Goal: Task Accomplishment & Management: Manage account settings

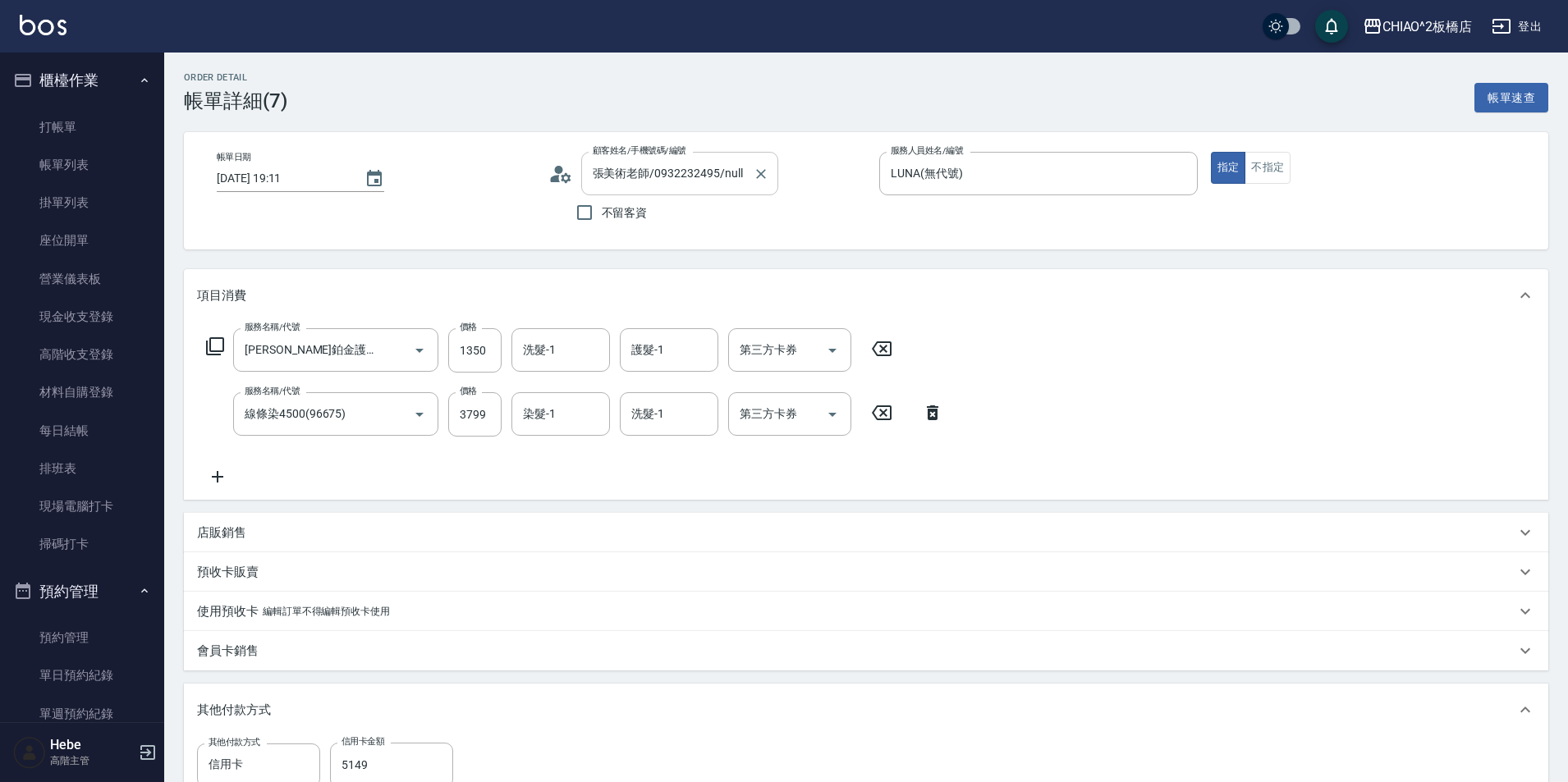
click at [624, 170] on input "張美術老師/0932232495/null" at bounding box center [667, 173] width 157 height 28
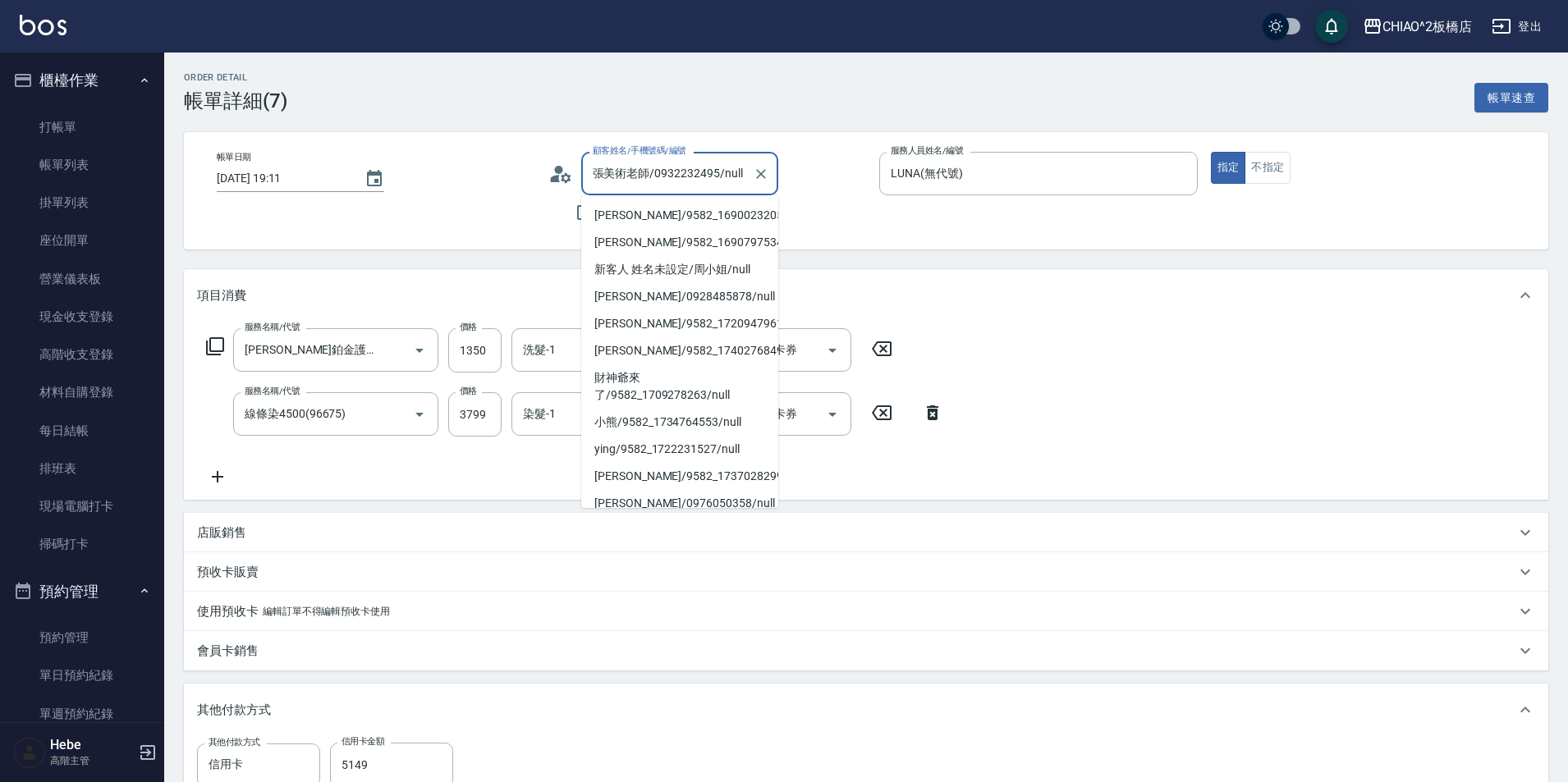
click at [649, 169] on input "張美術老師/0932232495/null" at bounding box center [667, 173] width 157 height 28
click at [559, 181] on icon at bounding box center [560, 174] width 25 height 25
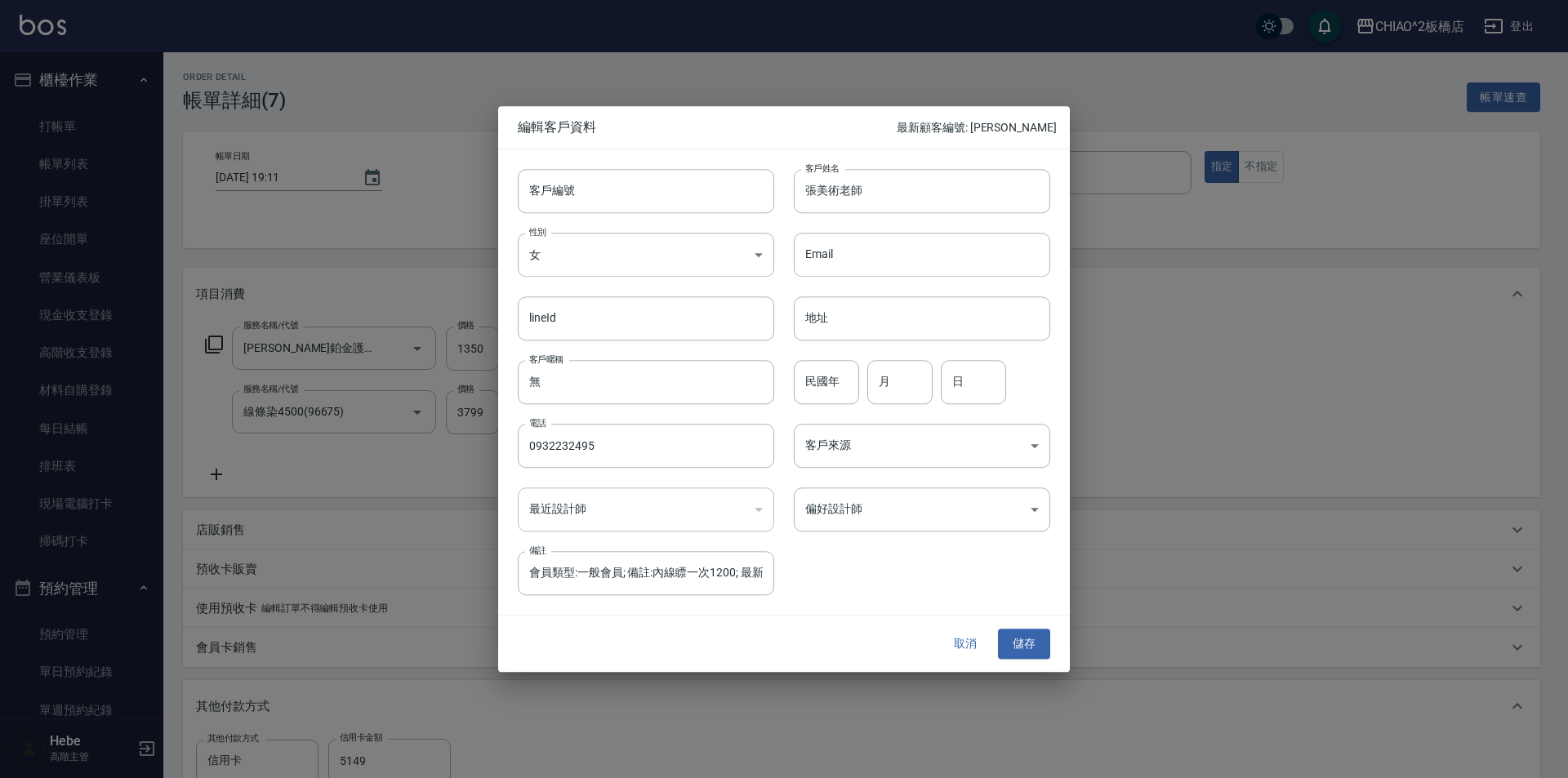
type input "會員類型:一般會員; 備註:內線瞟一次1200; 最新服務員:Luna; 最新服務:洗剪指定600; 會籍到期日:無; 實體卡號:無; 實體卡到期日:無; E…"
click at [872, 191] on input "張美術老師" at bounding box center [923, 192] width 257 height 45
type input "張美術老師[PERSON_NAME]"
type input "會員類型:一般會員; 備註:內線瞟一次1200; 最新服務員:Luna; 最新服務:洗剪指定600; 會籍到期日:無; 實體卡號:無; 實體卡到期日:無; E…"
type input "張美術老師="
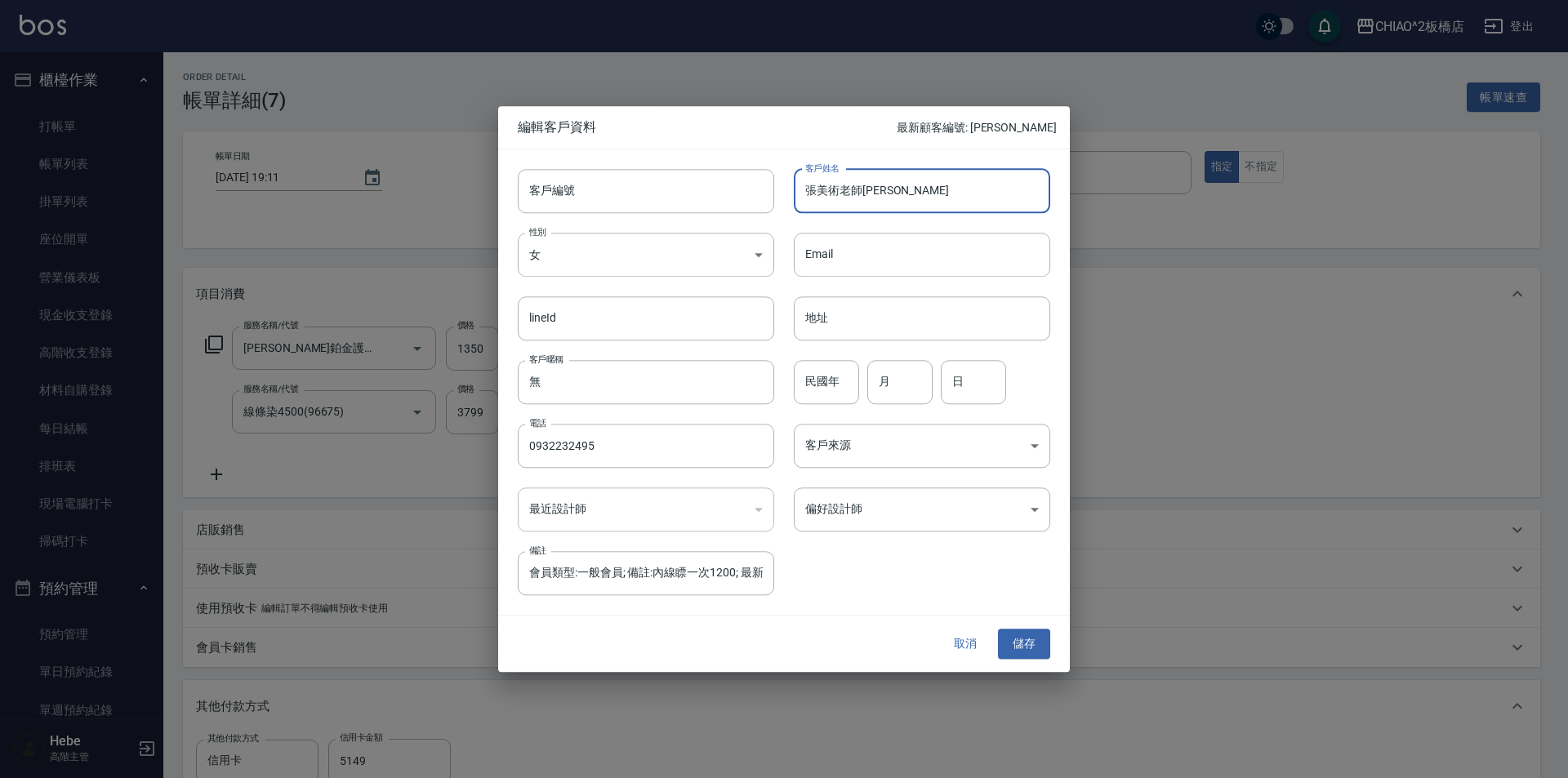
type input "會員類型:一般會員; 備註:內線瞟一次1200; 最新服務員:Luna; 最新服務:洗剪指定600; 會籍到期日:無; 實體卡號:無; 實體卡到期日:無; E…"
type input "張美術老師=ㄩ"
type input "會員類型:一般會員; 備註:內線瞟一次1200; 最新服務員:Luna; 最新服務:洗剪指定600; 會籍到期日:無; 實體卡號:無; 實體卡到期日:無; E…"
type input "張美術老師=愈"
type input "會員類型:一般會員; 備註:內線瞟一次1200; 最新服務員:Luna; 最新服務:洗剪指定600; 會籍到期日:無; 實體卡號:無; 實體卡到期日:無; E…"
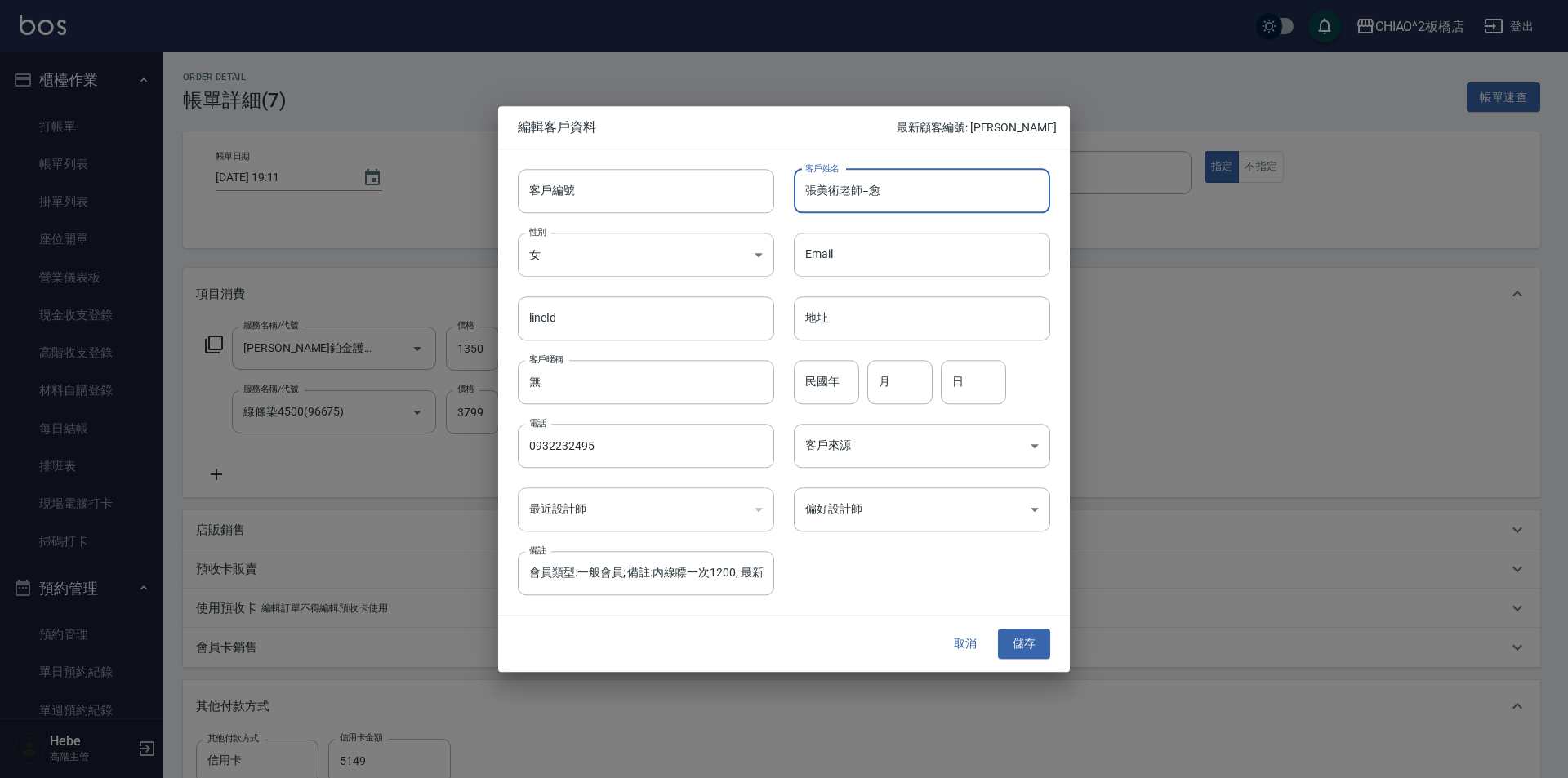
type input "張美術老師="
type input "會員類型:一般會員; 備註:內線瞟一次1200; 最新服務員:Luna; 最新服務:洗剪指定600; 會籍到期日:無; 實體卡號:無; 實體卡到期日:無; E…"
type input "張美術老師"
type input "會員類型:一般會員; 備註:內線瞟一次1200; 最新服務員:Luna; 最新服務:洗剪指定600; 會籍到期日:無; 實體卡號:無; 實體卡到期日:無; E…"
type input "張美術老師[PERSON_NAME]"
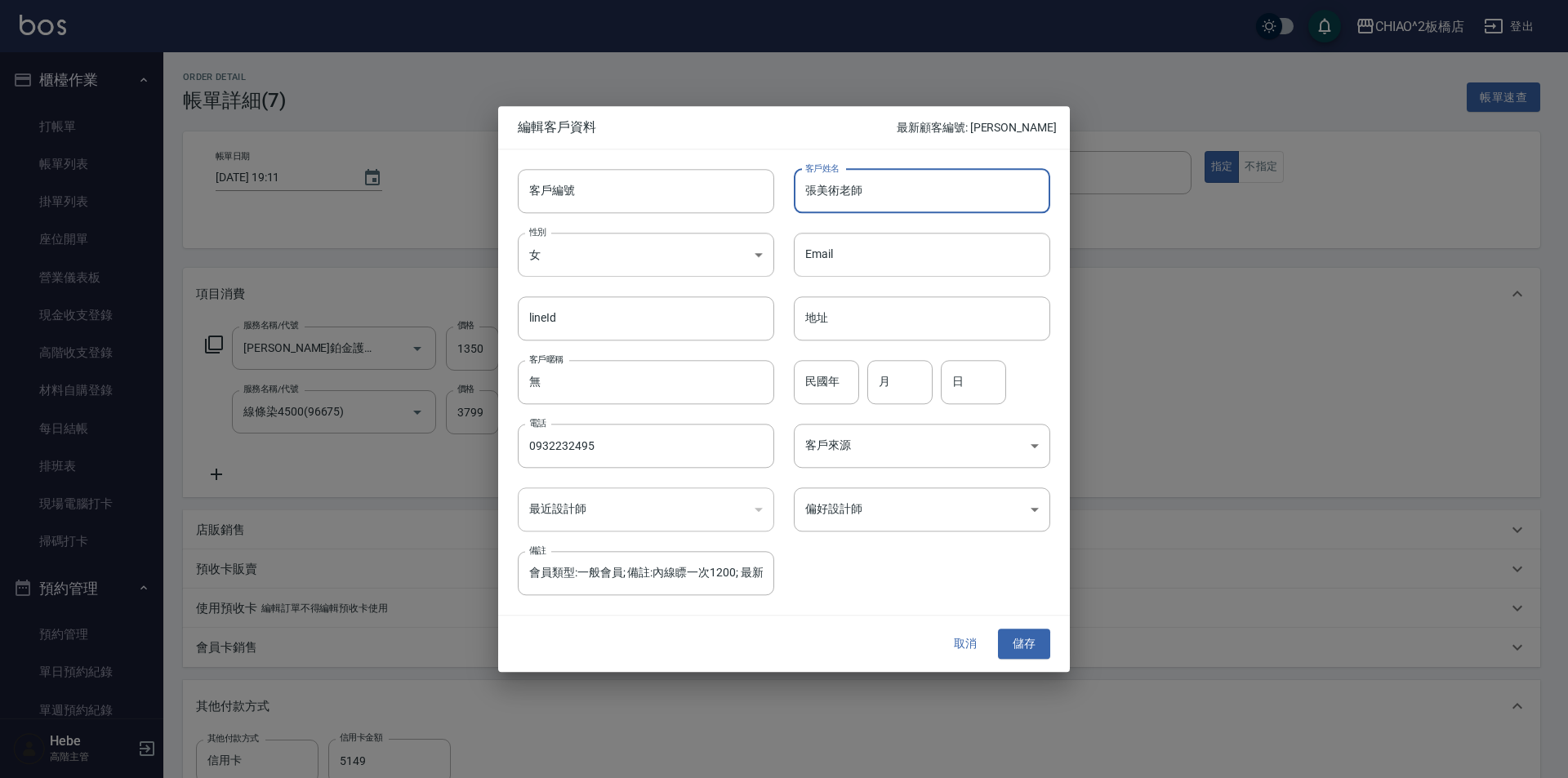
type input "會員類型:一般會員; 備註:內線瞟一次1200; 最新服務員:Luna; 最新服務:洗剪指定600; 會籍到期日:無; 實體卡號:無; 實體卡到期日:無; E…"
type input "張美術老師[PERSON_NAME]"
type input "會員類型:一般會員; 備註:內線瞟一次1200; 最新服務員:Luna; 最新服務:洗剪指定600; 會籍到期日:無; 實體卡號:無; 實體卡到期日:無; E…"
type input "張美術老師"
type input "會員類型:一般會員; 備註:內線瞟一次1200; 最新服務員:Luna; 最新服務:洗剪指定600; 會籍到期日:無; 實體卡號:無; 實體卡到期日:無; E…"
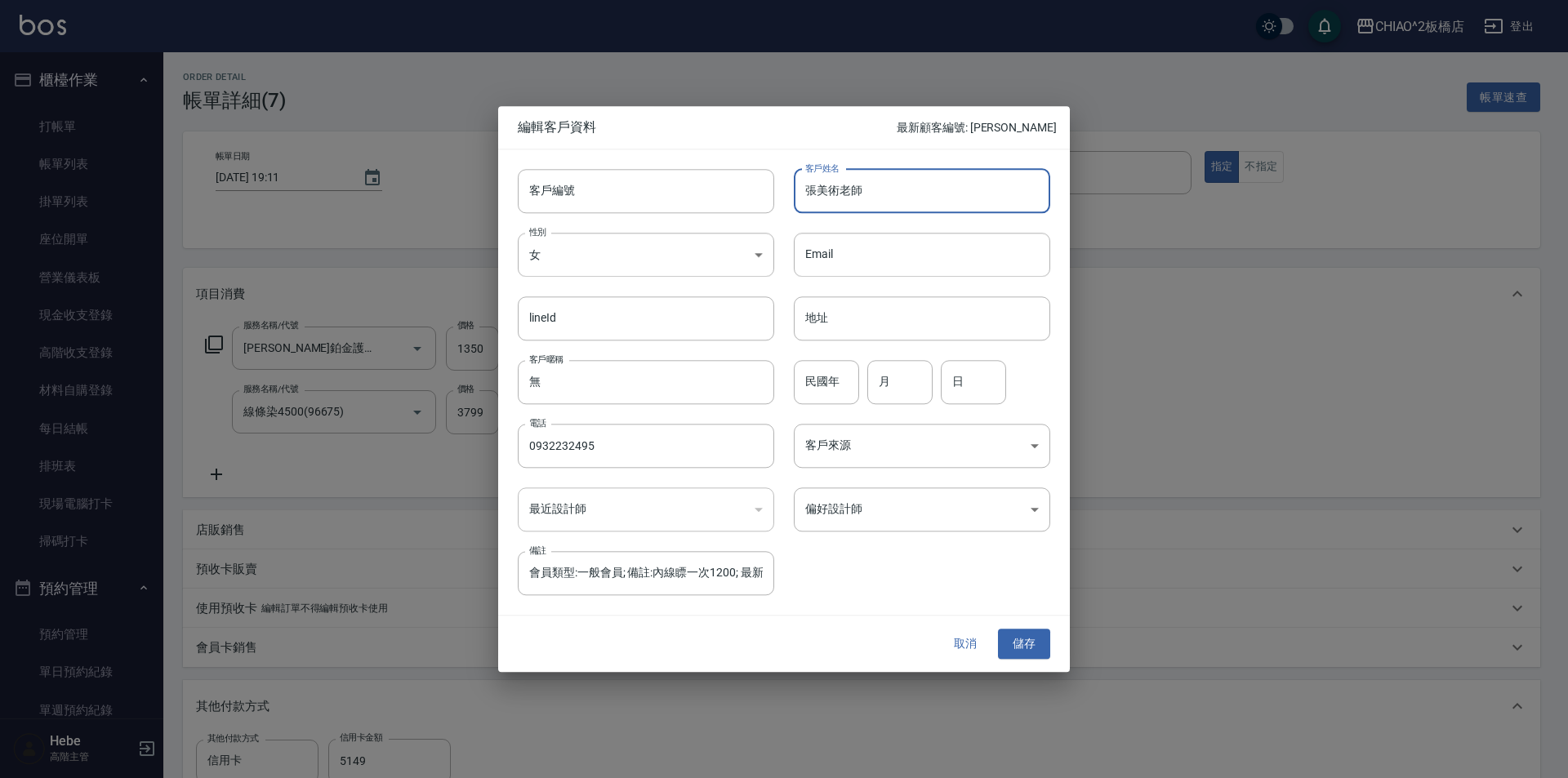
type input "張美術老師"
type input "會員類型:一般會員; 備註:內線瞟一次1200; 最新服務員:Luna; 最新服務:洗剪指定600; 會籍到期日:無; 實體卡號:無; 實體卡到期日:無; E…"
type input "張美術老師 [PERSON_NAME]"
type input "會員類型:一般會員; 備註:內線瞟一次1200; 最新服務員:Luna; 最新服務:洗剪指定600; 會籍到期日:無; 實體卡號:無; 實體卡到期日:無; E…"
type input "張美術老師 [PERSON_NAME]"
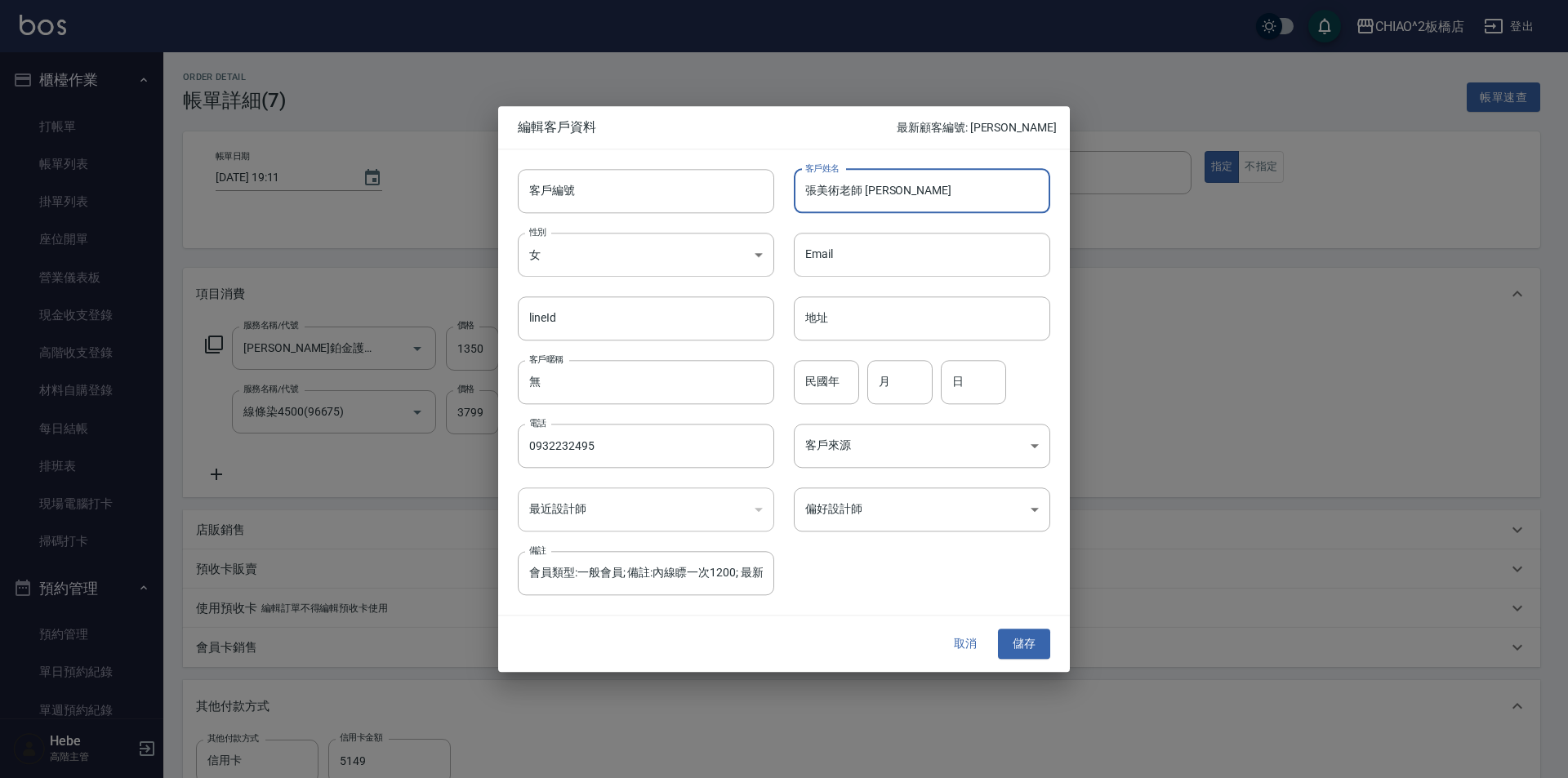
type input "會員類型:一般會員; 備註:內線瞟一次1200; 最新服務員:Luna; 最新服務:洗剪指定600; 會籍到期日:無; 實體卡號:無; 實體卡到期日:無; E…"
type input "張美術老師 [PERSON_NAME]"
type input "會員類型:一般會員; 備註:內線瞟一次1200; 最新服務員:Luna; 最新服務:洗剪指定600; 會籍到期日:無; 實體卡號:無; 實體卡到期日:無; E…"
type input "張美術老師 [PERSON_NAME]"
type input "會員類型:一般會員; 備註:內線瞟一次1200; 最新服務員:Luna; 最新服務:洗剪指定600; 會籍到期日:無; 實體卡號:無; 實體卡到期日:無; E…"
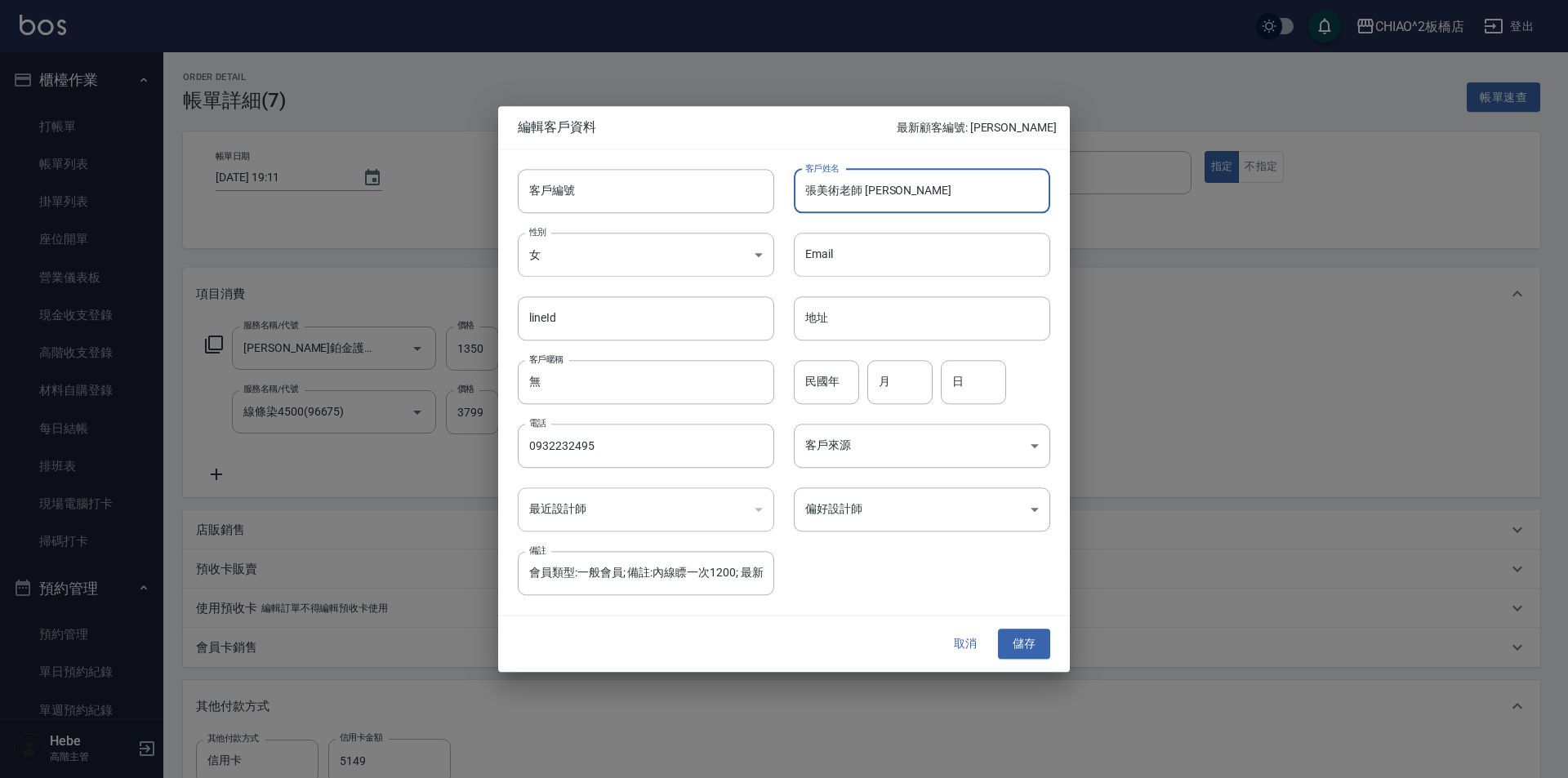
type input "張美術老師 [PERSON_NAME]ㄣ"
type input "會員類型:一般會員; 備註:內線瞟一次1200; 最新服務員:Luna; 最新服務:洗剪指定600; 會籍到期日:無; 實體卡號:無; 實體卡到期日:無; E…"
type input "張美術老師 [PERSON_NAME]"
type input "會員類型:一般會員; 備註:內線瞟一次1200; 最新服務員:Luna; 最新服務:洗剪指定600; 會籍到期日:無; 實體卡號:無; 實體卡到期日:無; E…"
type input "[PERSON_NAME]老師 [PERSON_NAME]"
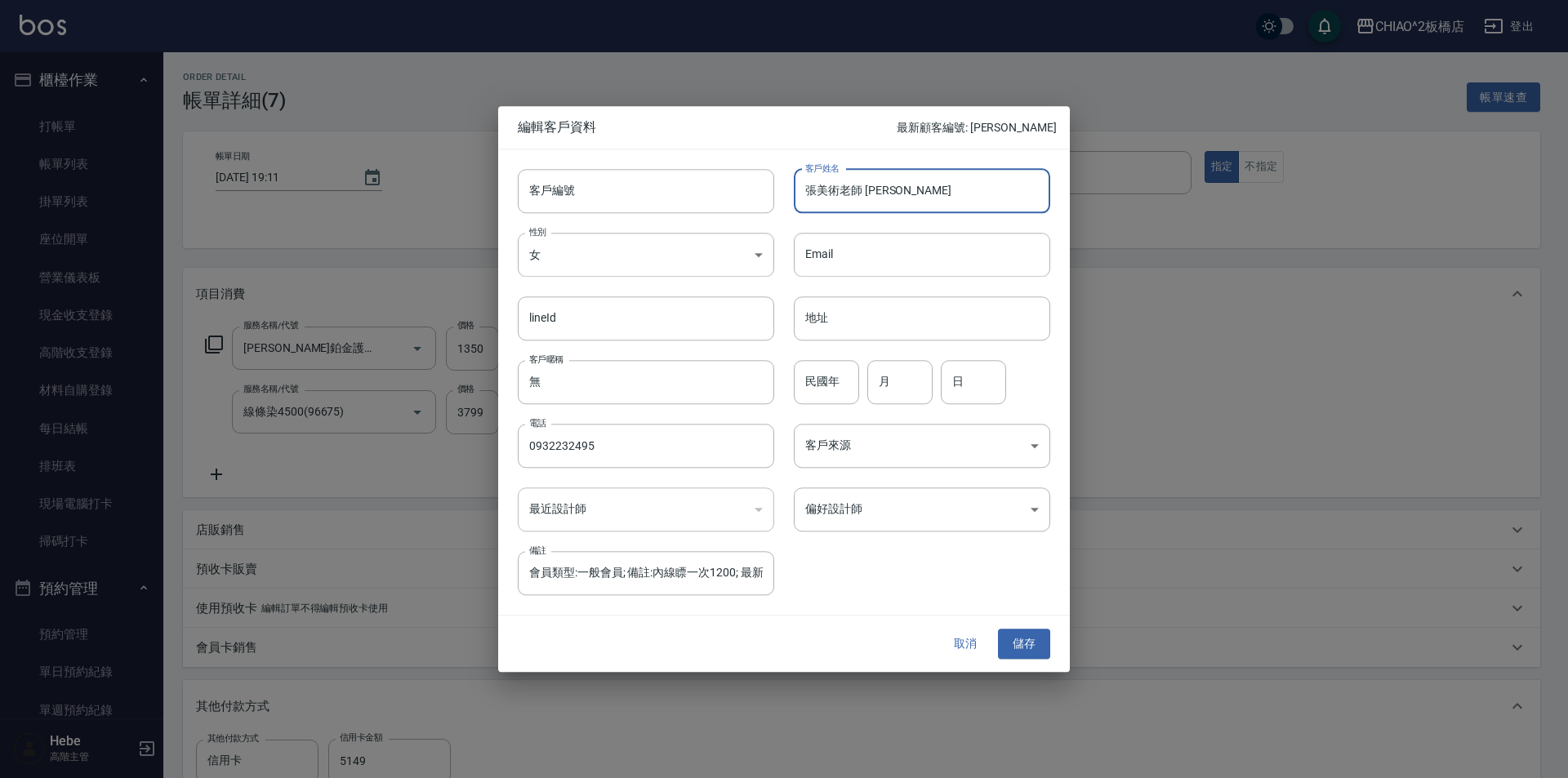
type input "會員類型:一般會員; 備註:內線瞟一次1200; 最新服務員:Luna; 最新服務:洗剪指定600; 會籍到期日:無; 實體卡號:無; 實體卡到期日:無; E…"
type input "[PERSON_NAME]老師 [PERSON_NAME]"
click at [837, 395] on input "民國年" at bounding box center [827, 383] width 65 height 45
type input "71"
click at [600, 514] on div "​" at bounding box center [646, 510] width 257 height 45
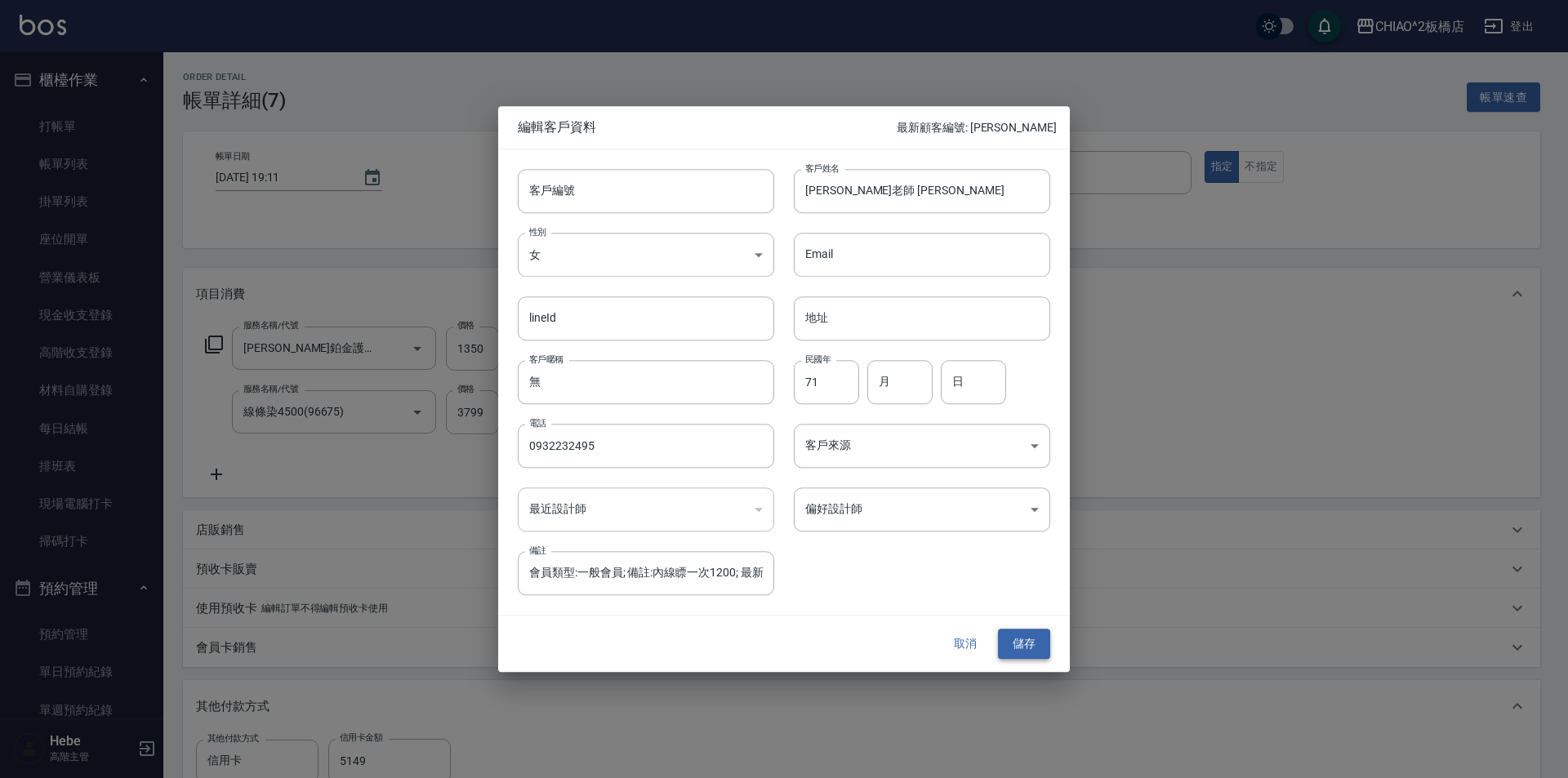
click at [1027, 641] on button "儲存" at bounding box center [1024, 644] width 52 height 30
type input "會員類型:一般會員; 備註:內線瞟一次1200; 最新服務員:Luna; 最新服務:洗剪指定600; 會籍到期日:無; 實體卡號:無; 實體卡到期日:無; E…"
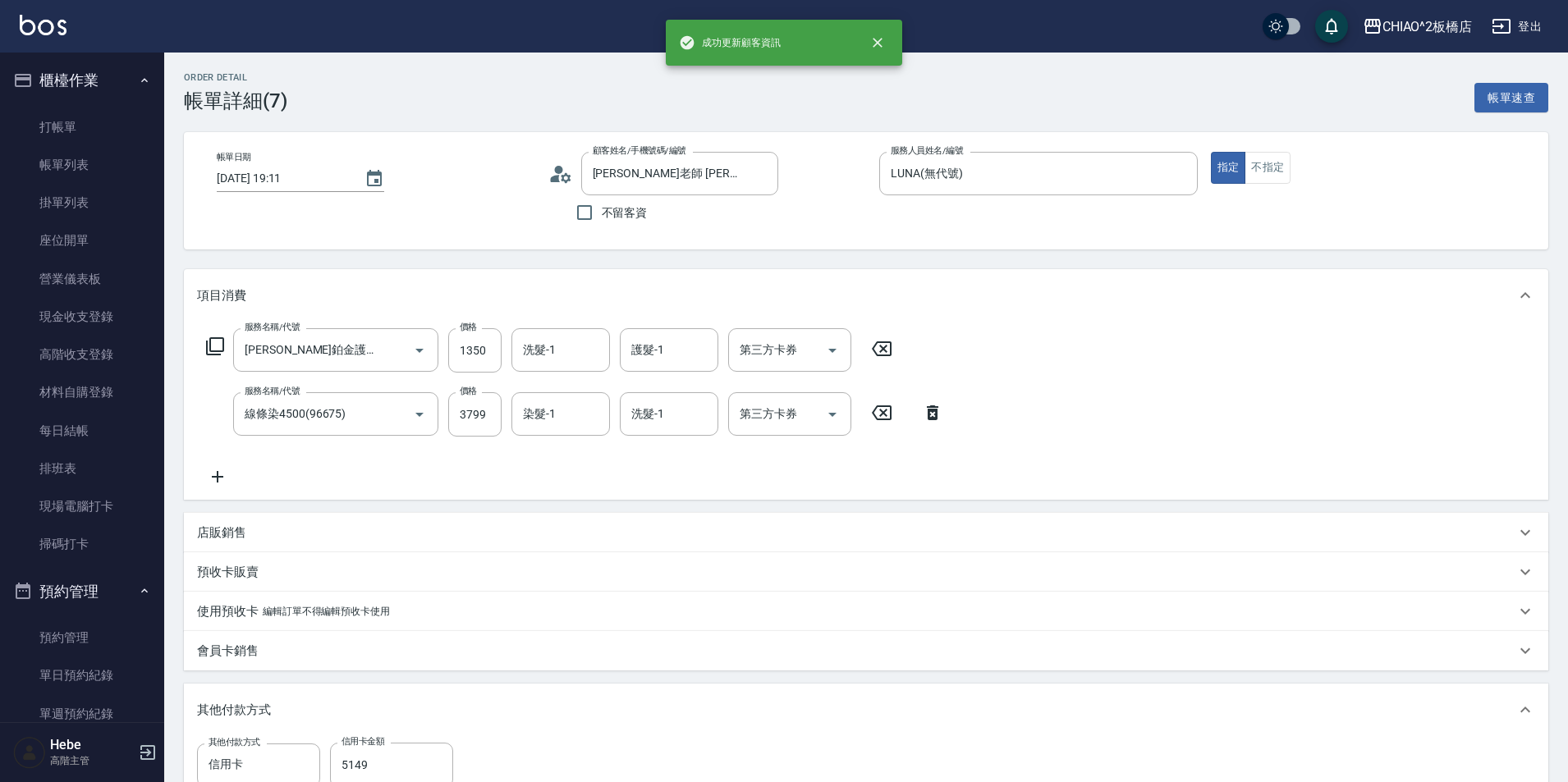
type input "[PERSON_NAME]老師 [PERSON_NAME]/0932232495/"
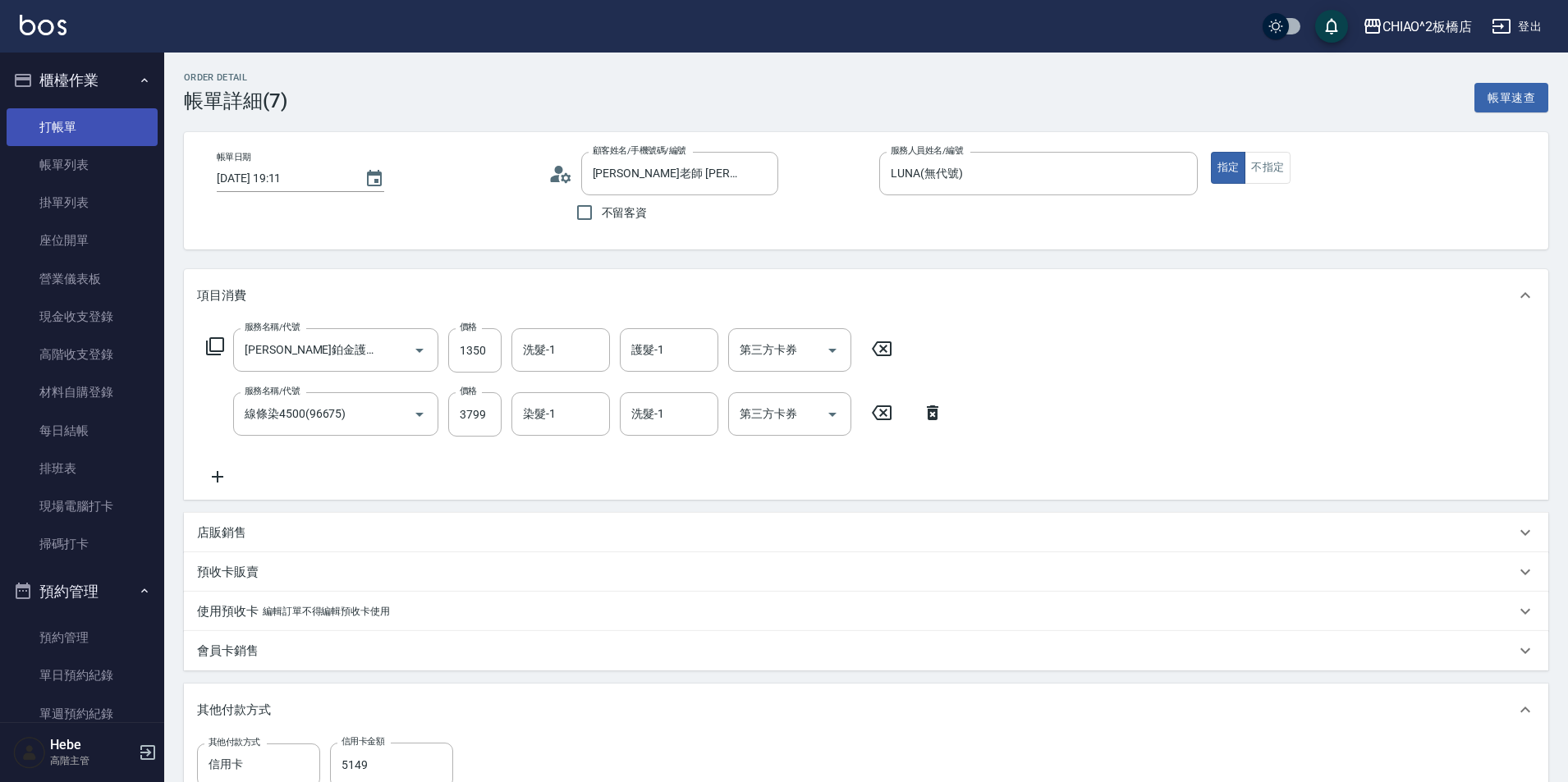
click at [65, 124] on link "打帳單" at bounding box center [83, 127] width 151 height 38
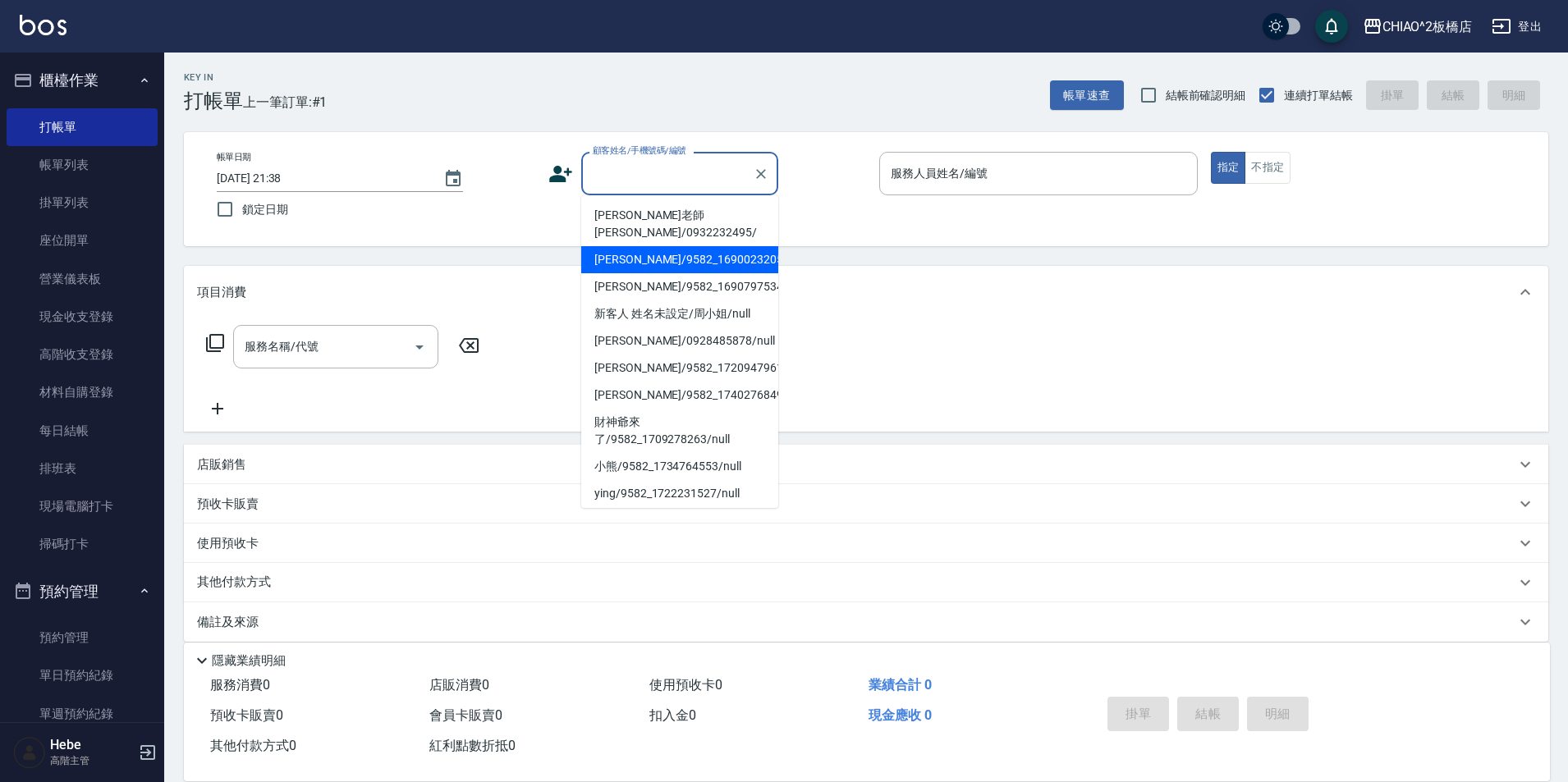
click at [600, 167] on input "顧客姓名/手機號碼/編號" at bounding box center [667, 173] width 157 height 28
click at [647, 213] on li "[PERSON_NAME]老師 [PERSON_NAME]/0932232495/" at bounding box center [679, 225] width 197 height 45
type input "[PERSON_NAME]老師 [PERSON_NAME]/0932232495/"
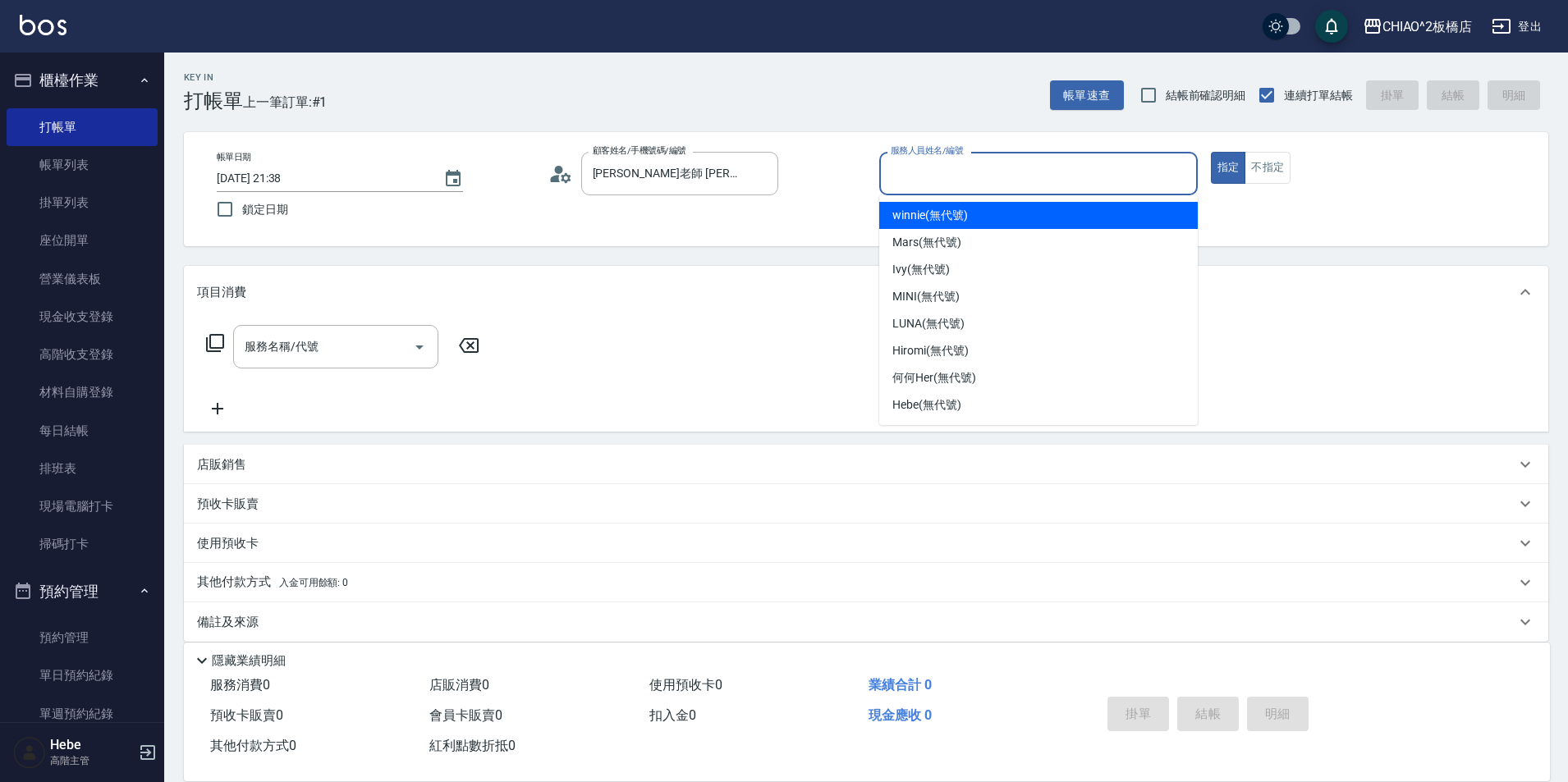
click at [969, 180] on input "服務人員姓名/編號" at bounding box center [1038, 173] width 304 height 28
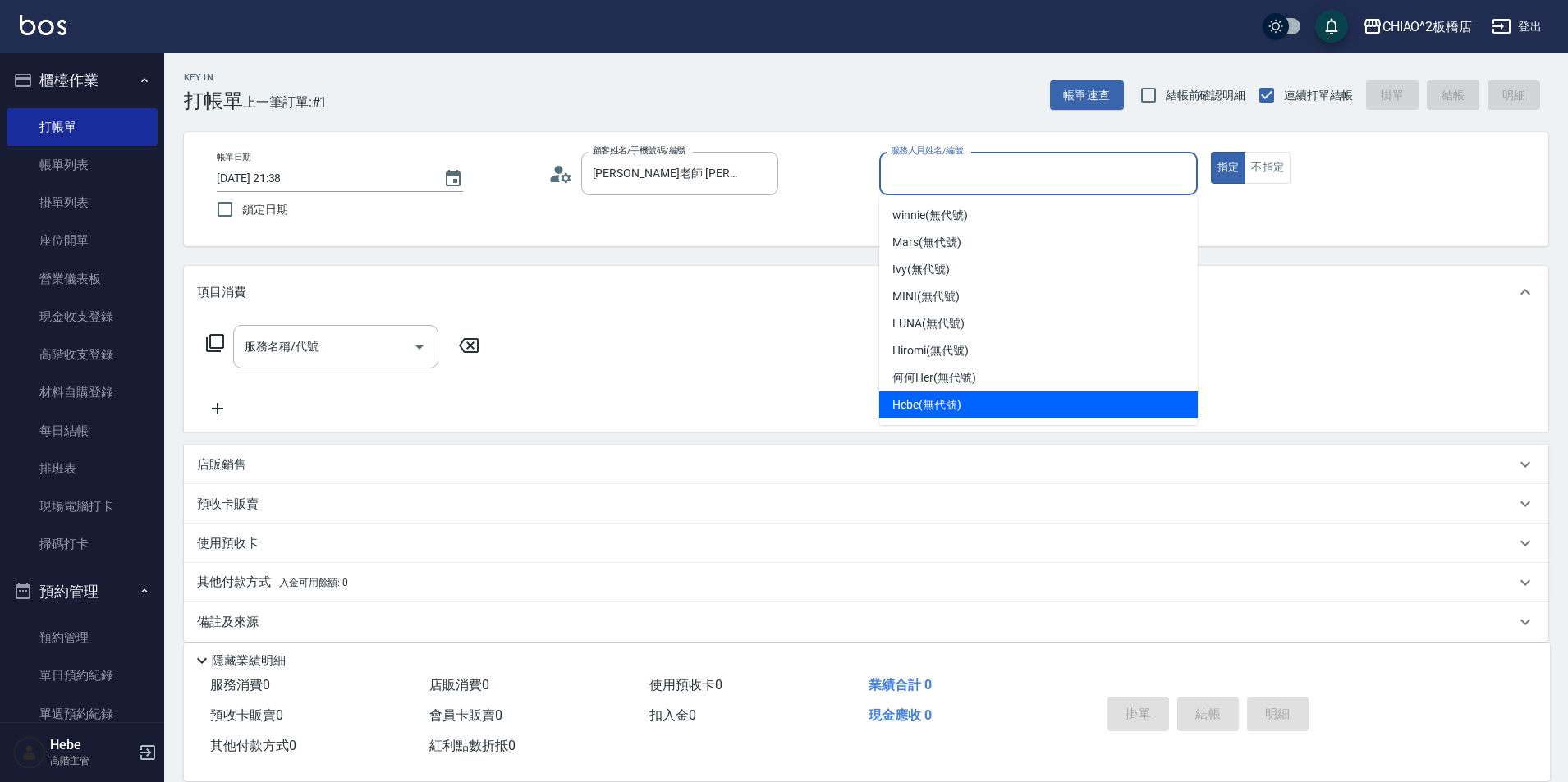
click at [916, 404] on span "Hebe (無代號)" at bounding box center [926, 405] width 69 height 17
type input "Hebe(無代號)"
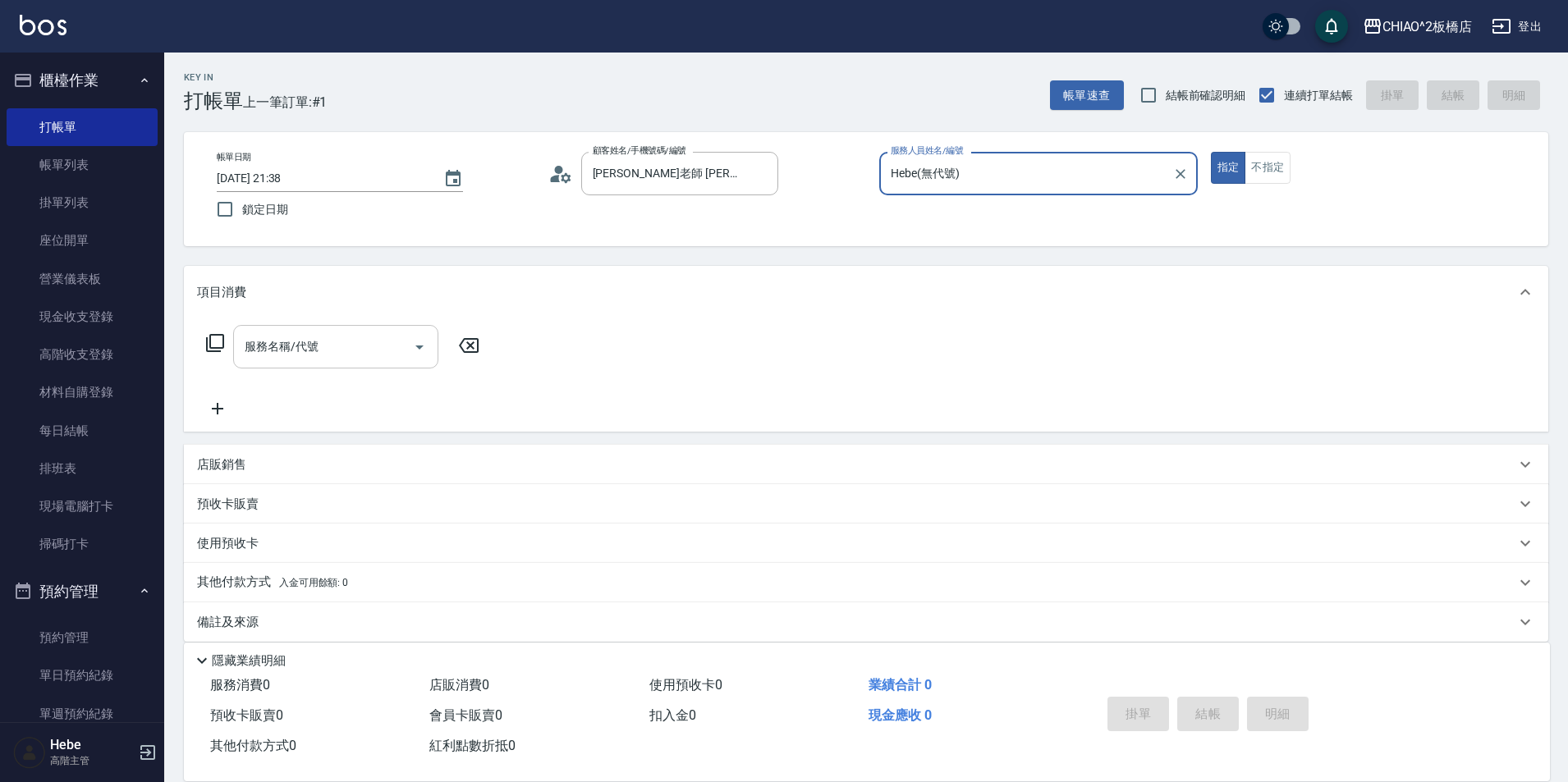
click at [320, 348] on input "服務名稱/代號" at bounding box center [323, 346] width 166 height 28
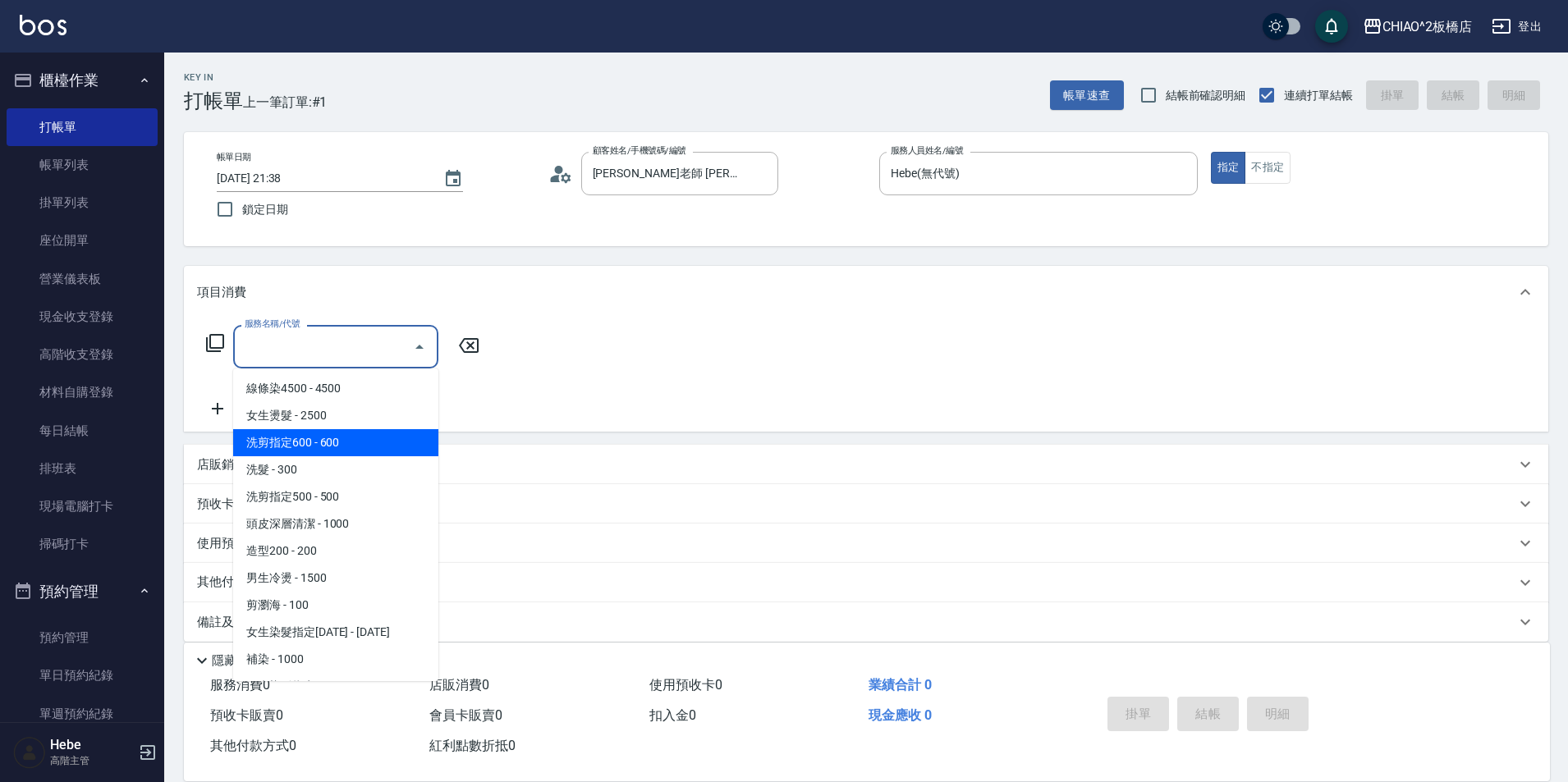
click at [341, 442] on span "洗剪指定600 - 600" at bounding box center [335, 442] width 206 height 27
type input "洗剪指定600(96678)"
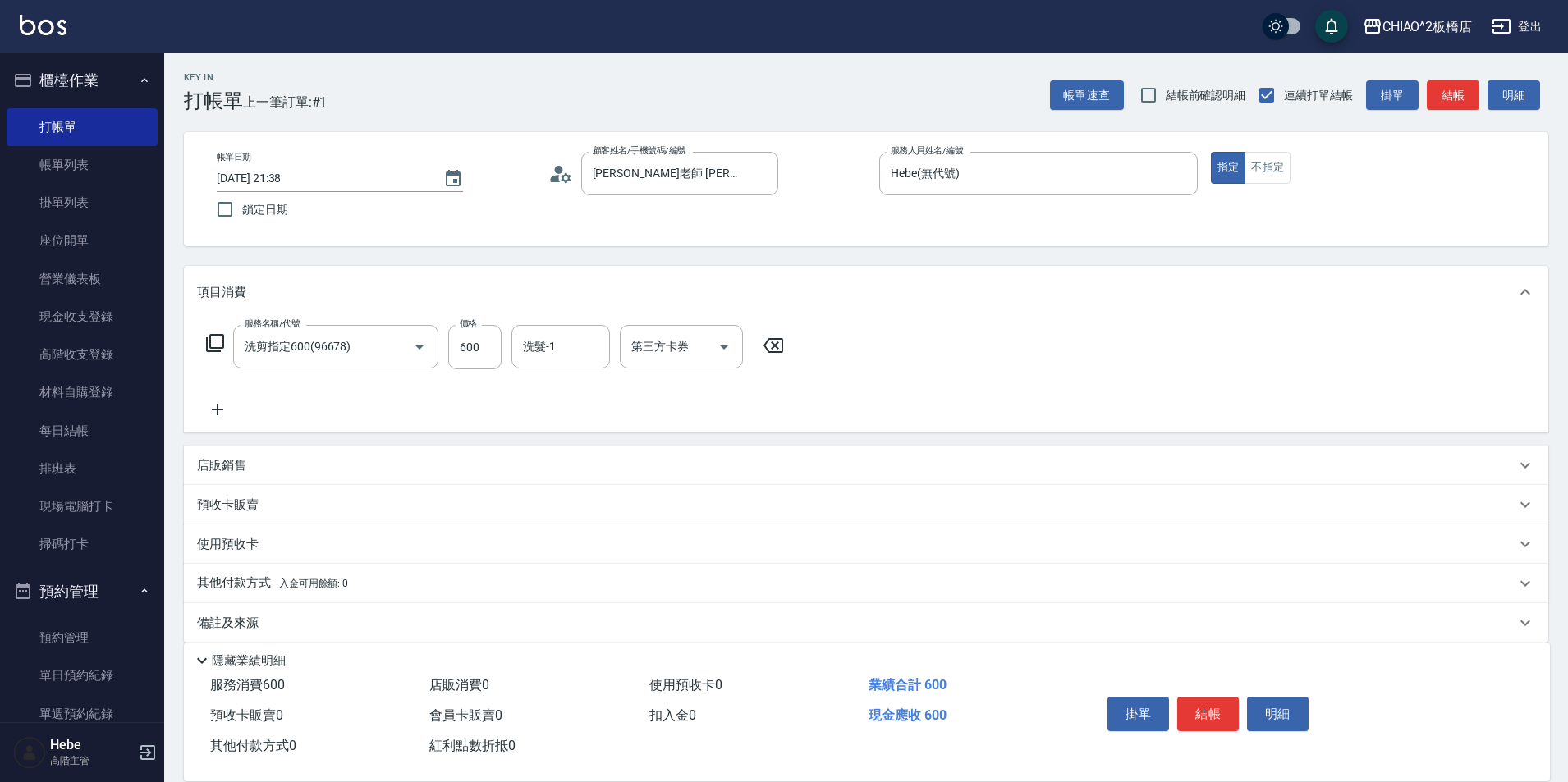
click at [218, 408] on icon at bounding box center [217, 409] width 11 height 11
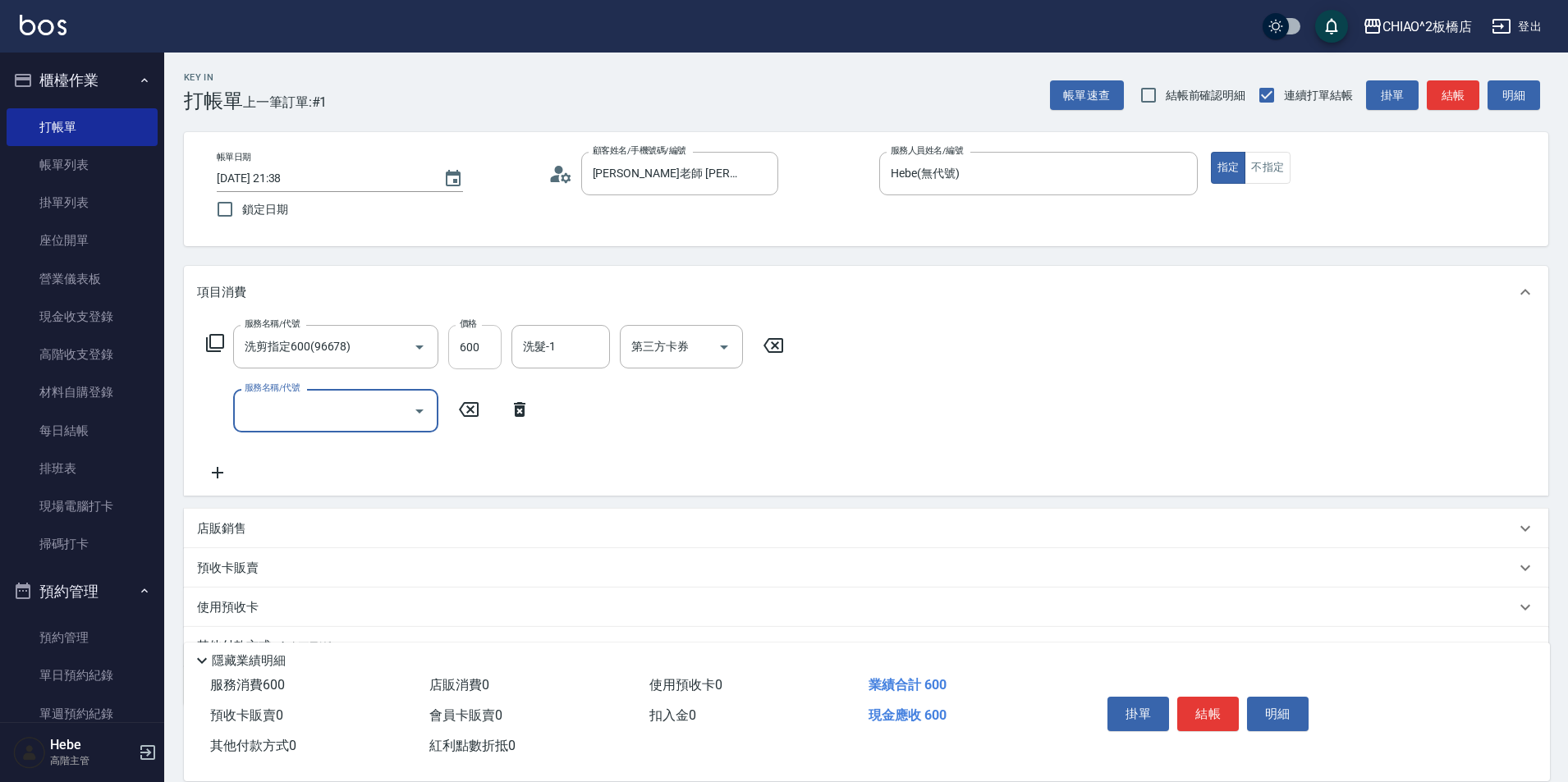
click at [483, 347] on input "600" at bounding box center [475, 348] width 53 height 45
type input "999"
click at [317, 408] on input "服務名稱/代號" at bounding box center [323, 410] width 166 height 28
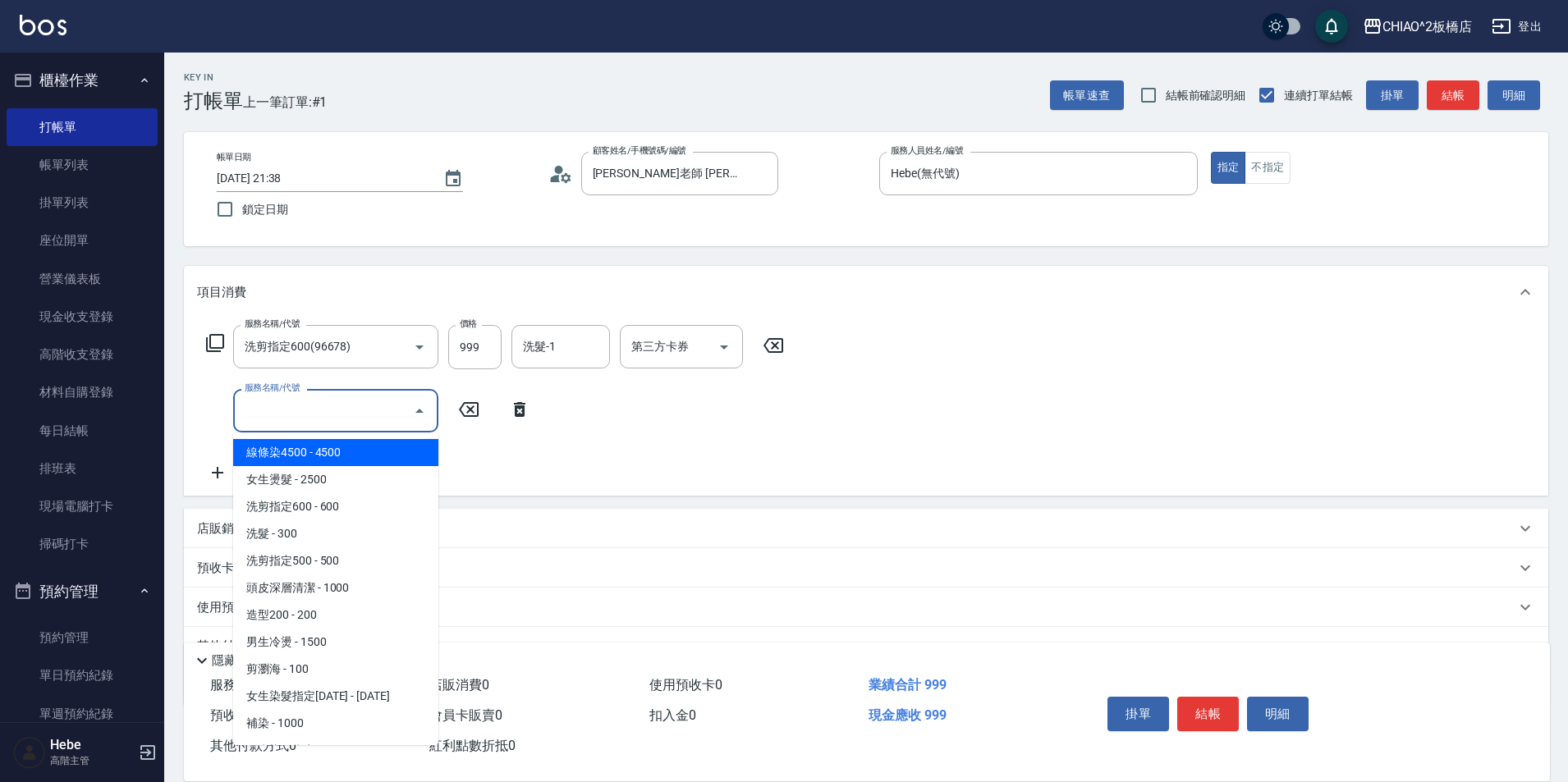
click at [325, 454] on span "線條染4500 - 4500" at bounding box center [335, 453] width 206 height 27
type input "線條染4500(96675)"
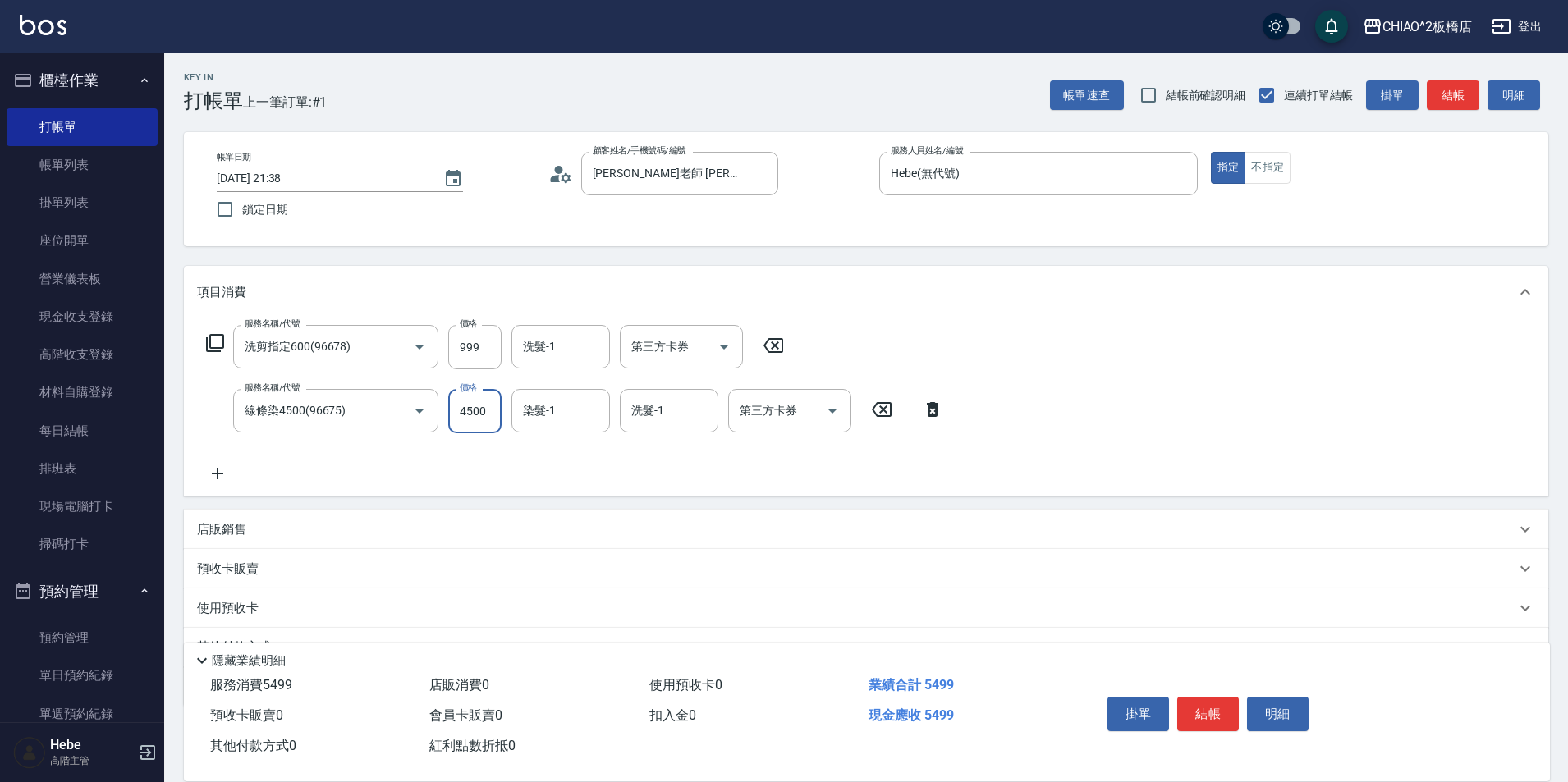
click at [485, 411] on input "4500" at bounding box center [475, 411] width 53 height 45
click at [478, 348] on input "999" at bounding box center [475, 348] width 53 height 45
drag, startPoint x: 651, startPoint y: 523, endPoint x: 584, endPoint y: 490, distance: 74.7
click at [650, 523] on div "店販銷售" at bounding box center [856, 530] width 1319 height 17
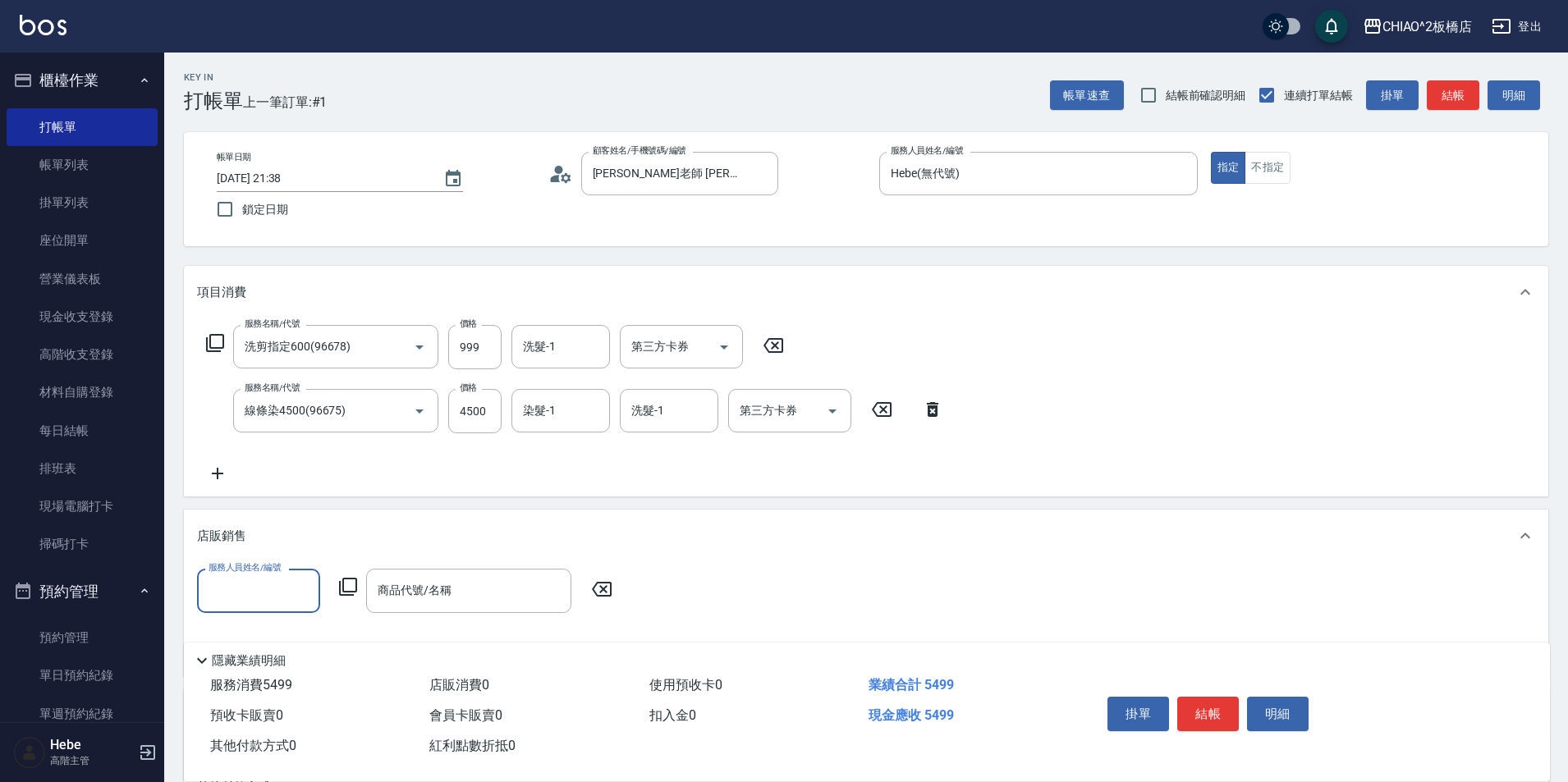
scroll to position [223, 0]
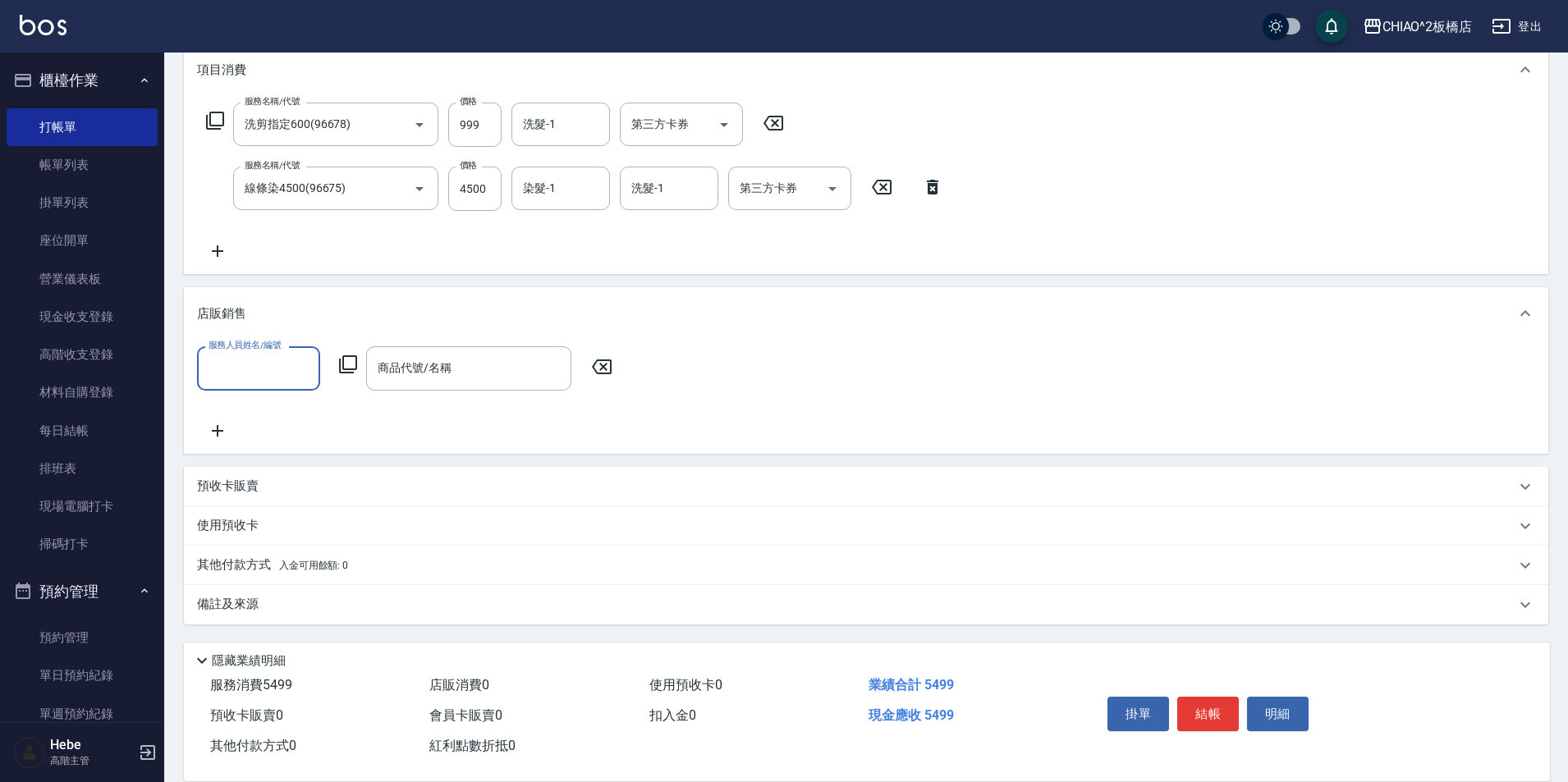
click at [239, 611] on p "備註及來源" at bounding box center [228, 605] width 62 height 17
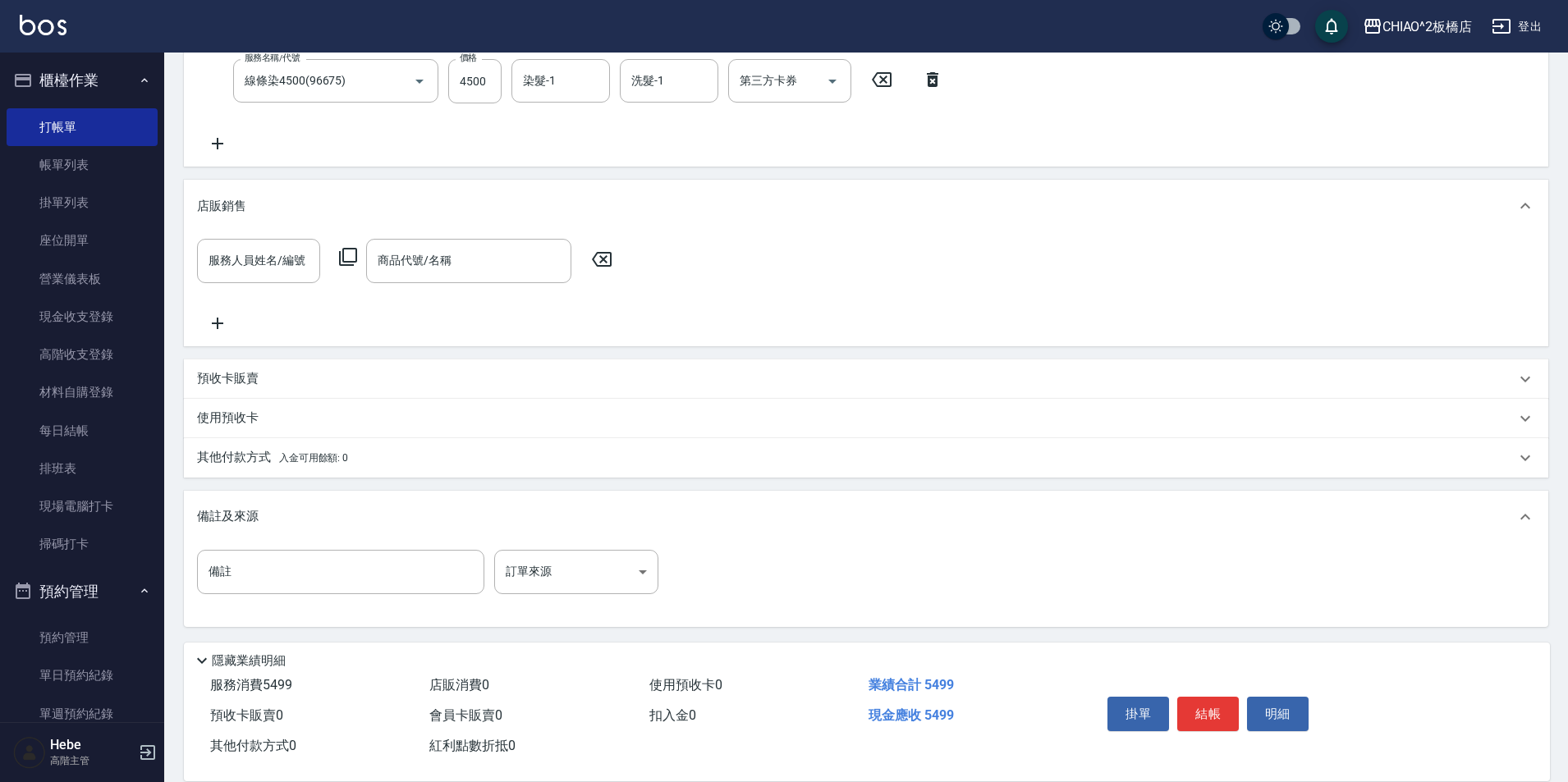
scroll to position [332, 0]
click at [239, 572] on input "備註" at bounding box center [341, 570] width 287 height 45
click at [366, 570] on input "4500=999=5499用抵用眷1000()" at bounding box center [341, 570] width 287 height 45
type input "4500=999=5499用抵用眷1000(根部瞟退上1270=8/1=9%)"
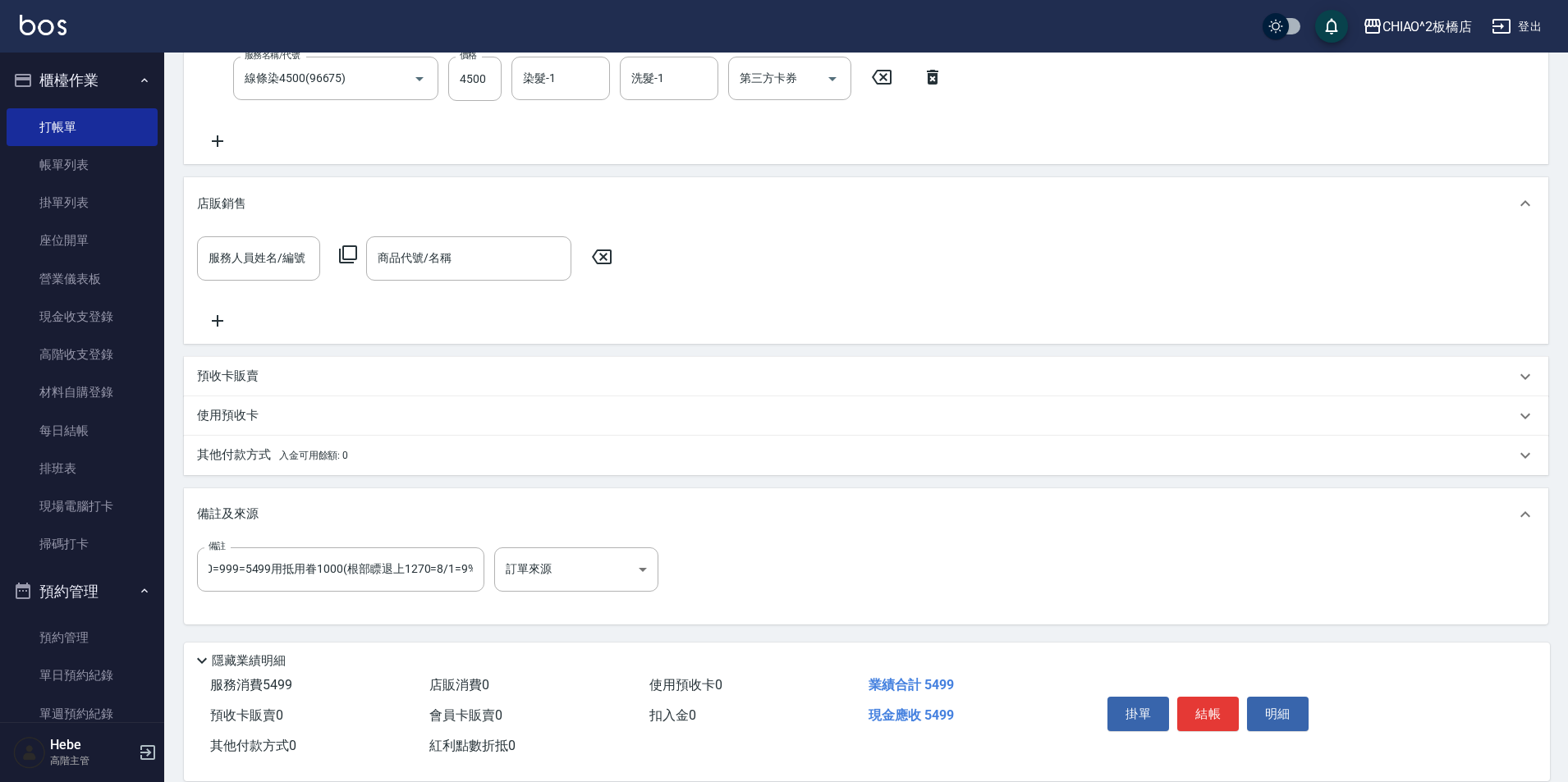
click at [901, 385] on div "預收卡販賣" at bounding box center [856, 377] width 1319 height 17
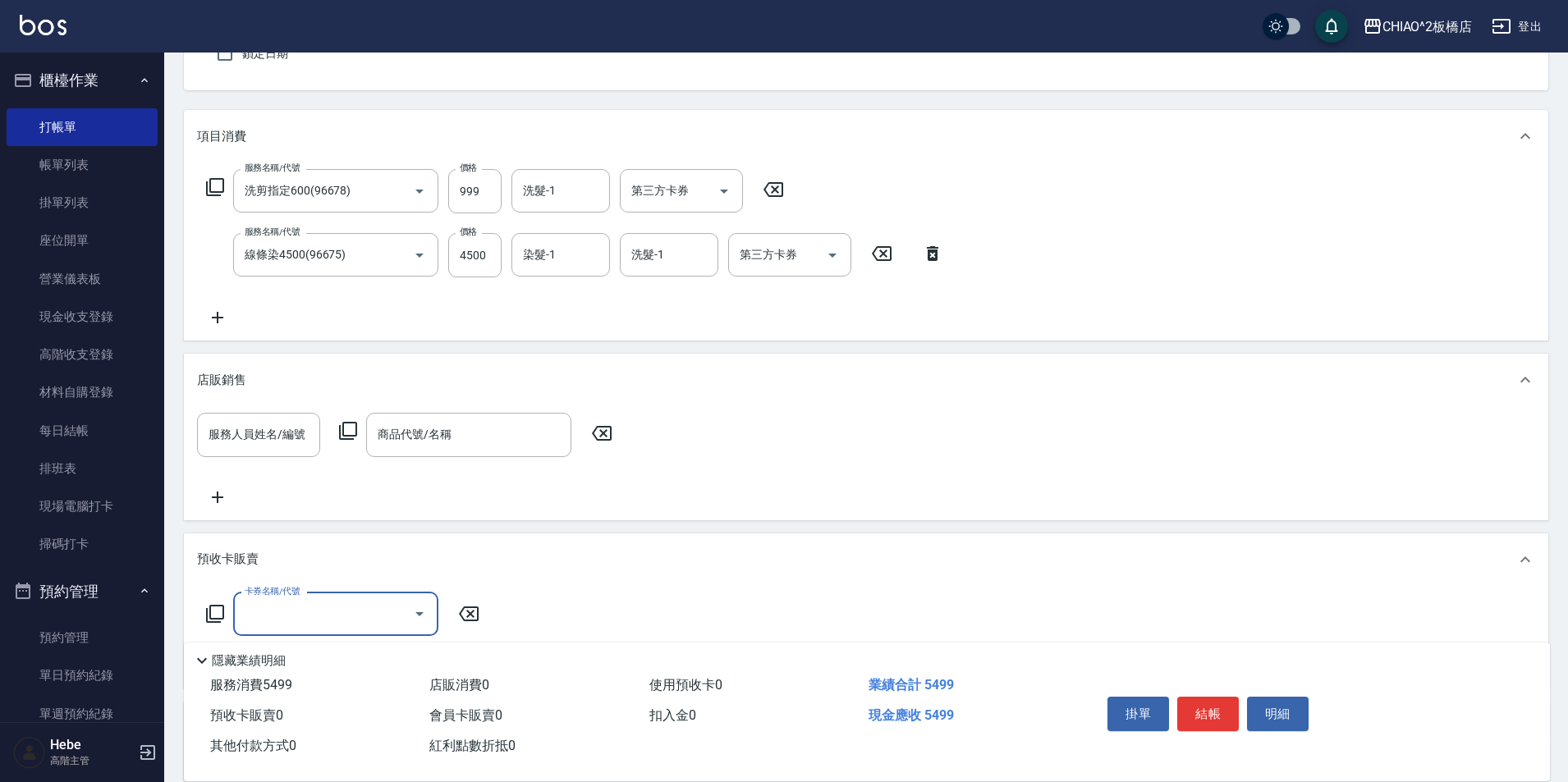
scroll to position [415, 0]
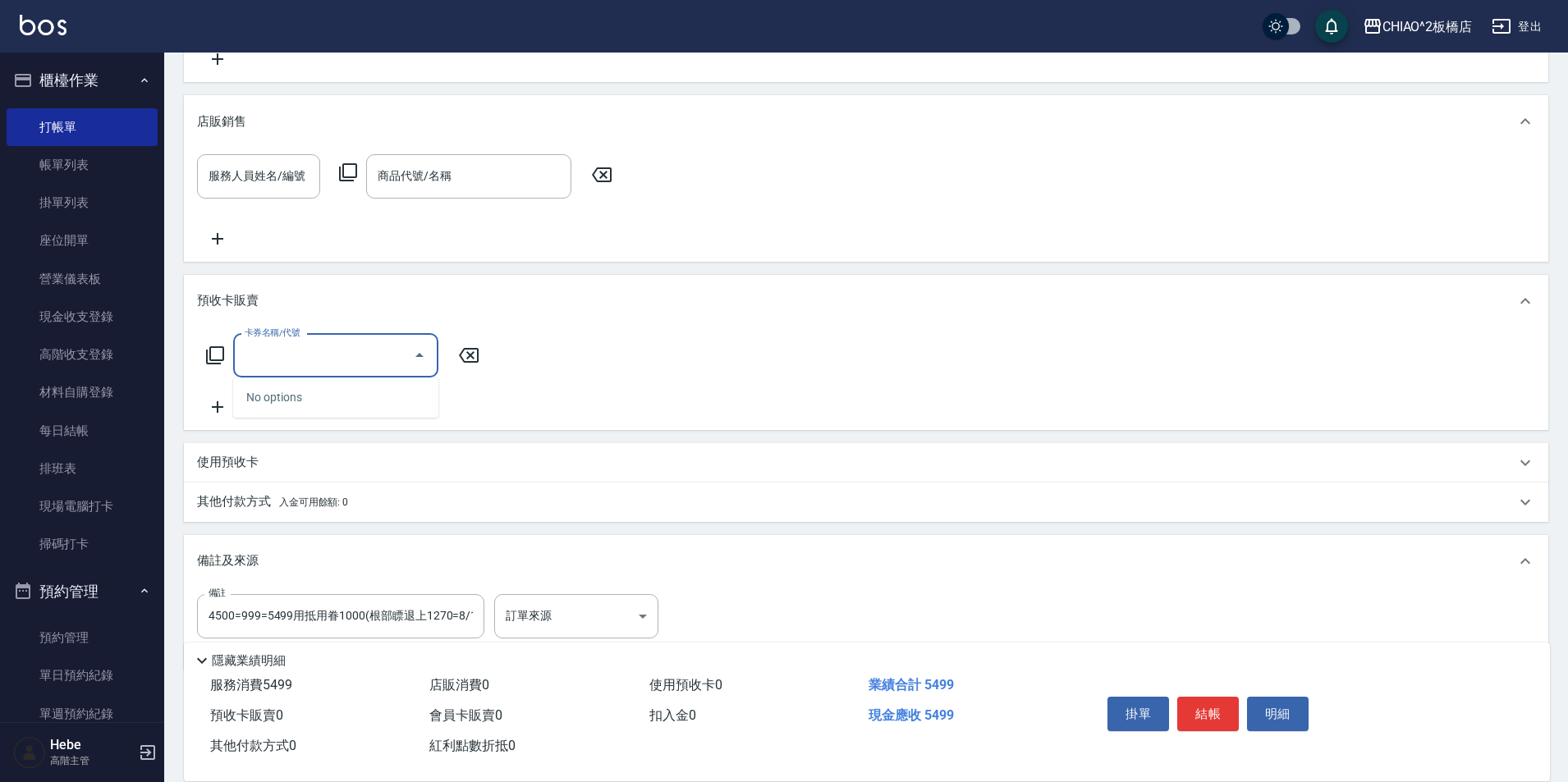
click at [280, 354] on input "卡券名稱/代號" at bounding box center [323, 355] width 166 height 28
click at [216, 350] on icon at bounding box center [215, 355] width 20 height 20
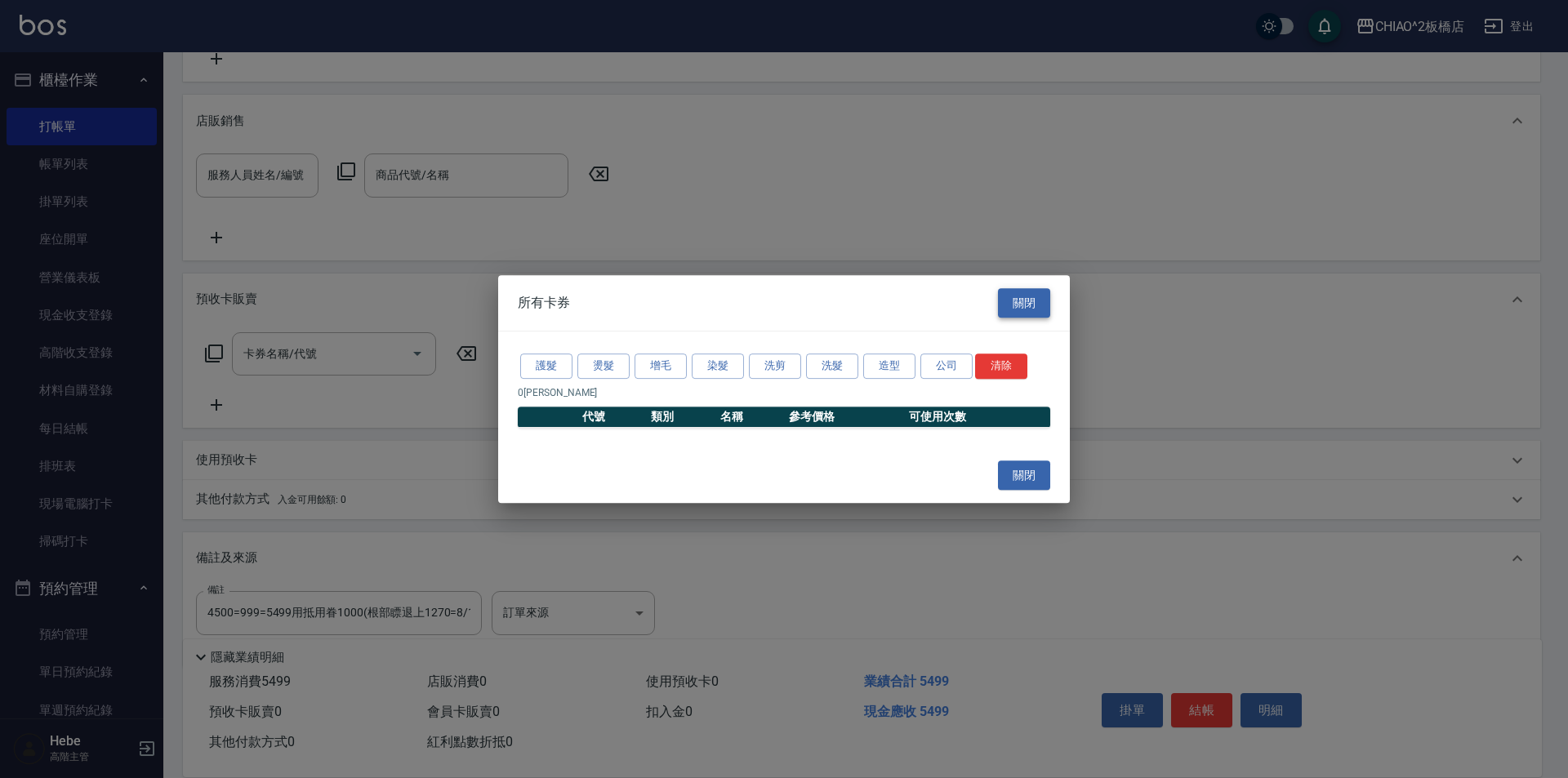
click at [1034, 306] on button "關閉" at bounding box center [1024, 303] width 52 height 30
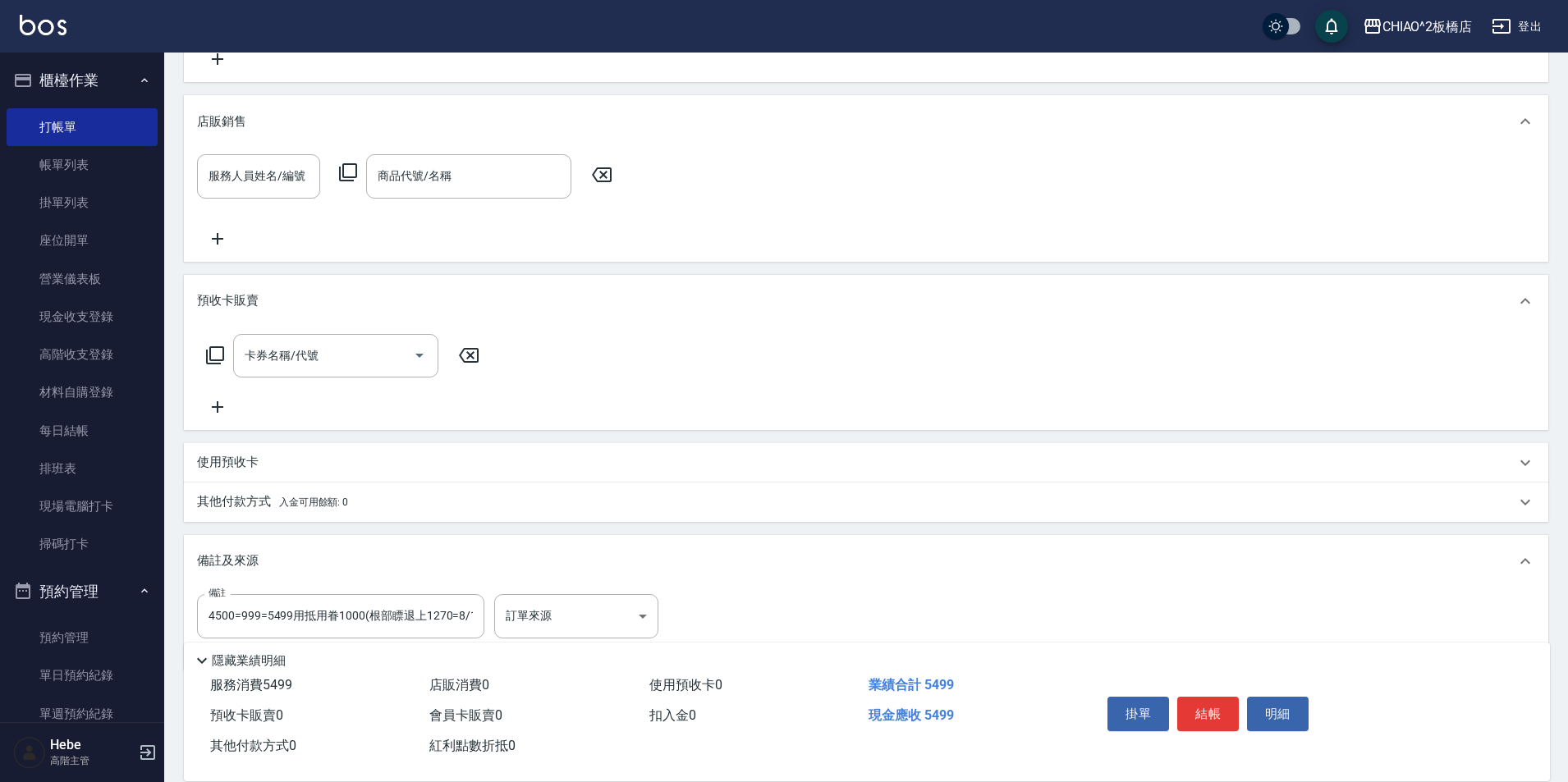
click at [221, 464] on p "使用預收卡" at bounding box center [228, 463] width 62 height 17
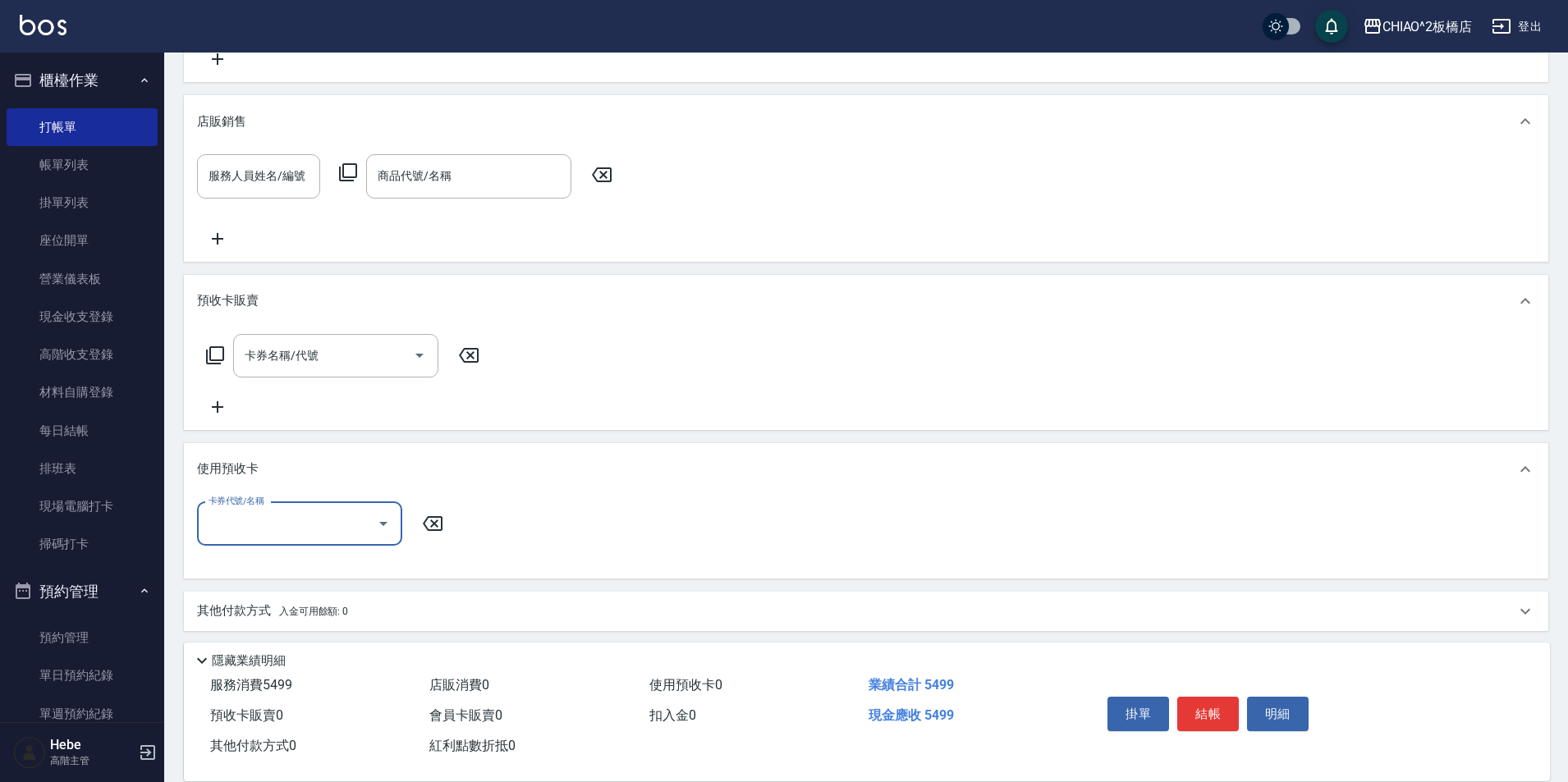
scroll to position [0, 0]
click at [247, 519] on input "卡券代號/名稱" at bounding box center [287, 524] width 166 height 28
click at [821, 373] on div "卡券名稱/代號 卡券名稱/代號" at bounding box center [866, 375] width 1338 height 83
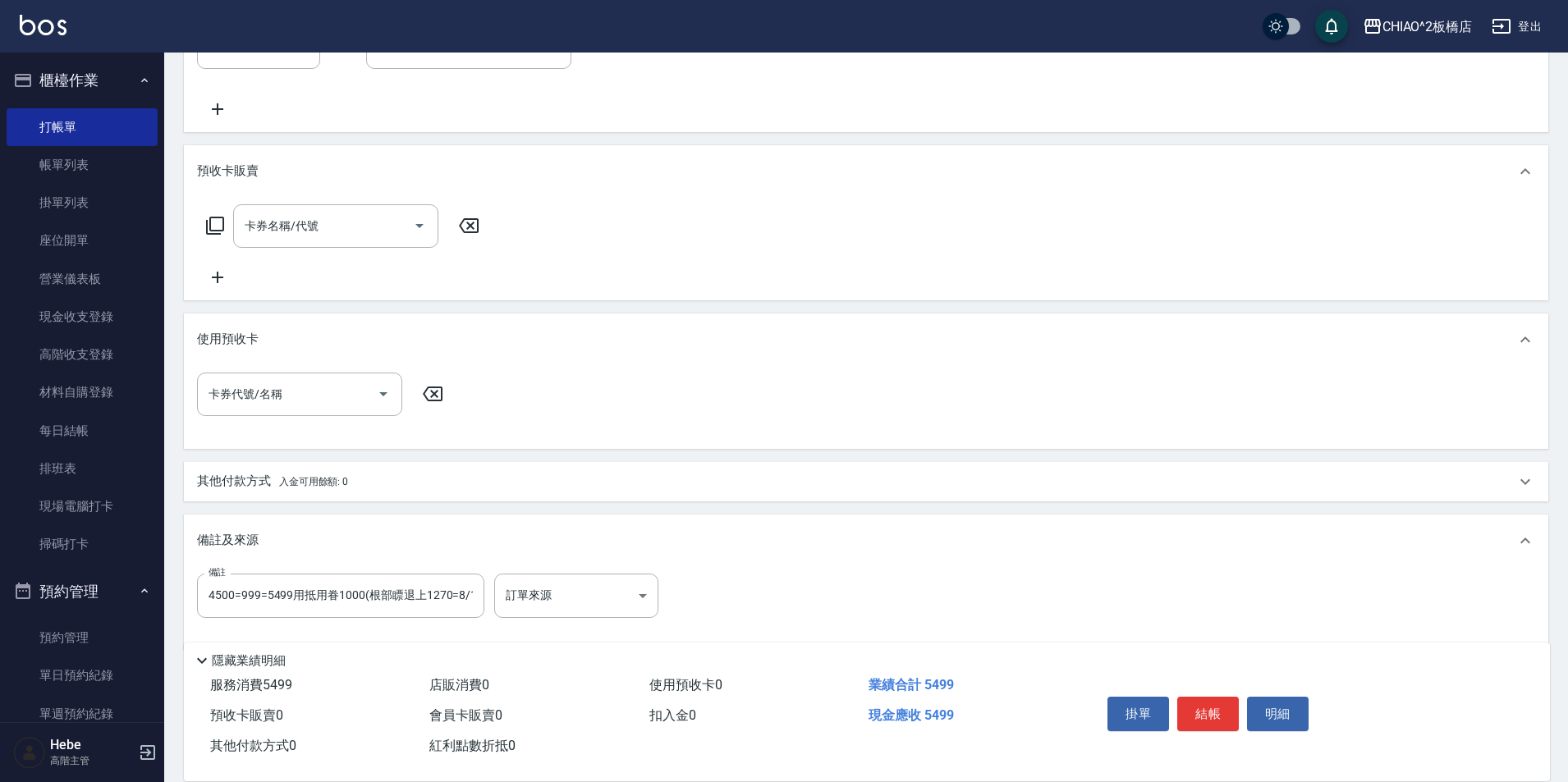
scroll to position [570, 0]
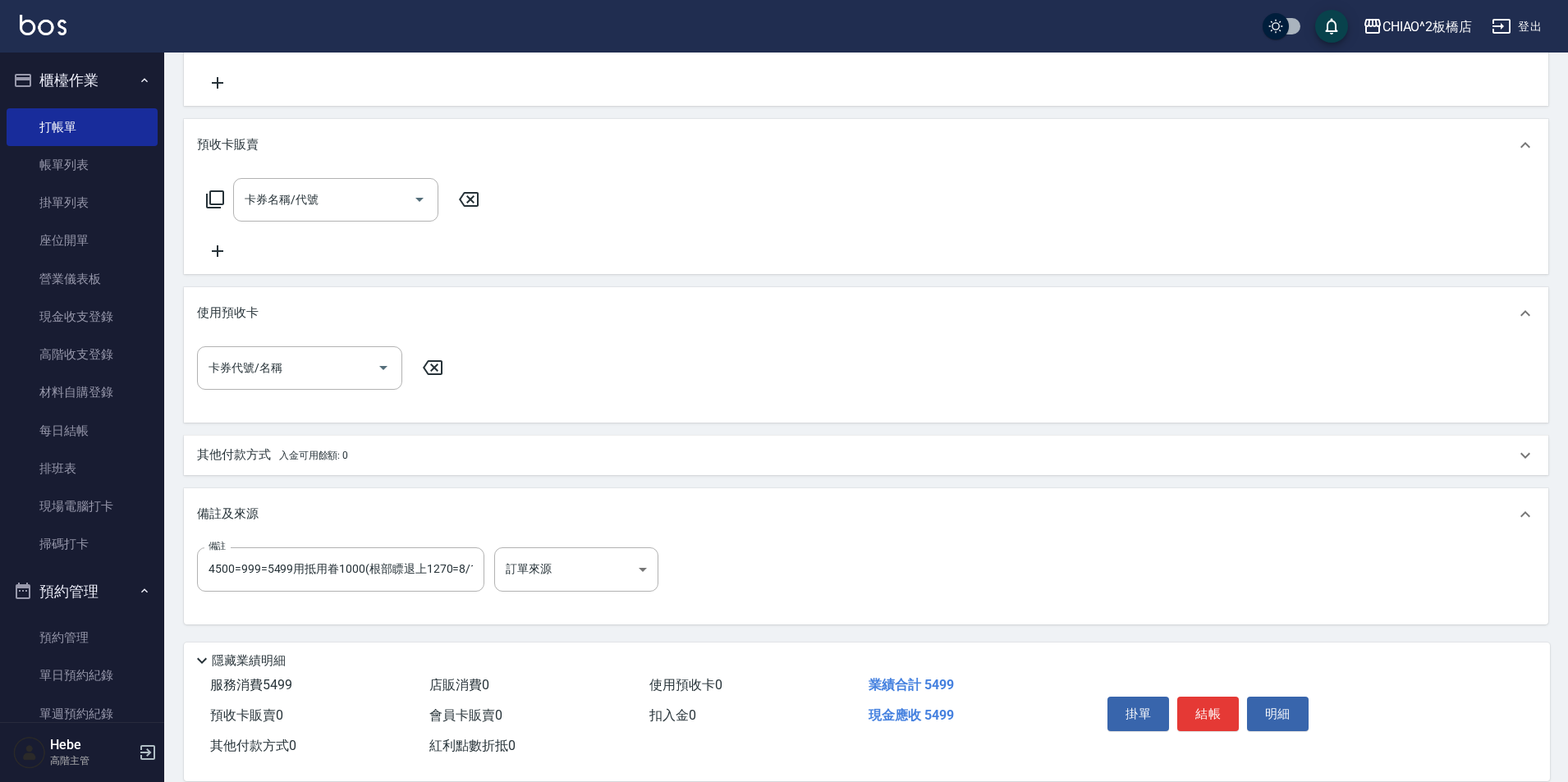
click at [247, 456] on p "其他付款方式 入金可用餘額: 0" at bounding box center [273, 455] width 151 height 18
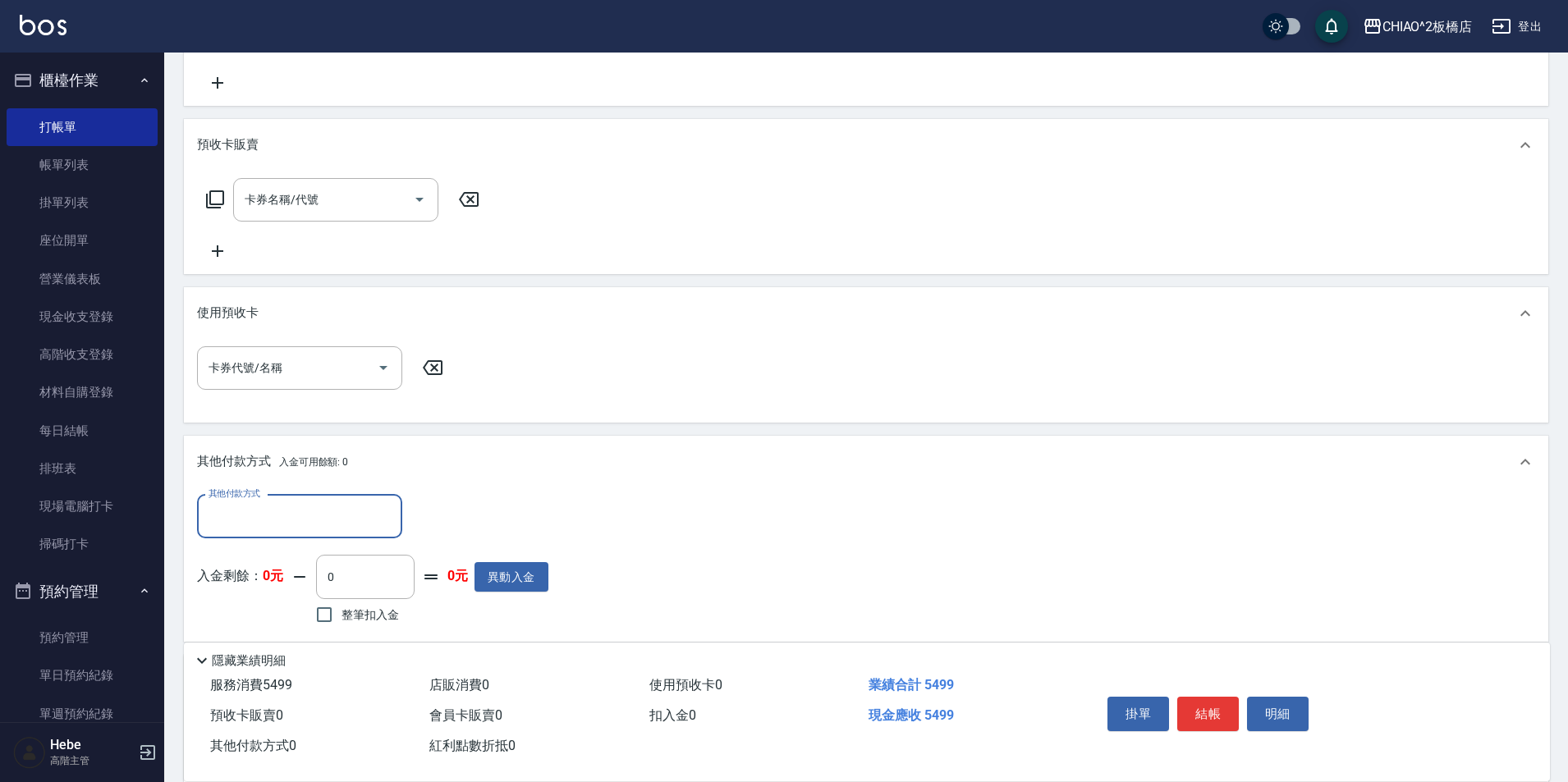
scroll to position [0, 0]
click at [238, 354] on input "卡券代號/名稱" at bounding box center [287, 367] width 166 height 28
type input "ㄅㄢ"
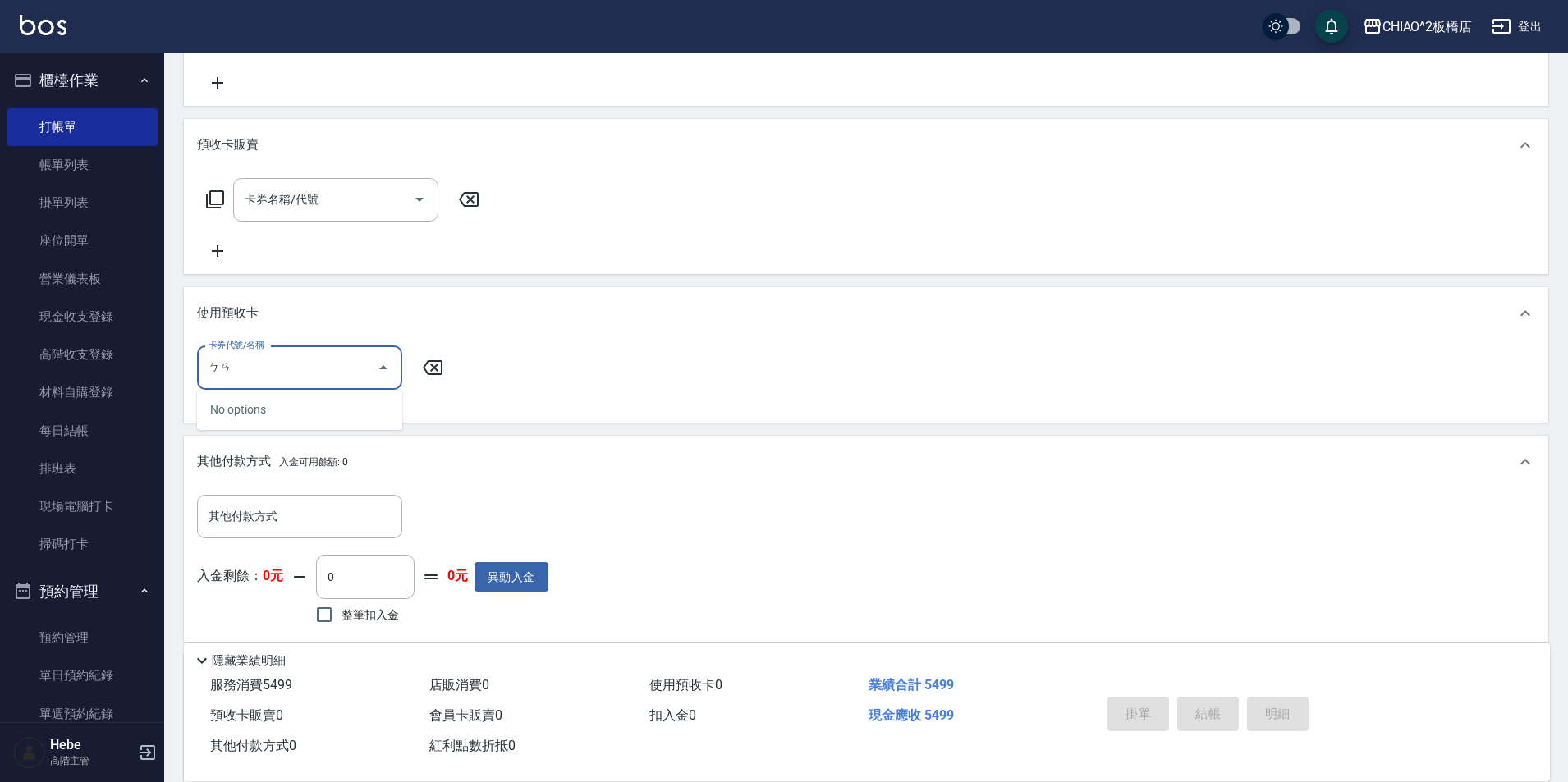
type input "[DATE] 21:41"
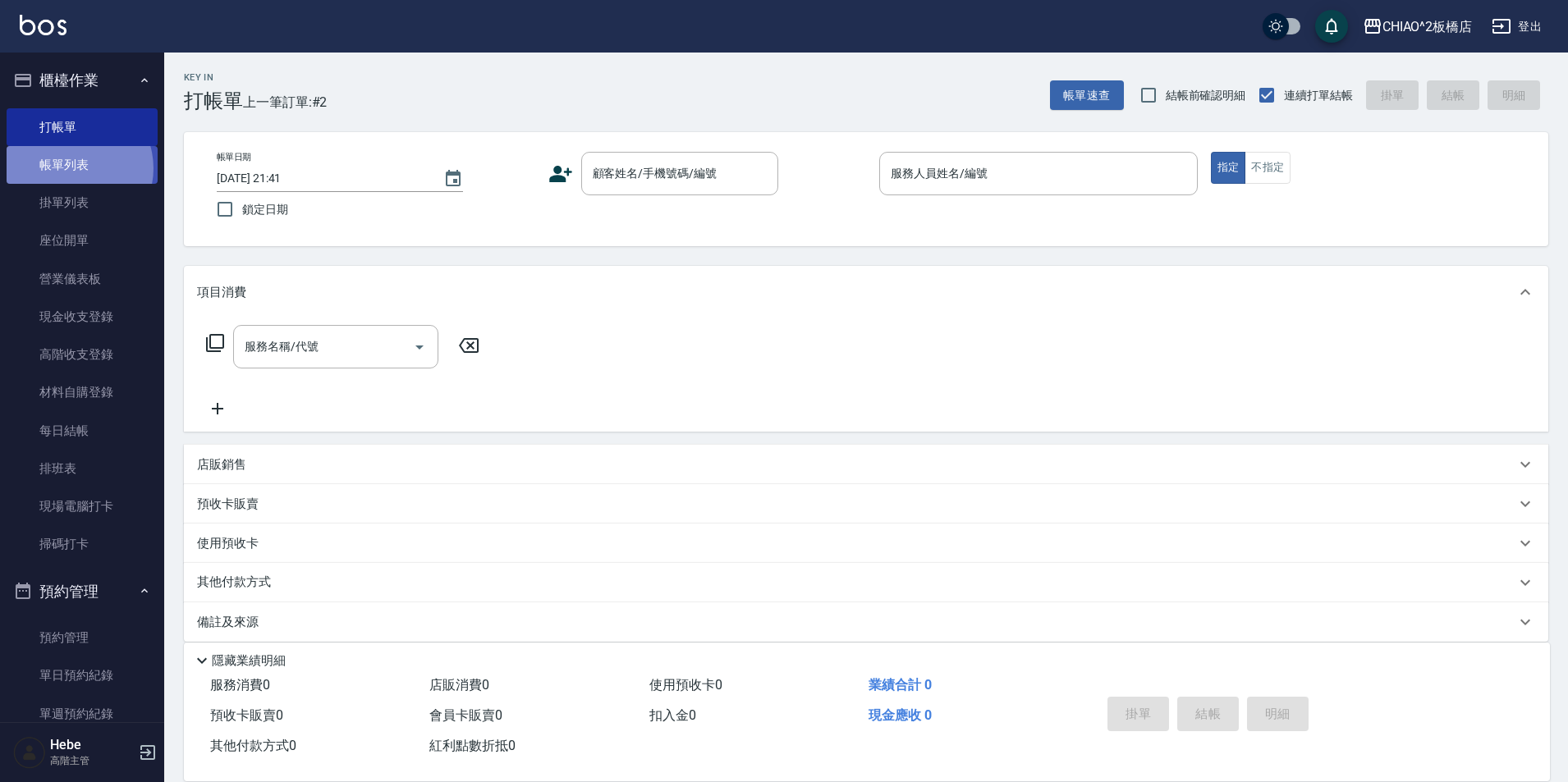
click at [72, 169] on link "帳單列表" at bounding box center [83, 165] width 151 height 38
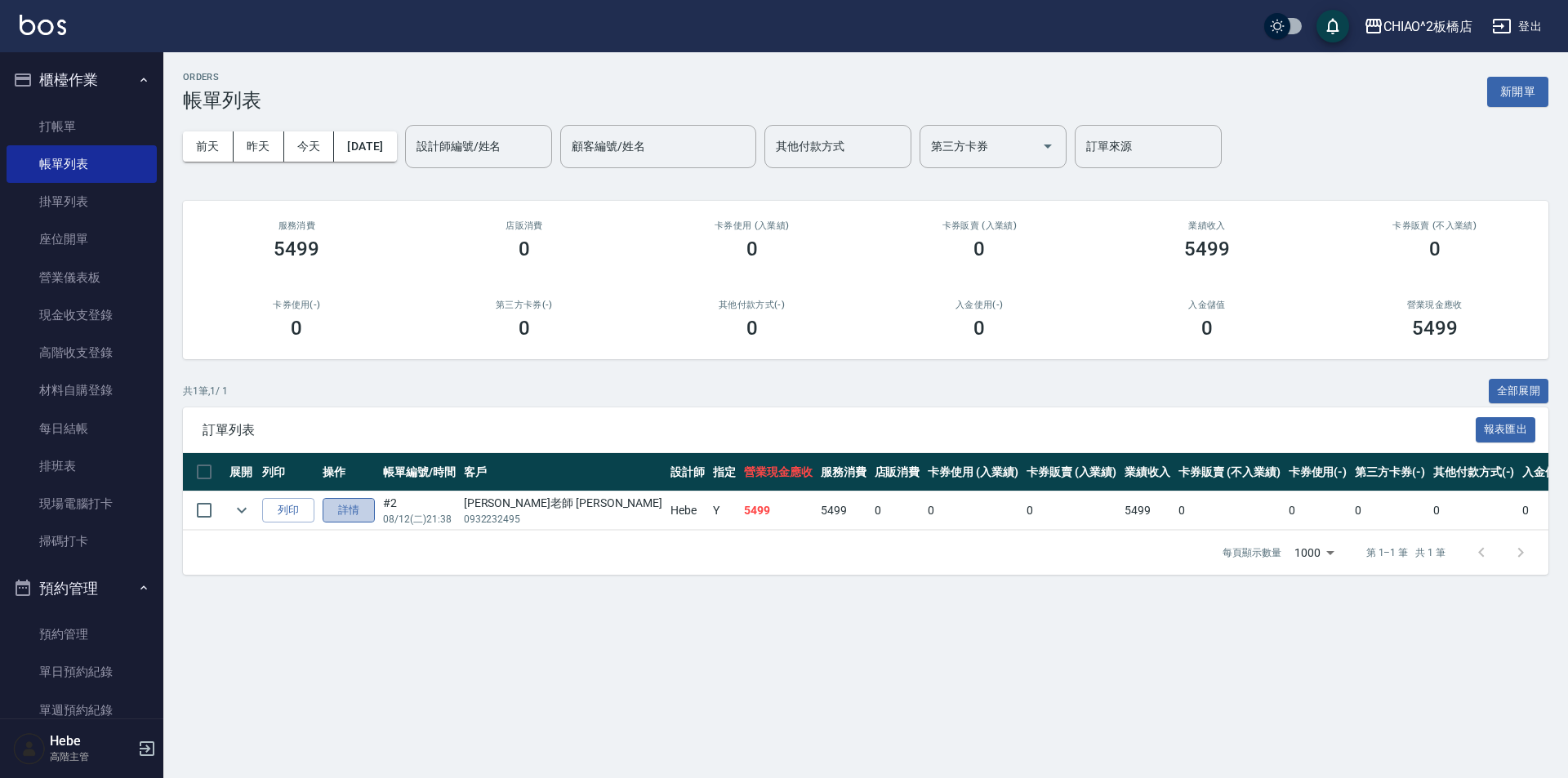
click at [347, 507] on link "詳情" at bounding box center [348, 511] width 52 height 26
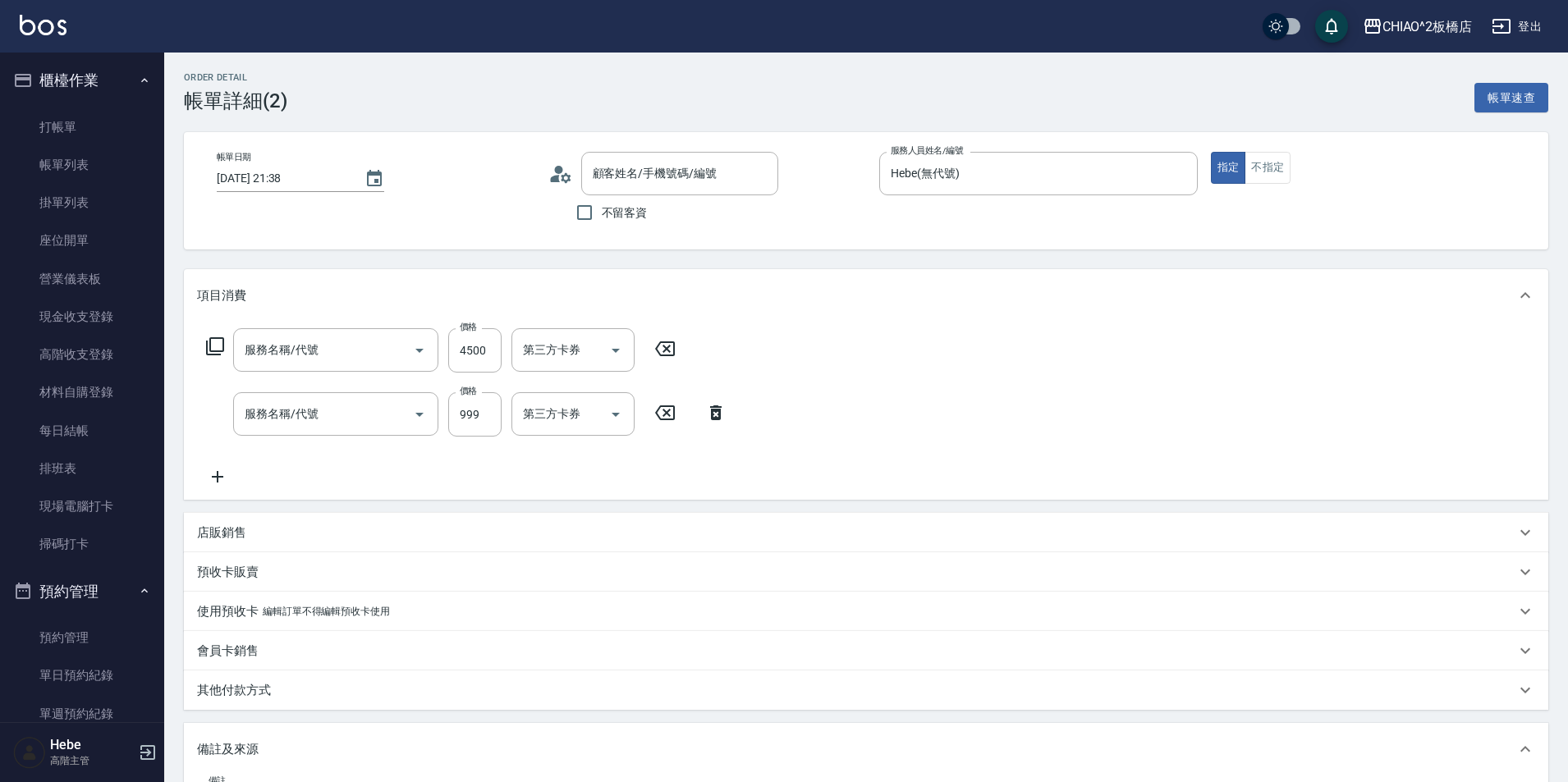
type input "[DATE] 21:38"
type input "Hebe(無代號)"
type input "4500=999=5499用抵用眷1000(根部瞟退上1270=8/1=9%)"
type input "線條染4500(96675)"
type input "洗剪指定600(96678)"
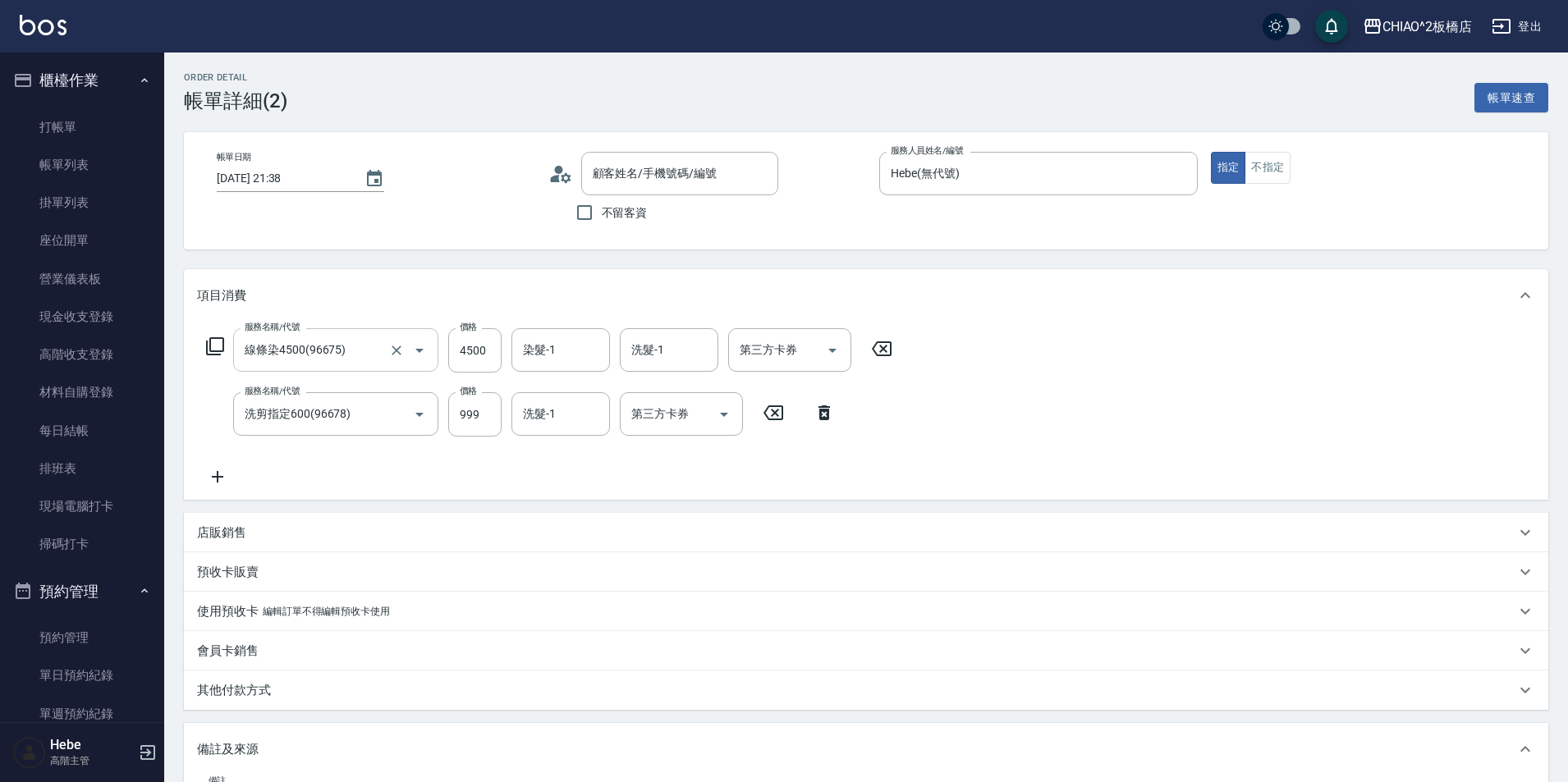
type input "[PERSON_NAME]老師 [PERSON_NAME]/0932232495/"
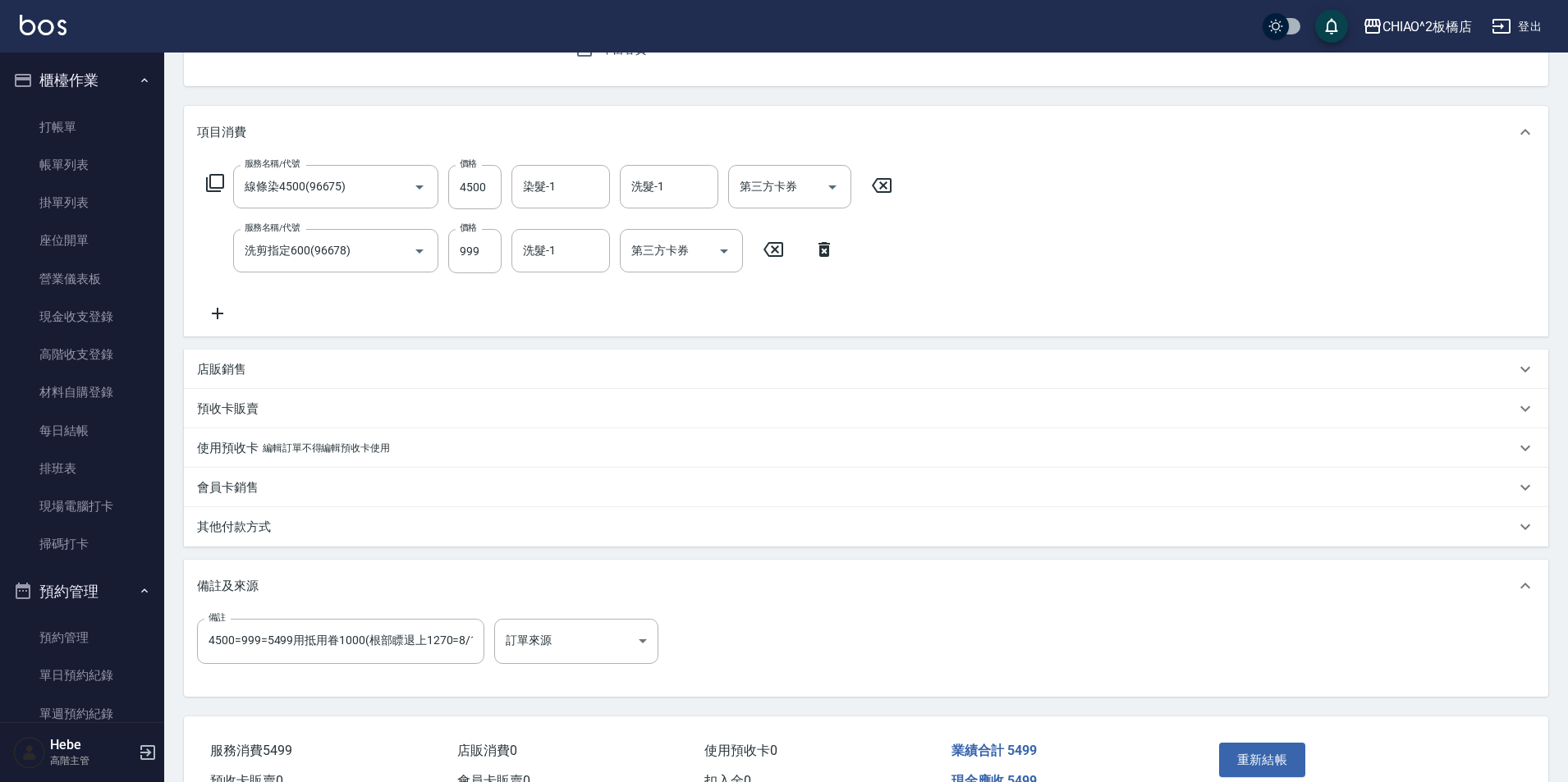
scroll to position [164, 0]
click at [239, 410] on p "預收卡販賣" at bounding box center [228, 409] width 62 height 17
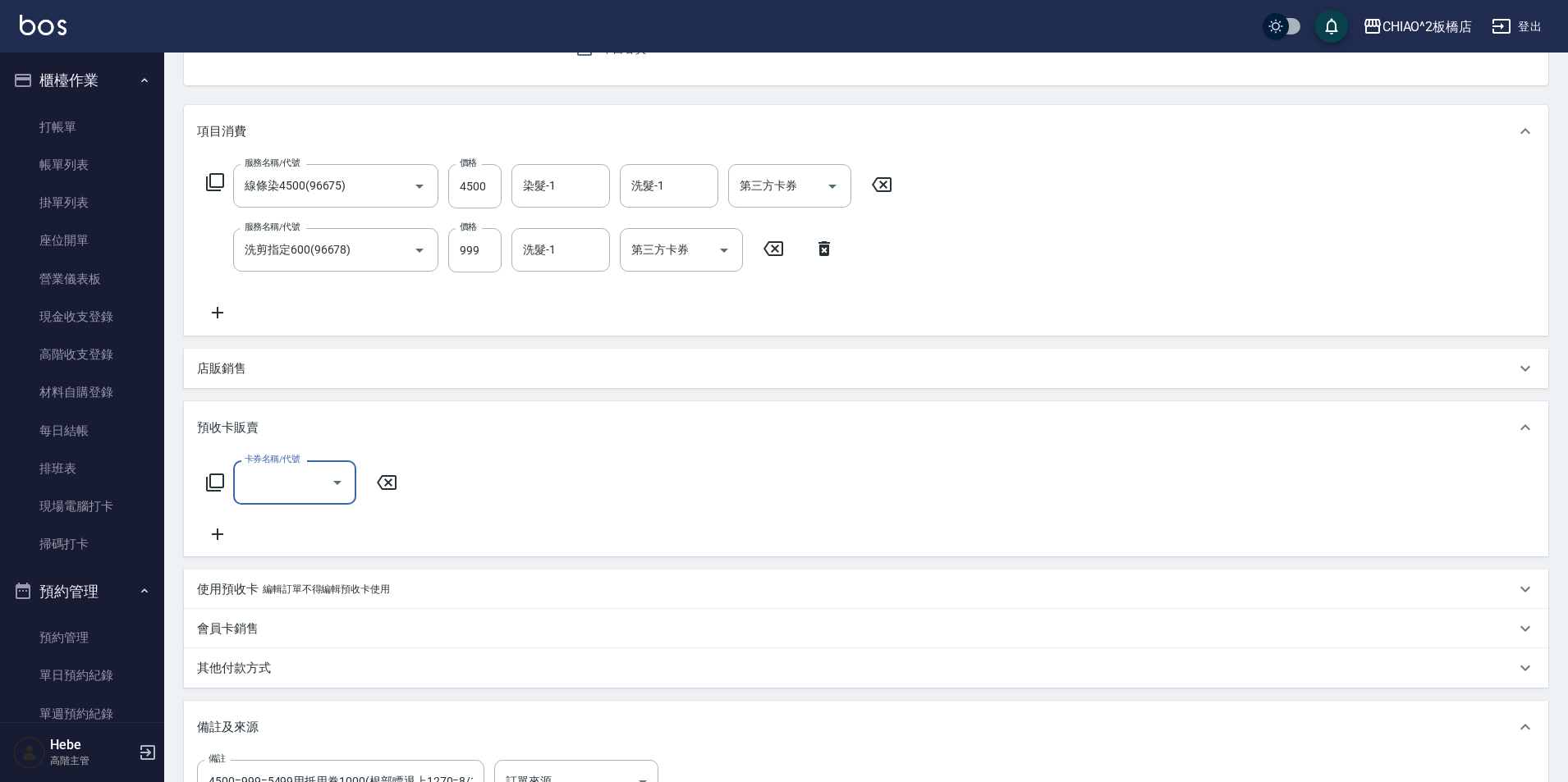
scroll to position [0, 0]
click at [212, 488] on icon at bounding box center [215, 483] width 18 height 18
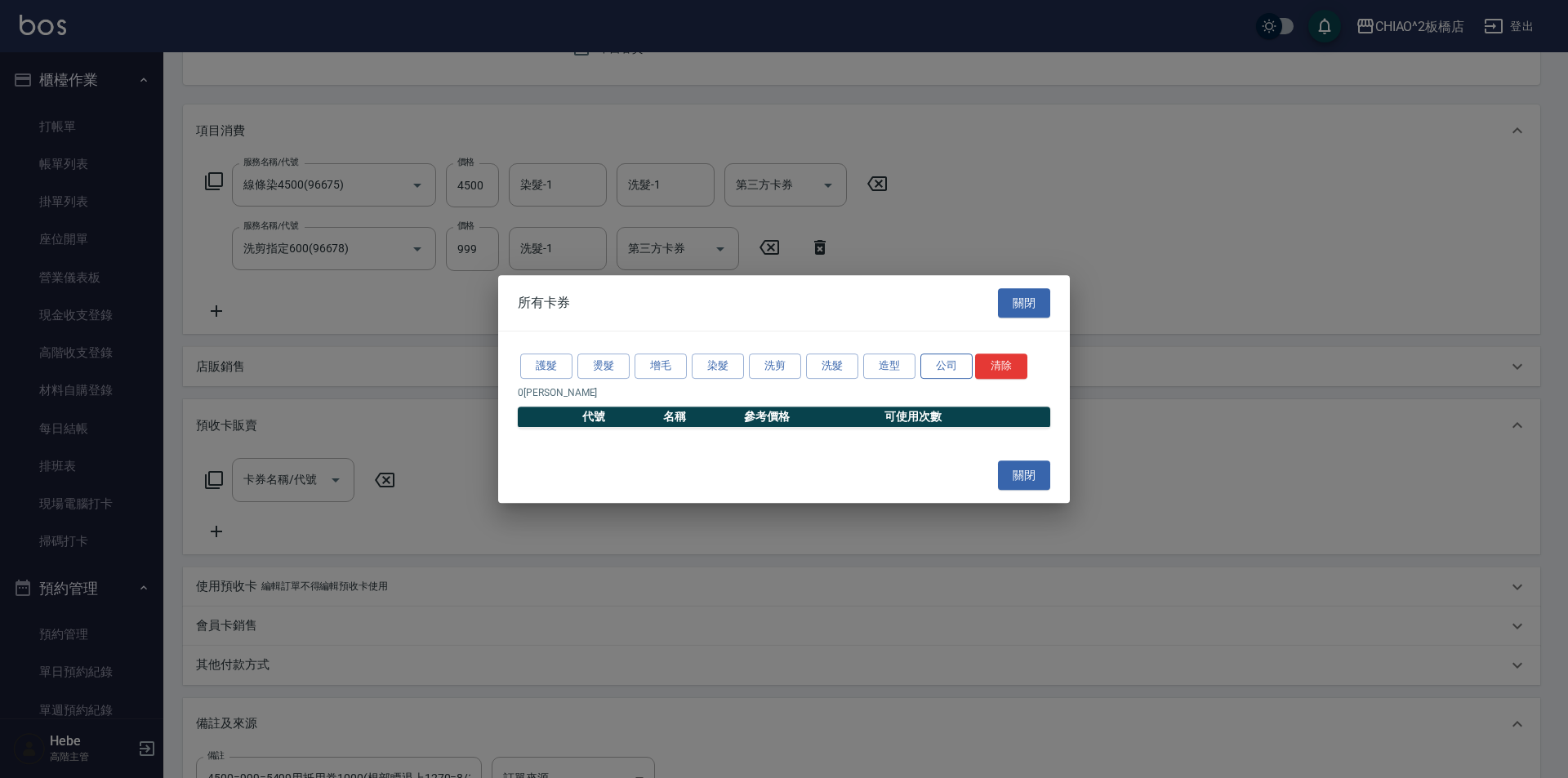
click at [941, 368] on button "公司" at bounding box center [946, 366] width 52 height 26
click at [1030, 472] on button "關閉" at bounding box center [1024, 475] width 52 height 30
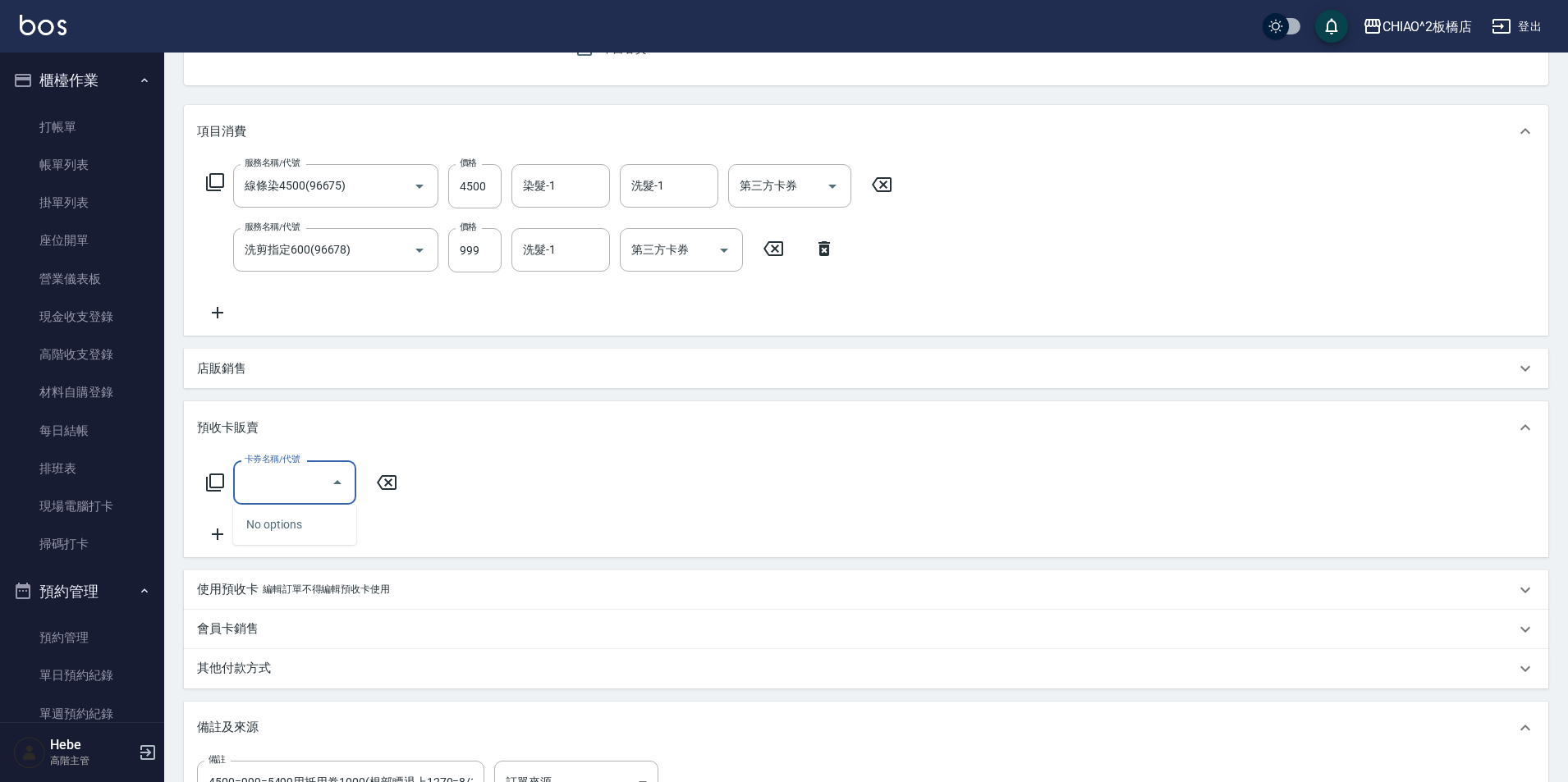
click at [271, 477] on input "卡券名稱/代號" at bounding box center [282, 482] width 83 height 28
type input "1000"
click at [651, 461] on div "卡券名稱/代號 卡券名稱/代號" at bounding box center [866, 502] width 1338 height 83
drag, startPoint x: 477, startPoint y: 185, endPoint x: 497, endPoint y: 184, distance: 20.0
click at [478, 184] on input "4500" at bounding box center [475, 187] width 53 height 45
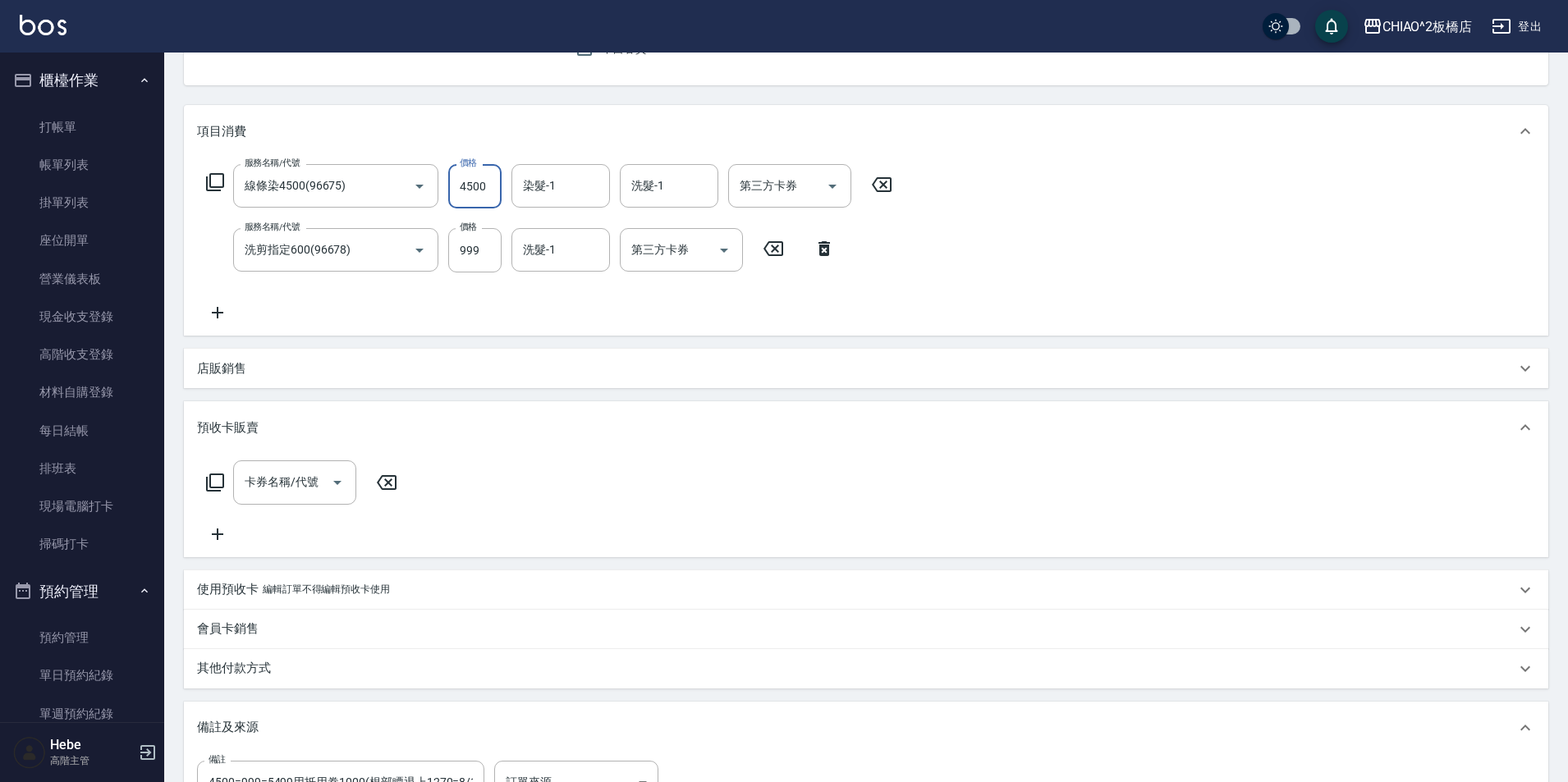
click at [484, 187] on input "4500" at bounding box center [475, 187] width 53 height 45
drag, startPoint x: 492, startPoint y: 187, endPoint x: 449, endPoint y: 182, distance: 43.3
click at [449, 182] on input "4500" at bounding box center [475, 187] width 53 height 45
drag, startPoint x: 471, startPoint y: 185, endPoint x: 433, endPoint y: 177, distance: 38.8
click at [433, 177] on div "服務名稱/代號 線條染4500(96675) 服務名稱/代號 價格 0 價格 染髮-1 染髮-1 洗髮-1 洗髮-1 第三方卡券 第三方卡券" at bounding box center [550, 187] width 705 height 45
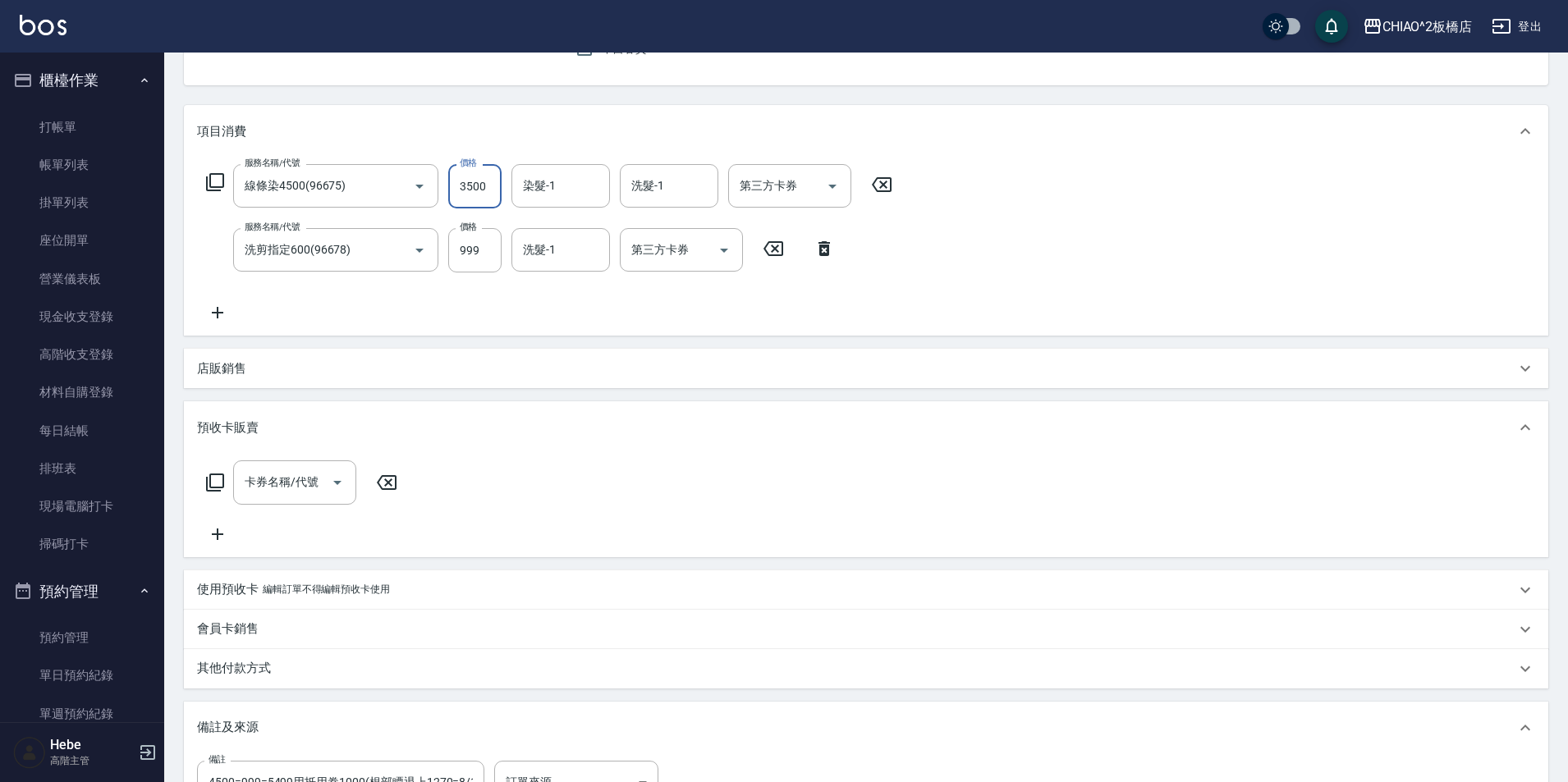
type input "3500"
drag, startPoint x: 995, startPoint y: 422, endPoint x: 1021, endPoint y: 417, distance: 26.5
click at [995, 422] on div "預收卡販賣" at bounding box center [856, 428] width 1319 height 17
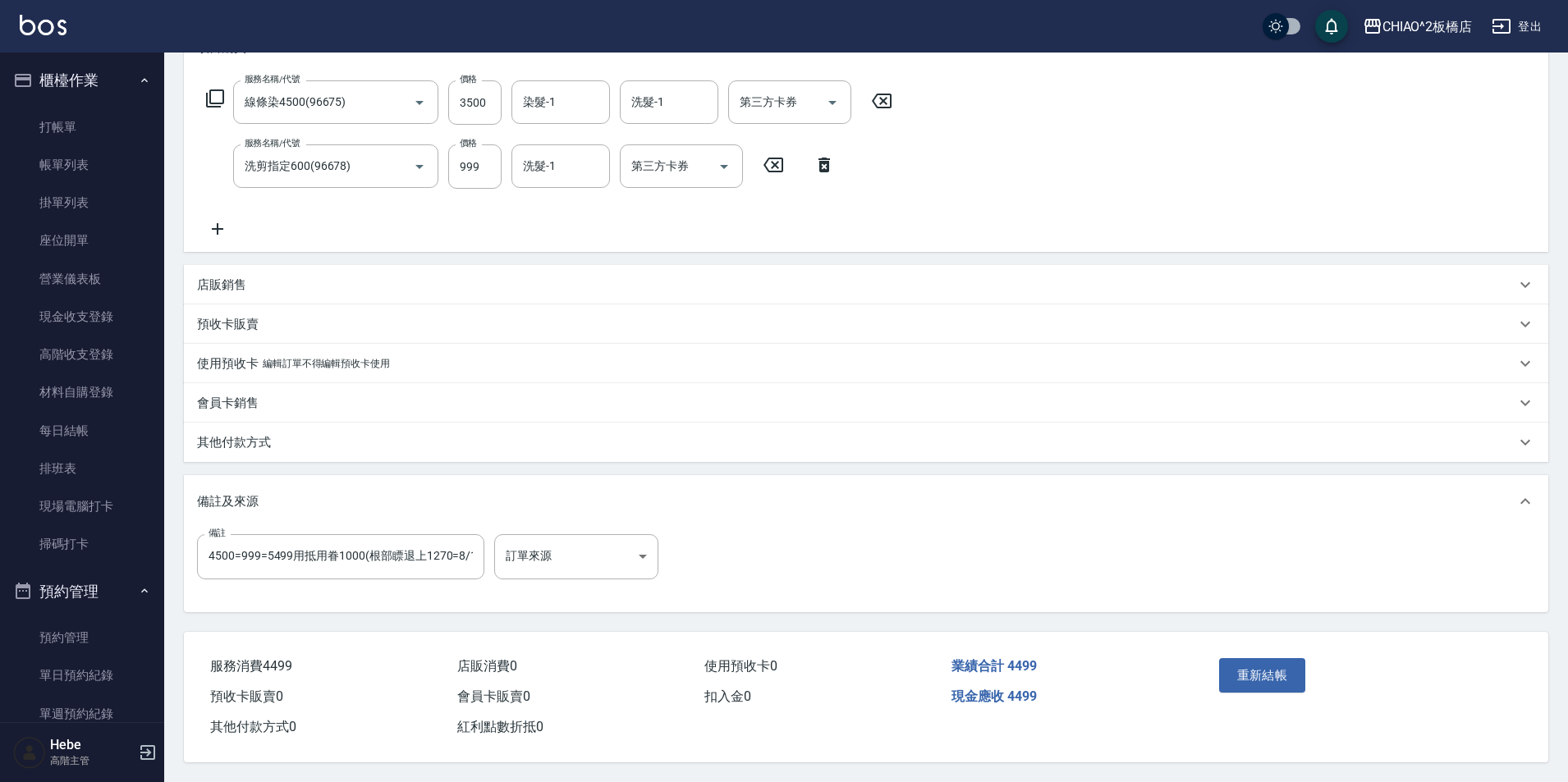
scroll to position [256, 0]
click at [226, 435] on p "其他付款方式" at bounding box center [234, 443] width 74 height 17
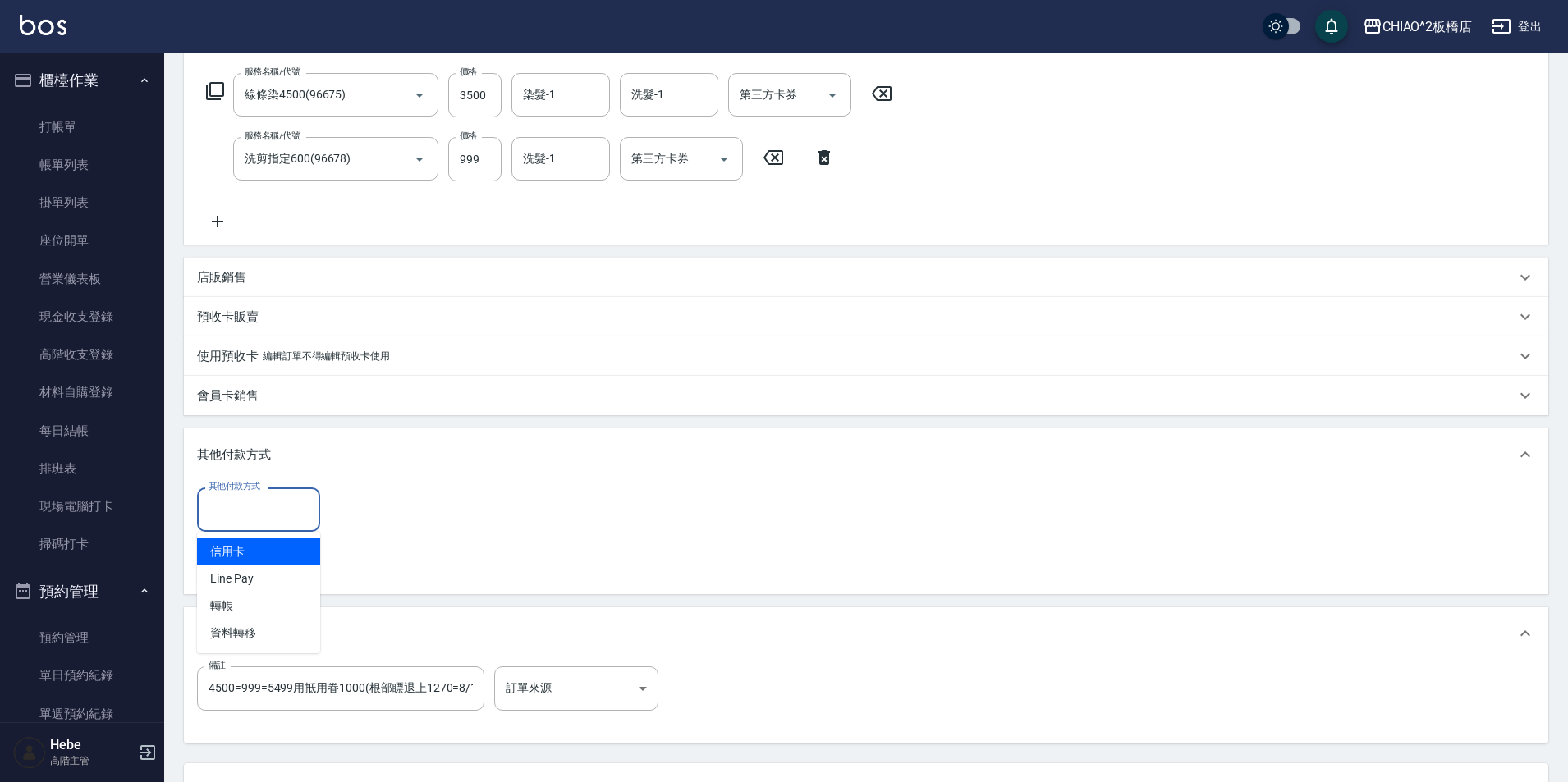
click at [247, 508] on input "其他付款方式" at bounding box center [259, 508] width 108 height 28
click at [243, 581] on span "Line Pay" at bounding box center [258, 579] width 123 height 27
type input "Line Pay"
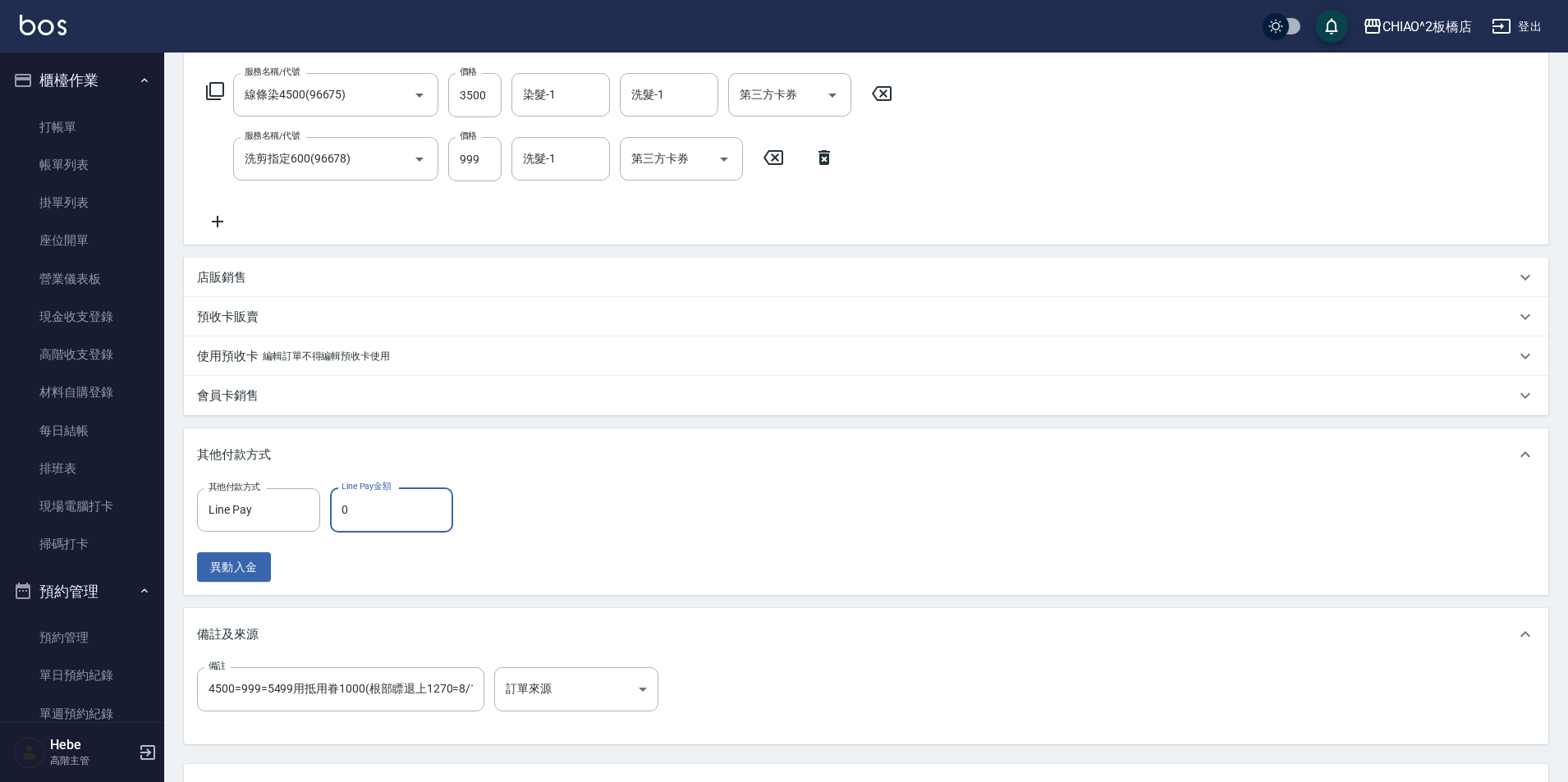
click at [365, 499] on input "0" at bounding box center [391, 510] width 123 height 45
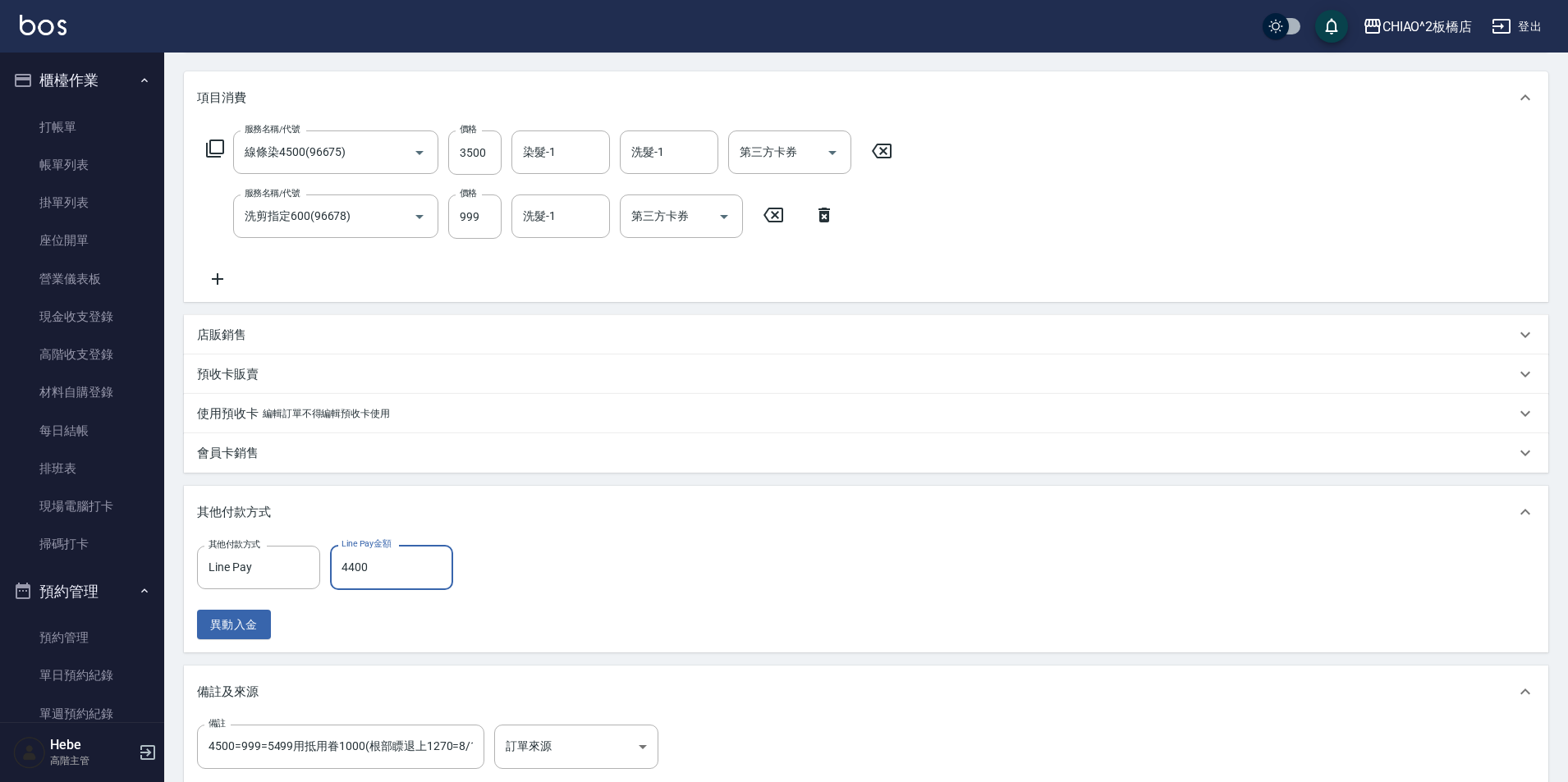
scroll to position [173, 0]
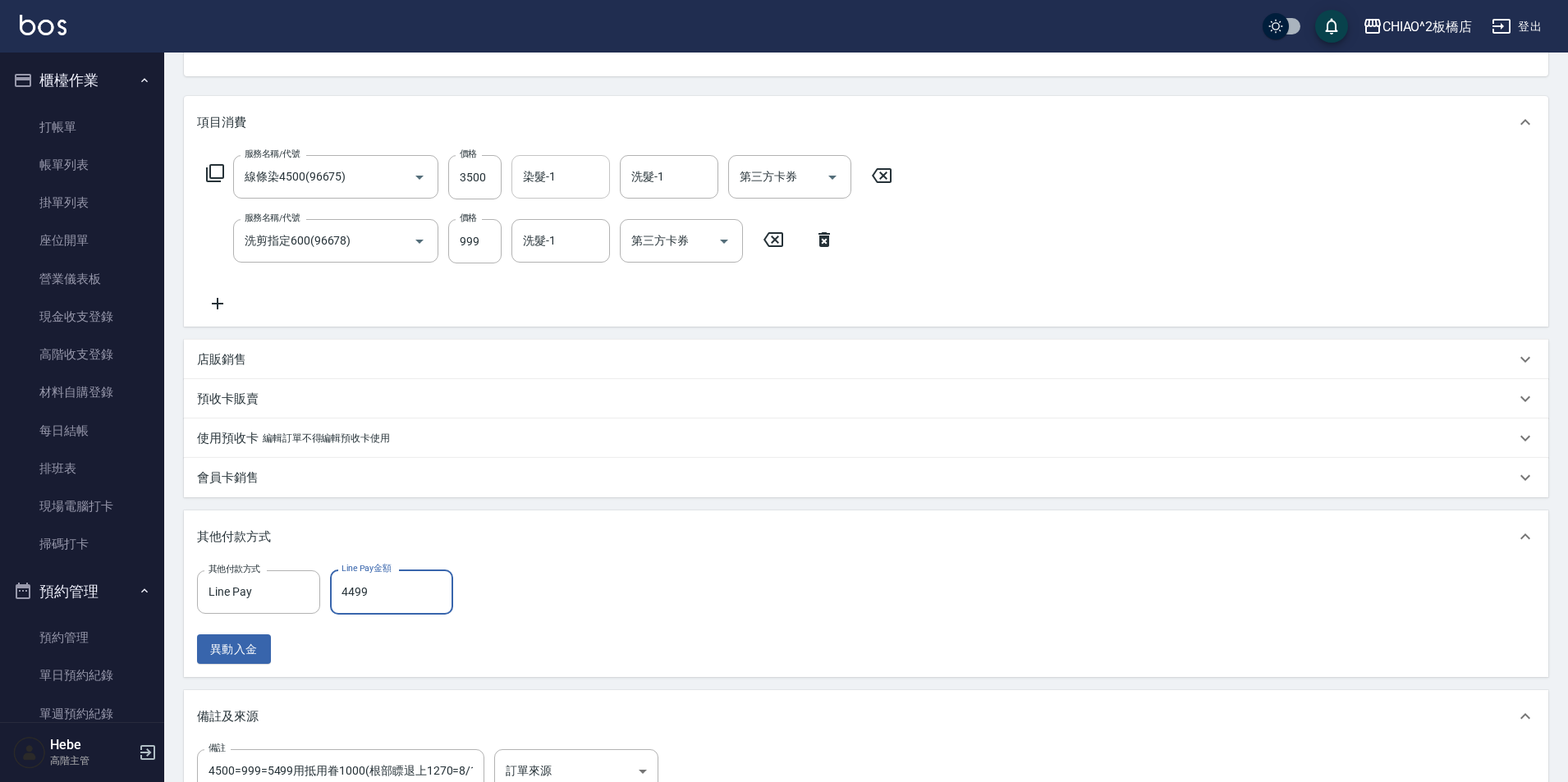
type input "4499"
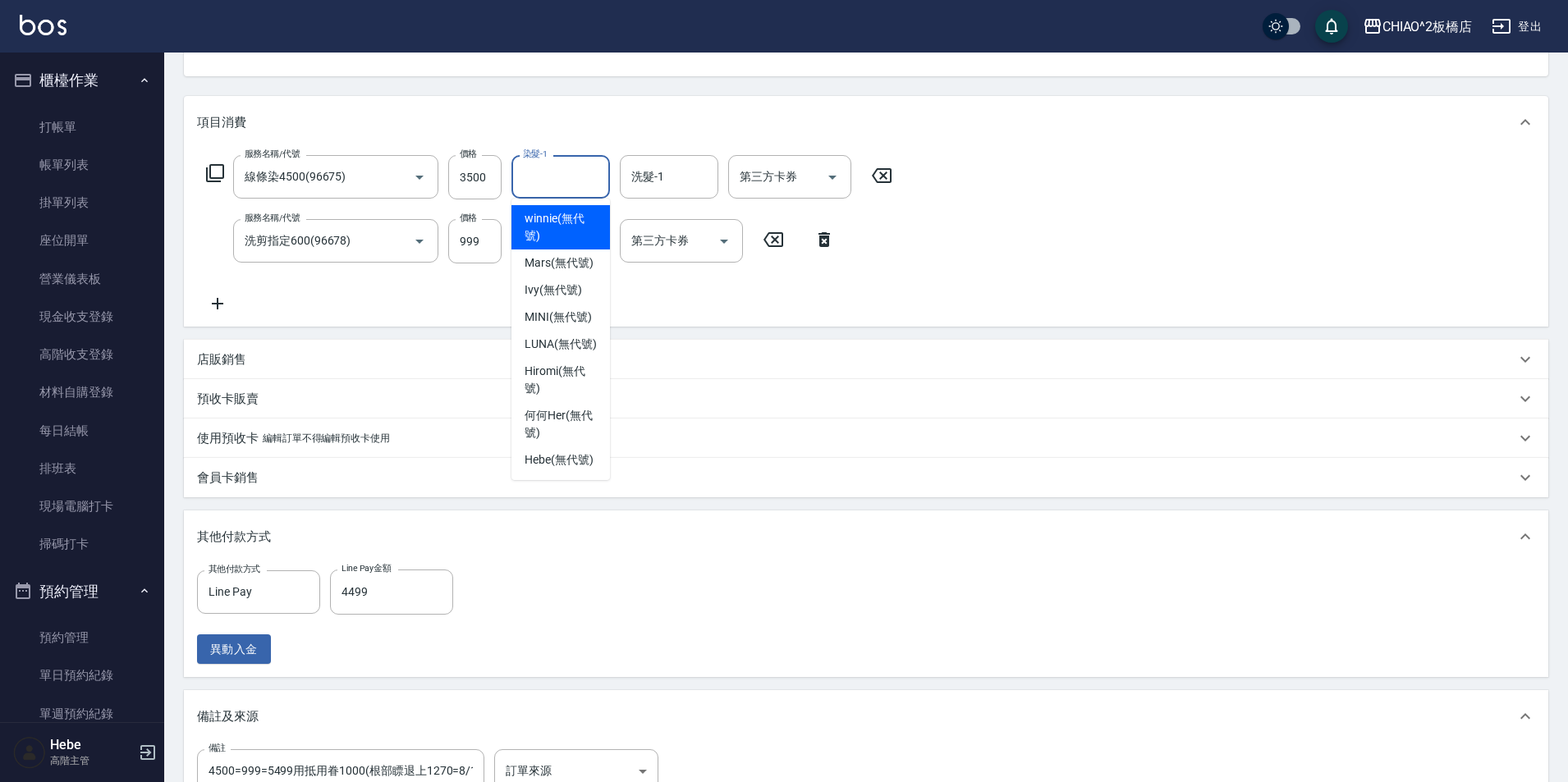
click at [566, 172] on input "染髮-1" at bounding box center [560, 176] width 83 height 28
click at [558, 231] on span "winnie (無代號)" at bounding box center [561, 227] width 72 height 34
type input "winnie(無代號)"
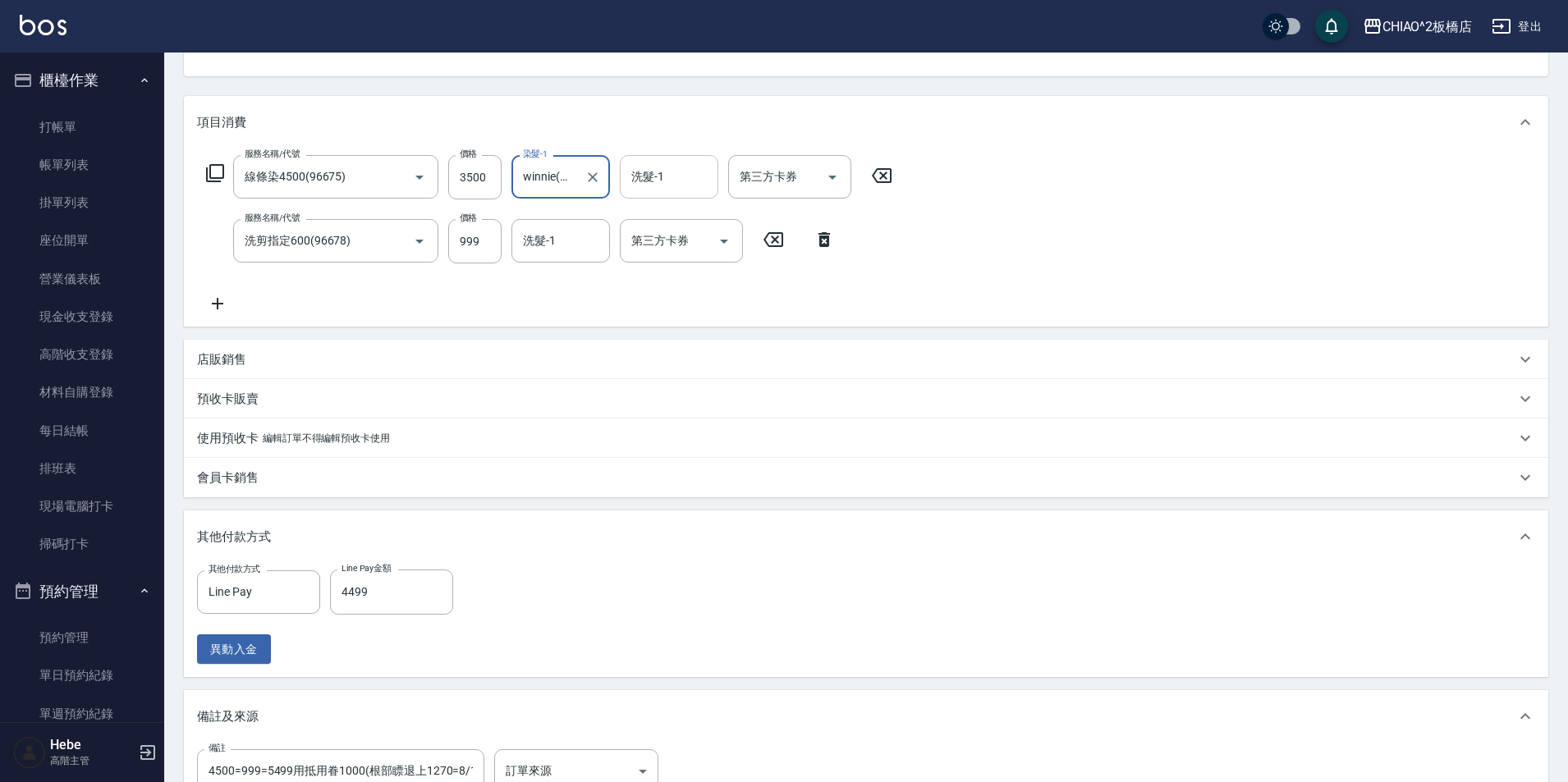
click at [653, 181] on input "洗髮-1" at bounding box center [668, 176] width 83 height 28
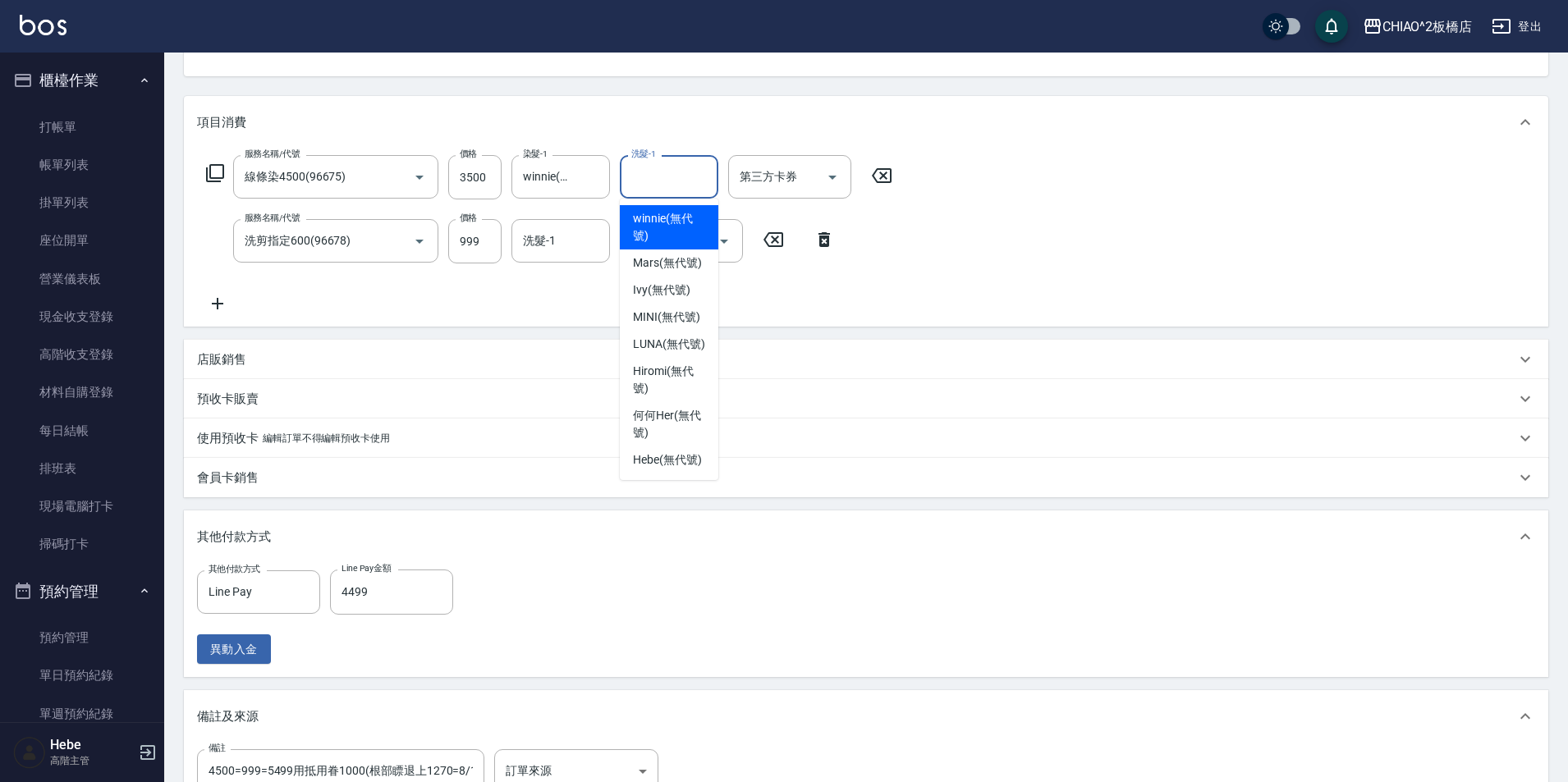
click at [671, 230] on span "winnie (無代號)" at bounding box center [669, 227] width 72 height 34
type input "winnie(無代號)"
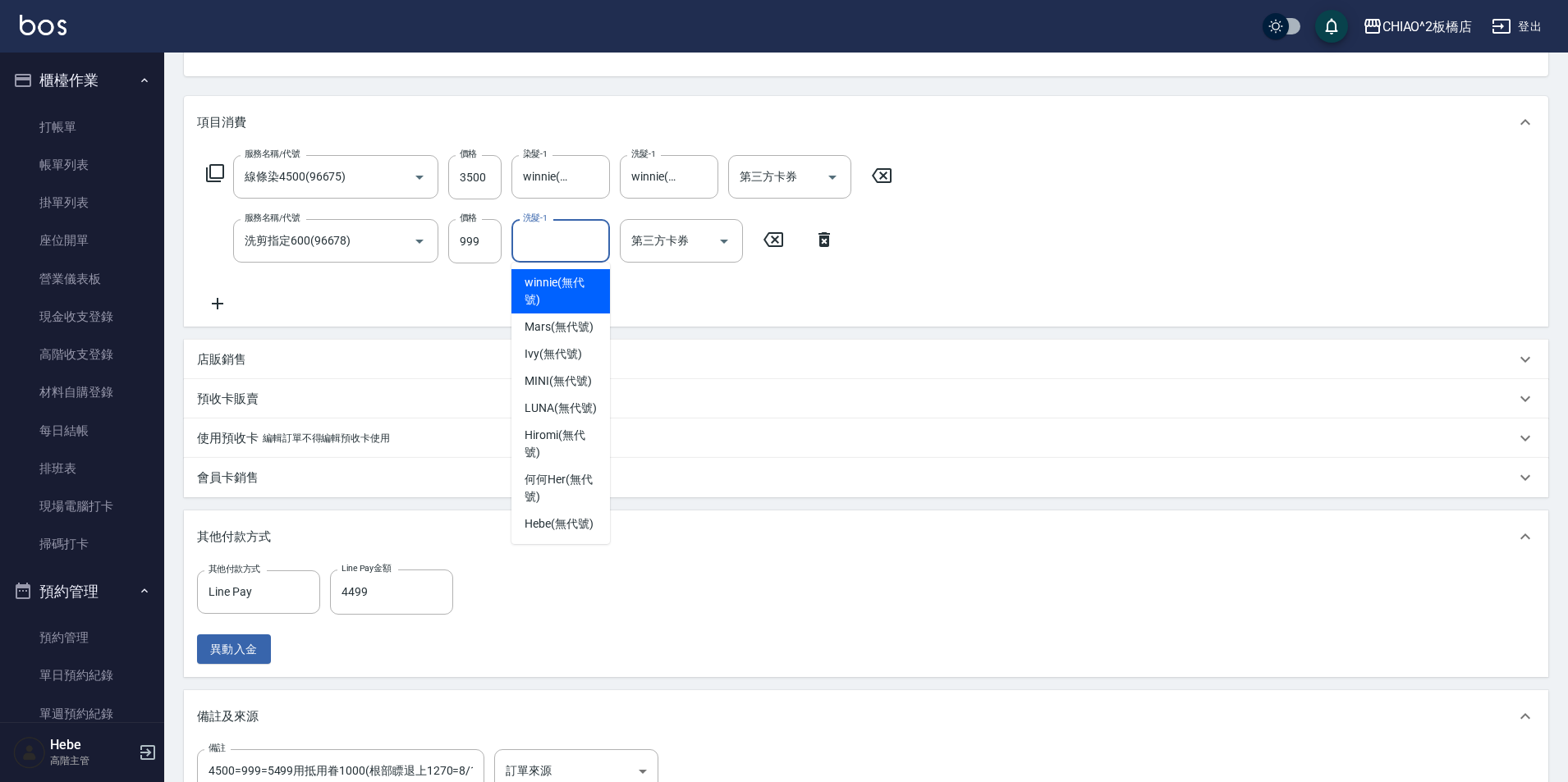
click at [562, 248] on input "洗髮-1" at bounding box center [560, 240] width 83 height 28
click at [565, 273] on div "winnie (無代號)" at bounding box center [561, 292] width 99 height 45
type input "winnie(無代號)"
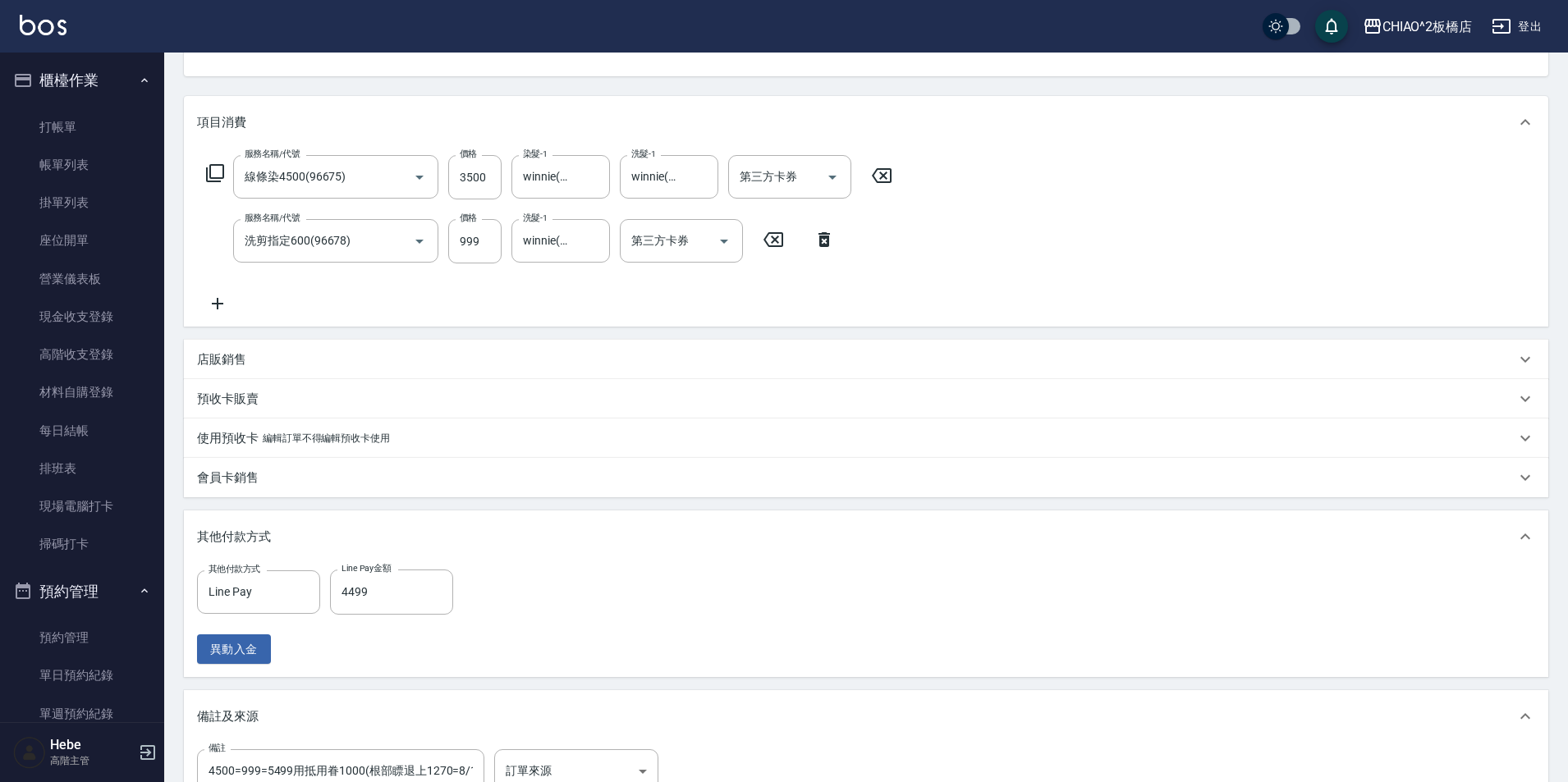
click at [557, 363] on div "店販銷售" at bounding box center [856, 360] width 1319 height 17
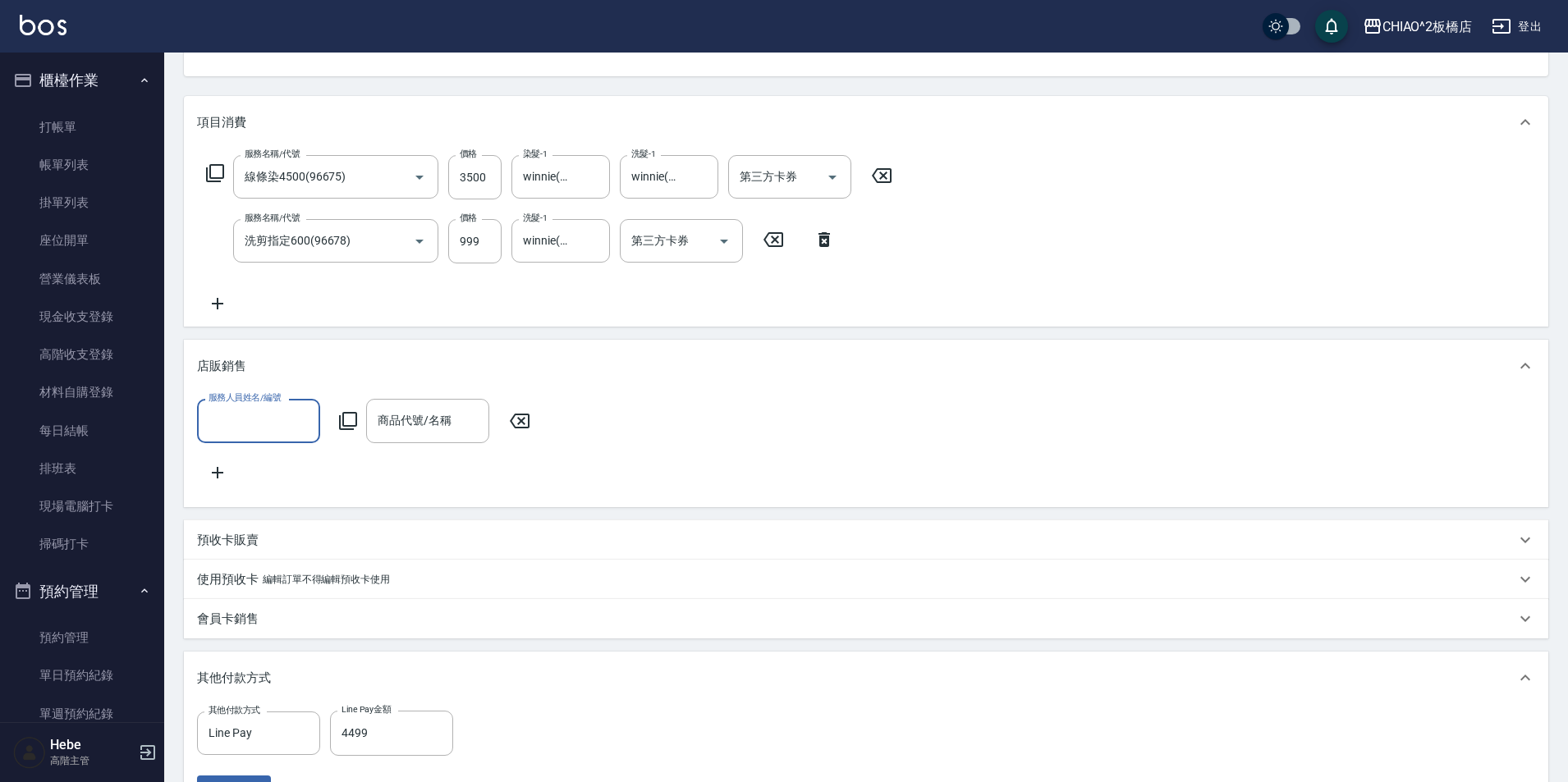
scroll to position [0, 0]
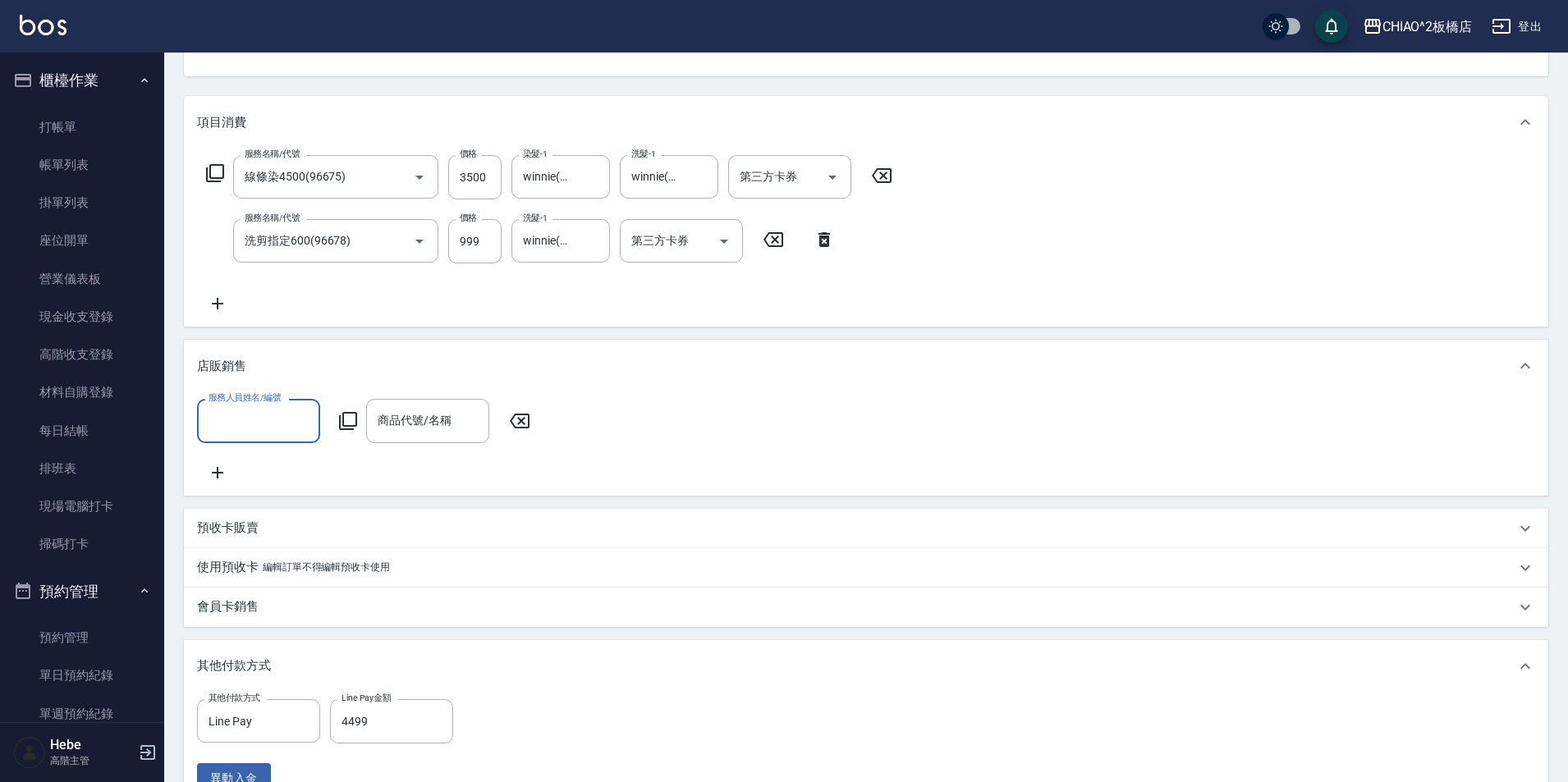
click at [954, 453] on div "服務人員姓名/編號 服務人員姓名/編號 商品代號/名稱 商品代號/名稱" at bounding box center [866, 440] width 1338 height 83
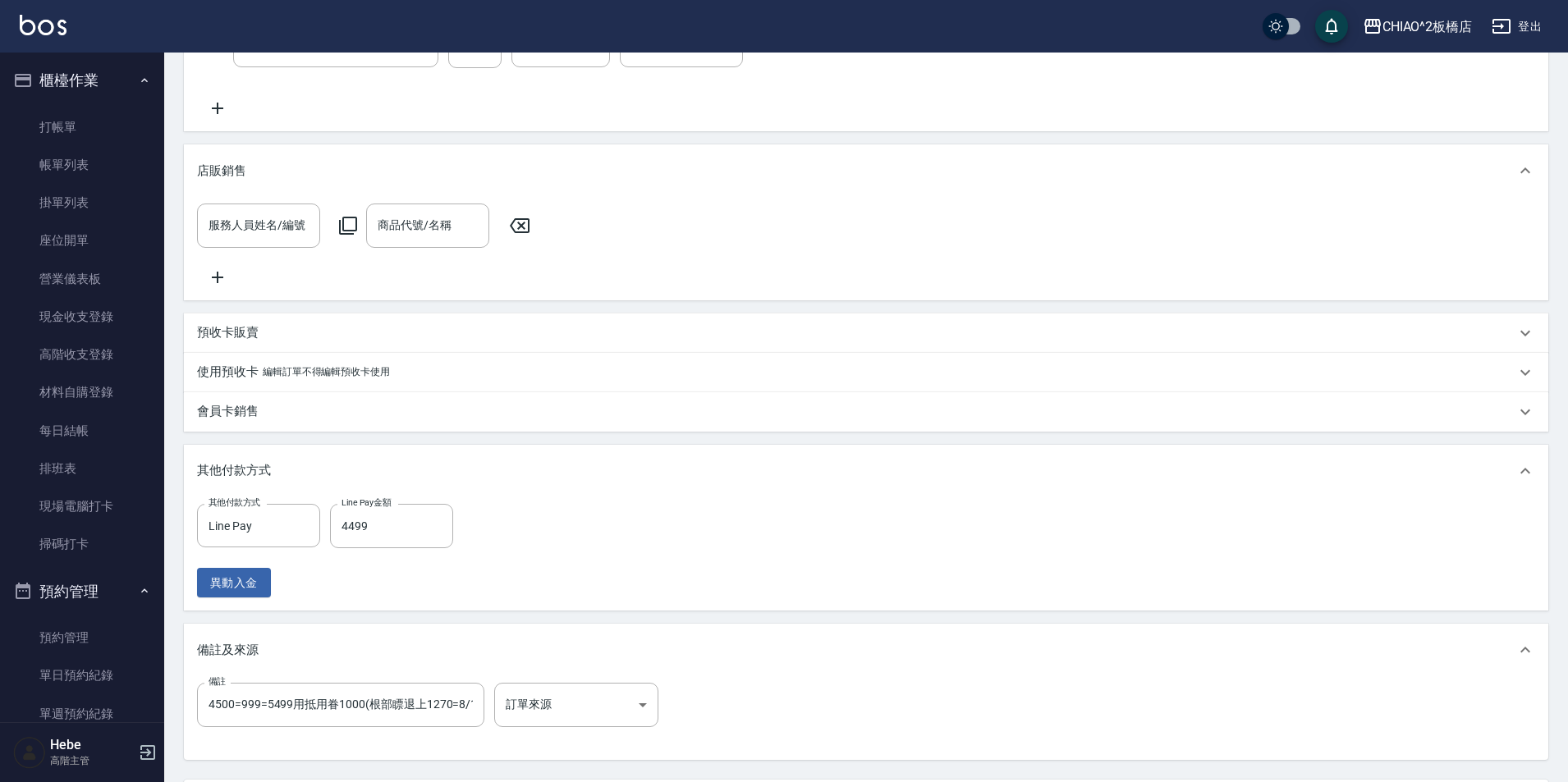
scroll to position [536, 0]
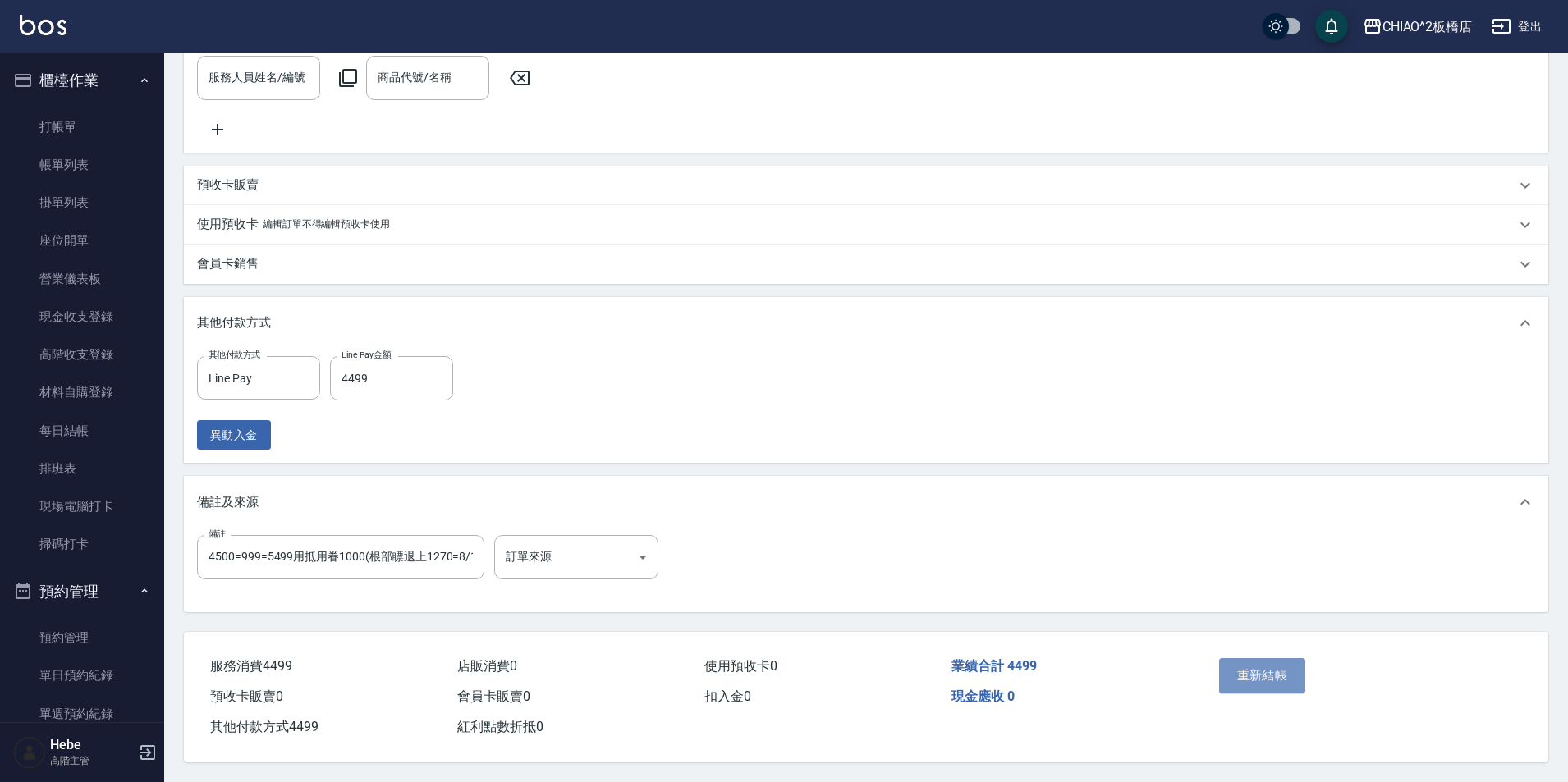
click at [1248, 667] on button "重新結帳" at bounding box center [1262, 675] width 87 height 34
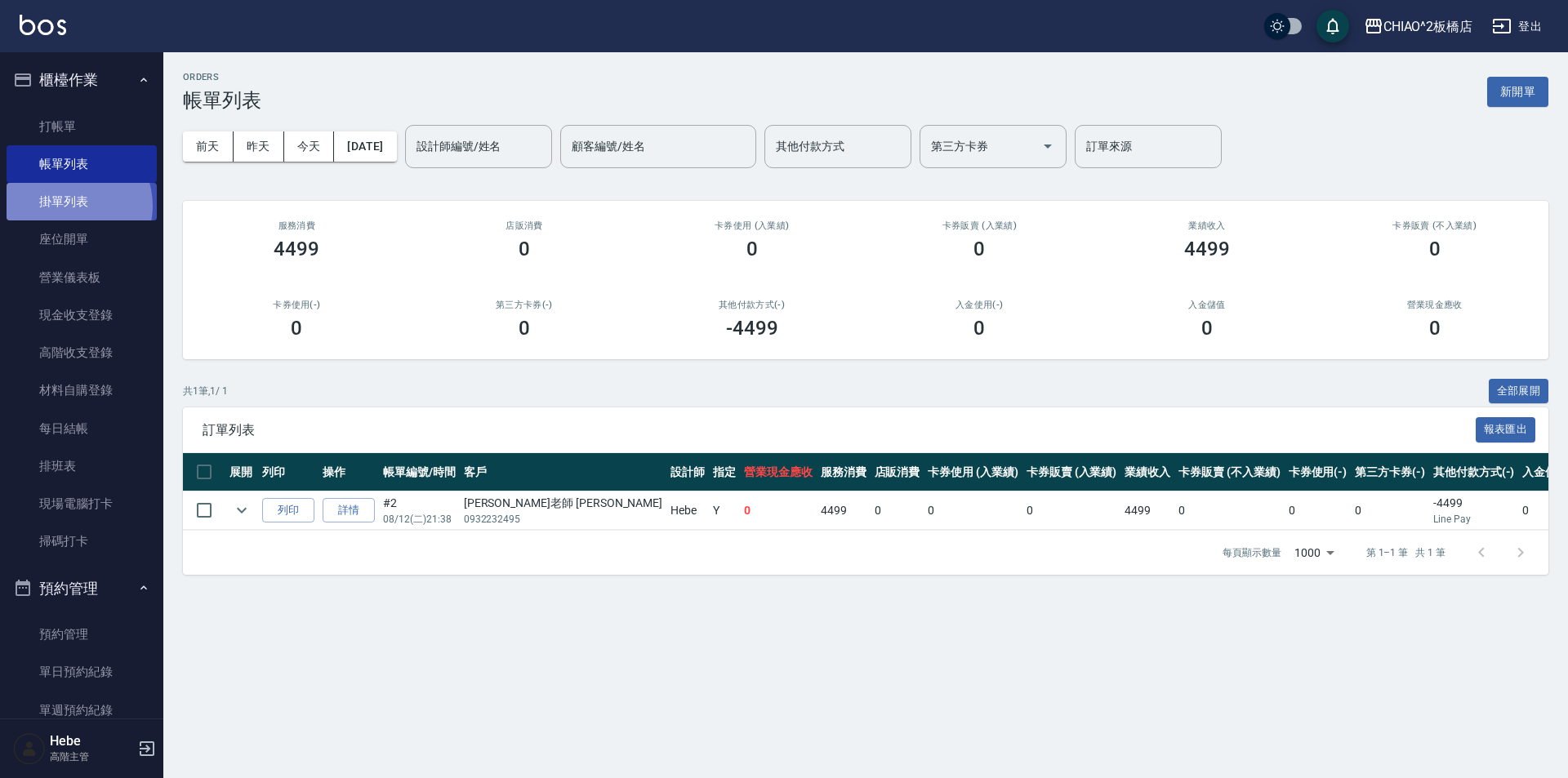
click at [68, 205] on link "掛單列表" at bounding box center [82, 202] width 151 height 38
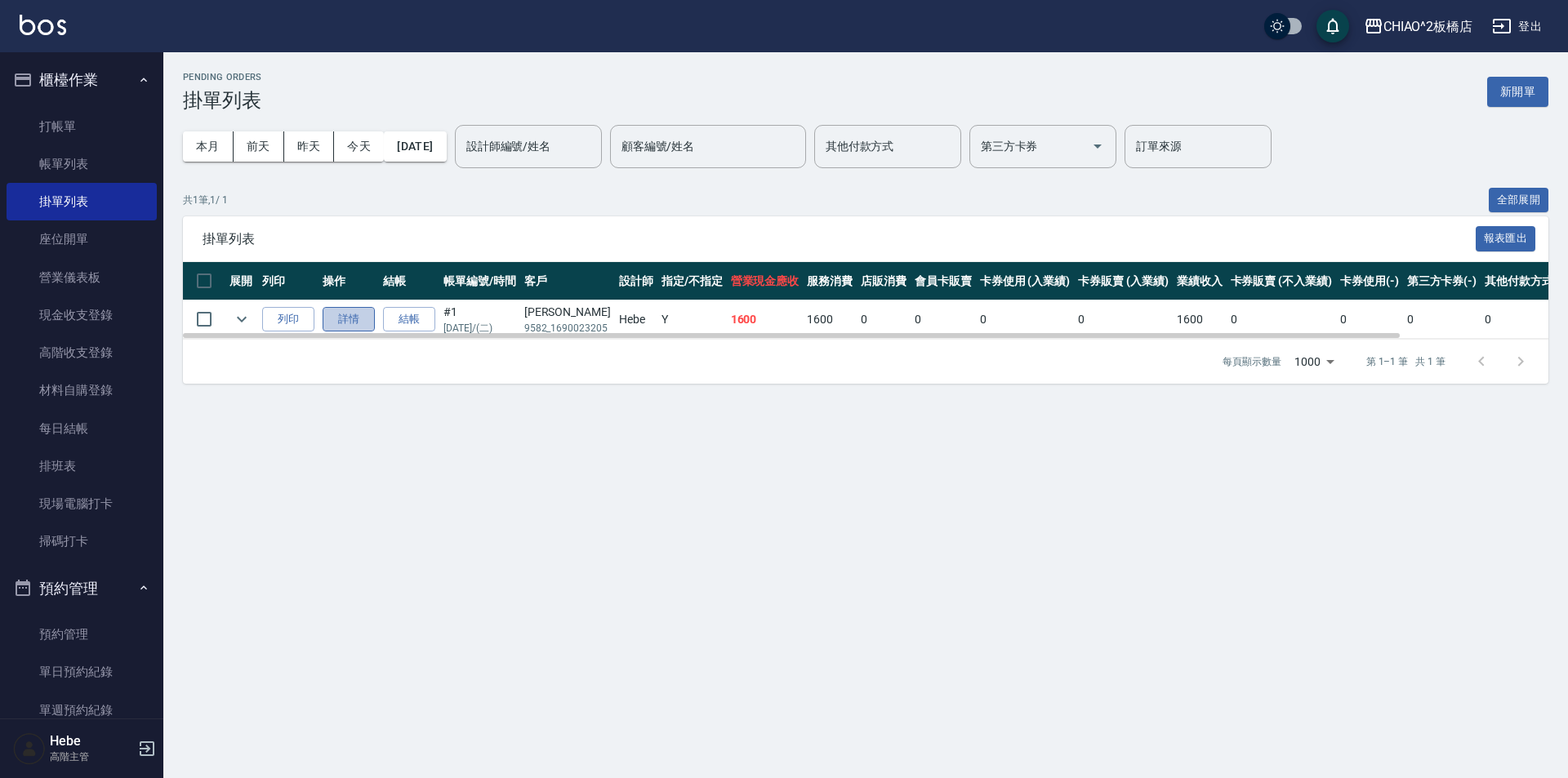
click at [353, 322] on link "詳情" at bounding box center [348, 320] width 52 height 26
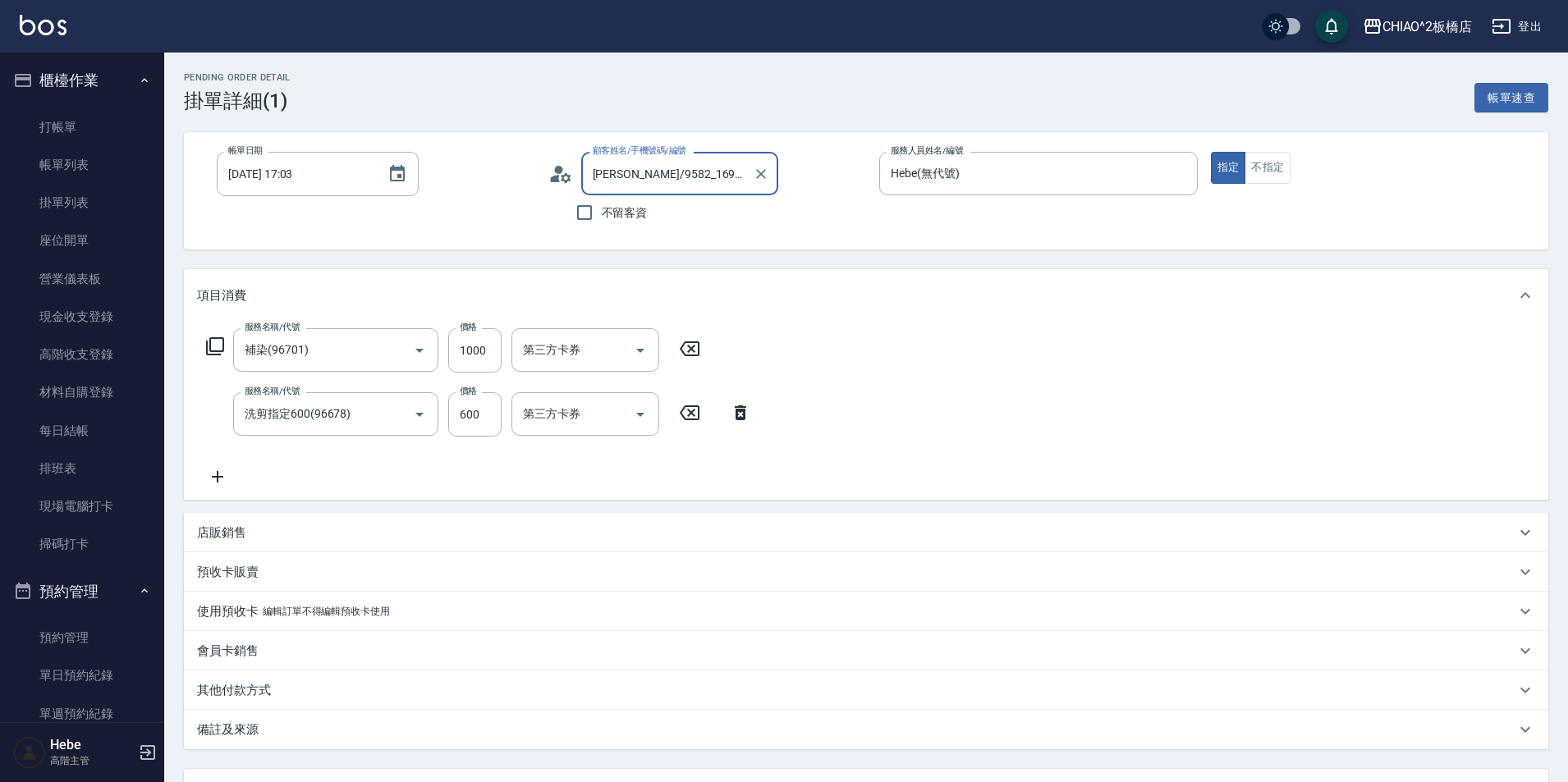
type input "[PERSON_NAME]/9582_1690023205/null"
click at [566, 351] on input "洗髮-1" at bounding box center [585, 349] width 133 height 28
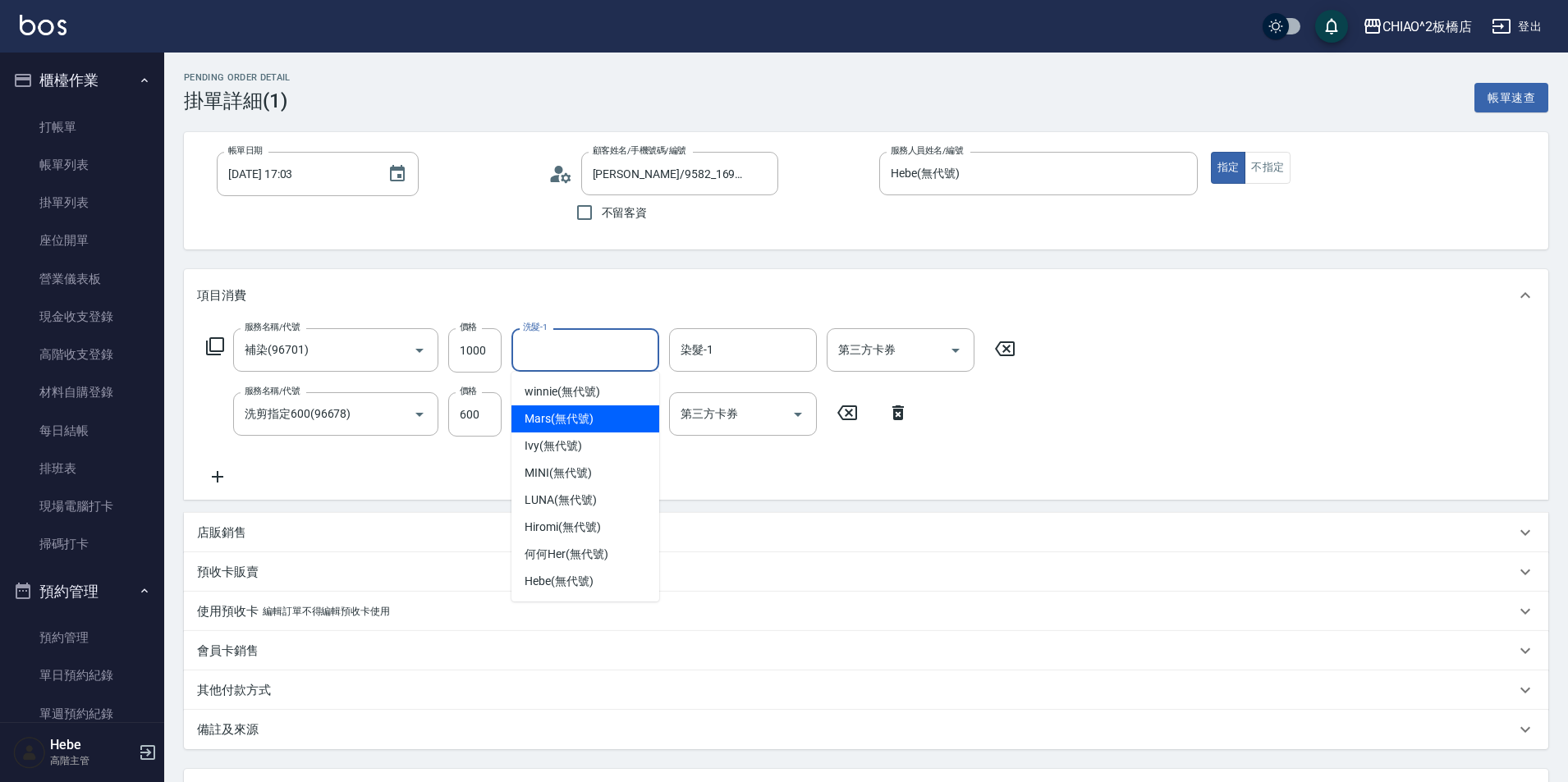
click at [576, 412] on span "Mars (無代號)" at bounding box center [559, 419] width 69 height 17
type input "Mars(無代號)"
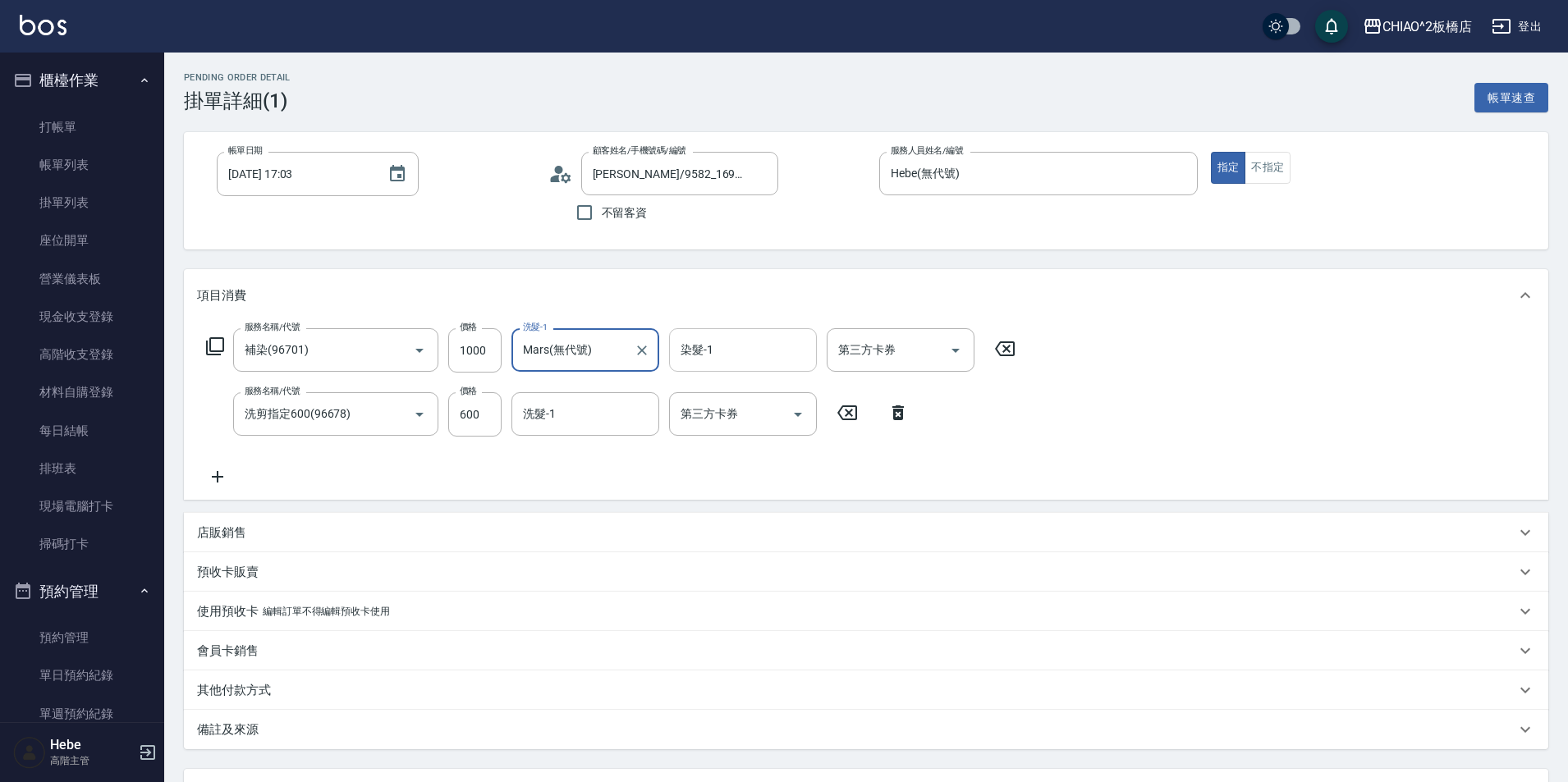
click at [713, 346] on input "染髮-1" at bounding box center [742, 349] width 133 height 28
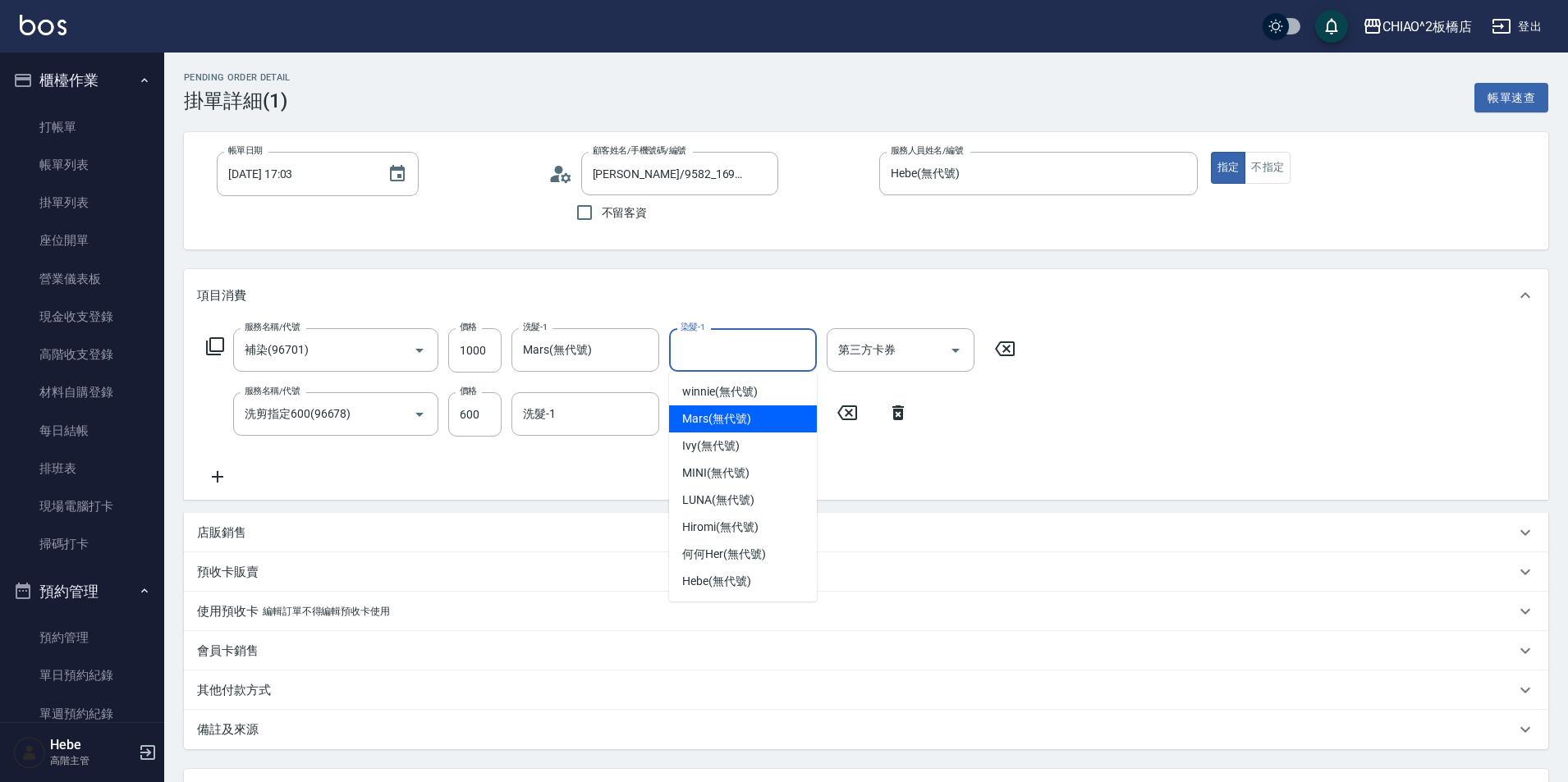
click at [761, 413] on div "Mars (無代號)" at bounding box center [743, 418] width 148 height 27
type input "Mars(無代號)"
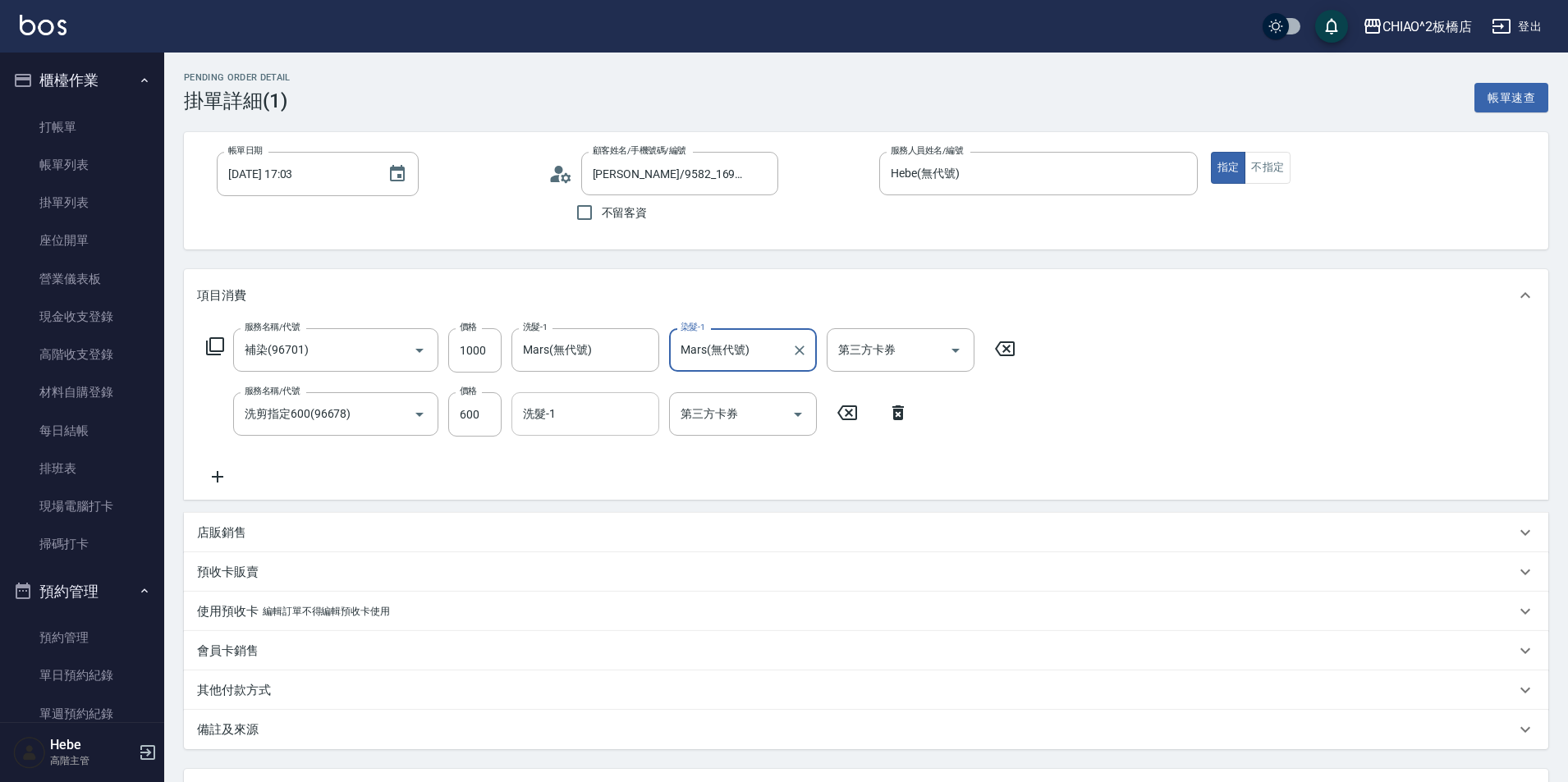
click at [578, 416] on input "洗髮-1" at bounding box center [585, 414] width 133 height 28
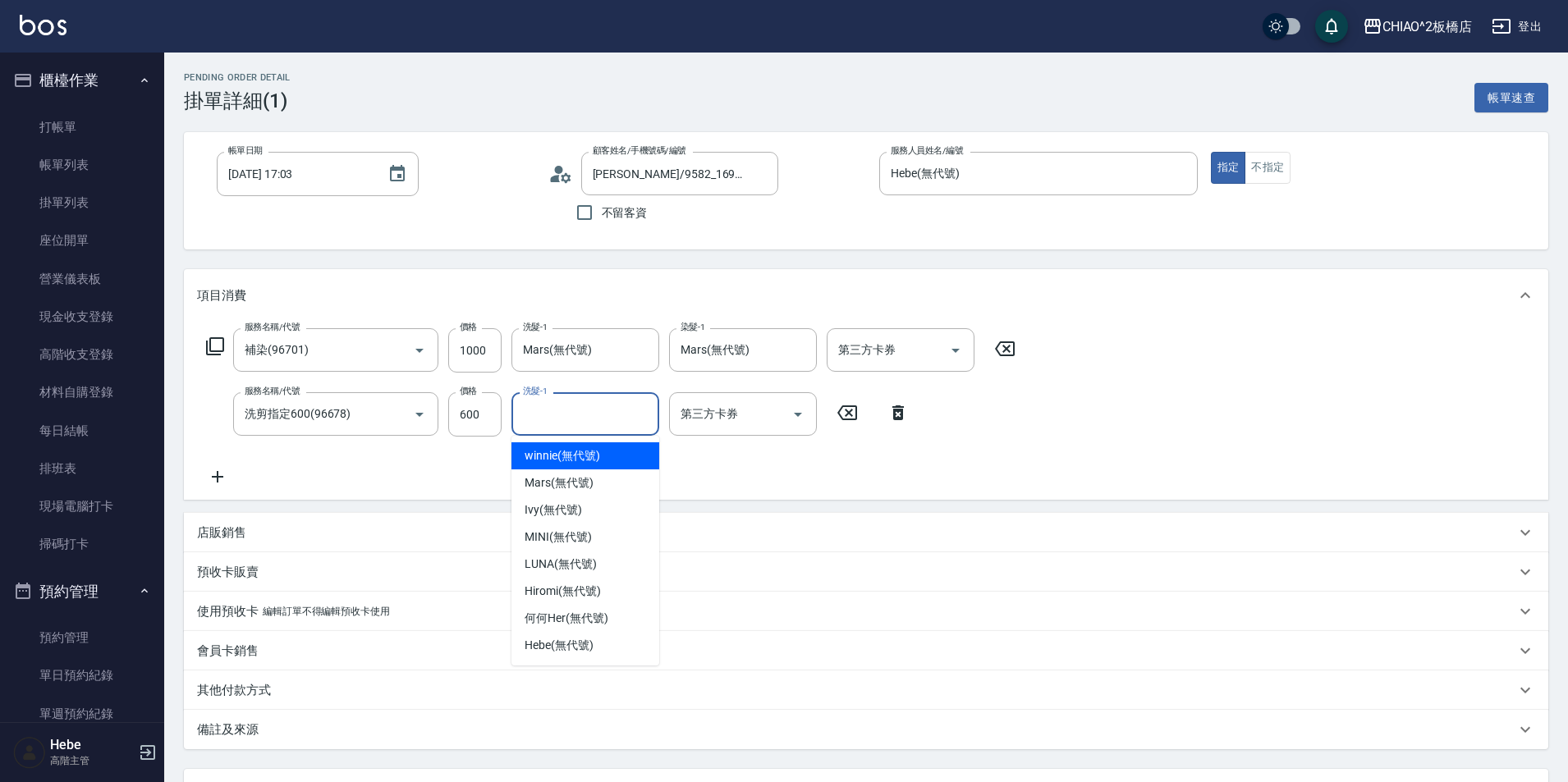
click at [809, 482] on div "服務名稱/代號 補染(96701) 服務名稱/代號 價格 1000 價格 洗髮-1 Mars(無代號) 洗髮-1 染髮-1 Mars(無代號) 染髮-1 第三…" at bounding box center [611, 408] width 828 height 158
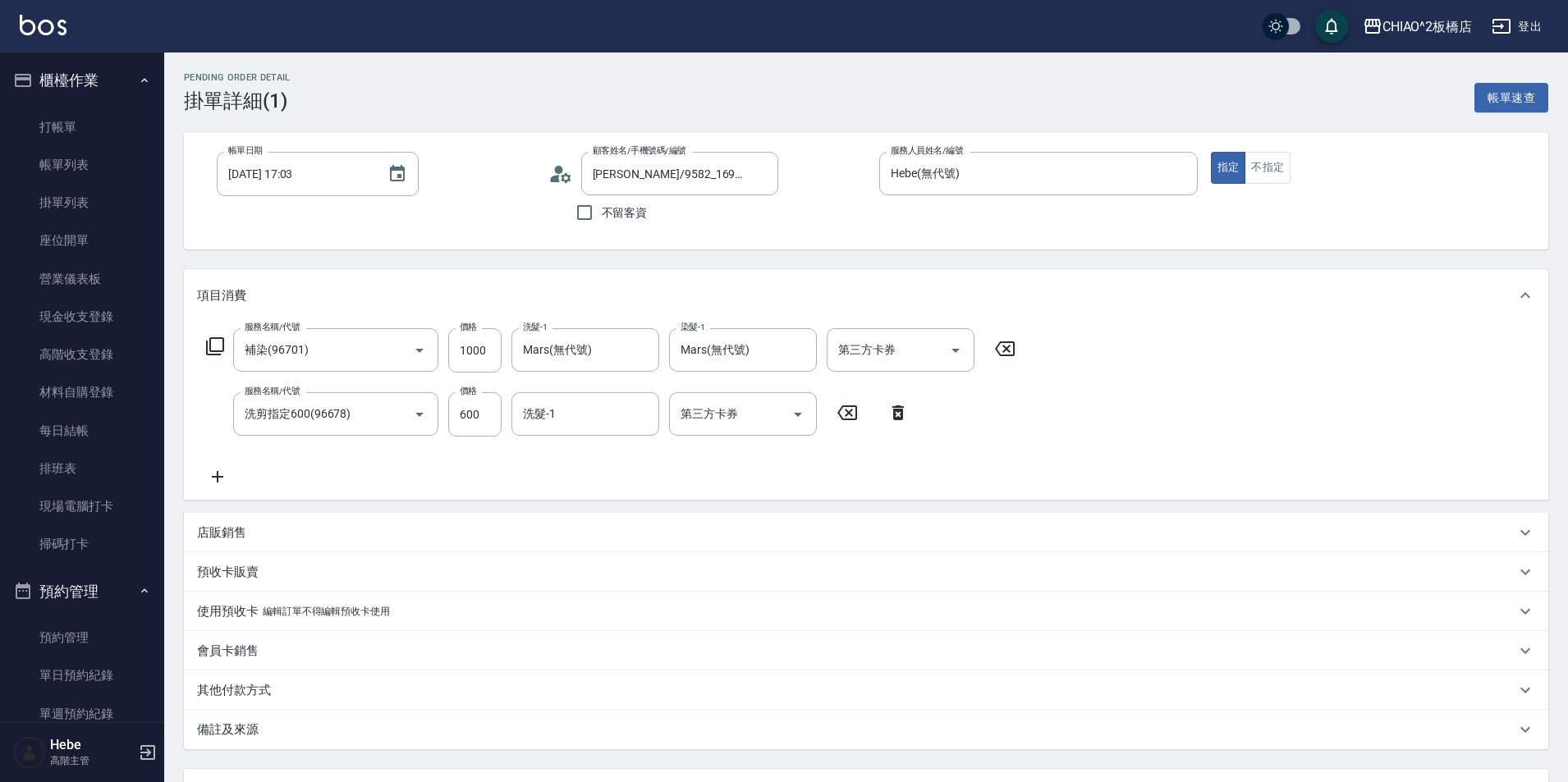
scroll to position [145, 0]
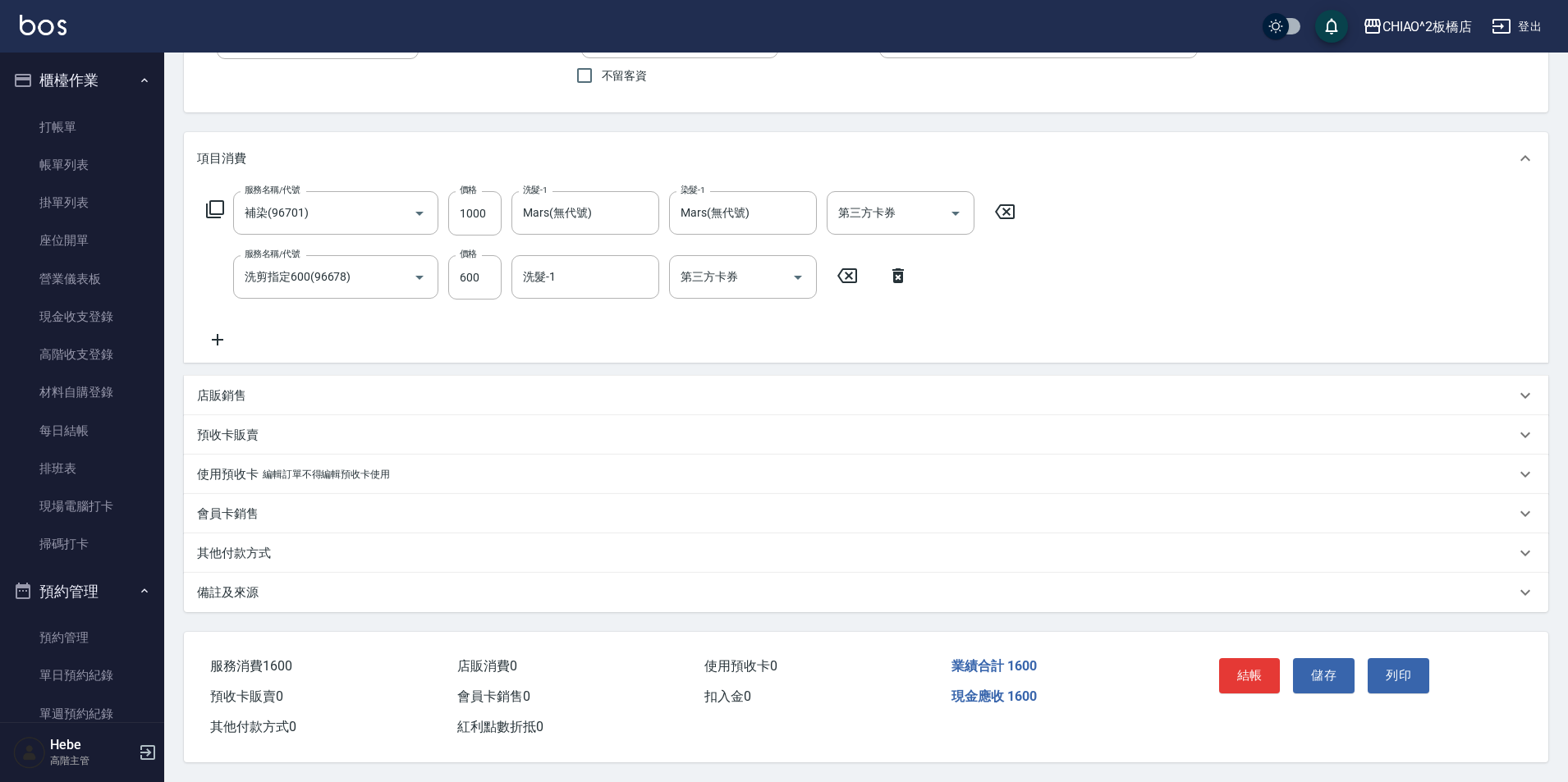
click at [234, 548] on p "其他付款方式" at bounding box center [234, 554] width 74 height 17
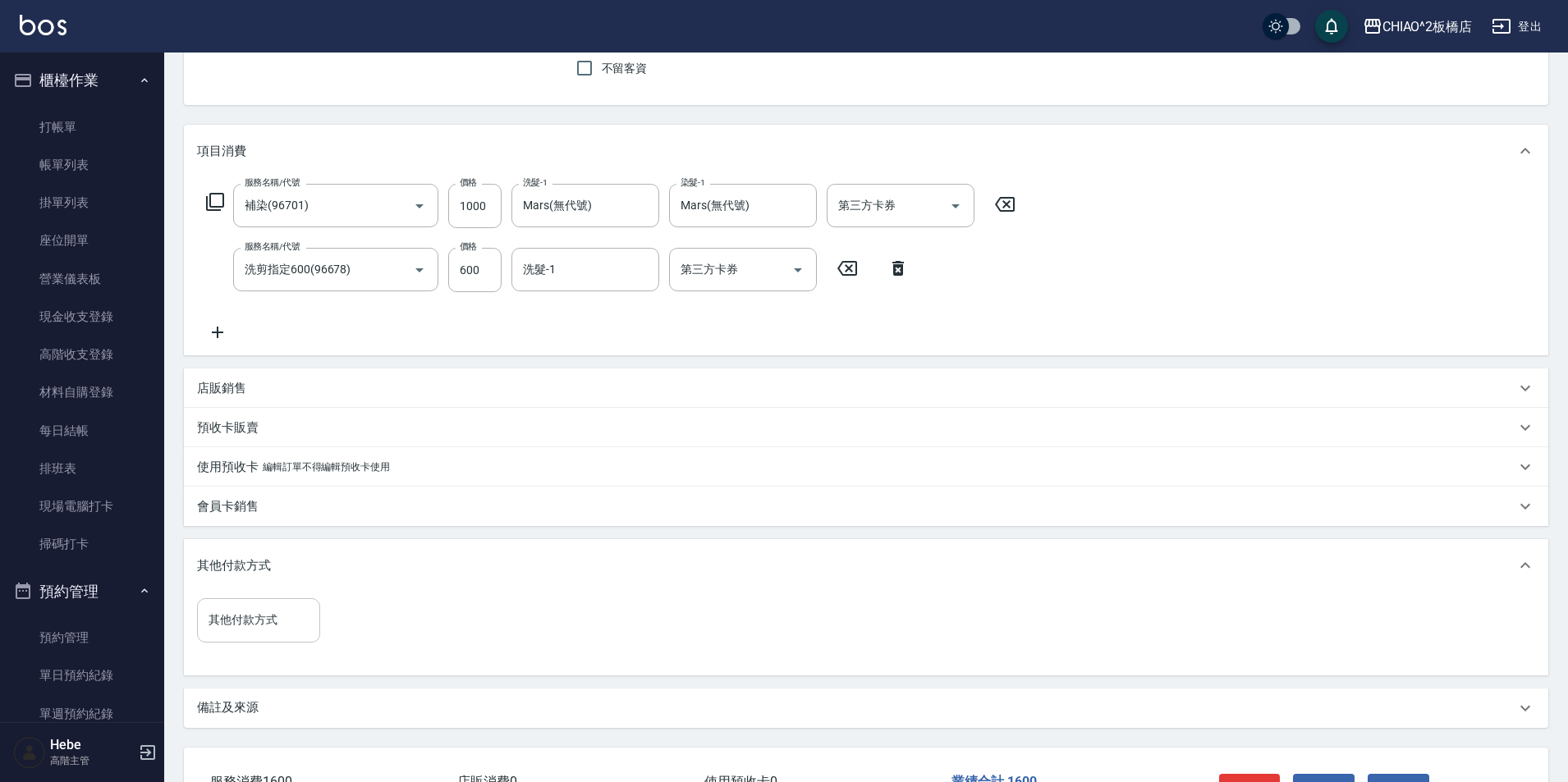
click at [241, 625] on input "其他付款方式" at bounding box center [259, 619] width 108 height 28
click at [251, 684] on span "Line Pay" at bounding box center [258, 689] width 123 height 27
type input "Line Pay"
click at [387, 618] on input "0" at bounding box center [391, 621] width 123 height 45
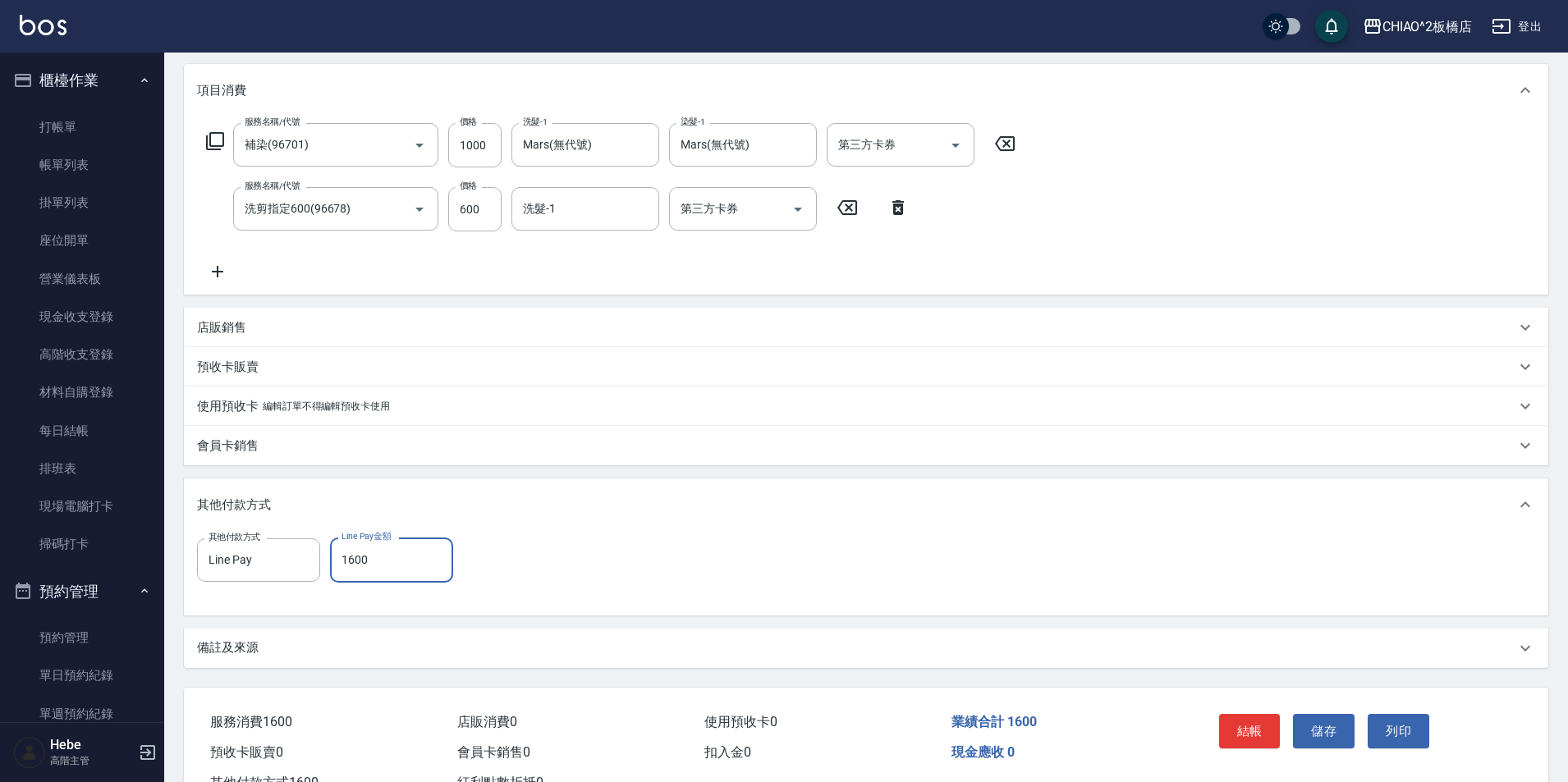
scroll to position [280, 0]
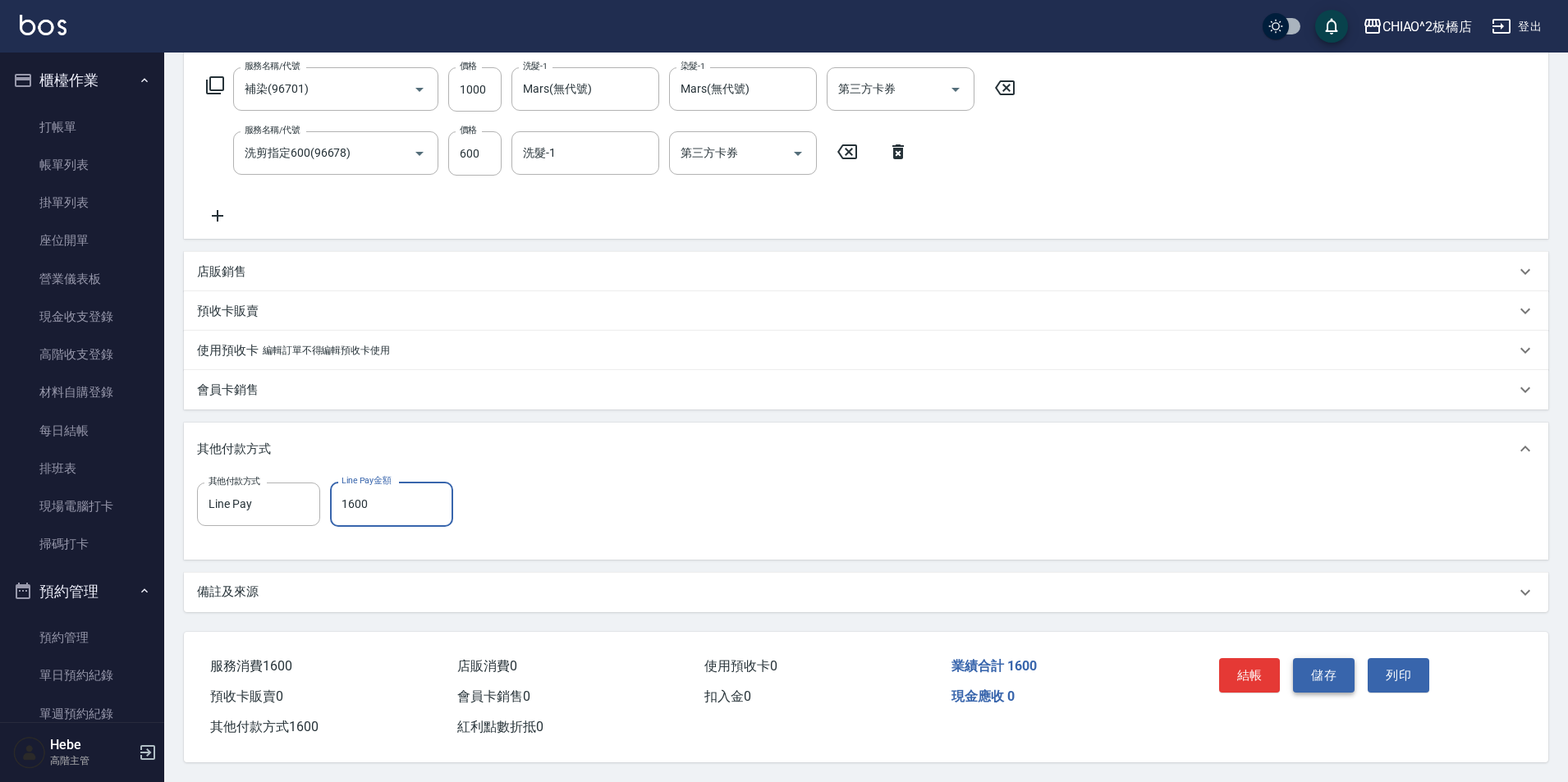
type input "1600"
click at [1339, 672] on button "儲存" at bounding box center [1324, 675] width 62 height 34
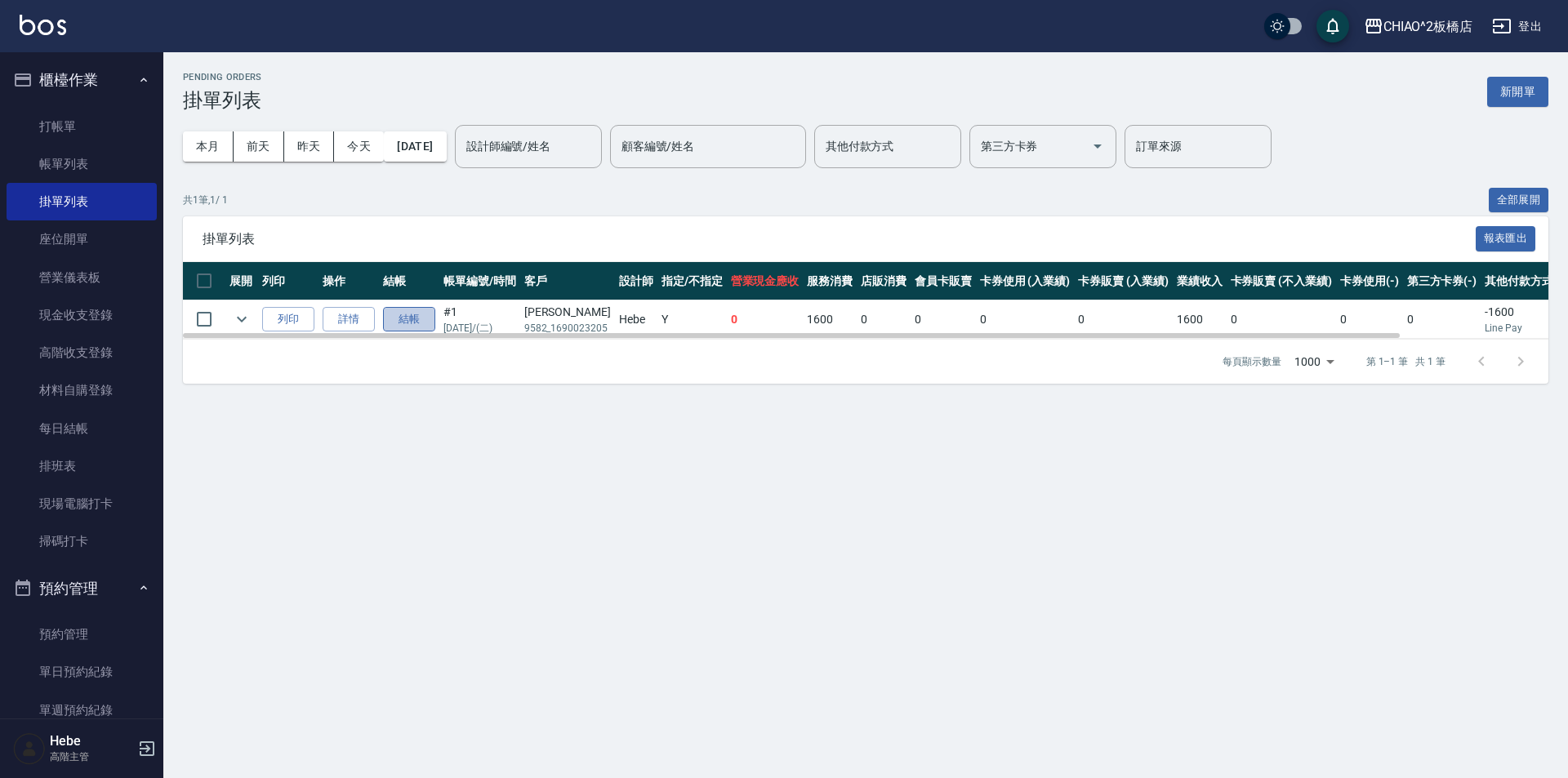
click at [411, 322] on button "結帳" at bounding box center [409, 320] width 52 height 26
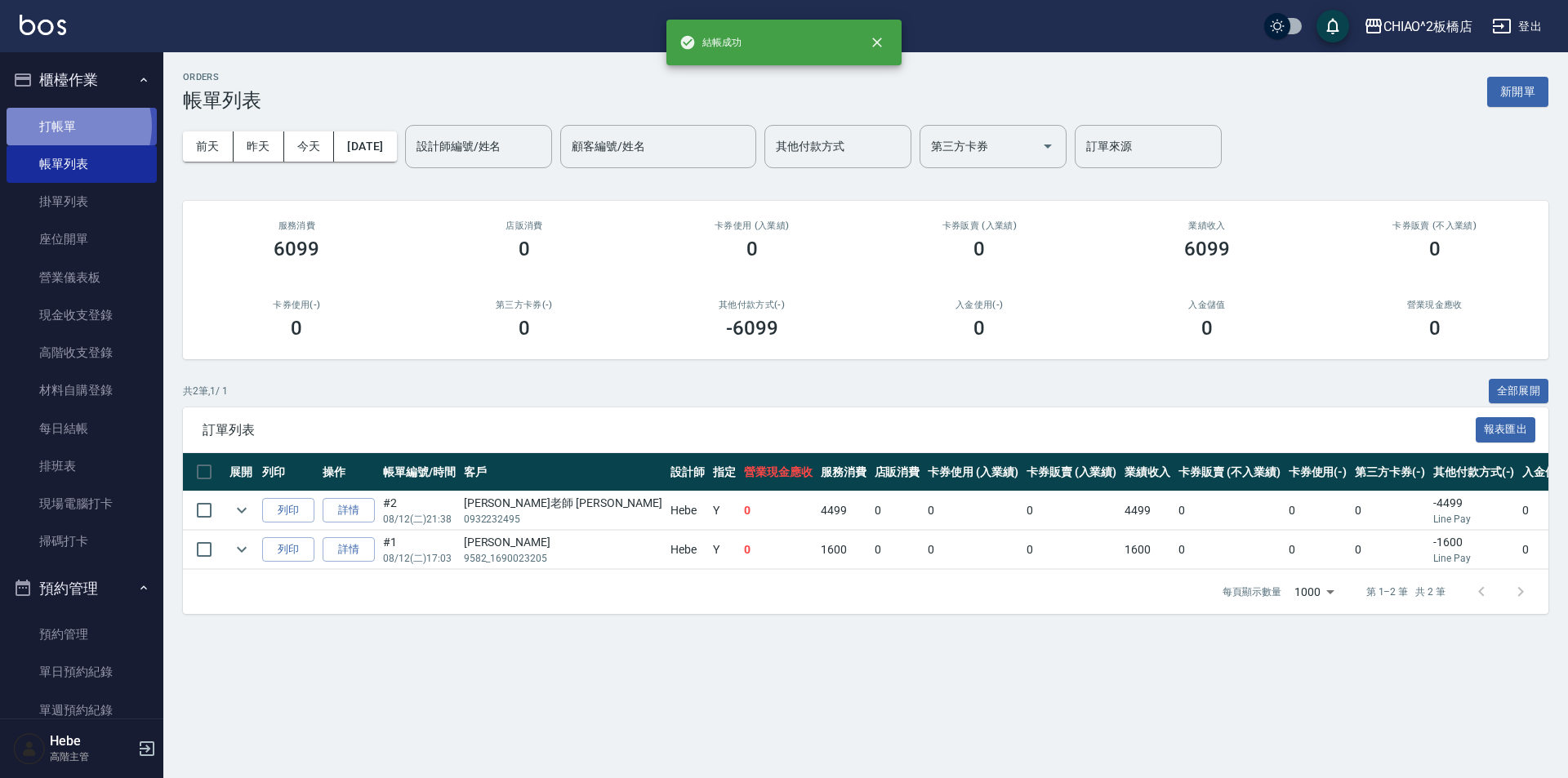
click at [70, 126] on link "打帳單" at bounding box center [82, 127] width 151 height 38
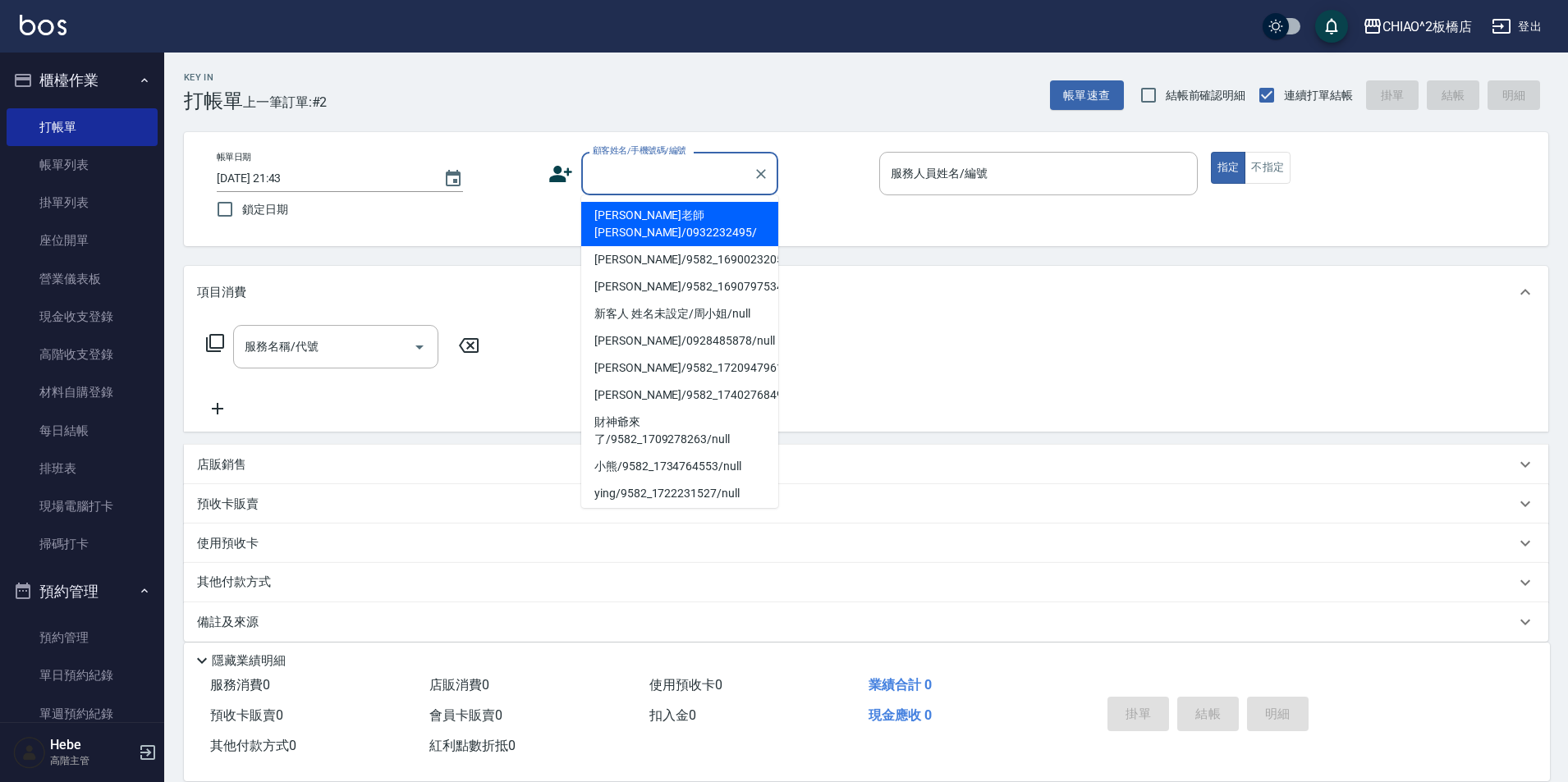
click at [631, 175] on input "顧客姓名/手機號碼/編號" at bounding box center [667, 173] width 157 height 28
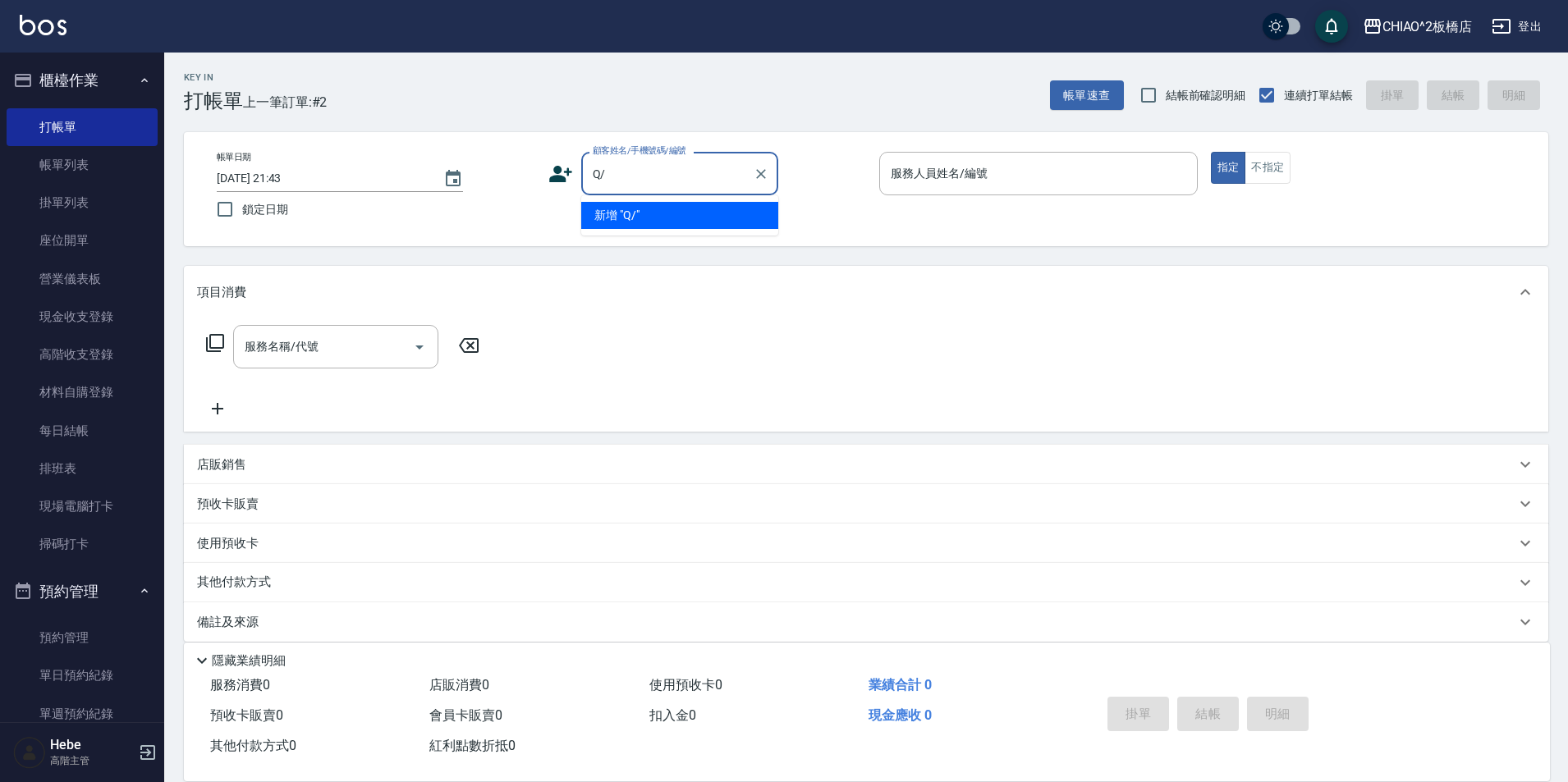
type input "Q"
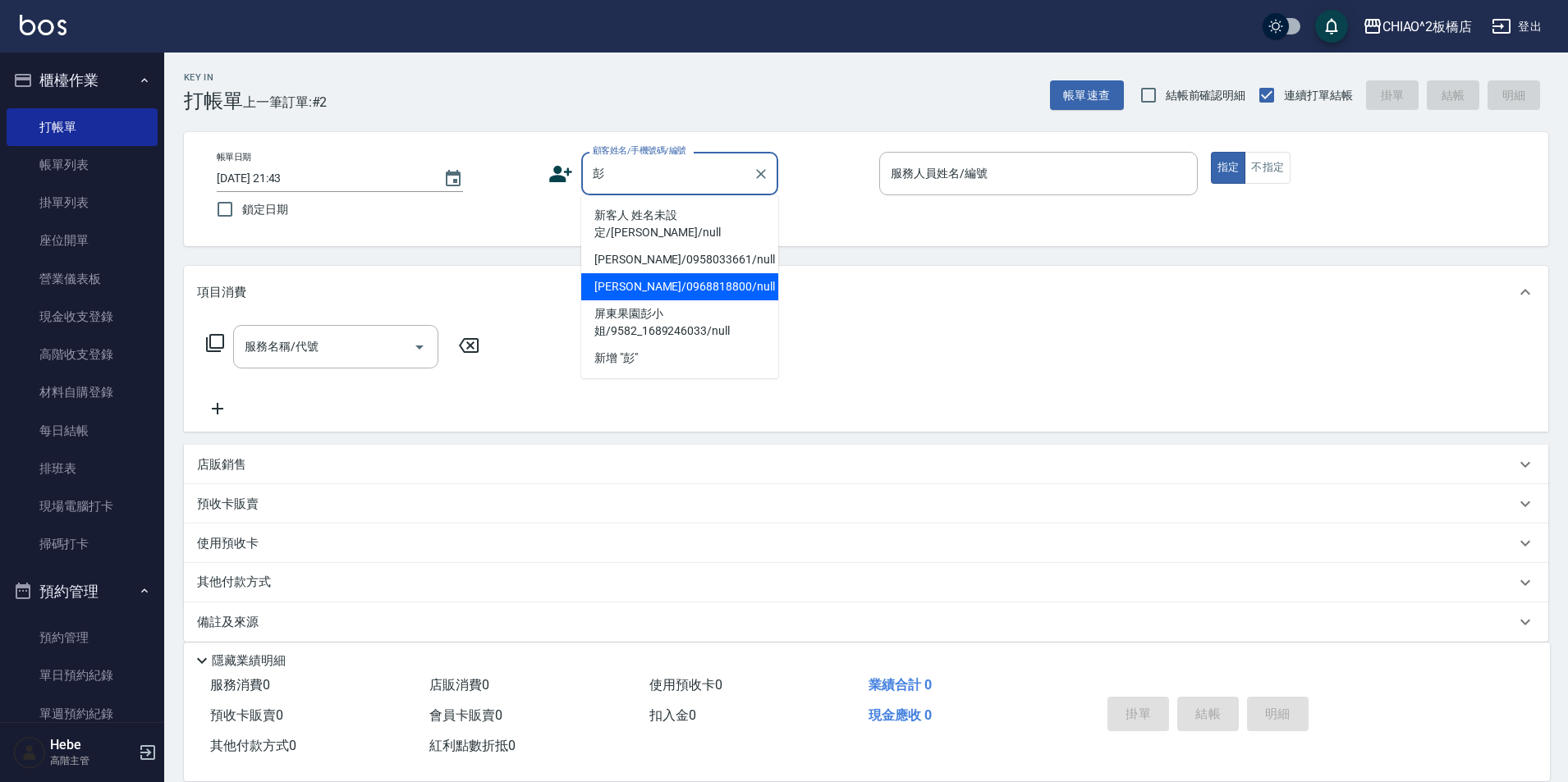
click at [636, 274] on li "[PERSON_NAME]/0968818800/null" at bounding box center [679, 286] width 197 height 27
type input "[PERSON_NAME]/0968818800/null"
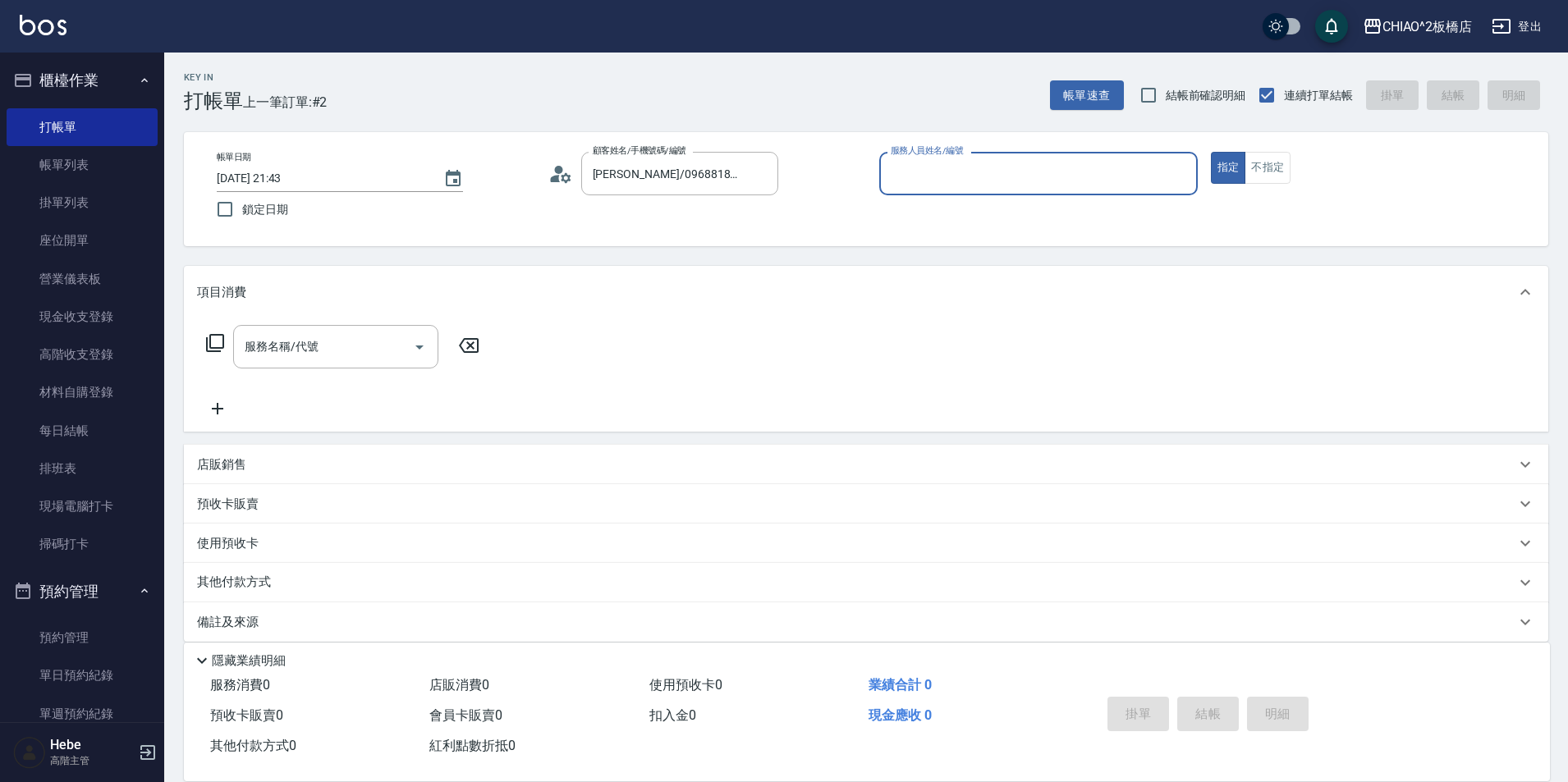
type input "Hebe(無代號)"
click at [327, 350] on input "服務名稱/代號" at bounding box center [323, 346] width 166 height 28
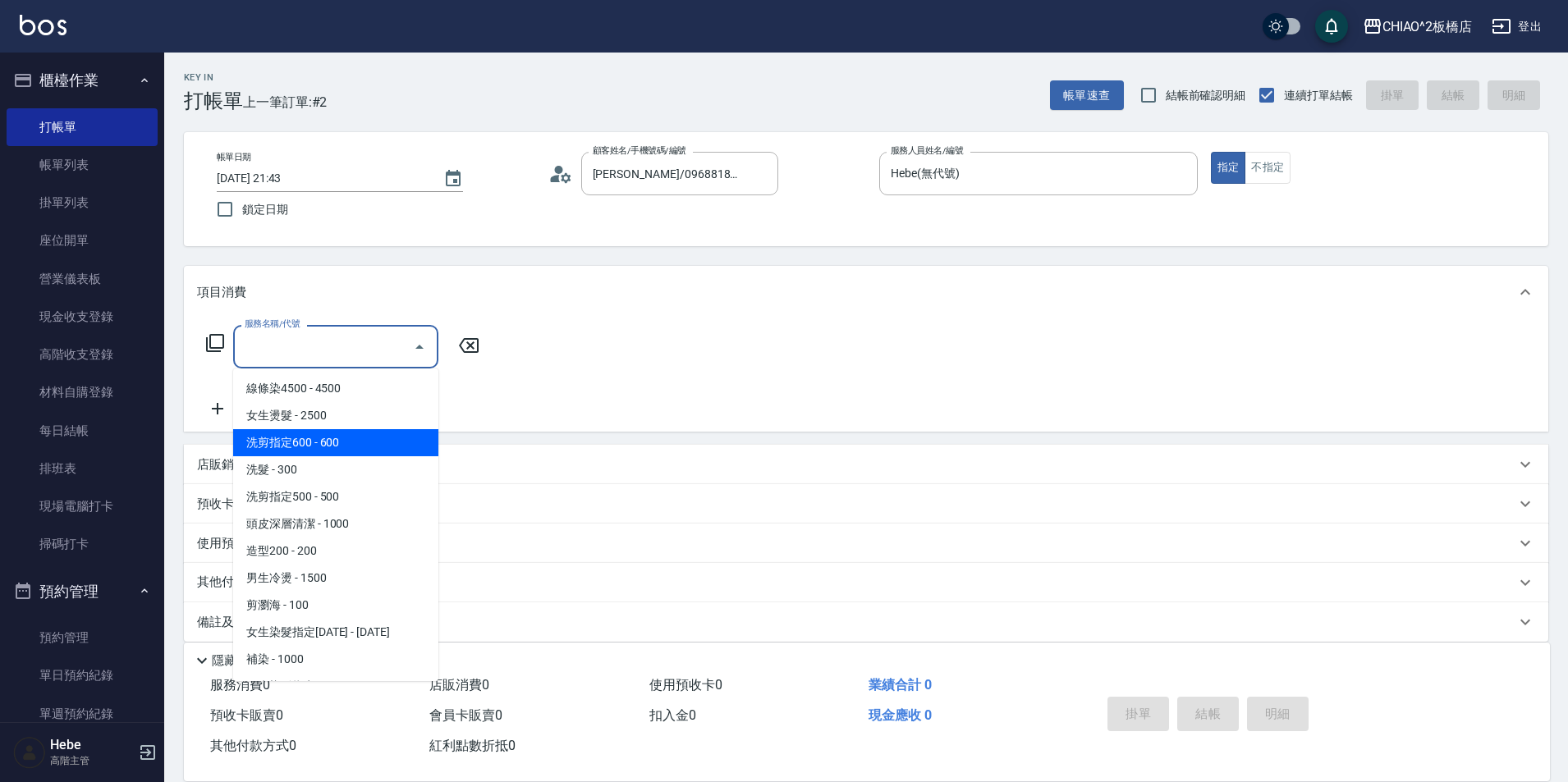
click at [326, 446] on span "洗剪指定600 - 600" at bounding box center [335, 442] width 206 height 27
type input "洗剪指定600(96678)"
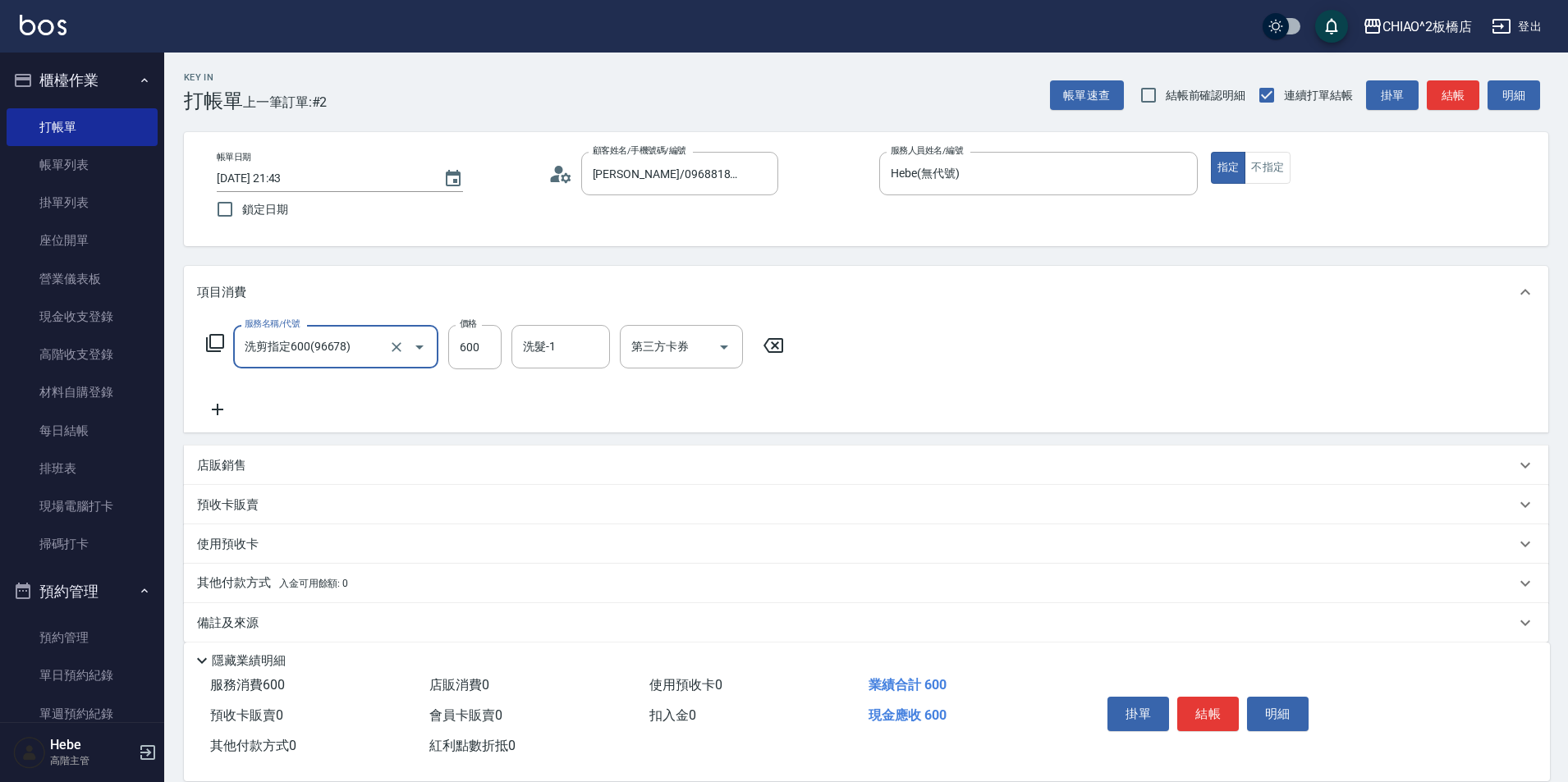
click at [218, 407] on icon at bounding box center [217, 409] width 11 height 11
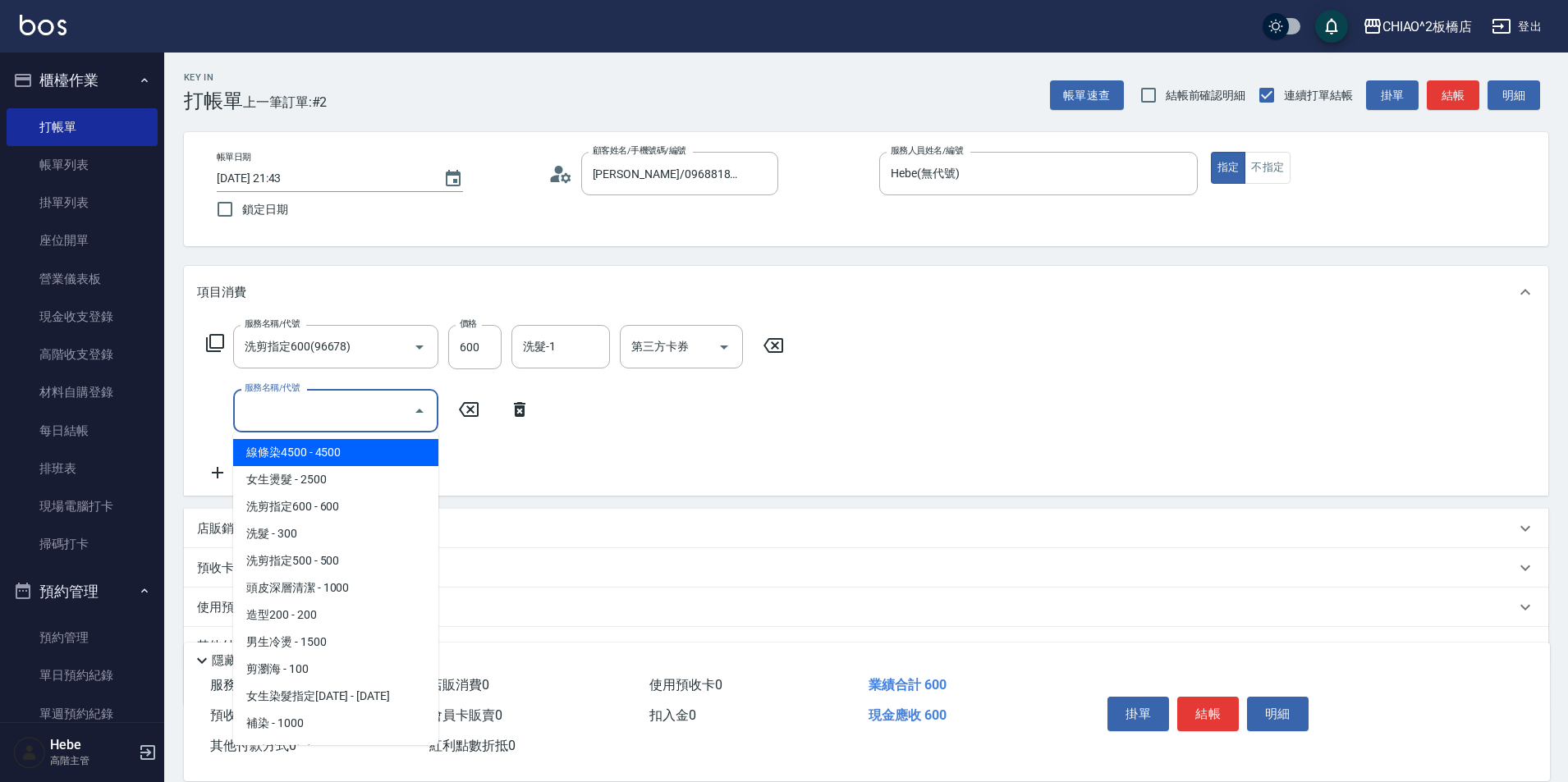
click at [297, 404] on input "服務名稱/代號" at bounding box center [323, 410] width 166 height 28
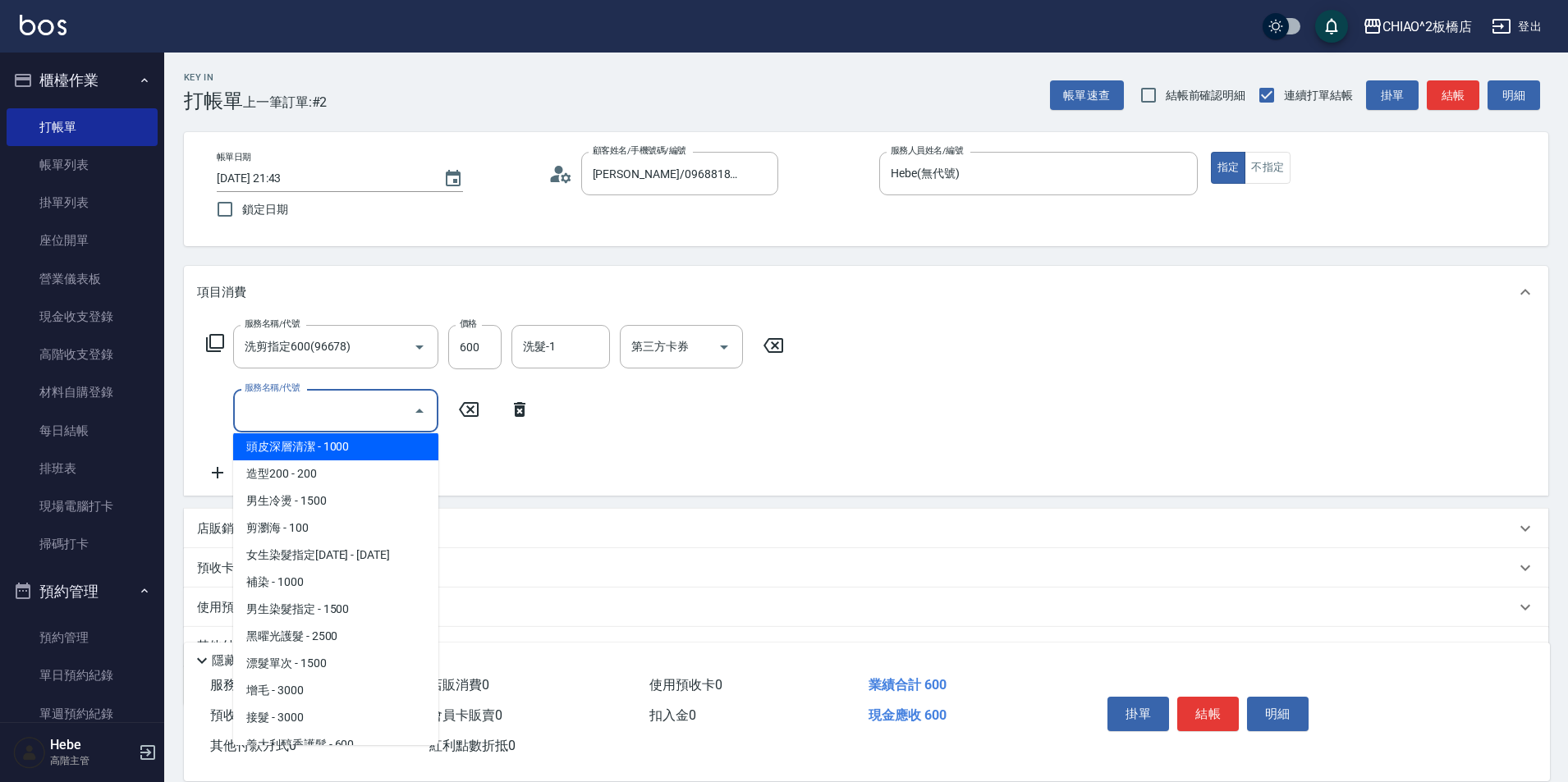
scroll to position [164, 0]
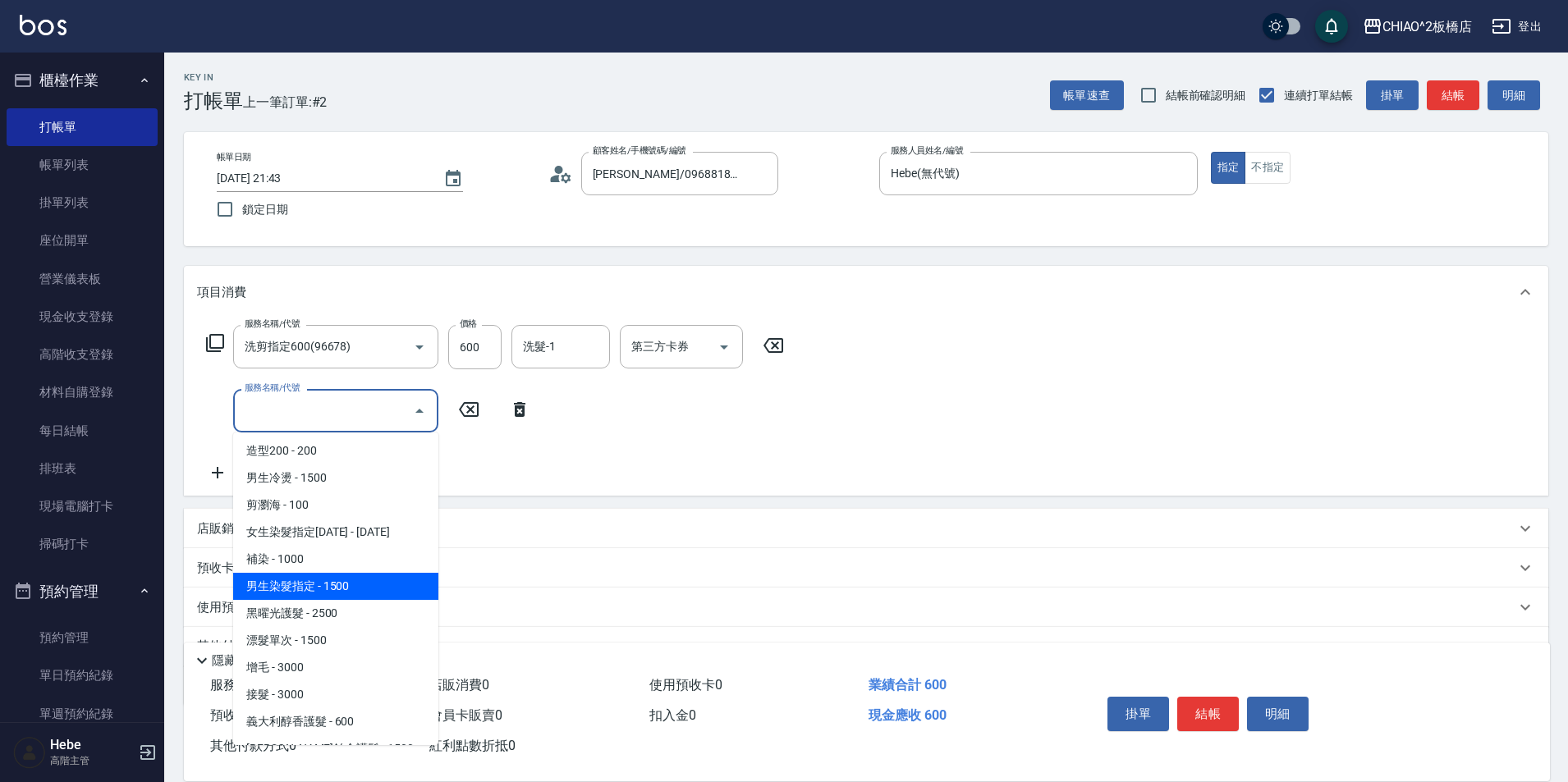
click at [315, 584] on span "男生染髮指定 - 1500" at bounding box center [335, 586] width 206 height 27
type input "男生染髮指定(96703)"
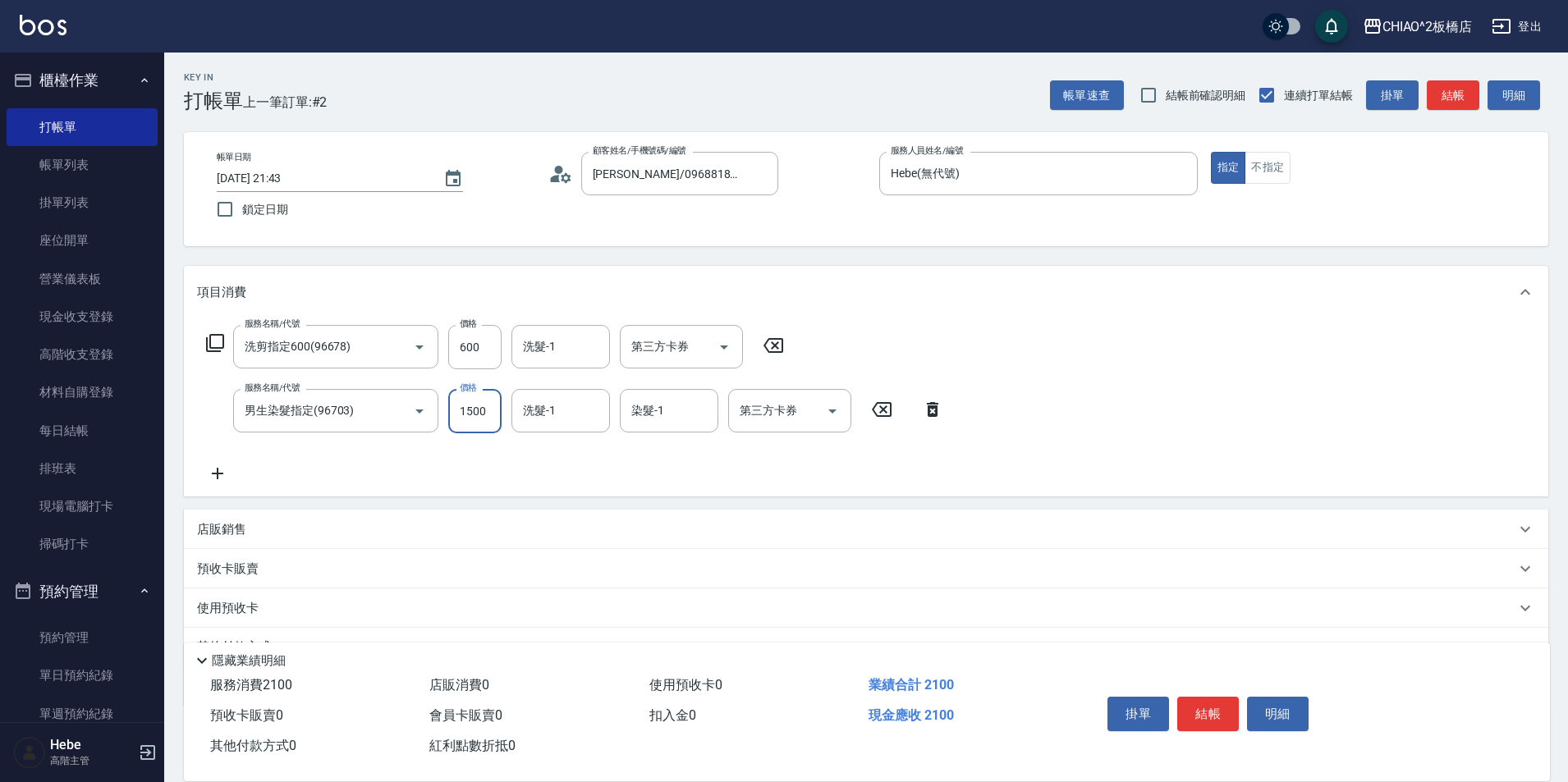
click at [475, 410] on input "1500" at bounding box center [475, 411] width 53 height 45
click at [488, 347] on input "600" at bounding box center [475, 348] width 53 height 45
click at [489, 409] on input "1100" at bounding box center [475, 411] width 53 height 45
type input "1000"
drag, startPoint x: 473, startPoint y: 347, endPoint x: 490, endPoint y: 353, distance: 18.0
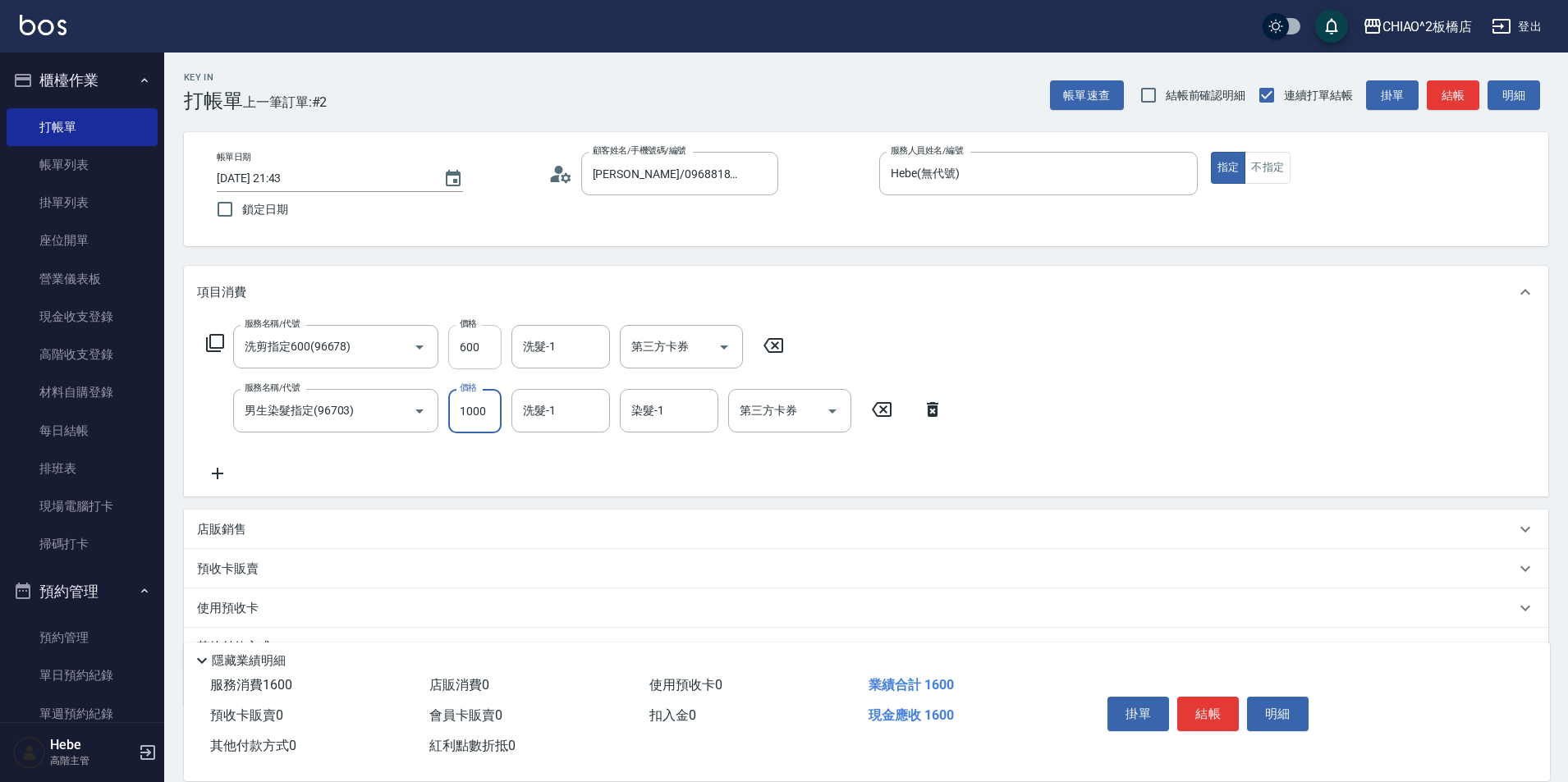
click at [474, 347] on input "600" at bounding box center [475, 348] width 53 height 45
click at [489, 348] on input "600" at bounding box center [475, 348] width 53 height 45
drag, startPoint x: 489, startPoint y: 348, endPoint x: 453, endPoint y: 345, distance: 36.1
click at [453, 345] on input "600" at bounding box center [475, 348] width 53 height 45
drag, startPoint x: 468, startPoint y: 344, endPoint x: 458, endPoint y: 344, distance: 10.0
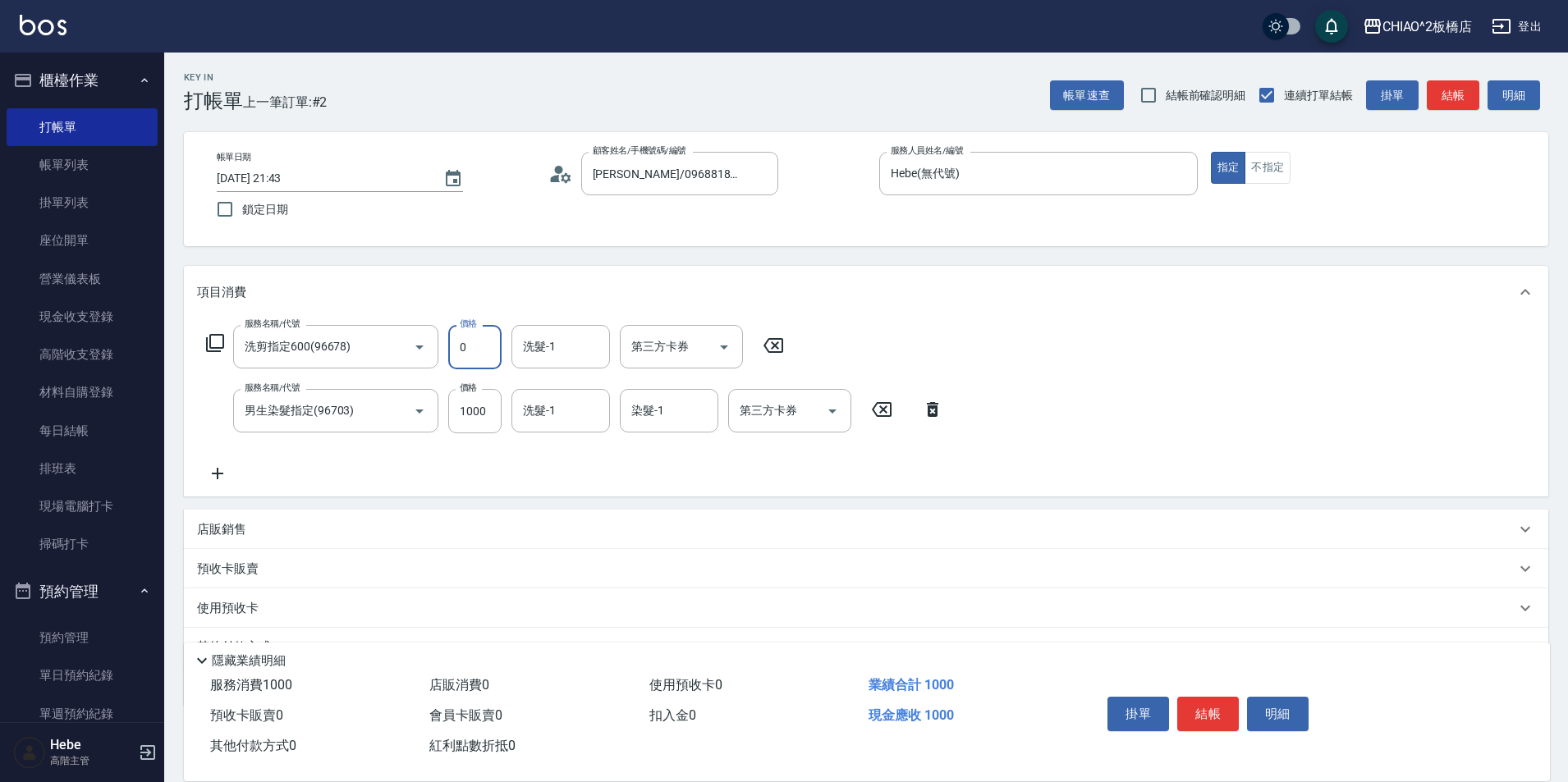
click at [458, 344] on input "0" at bounding box center [475, 348] width 53 height 45
type input "500"
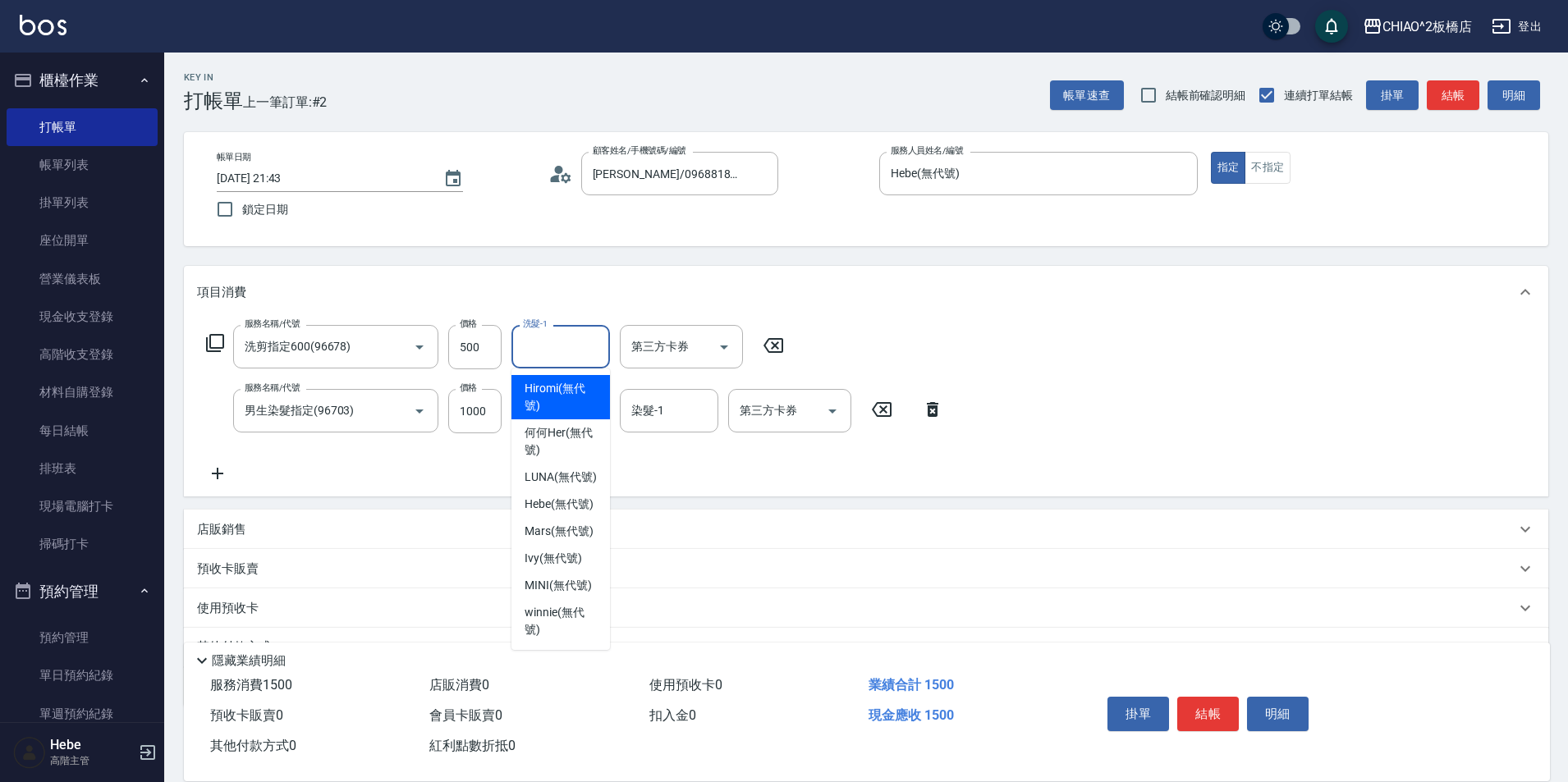
click at [578, 350] on input "洗髮-1" at bounding box center [560, 346] width 83 height 28
click at [704, 471] on div "服務名稱/代號 洗剪指定600(96678) 服務名稱/代號 價格 500 價格 洗髮-1 洗髮-1 第三方卡券 第三方卡券 服務名稱/代號 男生染髮指定(9…" at bounding box center [575, 404] width 756 height 158
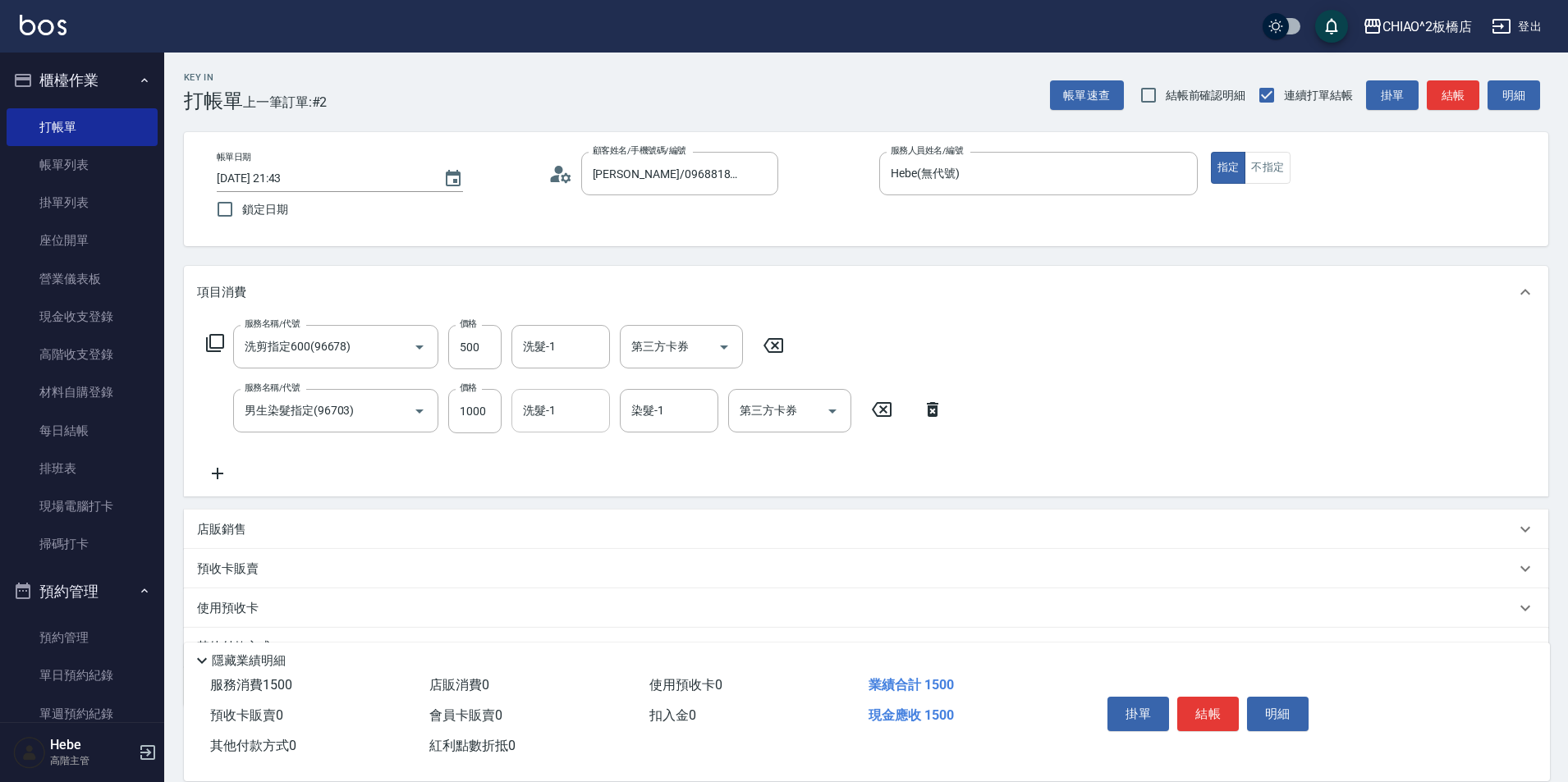
click at [556, 413] on input "洗髮-1" at bounding box center [560, 410] width 83 height 28
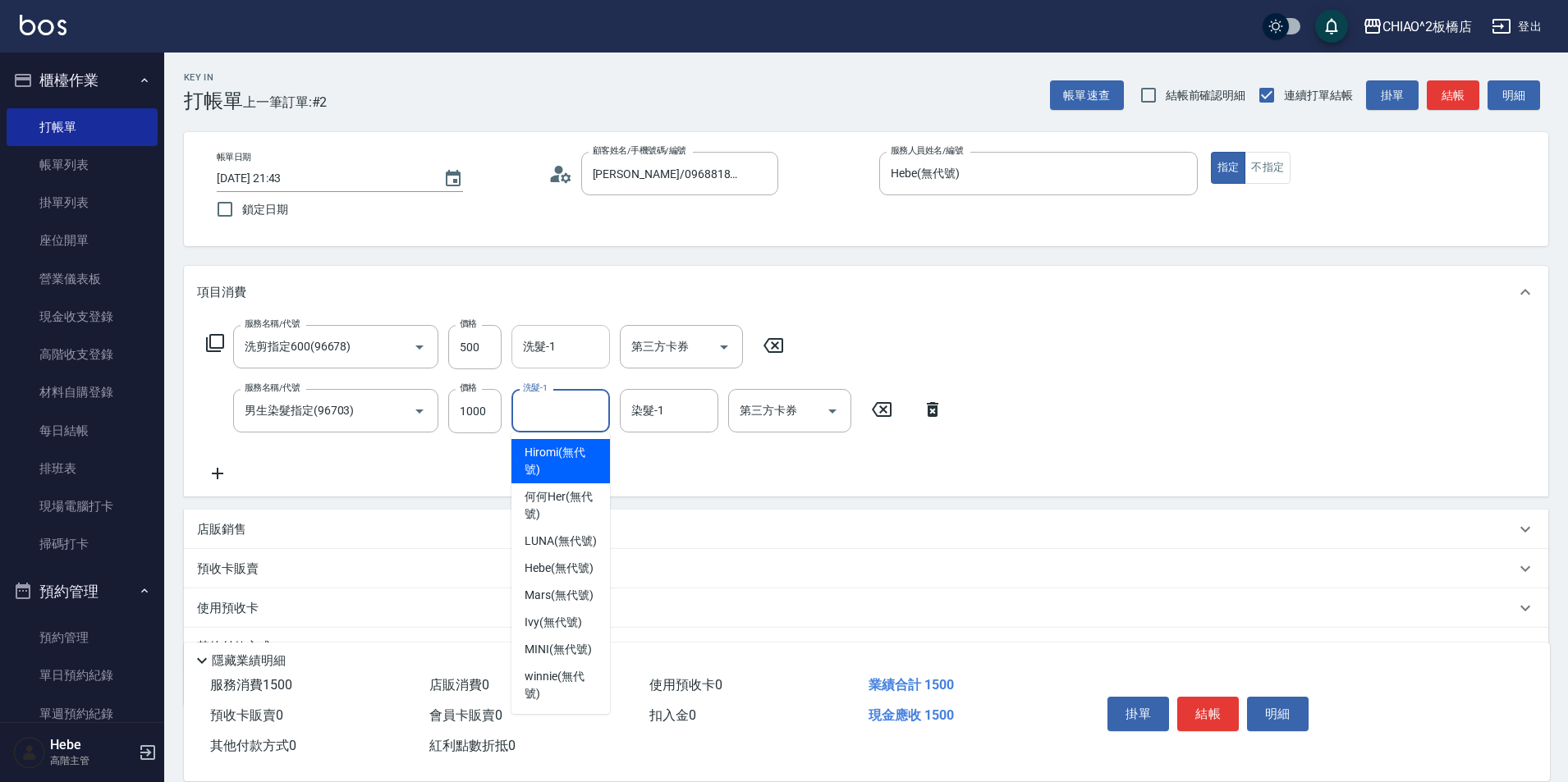
click at [561, 352] on input "洗髮-1" at bounding box center [560, 346] width 83 height 28
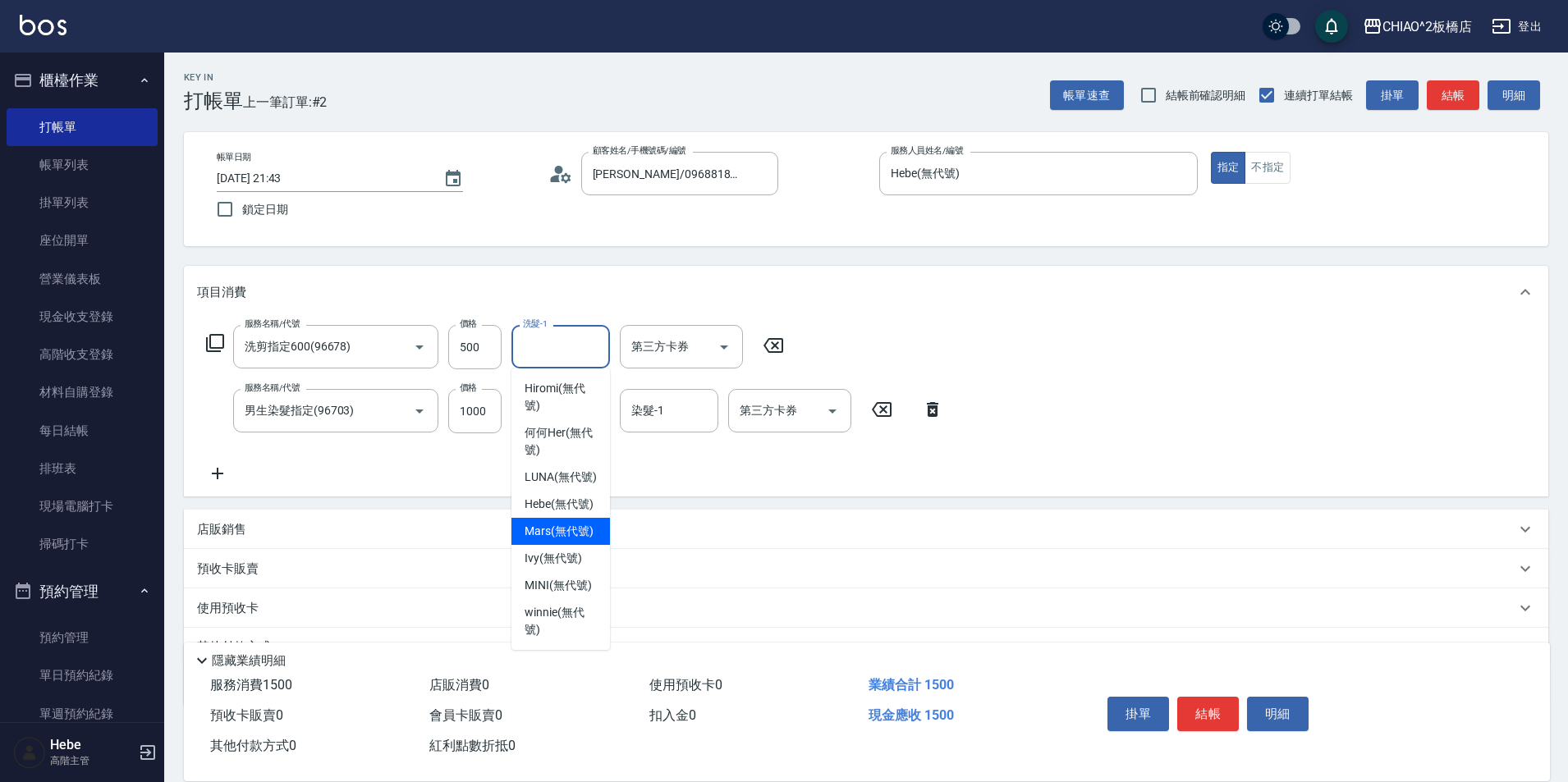
click at [561, 532] on span "Mars (無代號)" at bounding box center [559, 532] width 69 height 17
type input "Mars(無代號)"
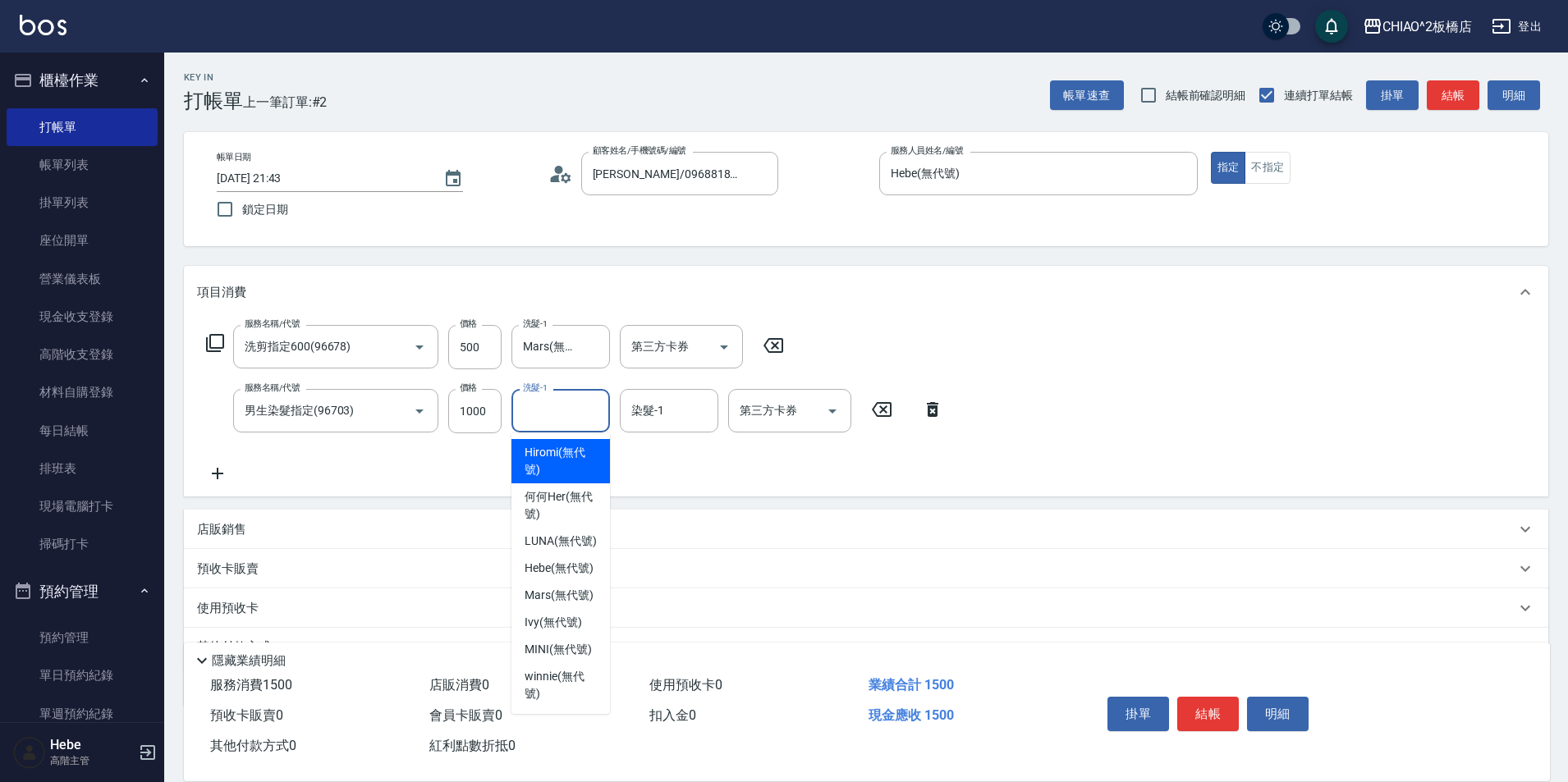
click at [563, 414] on input "洗髮-1" at bounding box center [560, 410] width 83 height 28
click at [682, 476] on div "服務名稱/代號 洗剪指定600(96678) 服務名稱/代號 價格 500 價格 洗髮-1 Mars(無代號) 洗髮-1 第三方卡券 第三方卡券 服務名稱/代…" at bounding box center [575, 404] width 756 height 158
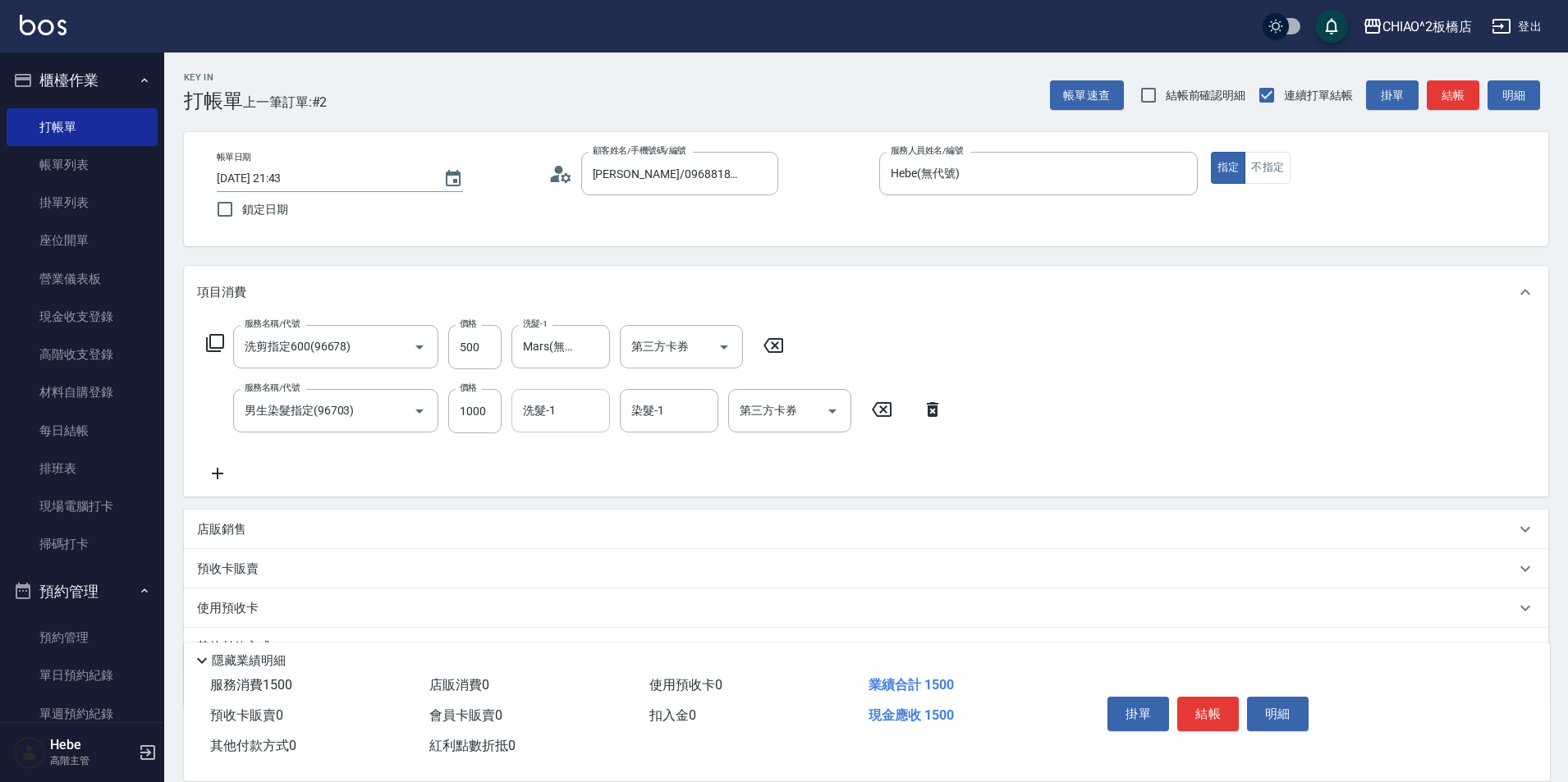
click at [561, 405] on input "洗髮-1" at bounding box center [560, 410] width 83 height 28
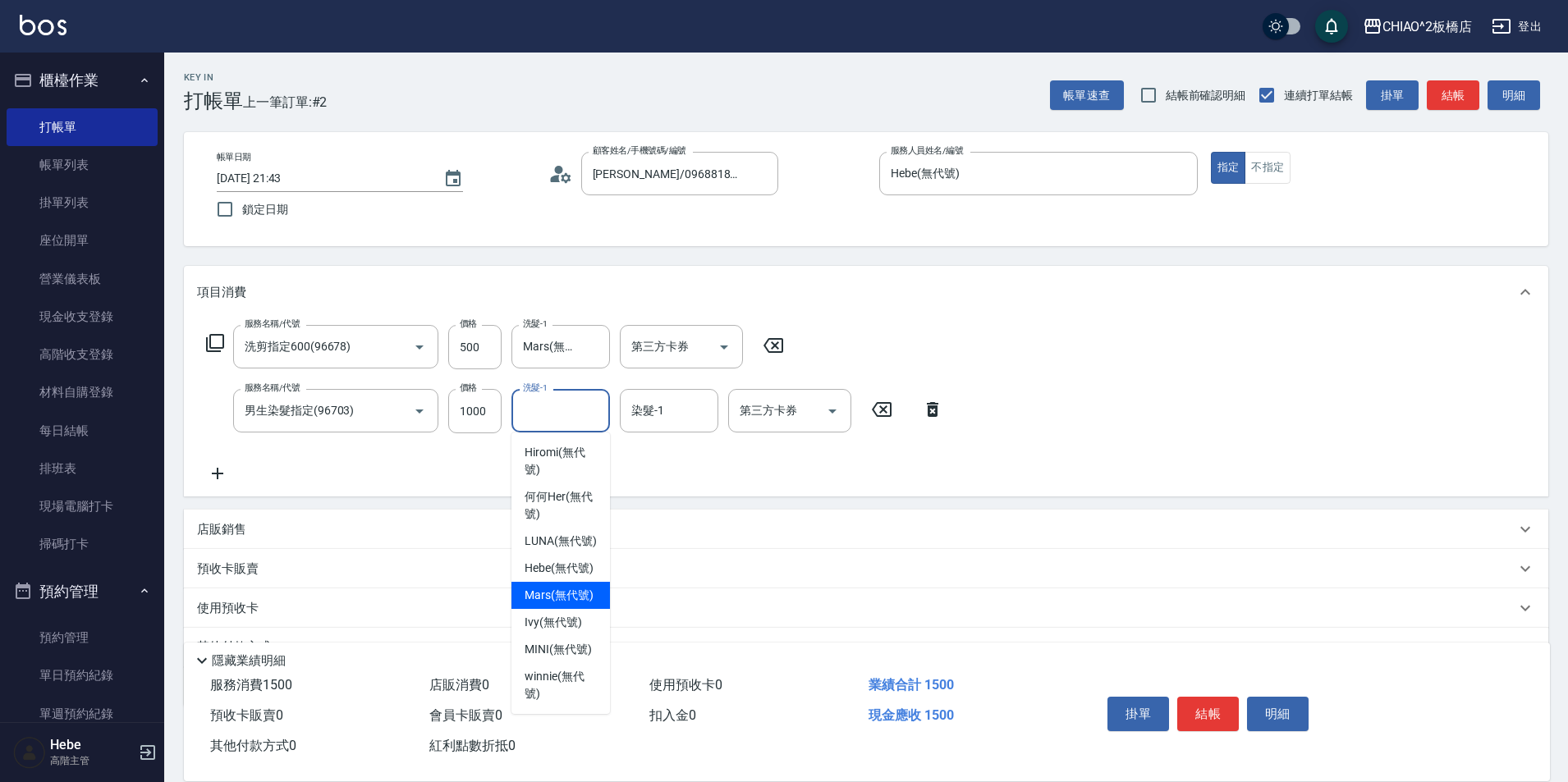
click at [566, 594] on span "Mars (無代號)" at bounding box center [559, 595] width 69 height 17
type input "Mars(無代號)"
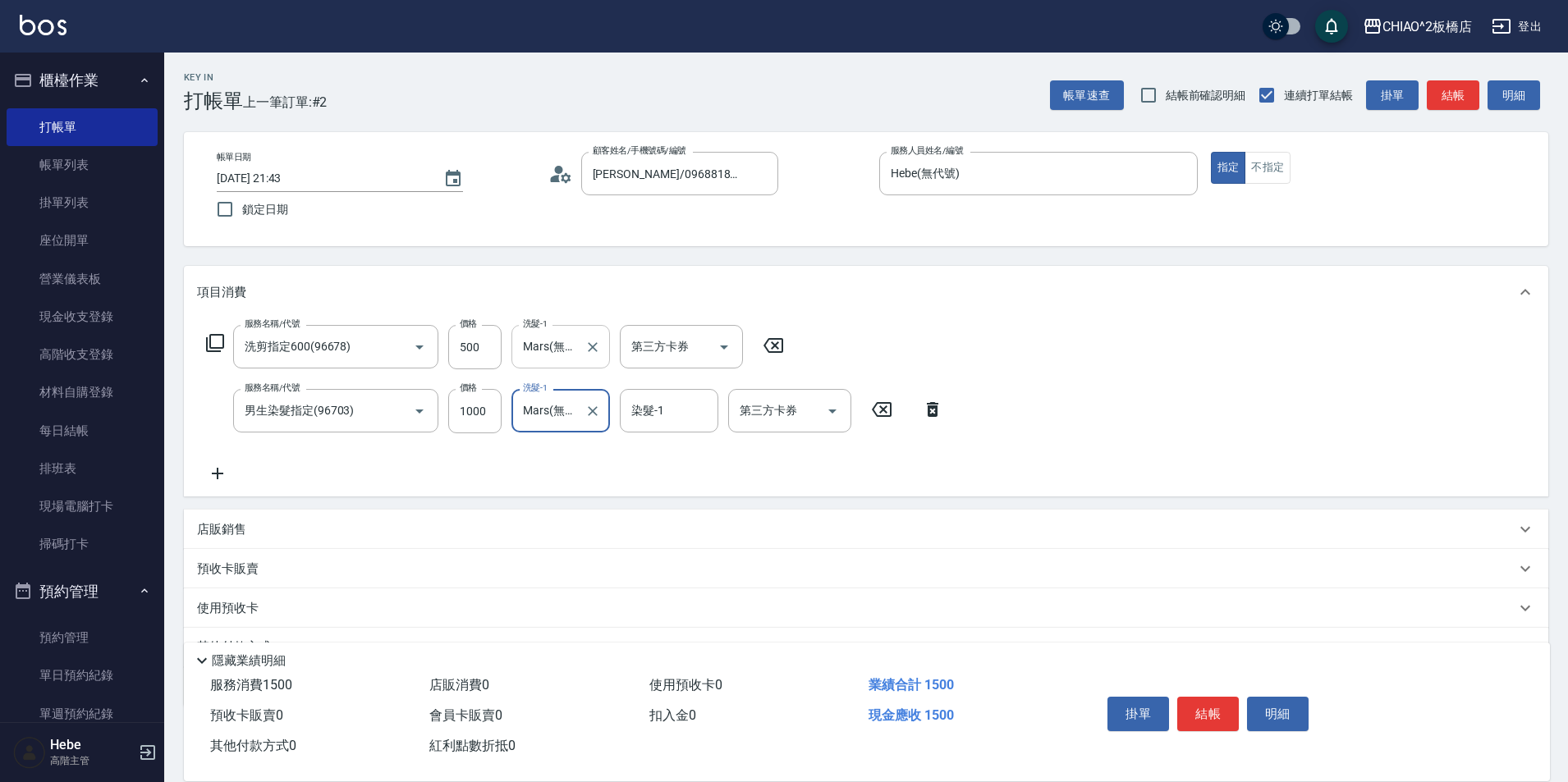
click at [577, 346] on input "Mars(無代號)" at bounding box center [548, 346] width 59 height 28
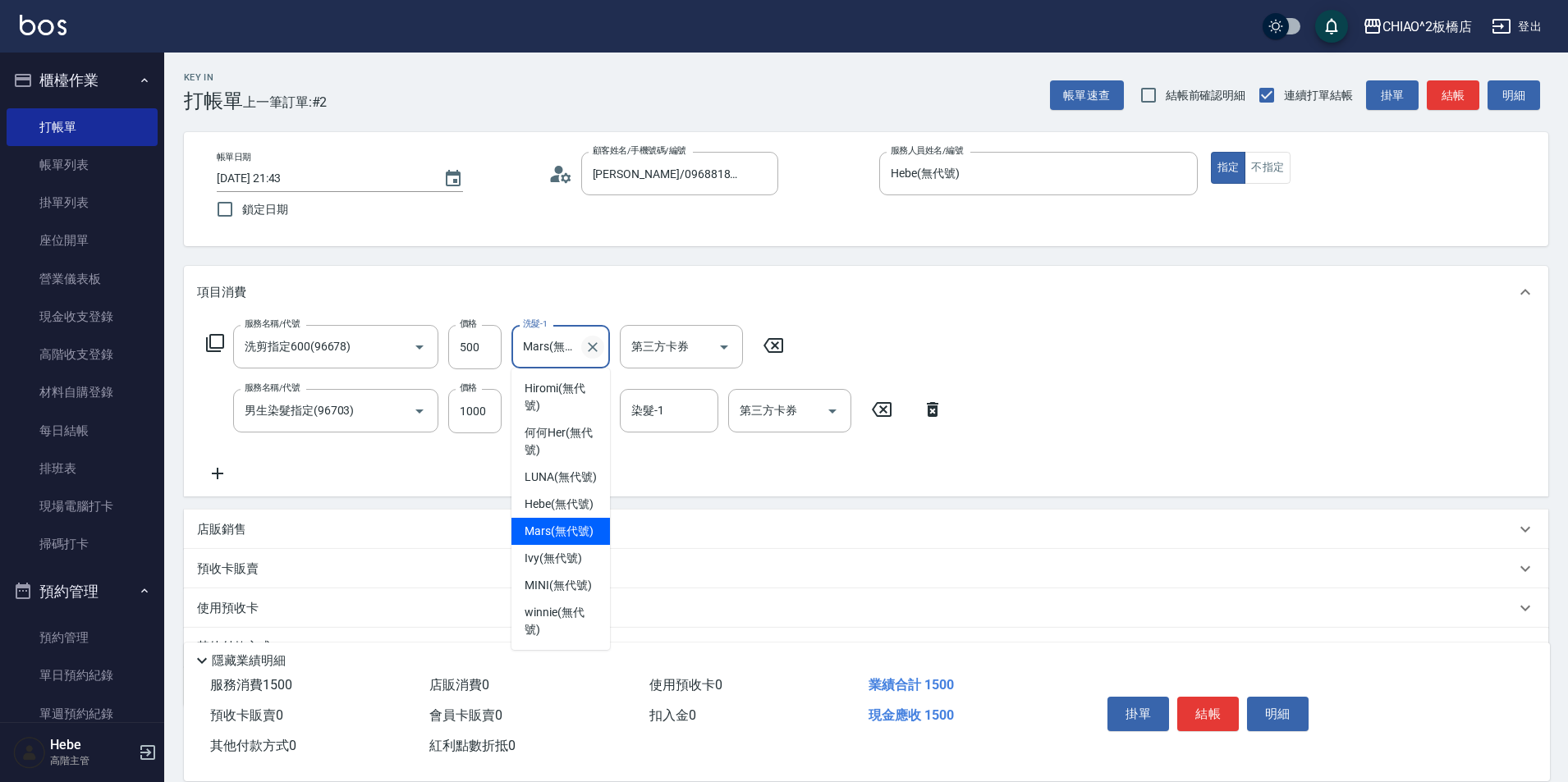
click at [596, 349] on icon "Clear" at bounding box center [592, 347] width 16 height 16
drag, startPoint x: 693, startPoint y: 472, endPoint x: 725, endPoint y: 494, distance: 38.8
click at [693, 476] on div "服務名稱/代號 洗剪指定600(96678) 服務名稱/代號 價格 500 價格 洗髮-1 洗髮-1 第三方卡券 第三方卡券 服務名稱/代號 男生染髮指定(9…" at bounding box center [575, 404] width 756 height 158
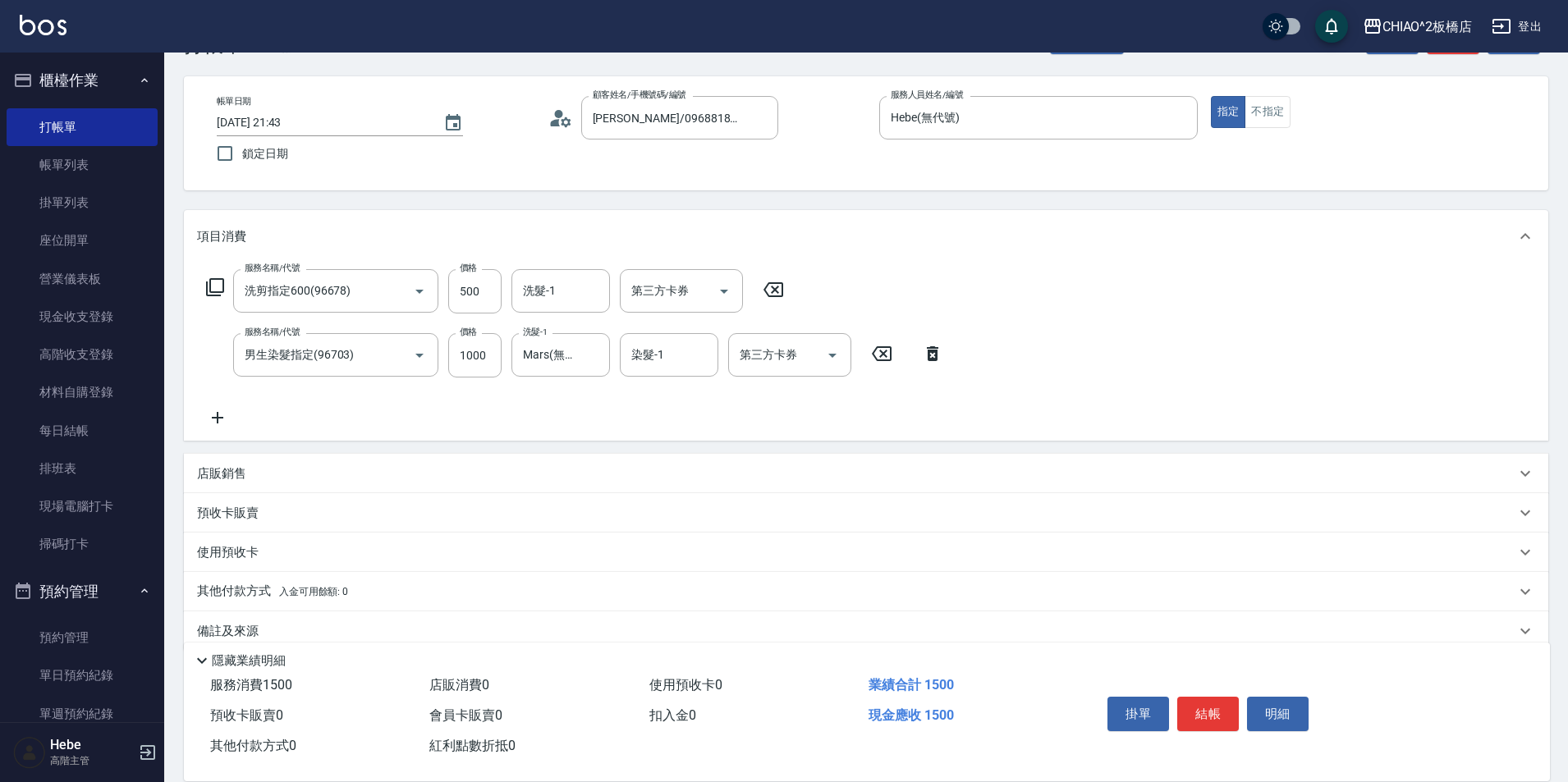
scroll to position [82, 0]
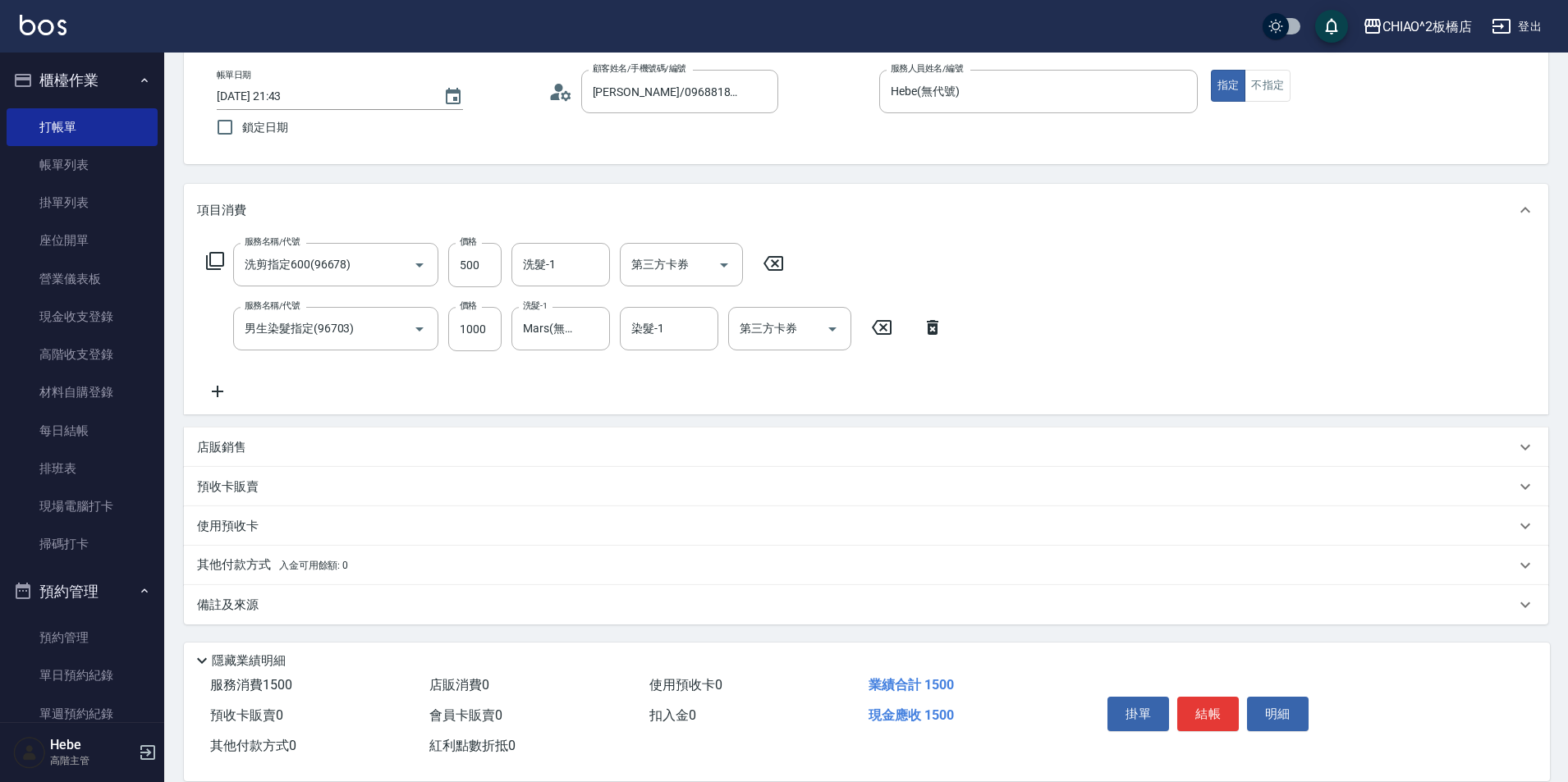
click at [235, 607] on p "備註及來源" at bounding box center [228, 606] width 62 height 17
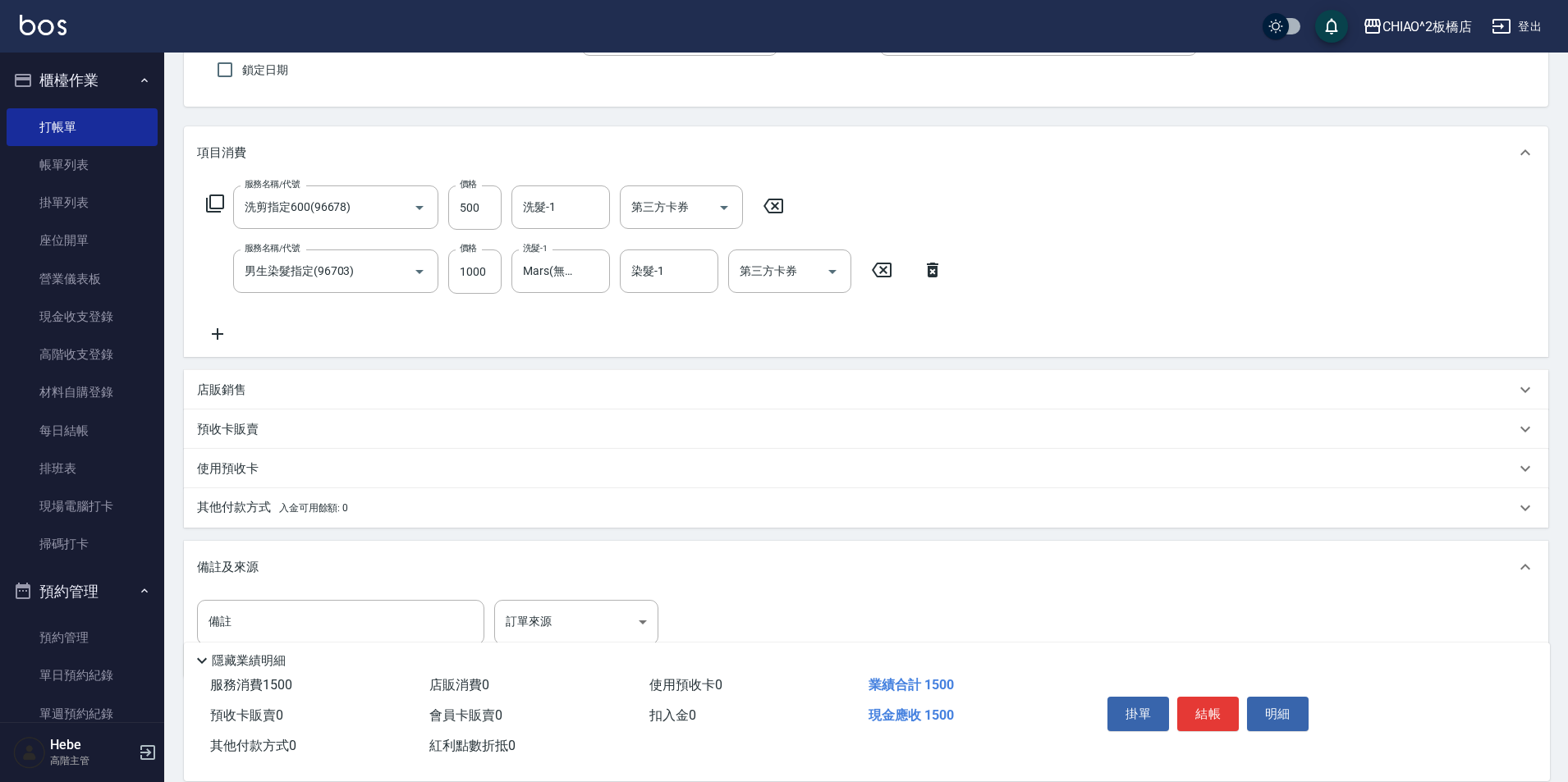
scroll to position [193, 0]
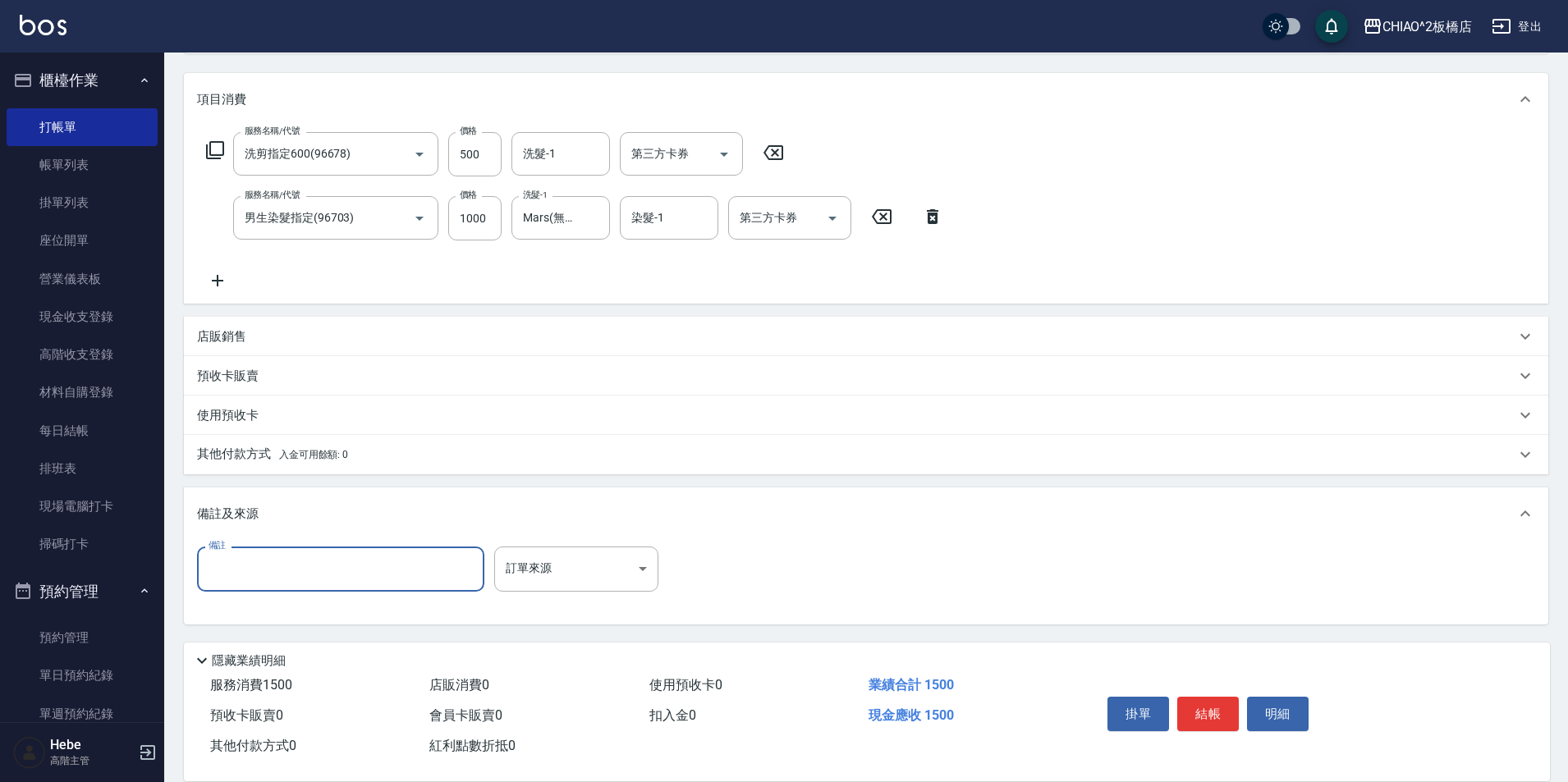
click at [242, 570] on input "備註" at bounding box center [341, 570] width 287 height 45
click at [323, 569] on input "[PERSON_NAME].66/77跟老婆配方樣" at bounding box center [341, 570] width 287 height 45
type input "[PERSON_NAME].66/77跟老婆配方一樣"
click at [432, 431] on div "使用預收卡" at bounding box center [866, 416] width 1364 height 40
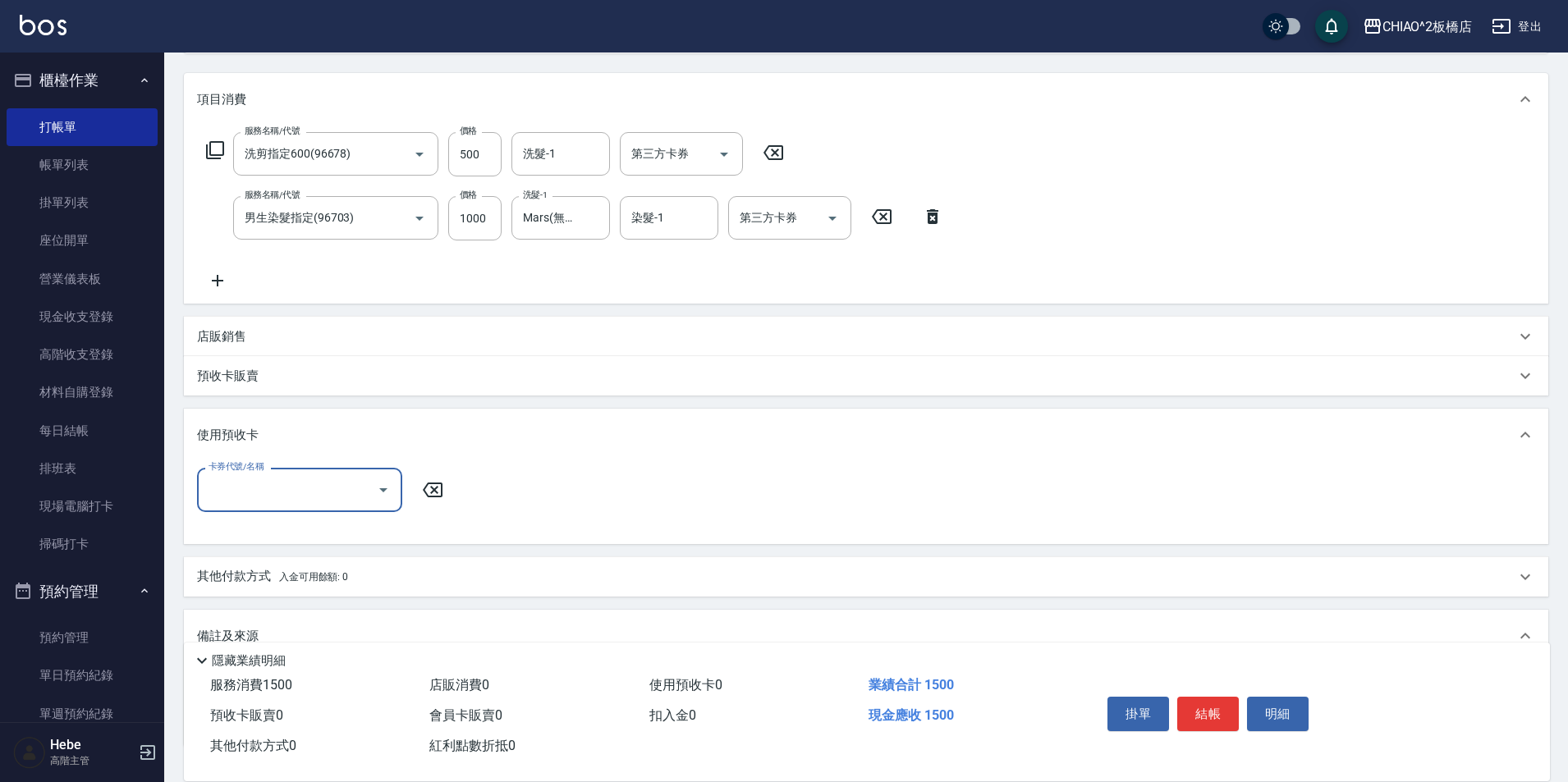
scroll to position [0, 0]
click at [242, 581] on p "其他付款方式 入金可用餘額: 0" at bounding box center [273, 577] width 151 height 18
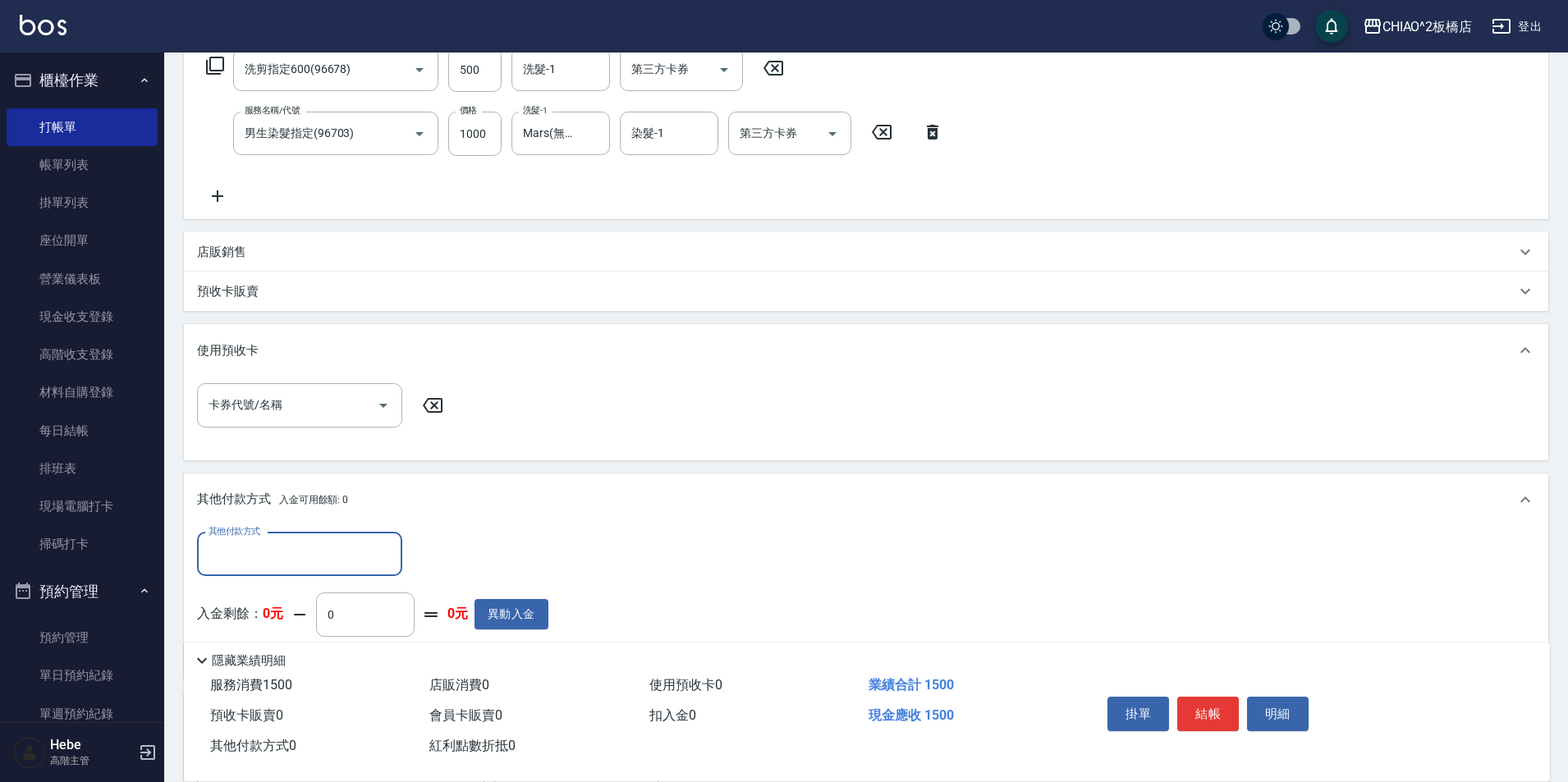
scroll to position [357, 0]
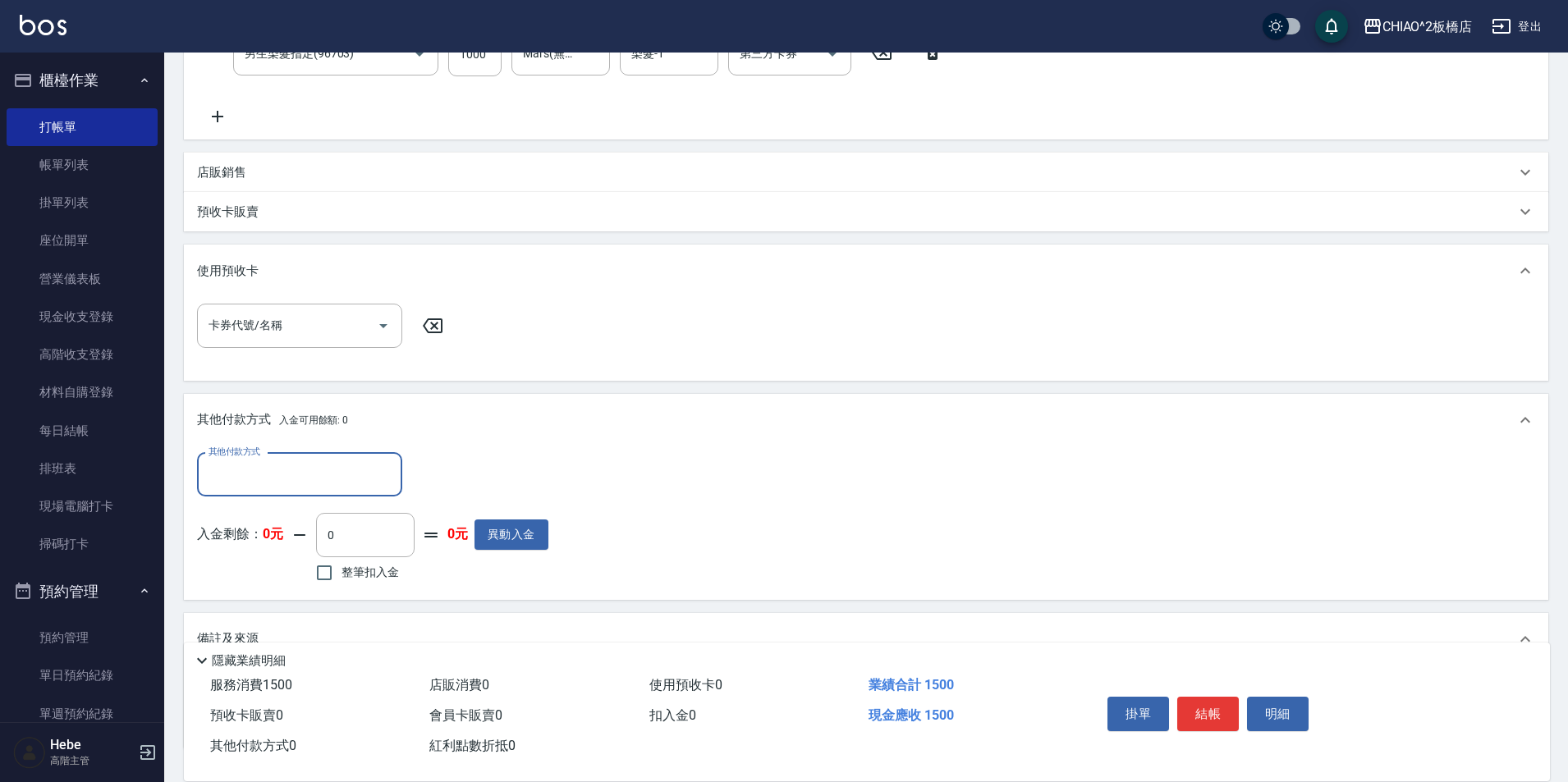
click at [248, 472] on input "其他付款方式" at bounding box center [299, 474] width 190 height 28
click at [234, 549] on span "Line Pay" at bounding box center [299, 543] width 206 height 27
type input "Line Pay"
drag, startPoint x: 453, startPoint y: 471, endPoint x: 427, endPoint y: 465, distance: 26.7
click at [427, 465] on input "0" at bounding box center [473, 476] width 123 height 45
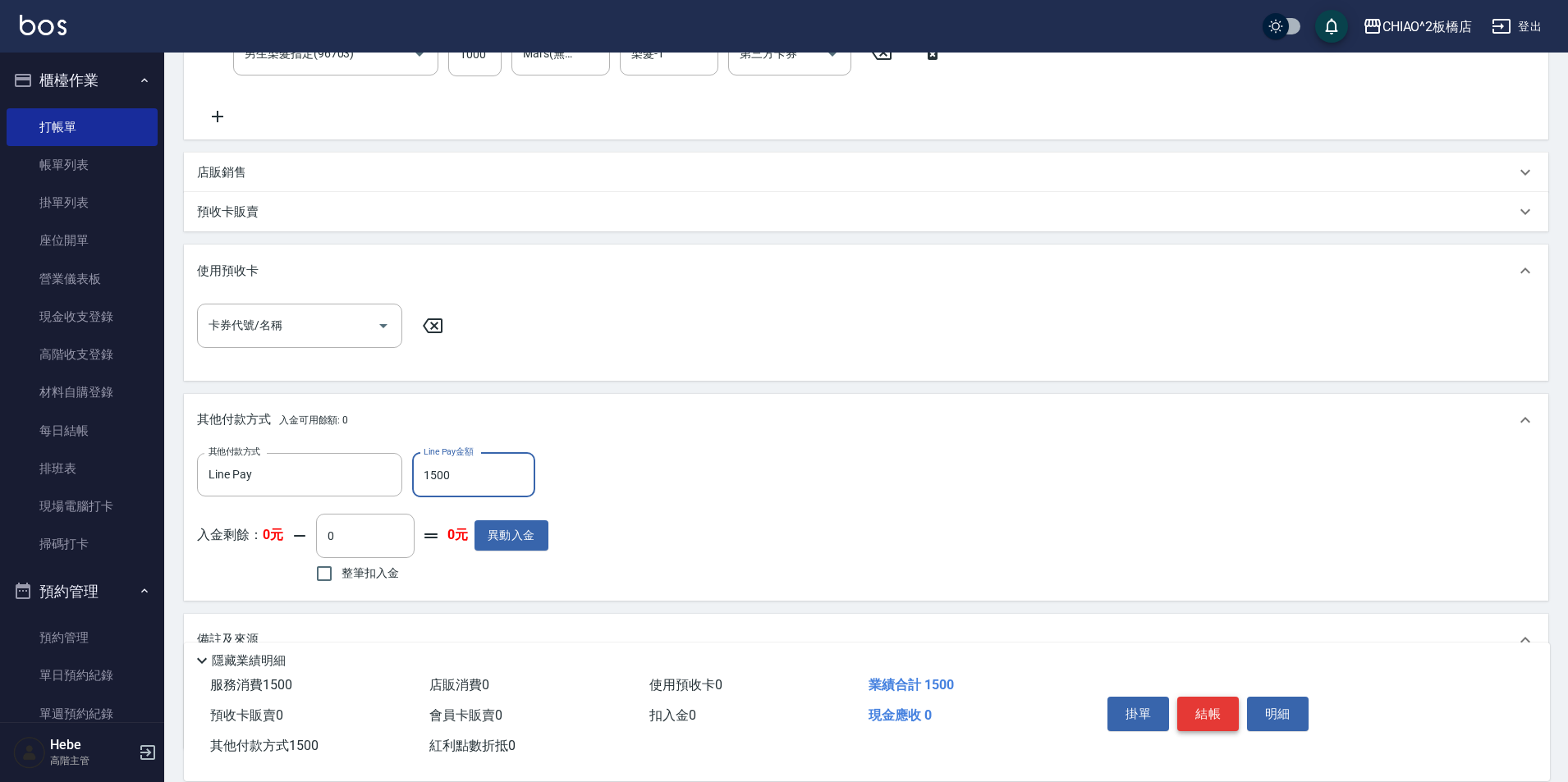
type input "1500"
click at [1214, 714] on button "結帳" at bounding box center [1208, 714] width 62 height 34
type input "[DATE] 21:45"
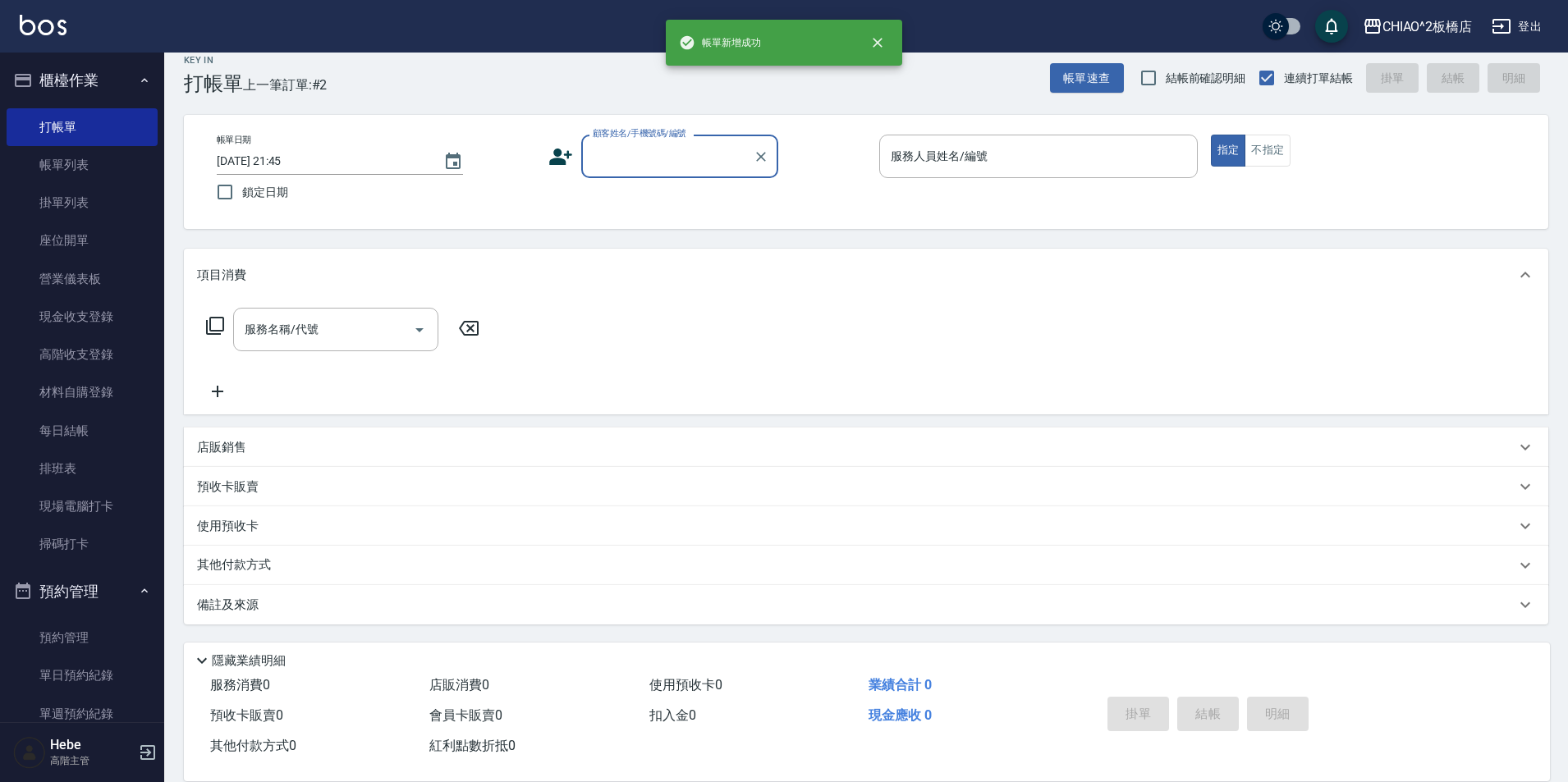
scroll to position [0, 0]
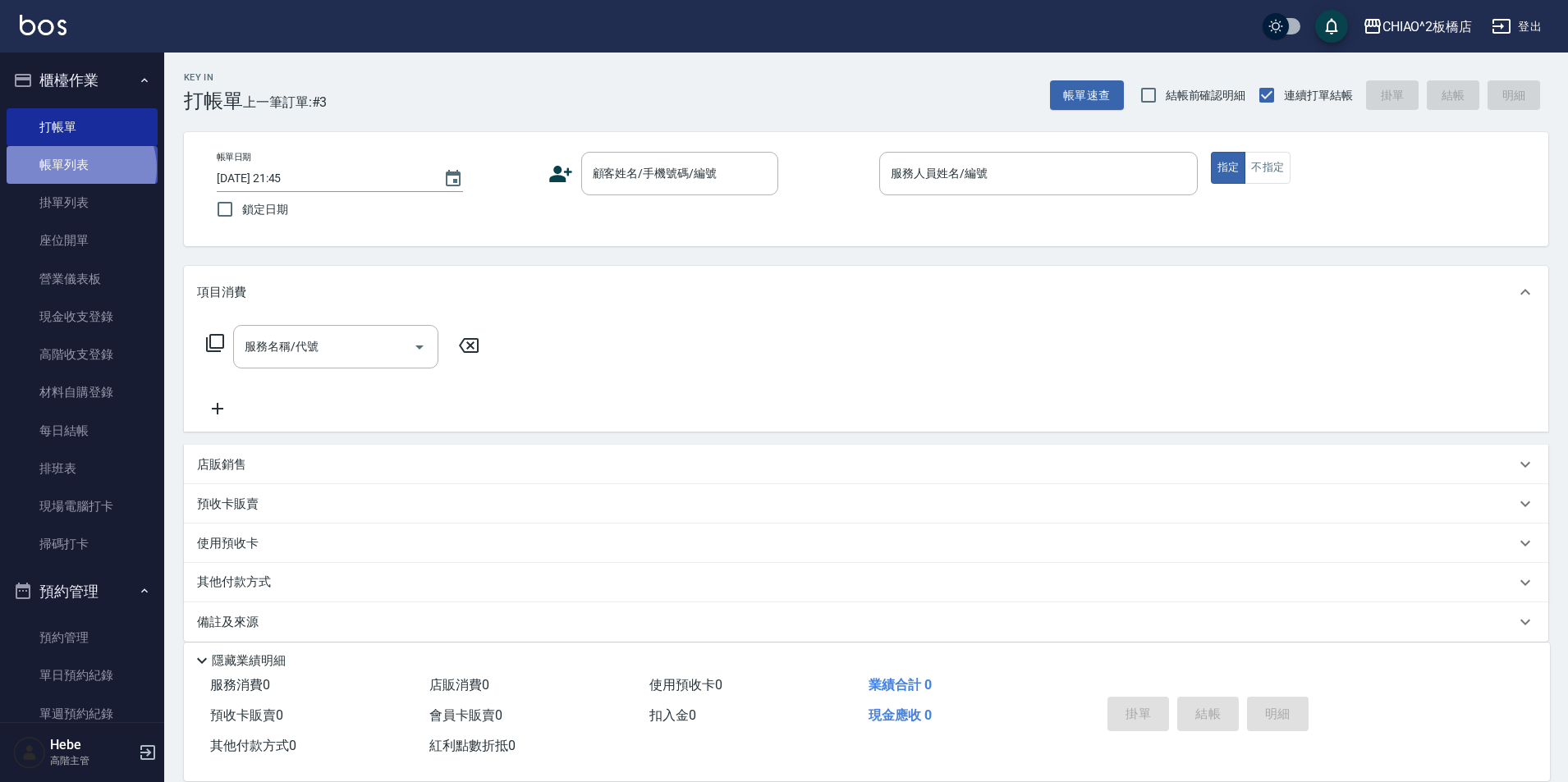
click at [80, 169] on link "帳單列表" at bounding box center [83, 165] width 151 height 38
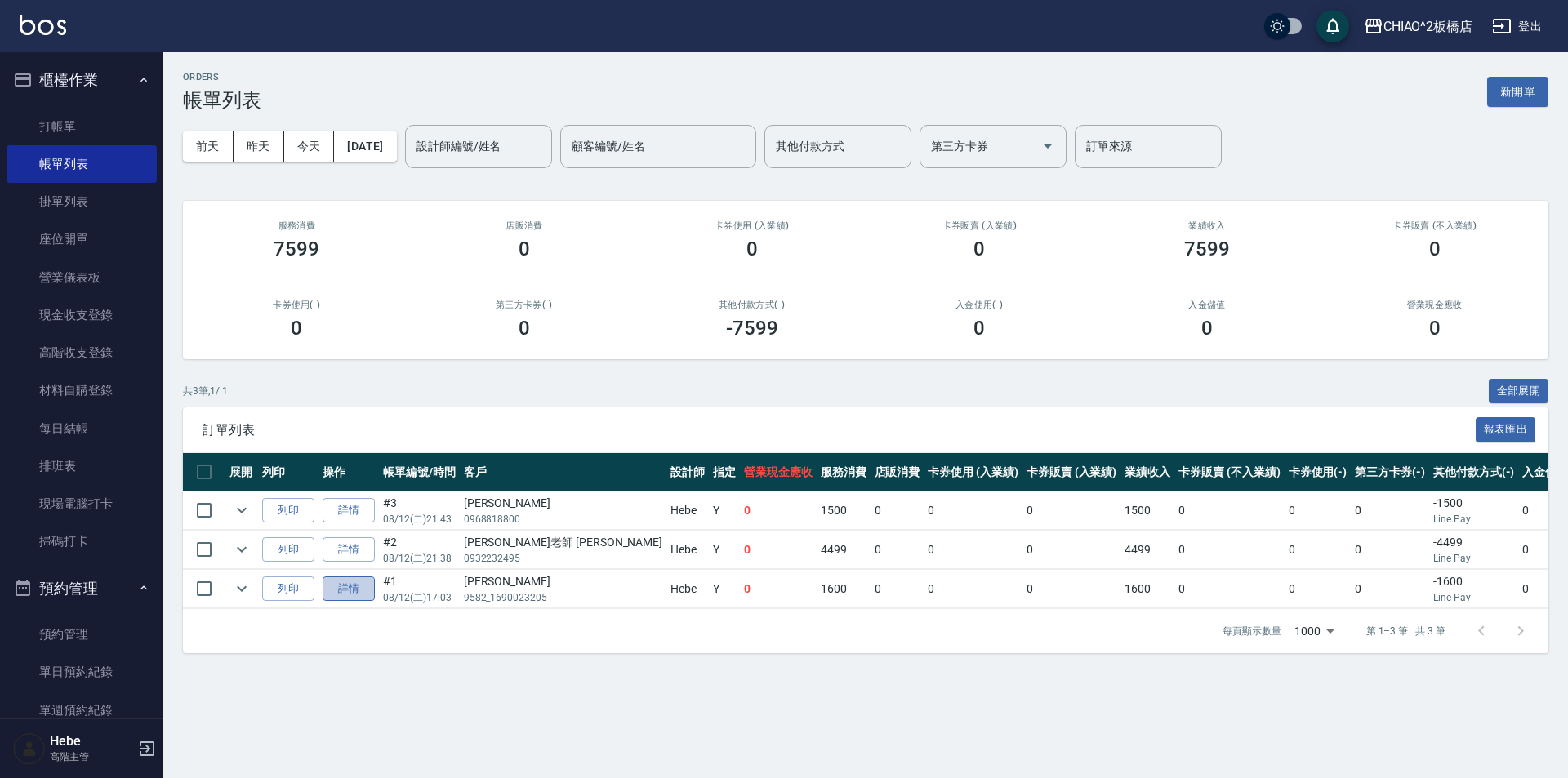
click at [348, 589] on link "詳情" at bounding box center [348, 590] width 52 height 26
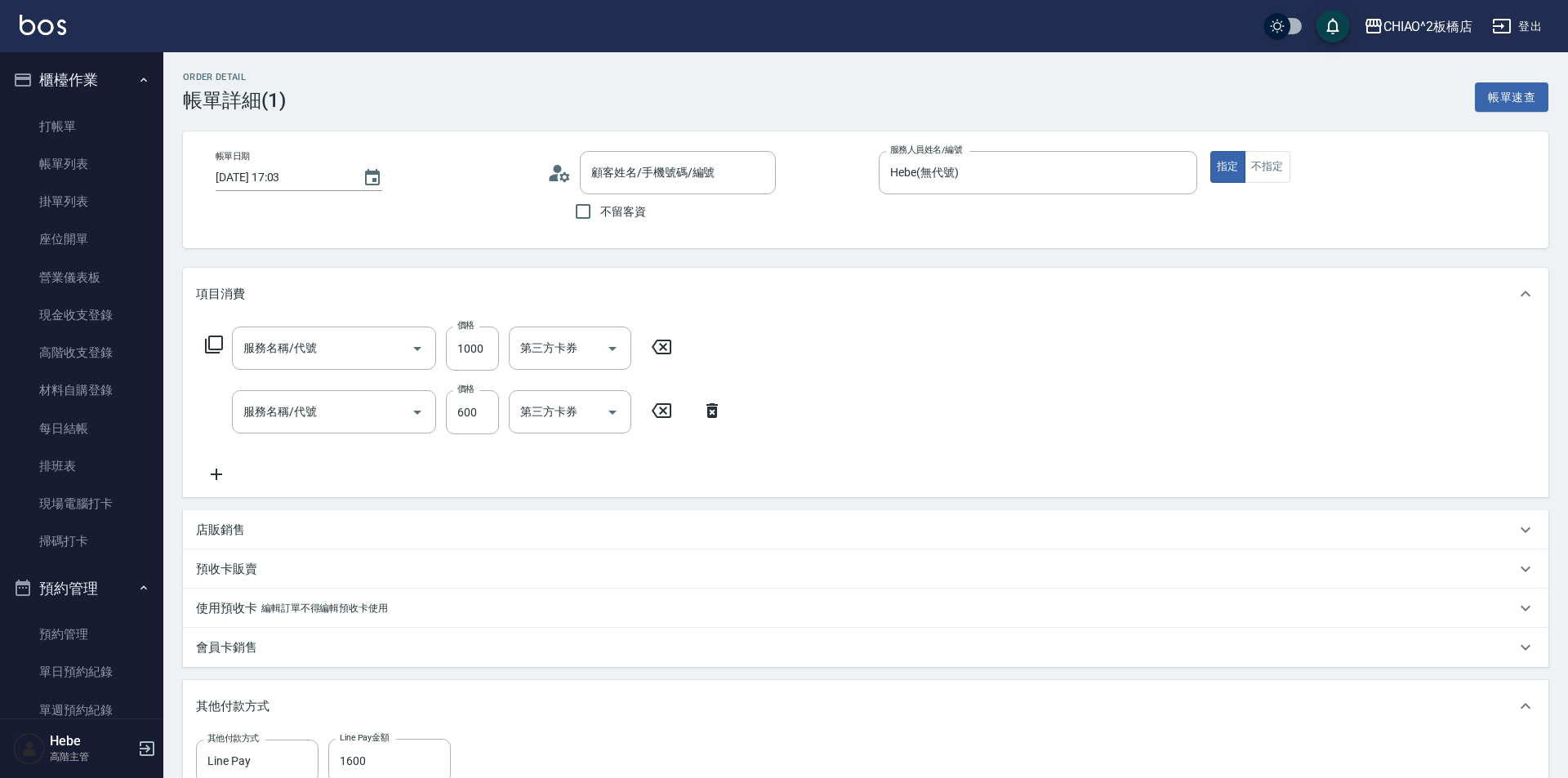
type input "[DATE] 17:03"
type input "Hebe(無代號)"
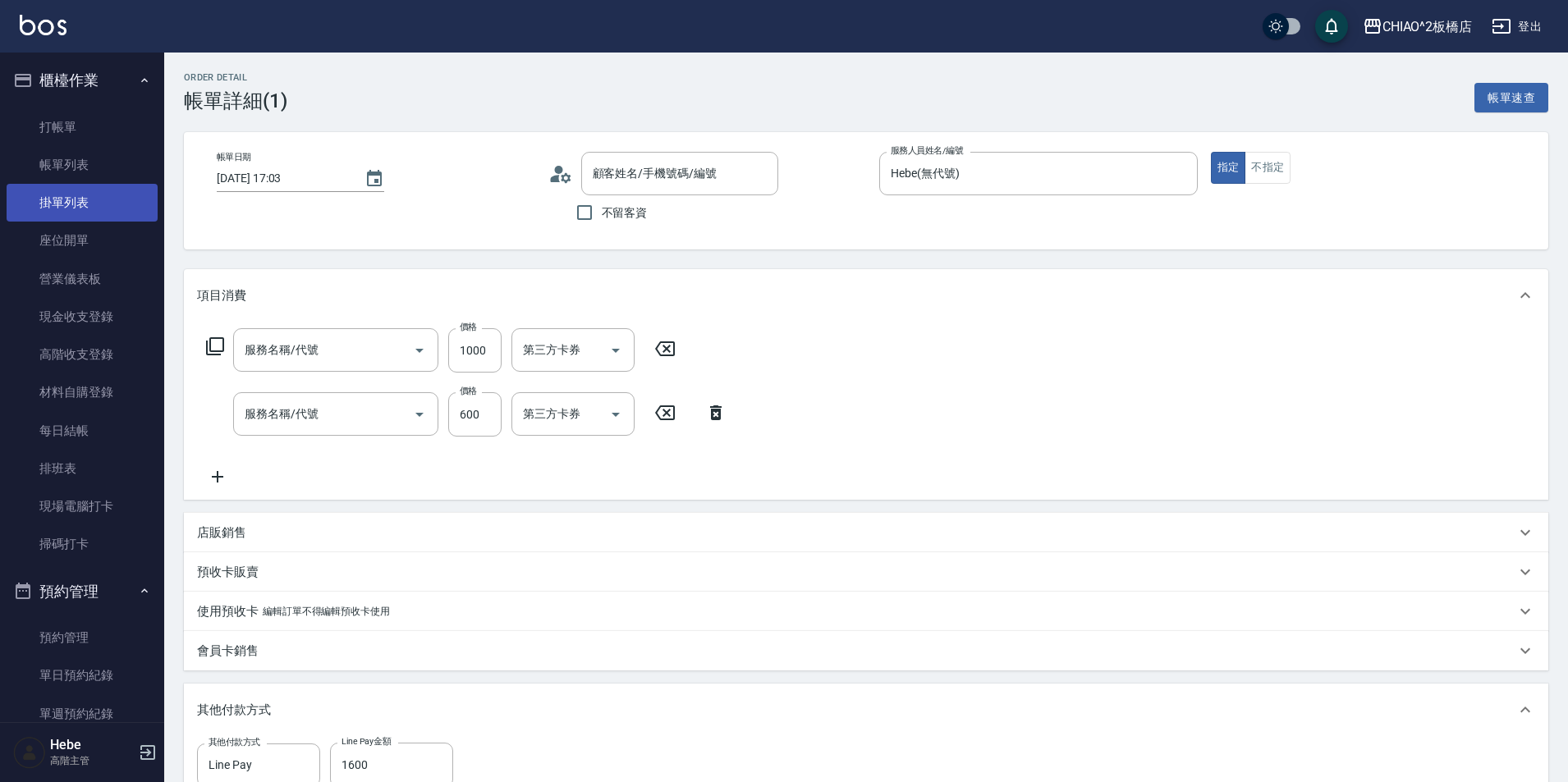
type input "[PERSON_NAME]/9582_1690023205/null"
type input "補染(96701)"
type input "洗剪指定600(96678)"
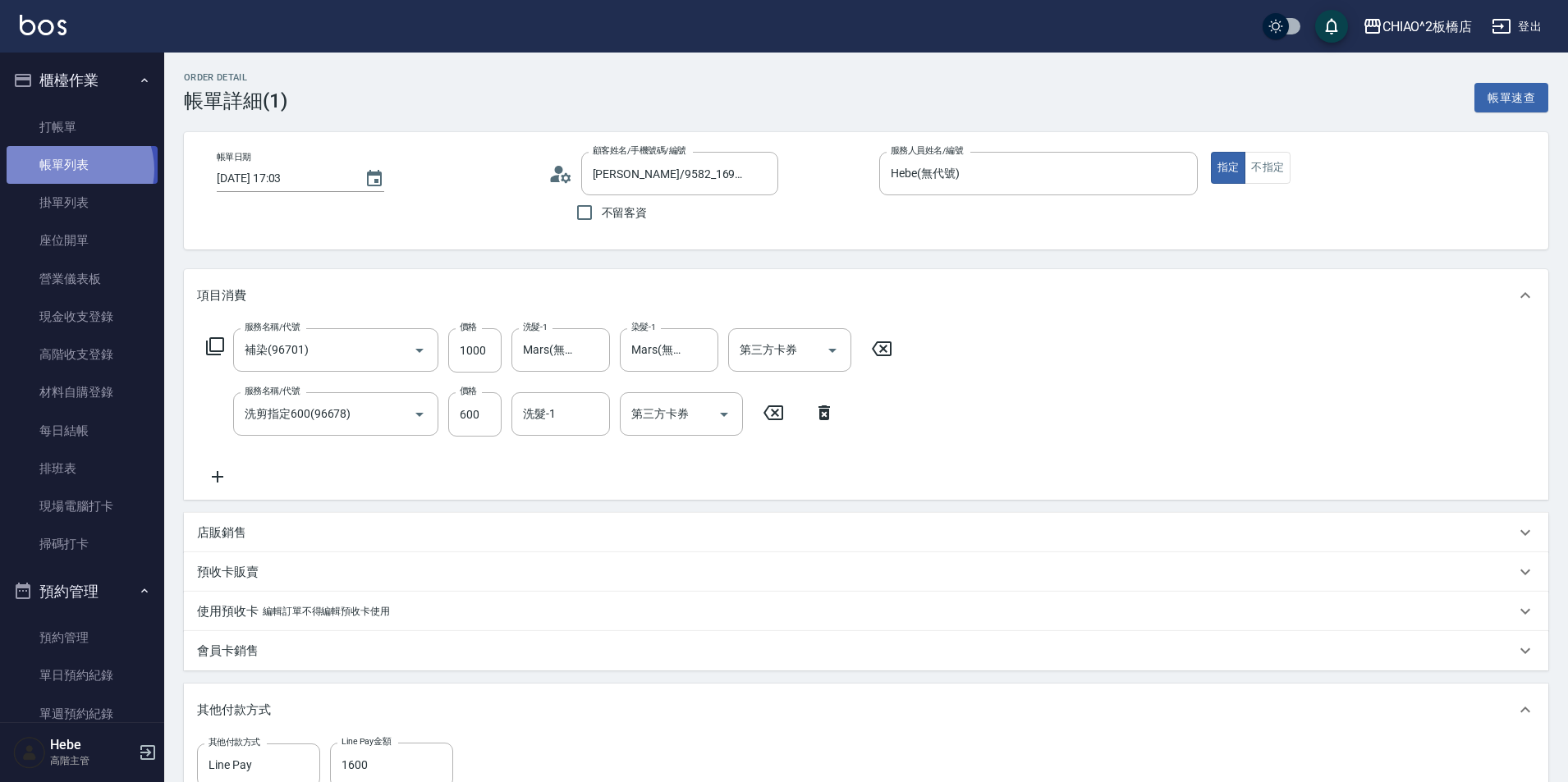
click at [74, 170] on link "帳單列表" at bounding box center [83, 165] width 151 height 38
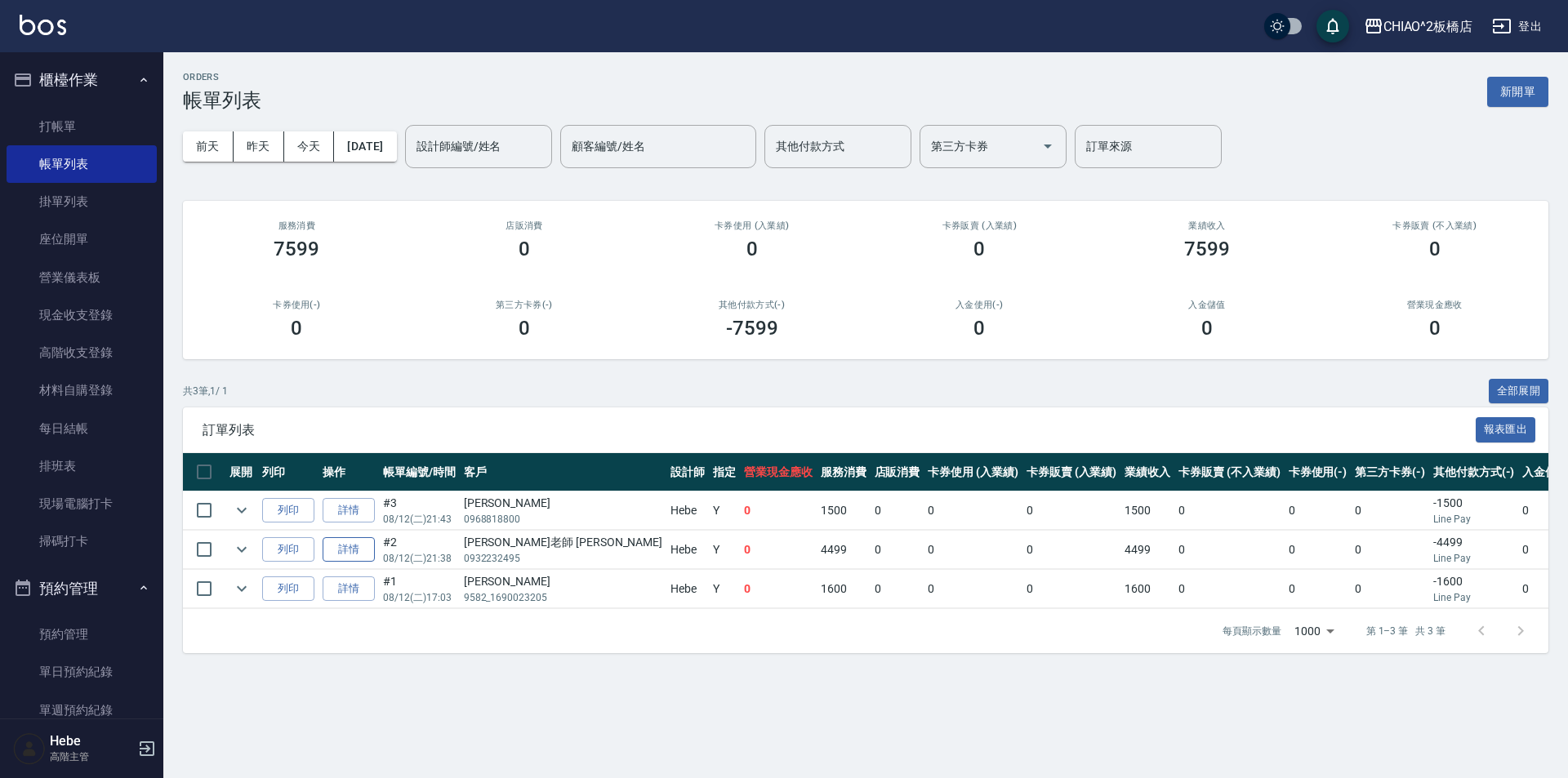
click at [353, 550] on link "詳情" at bounding box center [348, 550] width 52 height 26
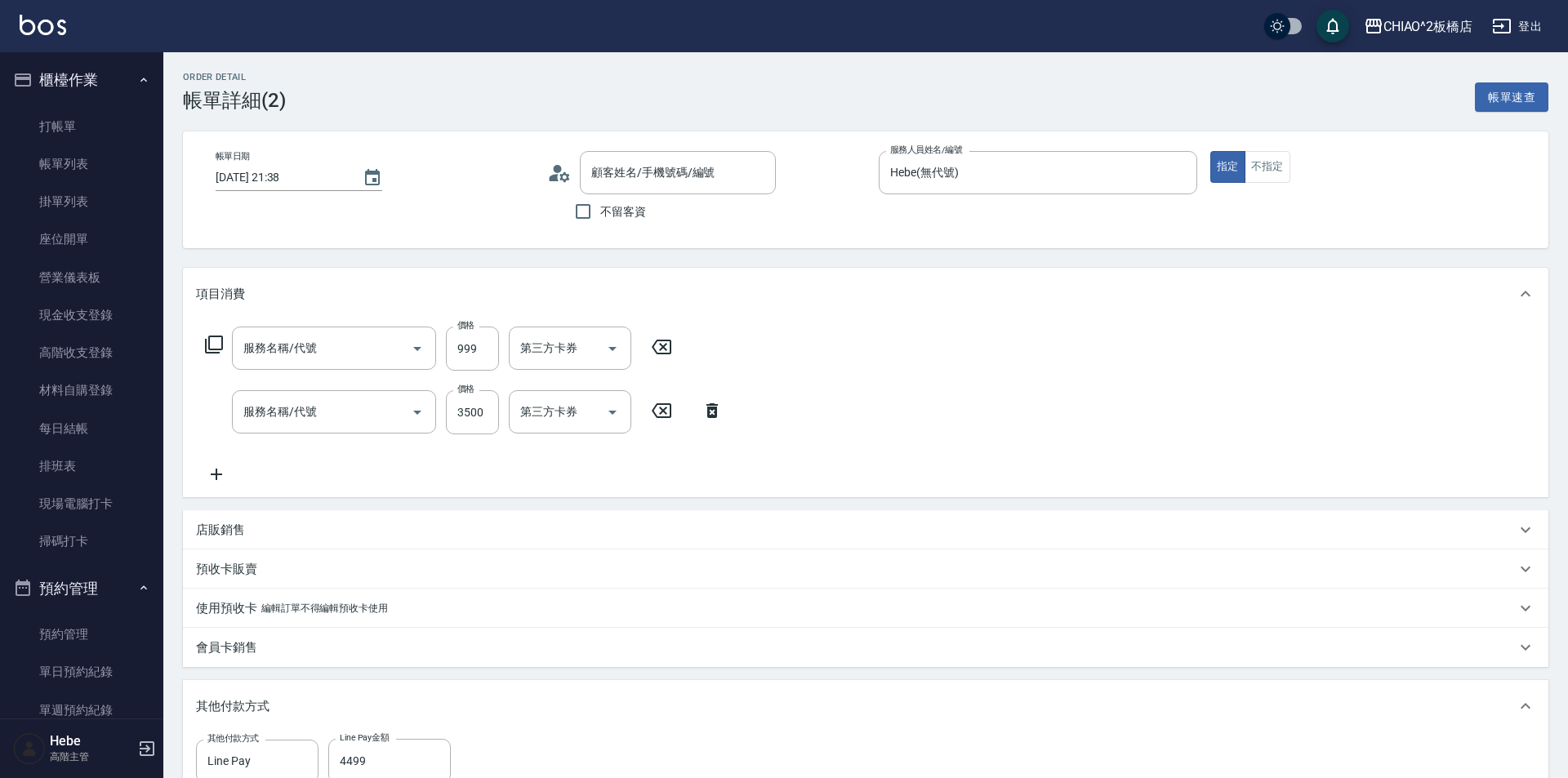
type input "[DATE] 21:38"
type input "Hebe(無代號)"
type input "4500=999=5499用抵用眷1000(根部瞟退上1270=8/1=9%)"
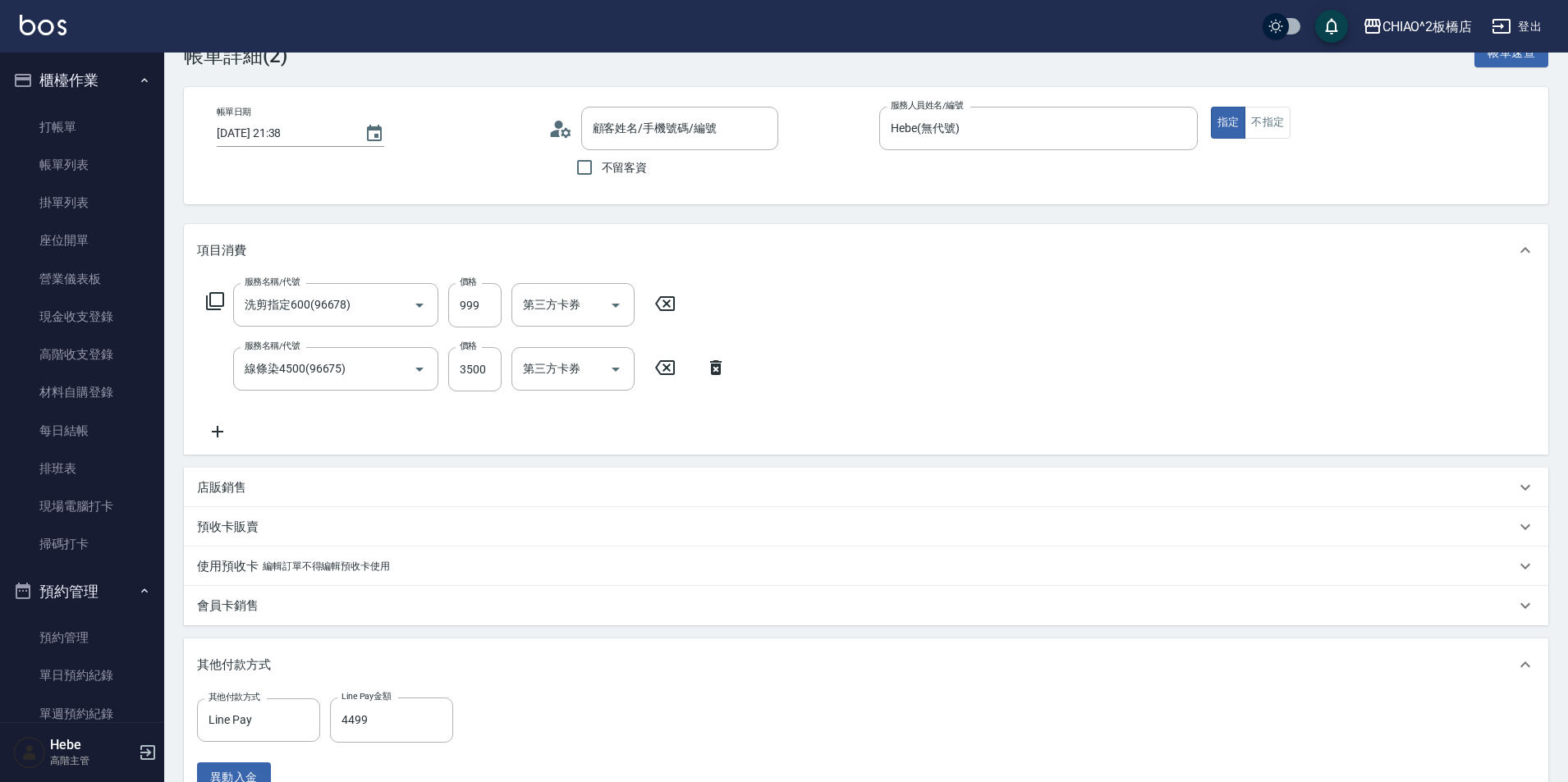
type input "洗剪指定600(96678)"
type input "線條染4500(96675)"
type input "[PERSON_NAME]老師 [PERSON_NAME]/0932232495/"
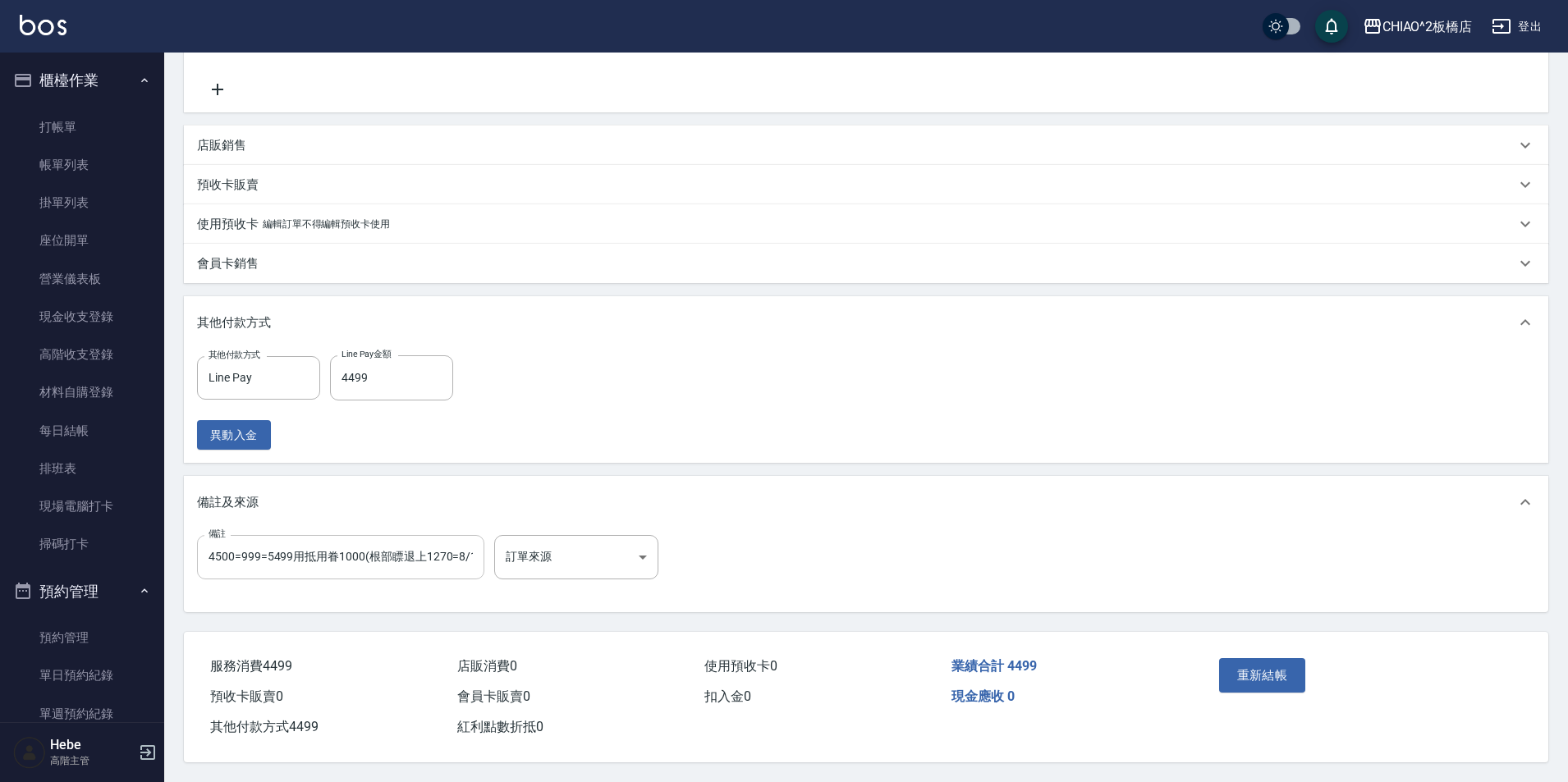
click at [411, 548] on input "4500=999=5499用抵用眷1000(根部瞟退上1270=8/1=9%)" at bounding box center [341, 557] width 287 height 45
drag, startPoint x: 435, startPoint y: 549, endPoint x: 524, endPoint y: 549, distance: 89.0
click at [524, 549] on div "備註 4500=999=5499用抵用眷1000(根部瞟退上1270=8/1=9%) 備註 訂單來源 ​ 訂單來源" at bounding box center [433, 557] width 471 height 45
click at [458, 546] on input "4500=999=5499用抵用眷1000(根部瞟退上1270=8/1=9%)" at bounding box center [341, 557] width 287 height 45
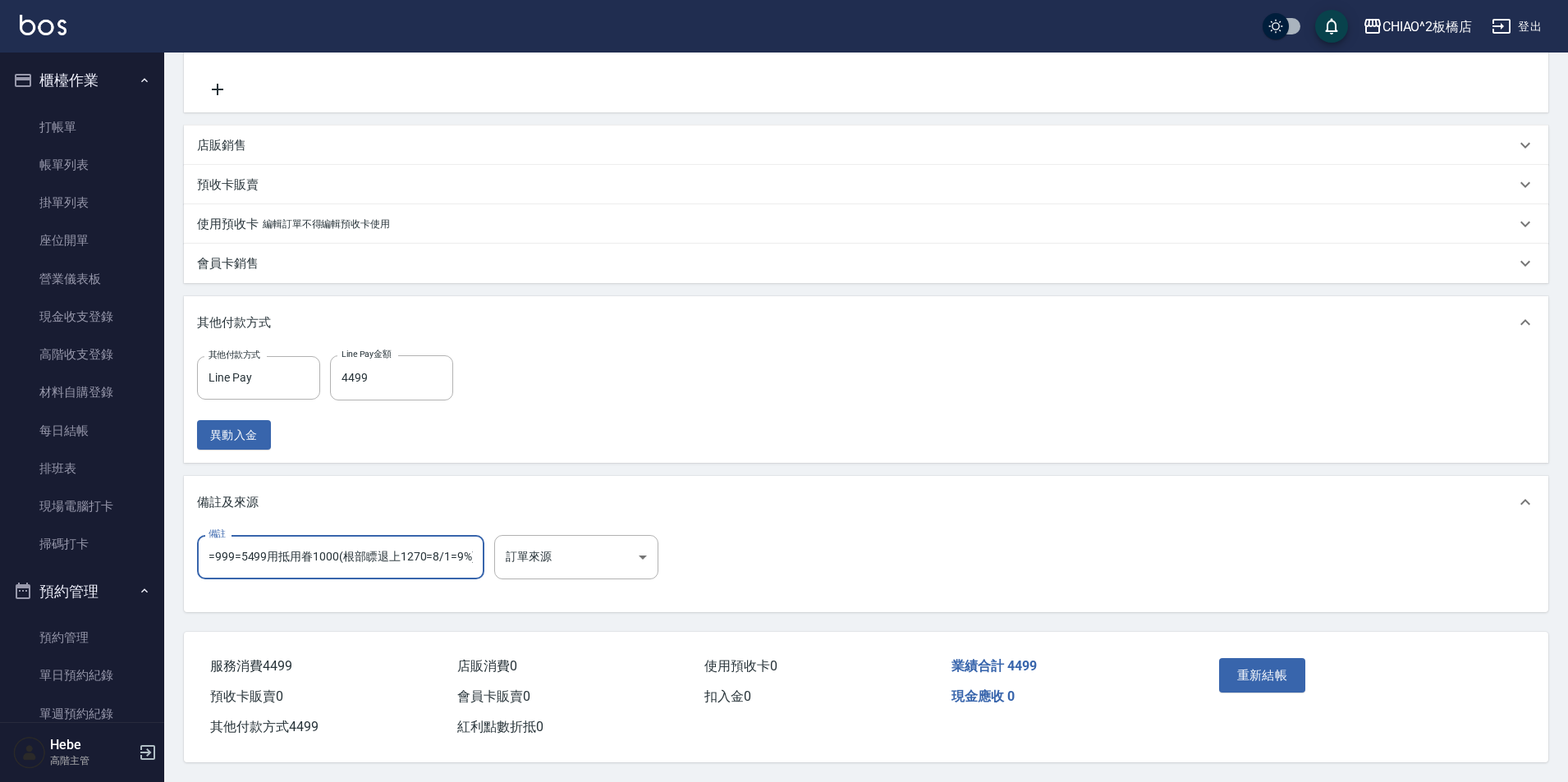
click at [468, 549] on input "4500=999=5499用抵用眷1000(根部瞟退上1270=8/1=9%)" at bounding box center [341, 557] width 287 height 45
click at [476, 549] on input "4500=999=5499用抵用眷1000(根部瞟退上1270=8/1=9%)" at bounding box center [341, 557] width 287 height 45
type input "4500=999=5499用抵用眷1000(根部瞟退上1270=8/1=9%)接口+底色G/77"
click at [1245, 658] on button "重新結帳" at bounding box center [1262, 675] width 87 height 34
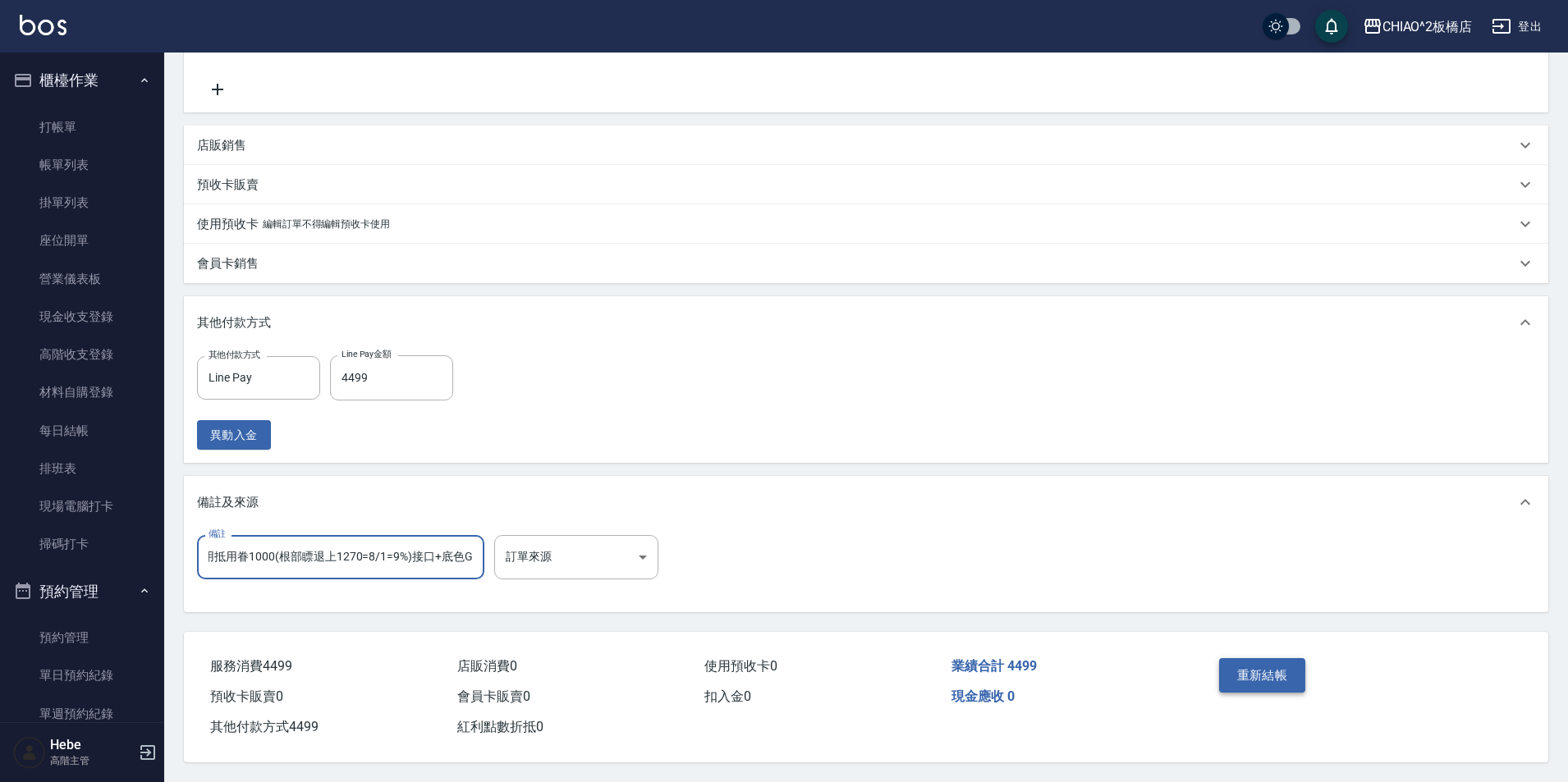
scroll to position [0, 0]
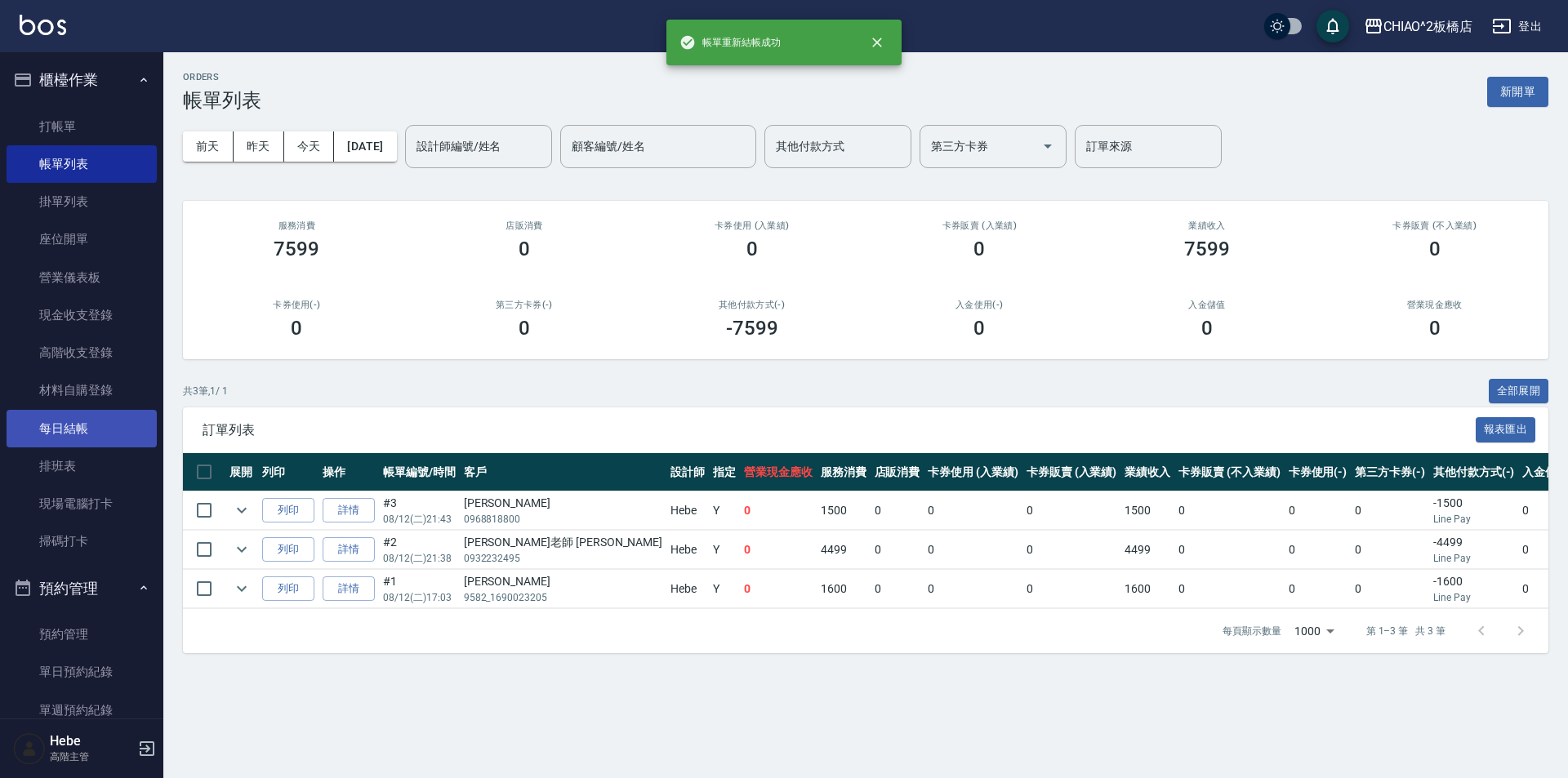
scroll to position [289, 0]
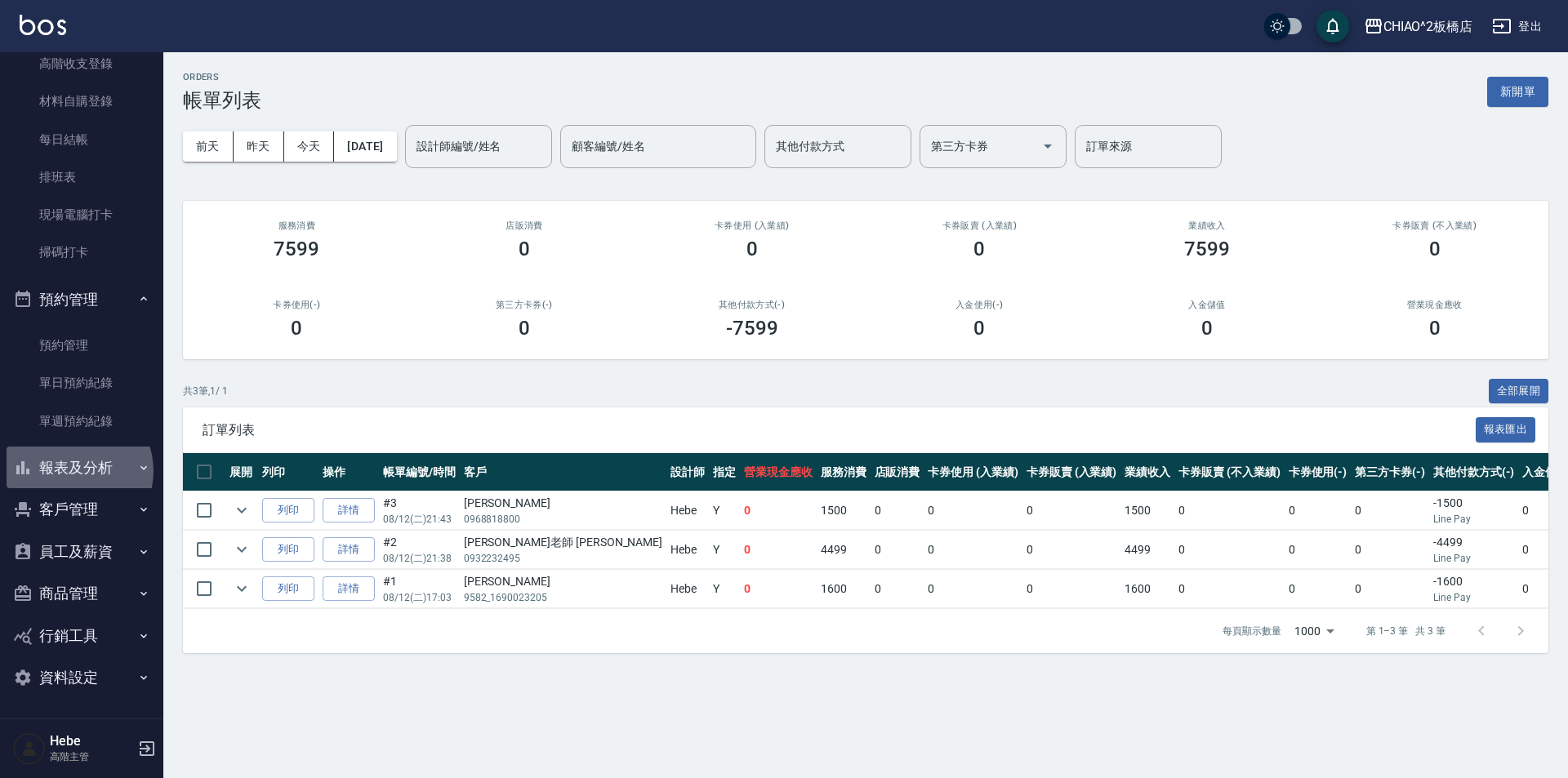
click at [72, 472] on button "報表及分析" at bounding box center [82, 468] width 151 height 43
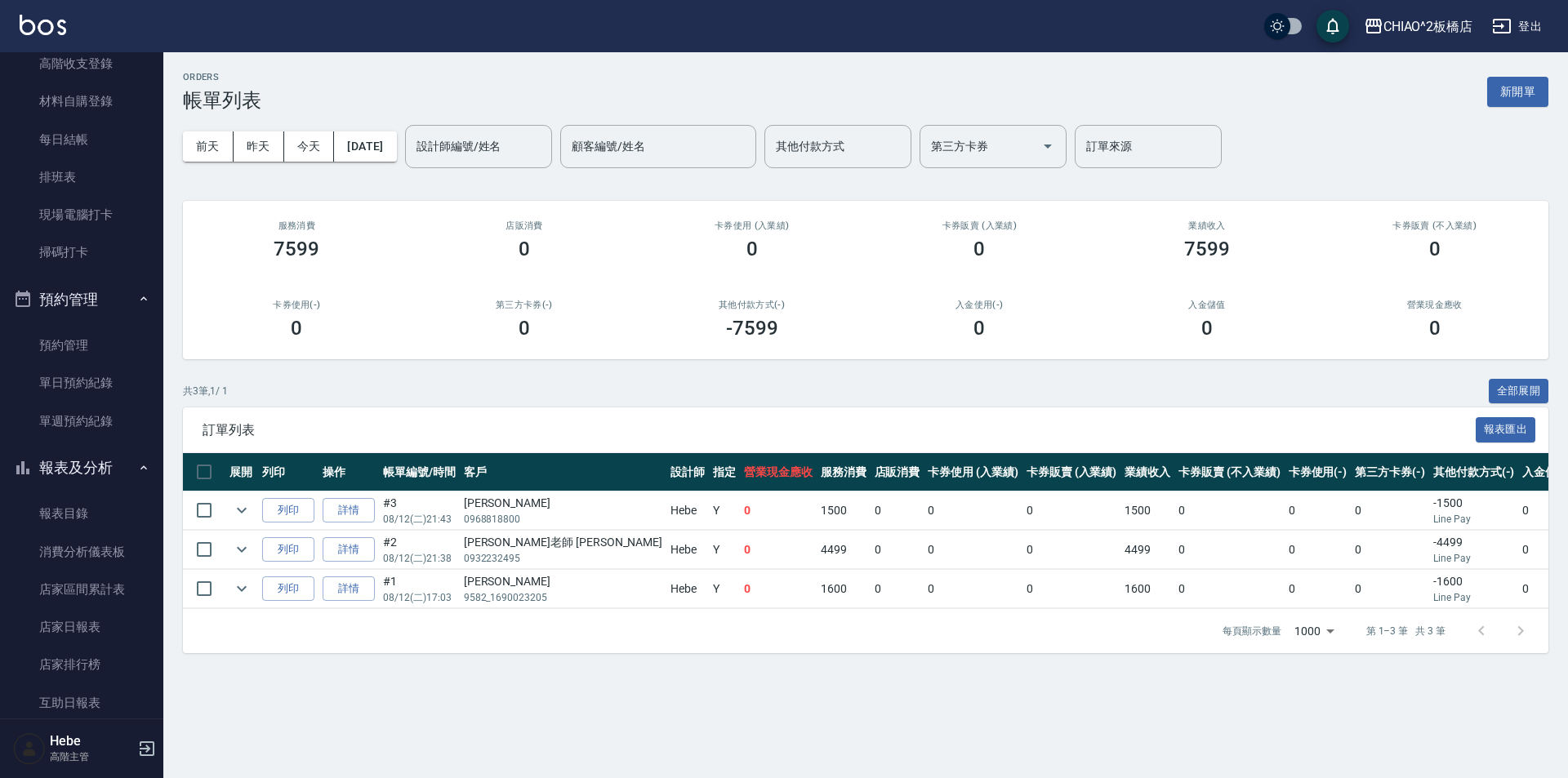
scroll to position [698, 0]
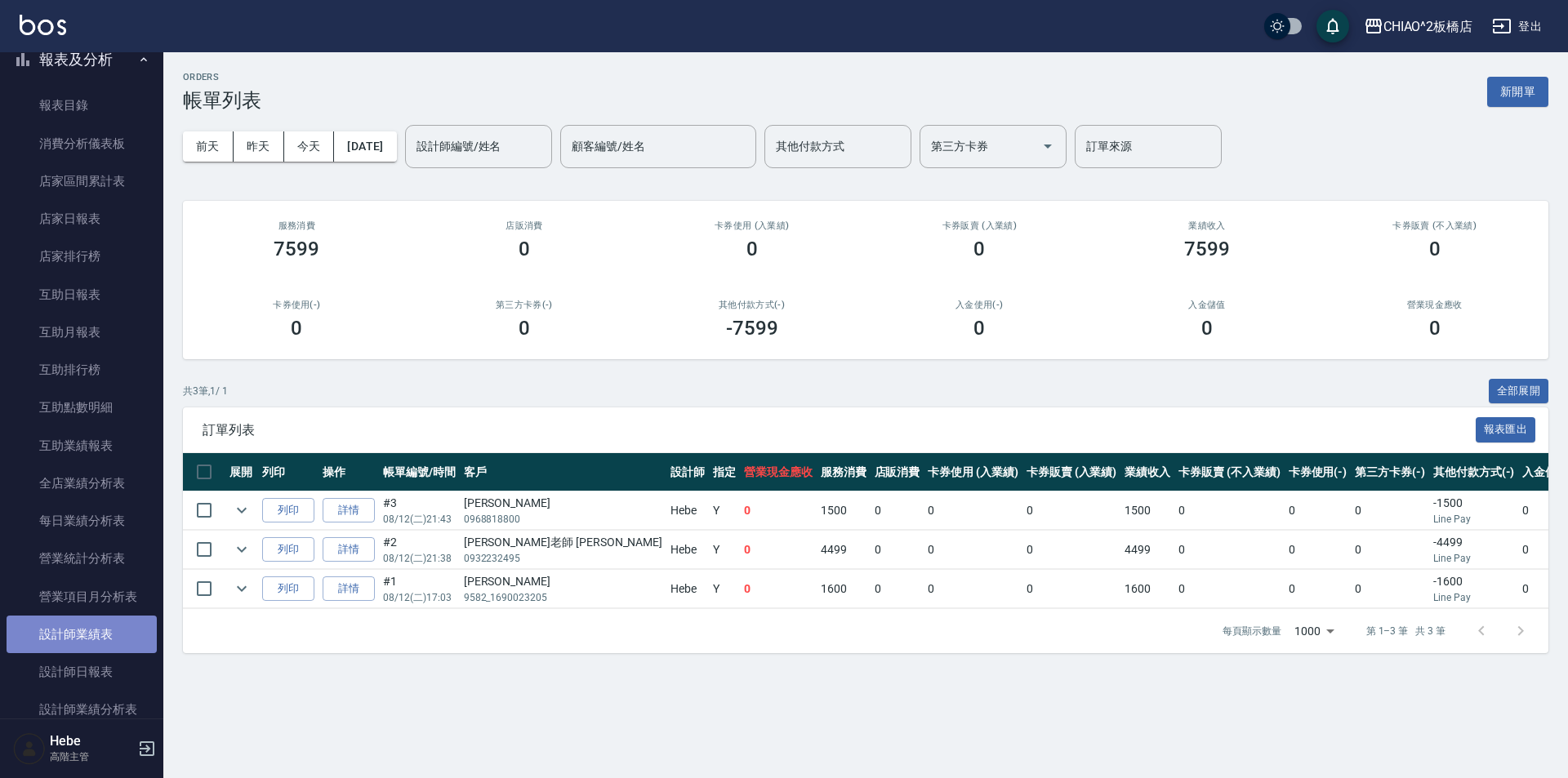
click at [93, 638] on link "設計師業績表" at bounding box center [82, 635] width 151 height 38
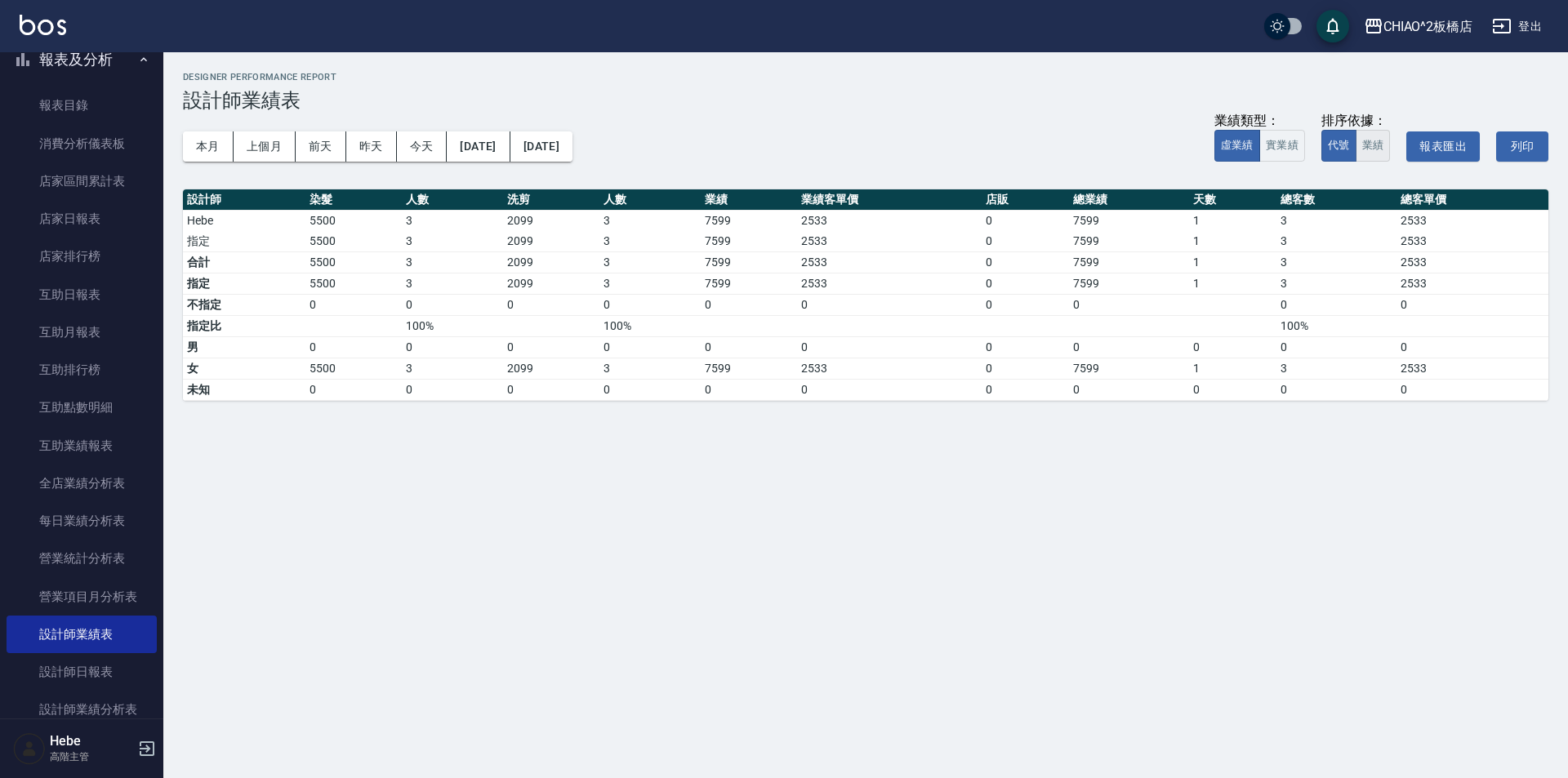
click at [1374, 146] on button "業績" at bounding box center [1373, 146] width 35 height 32
click at [217, 147] on button "本月" at bounding box center [208, 146] width 50 height 30
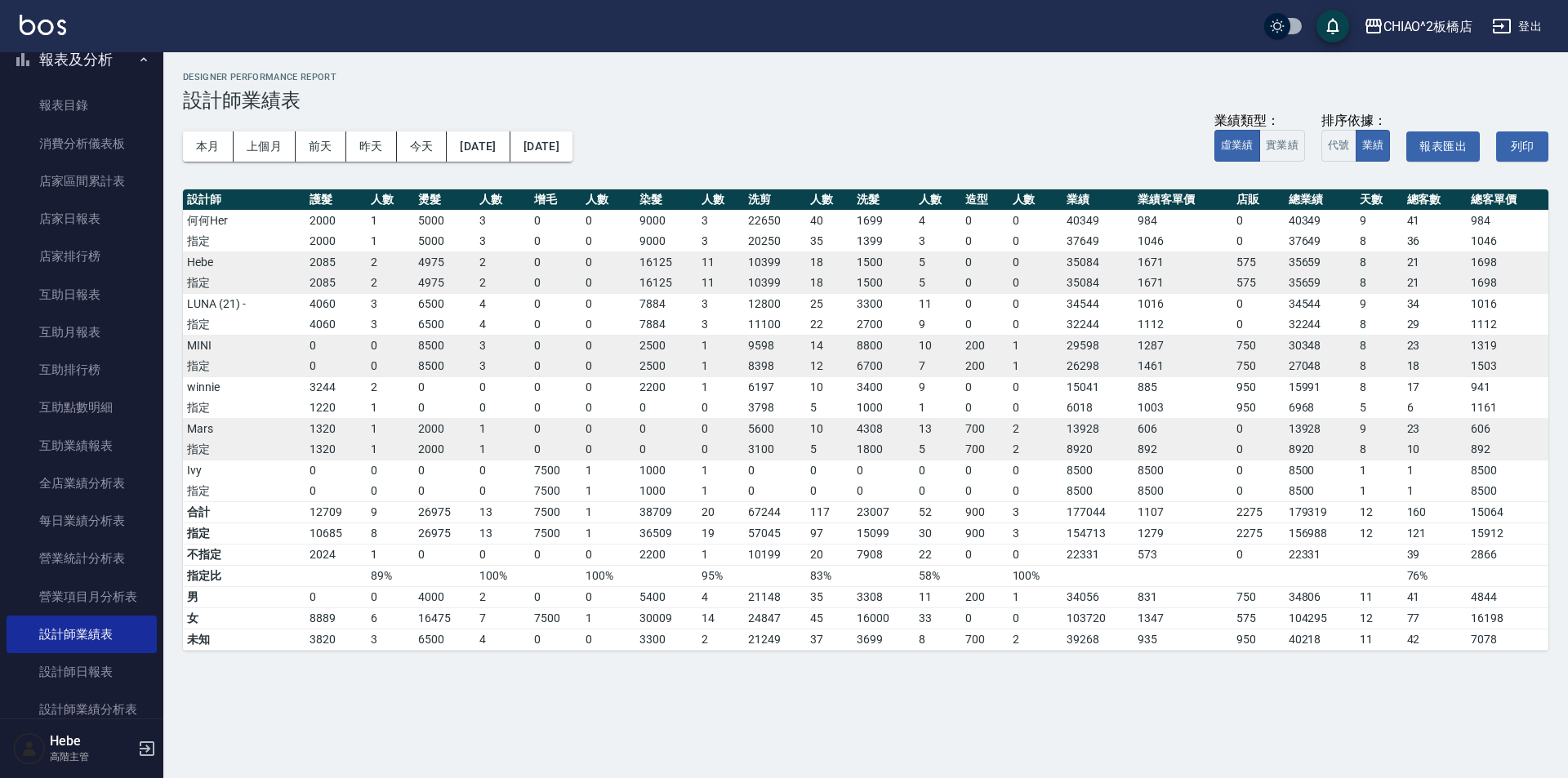
click at [1296, 266] on td "35659" at bounding box center [1320, 262] width 71 height 21
drag, startPoint x: 1287, startPoint y: 258, endPoint x: 1318, endPoint y: 260, distance: 31.1
click at [1318, 260] on td "35659" at bounding box center [1320, 262] width 71 height 21
click at [423, 148] on button "今天" at bounding box center [422, 146] width 50 height 30
